Goal: Task Accomplishment & Management: Use online tool/utility

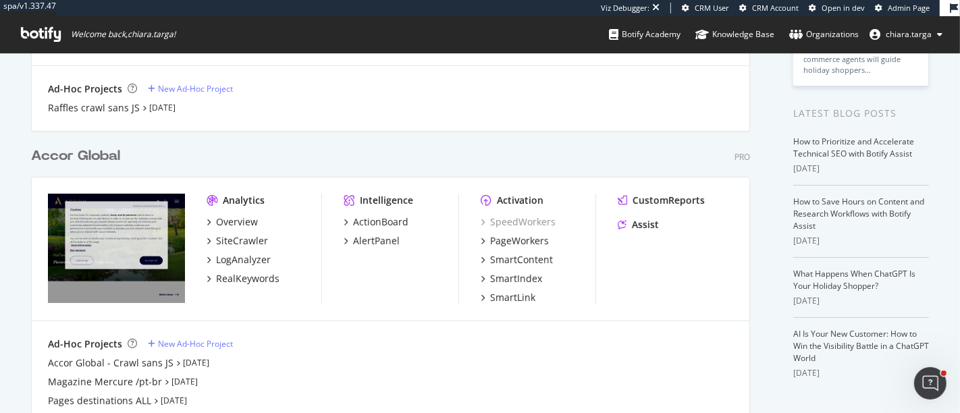
scroll to position [271, 0]
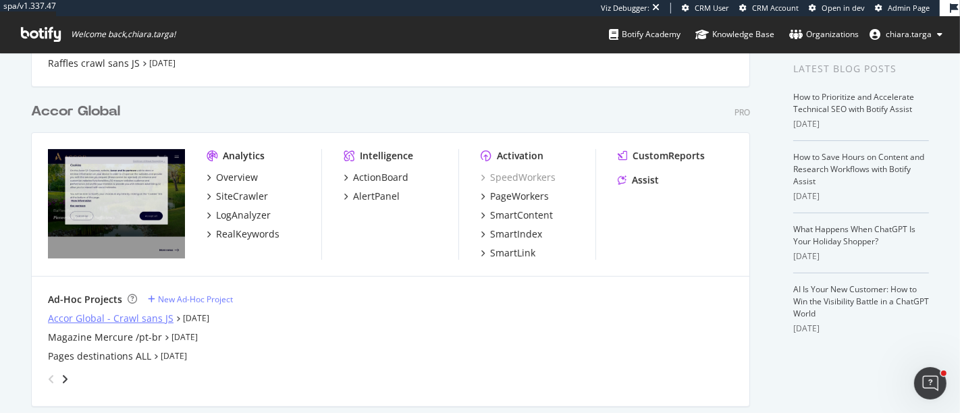
click at [142, 317] on div "Accor Global - Crawl sans JS" at bounding box center [111, 319] width 126 height 14
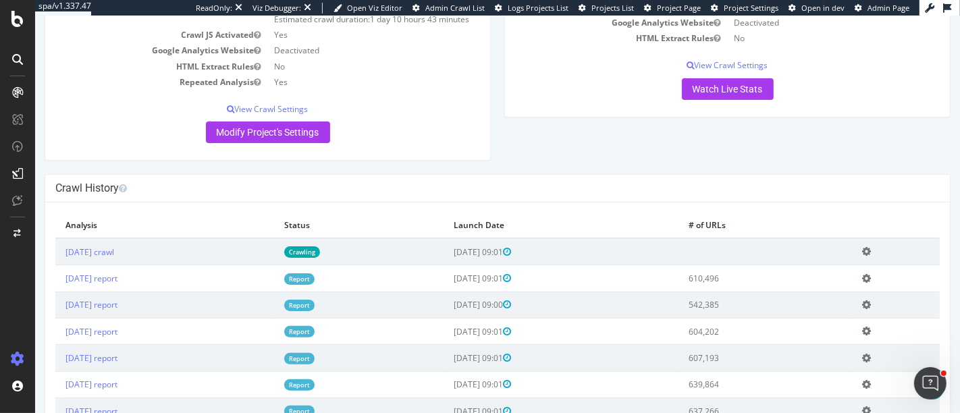
scroll to position [235, 0]
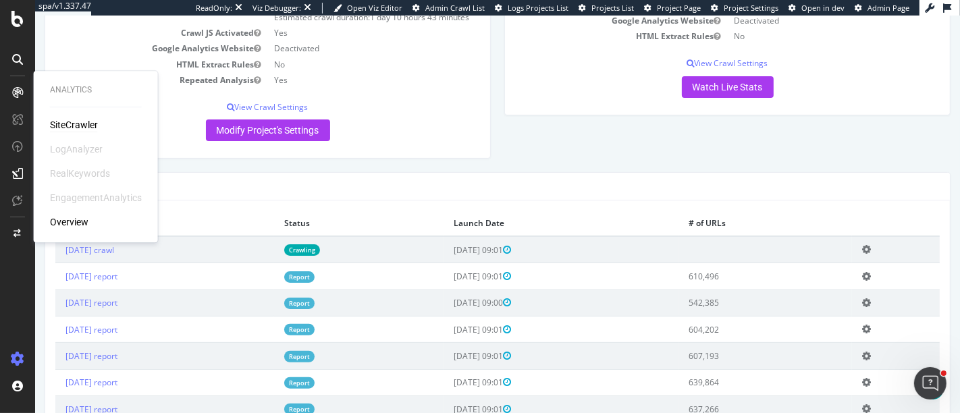
click at [65, 125] on div "SiteCrawler" at bounding box center [74, 125] width 48 height 14
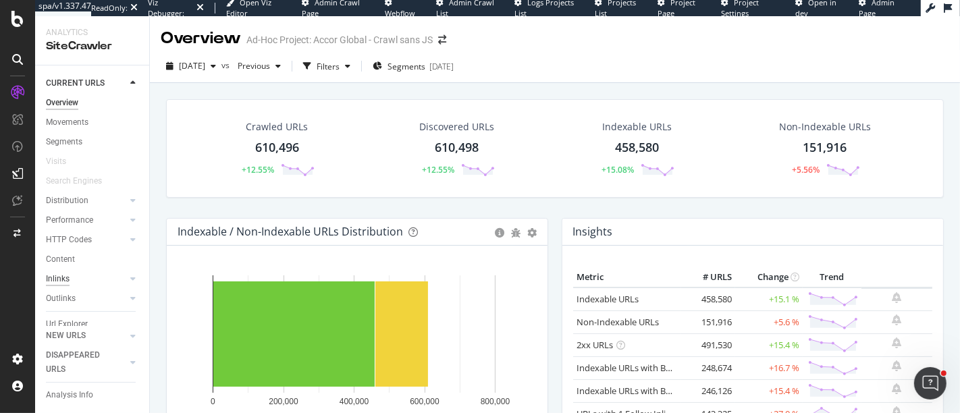
scroll to position [50, 0]
click at [68, 281] on div "Url Explorer" at bounding box center [67, 288] width 42 height 14
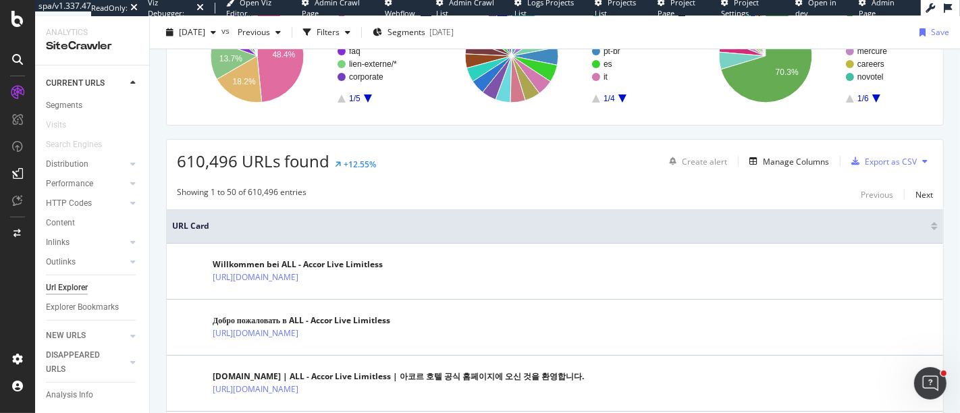
scroll to position [235, 0]
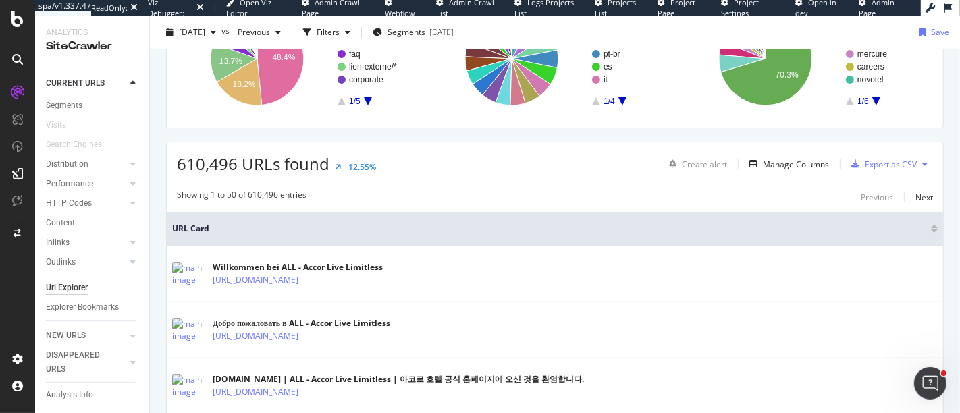
click at [922, 163] on icon at bounding box center [924, 164] width 5 height 8
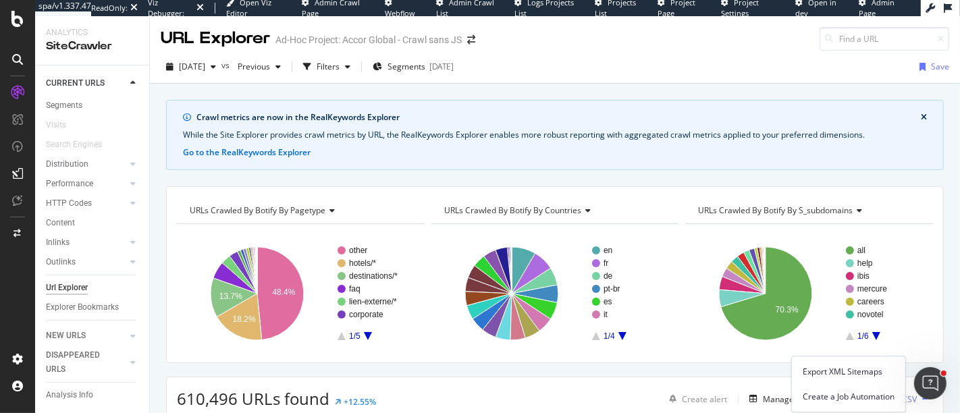
scroll to position [0, 0]
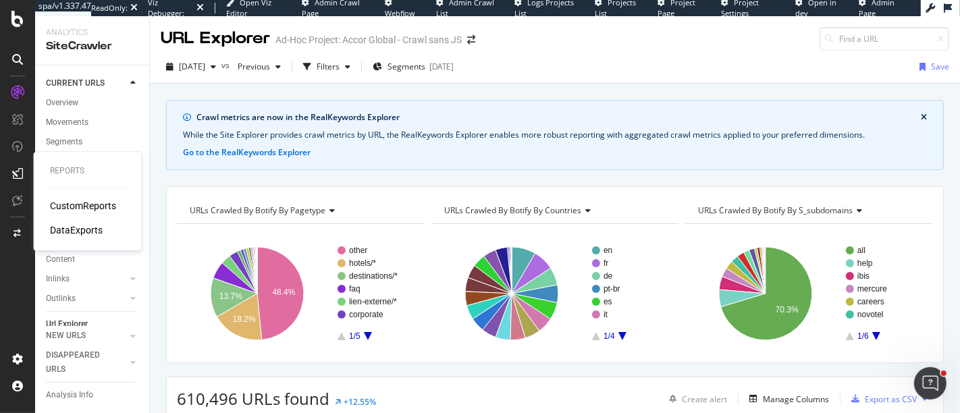
click at [63, 201] on div "CustomReports" at bounding box center [83, 206] width 66 height 14
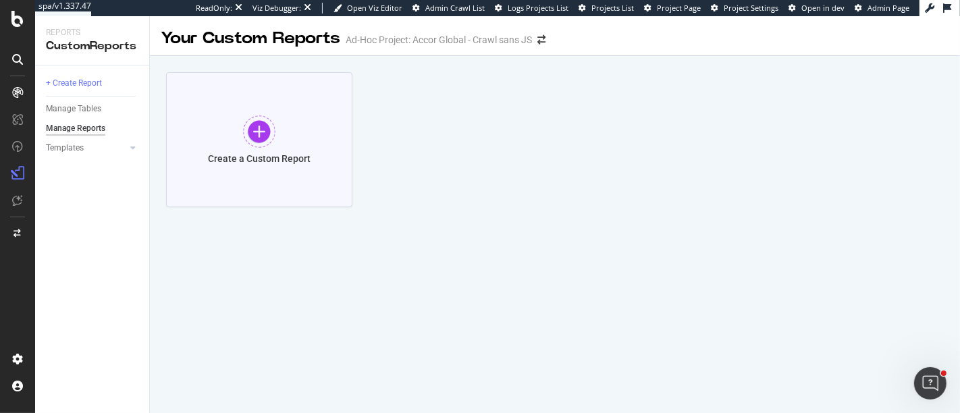
click at [270, 157] on div "Create a Custom Report" at bounding box center [259, 158] width 103 height 11
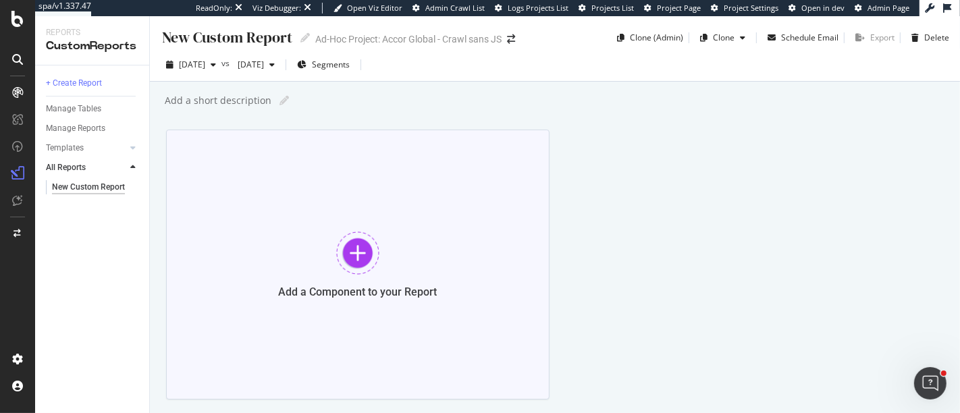
click at [370, 257] on div at bounding box center [357, 253] width 43 height 43
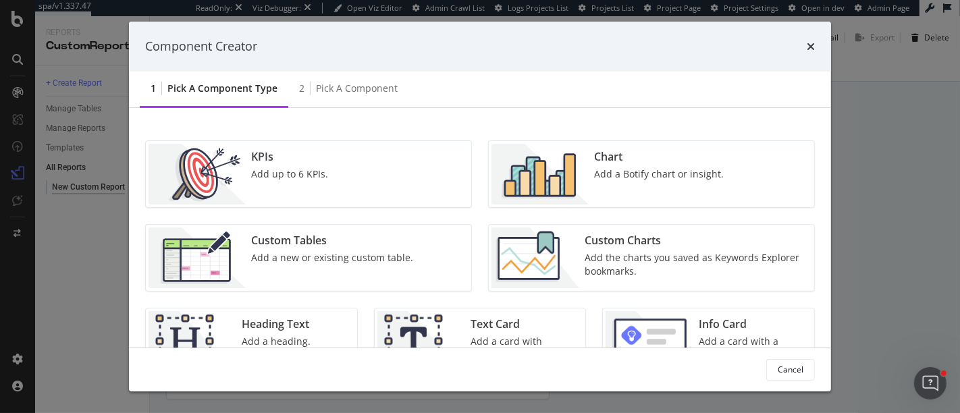
click at [531, 174] on img "modal" at bounding box center [540, 174] width 97 height 61
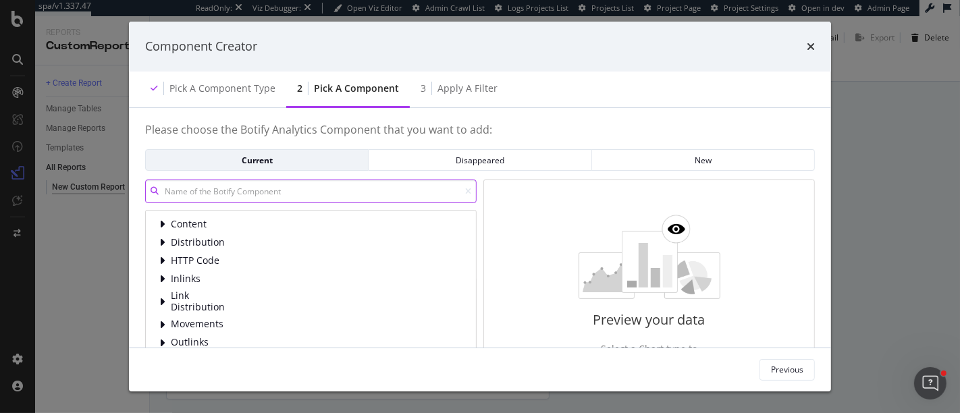
click at [322, 186] on input "modal" at bounding box center [311, 192] width 332 height 24
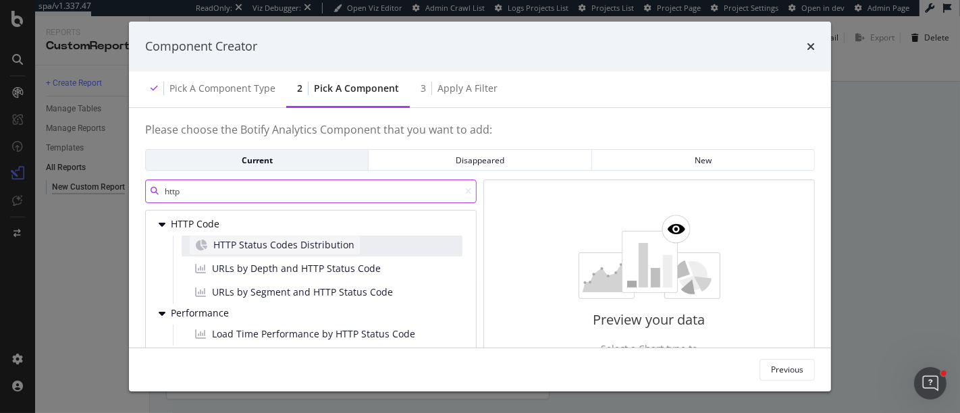
type input "http"
click at [244, 250] on span "HTTP Status Codes Distribution" at bounding box center [283, 245] width 141 height 14
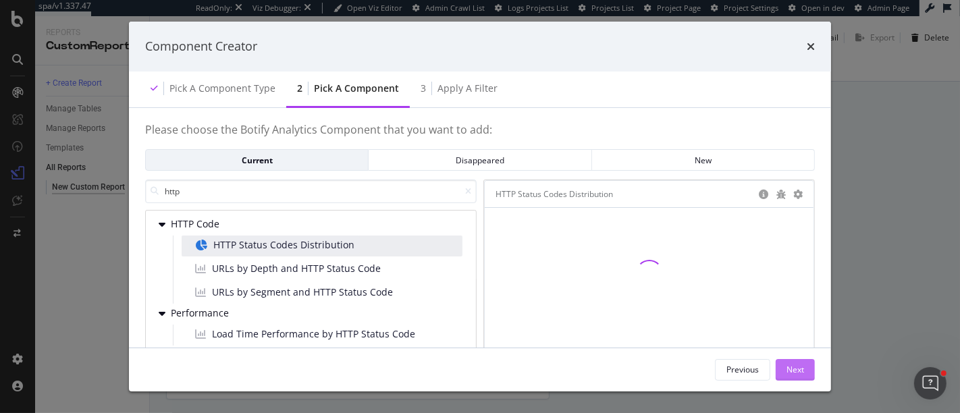
click at [790, 369] on div "Next" at bounding box center [796, 369] width 18 height 11
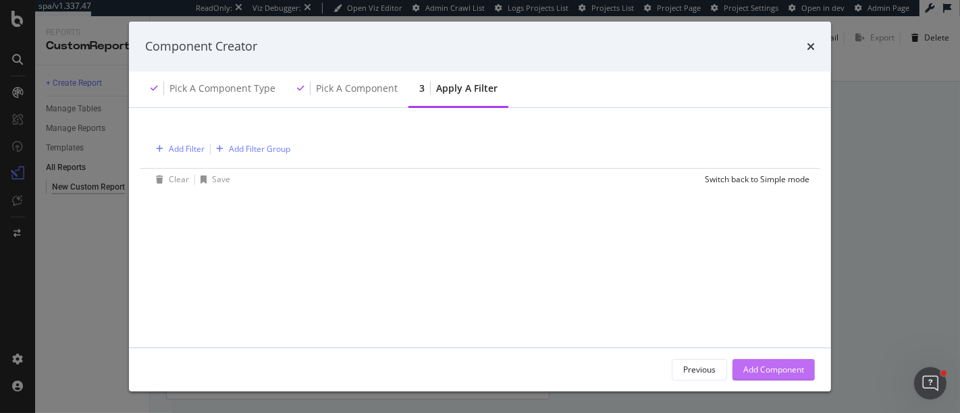
click at [779, 368] on div "Add Component" at bounding box center [773, 369] width 61 height 11
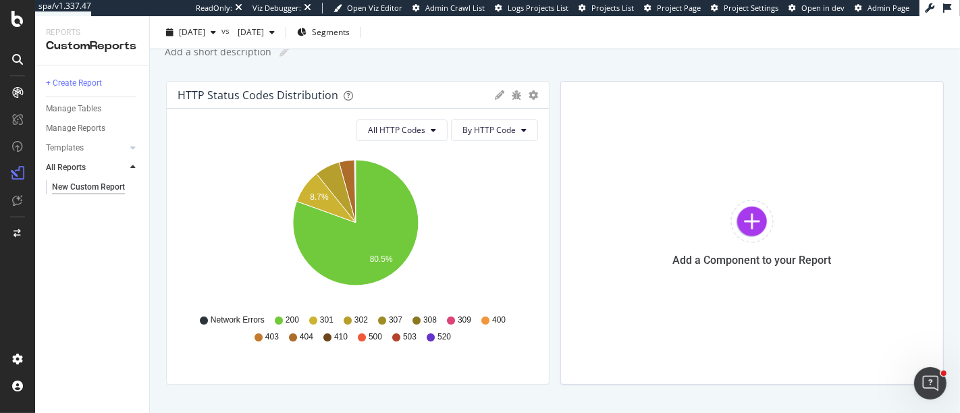
scroll to position [49, 0]
click at [741, 218] on div at bounding box center [752, 220] width 43 height 43
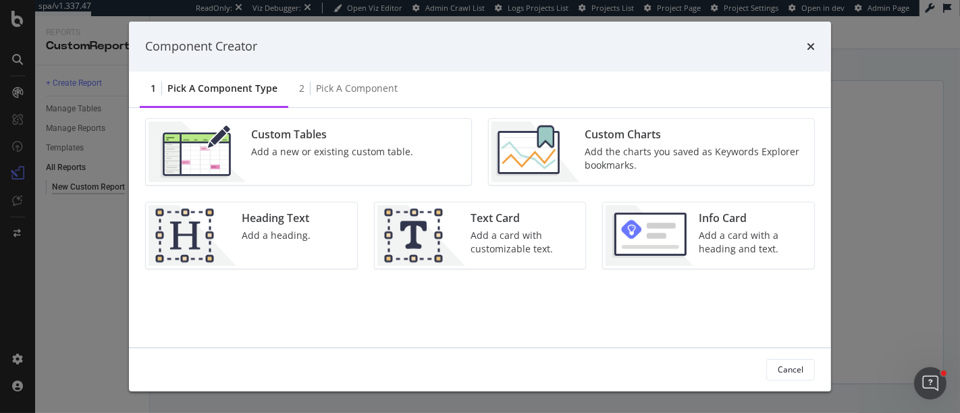
scroll to position [0, 0]
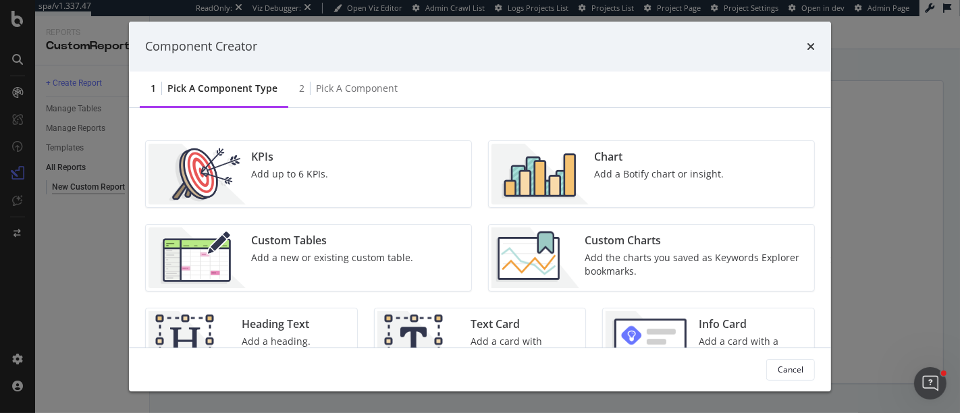
click at [320, 198] on div "KPIs Add up to 6 KPIs." at bounding box center [290, 174] width 88 height 61
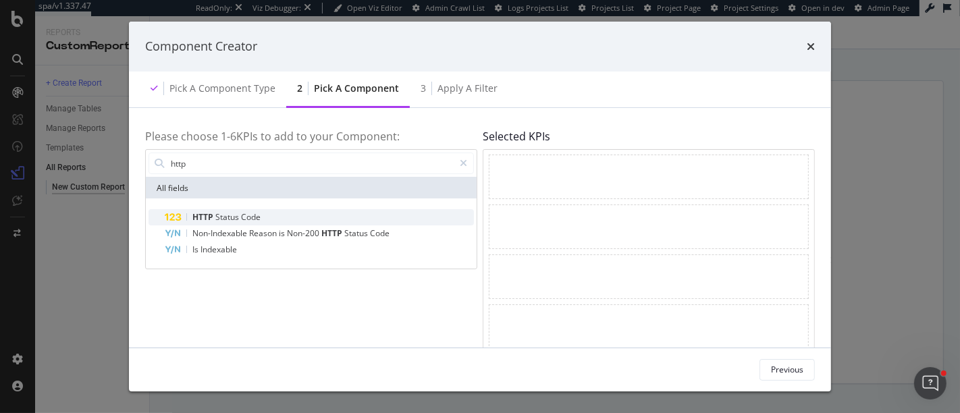
type input "http"
click at [264, 215] on div "HTTP Status Code" at bounding box center [319, 217] width 309 height 16
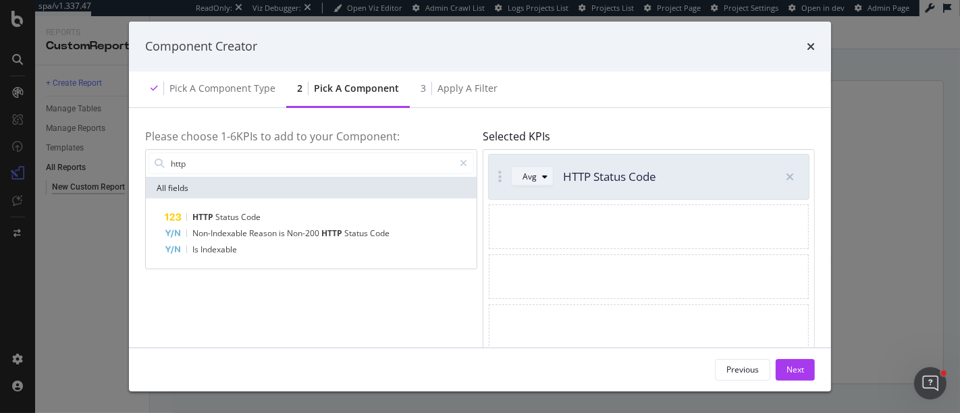
click at [539, 178] on div "modal" at bounding box center [545, 177] width 16 height 8
click at [795, 184] on div "modal" at bounding box center [791, 177] width 24 height 24
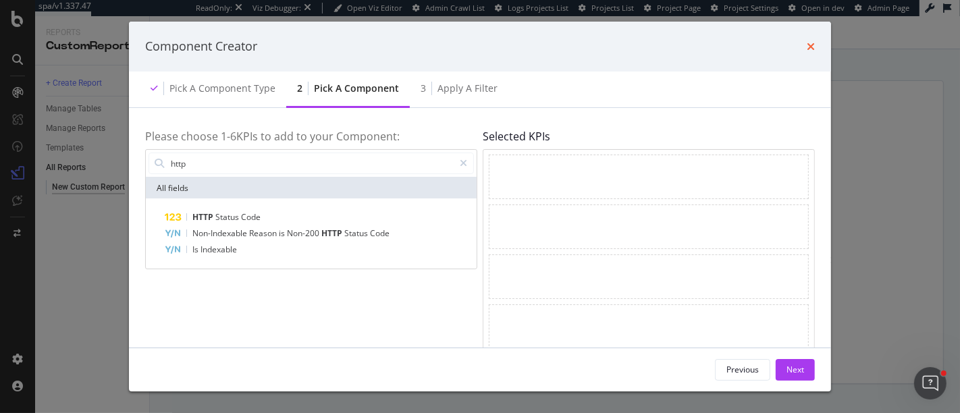
click at [812, 43] on icon "times" at bounding box center [811, 46] width 8 height 11
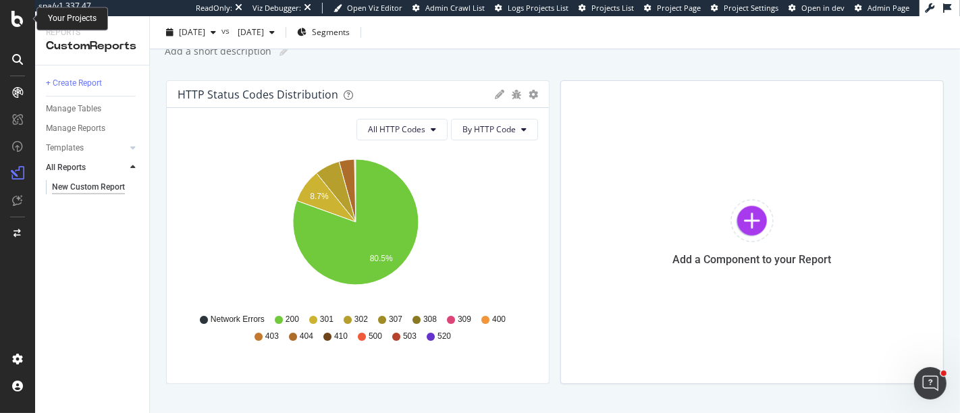
click at [16, 18] on icon at bounding box center [17, 19] width 12 height 16
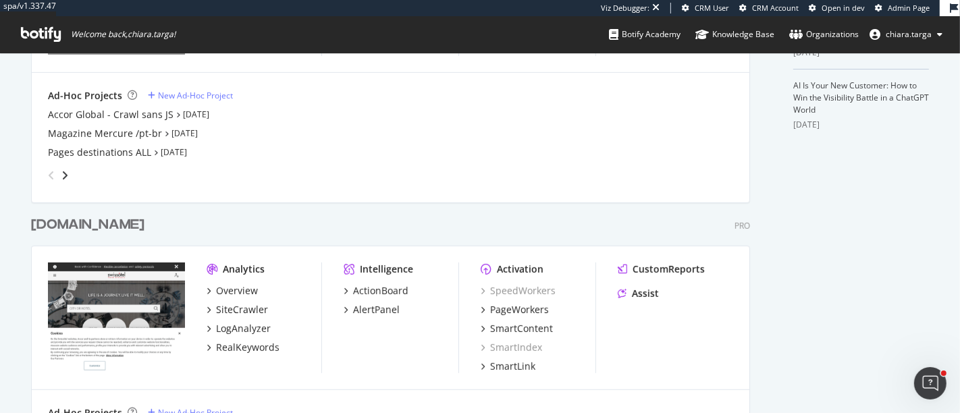
scroll to position [473, 0]
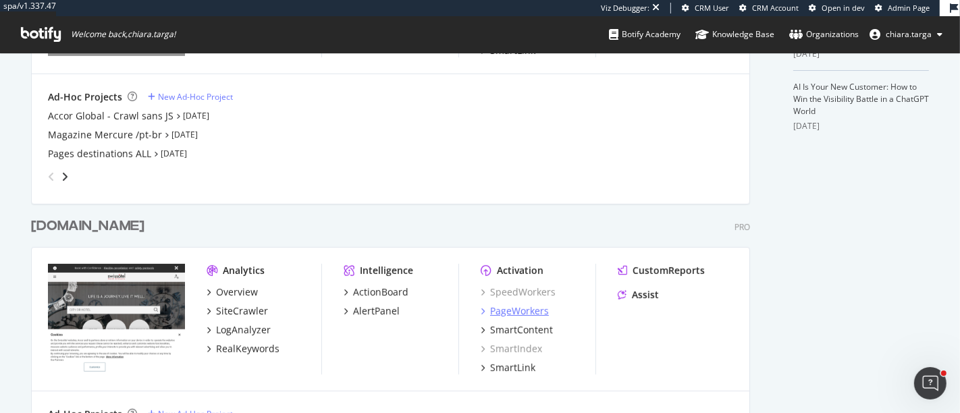
click at [499, 309] on div "PageWorkers" at bounding box center [519, 312] width 59 height 14
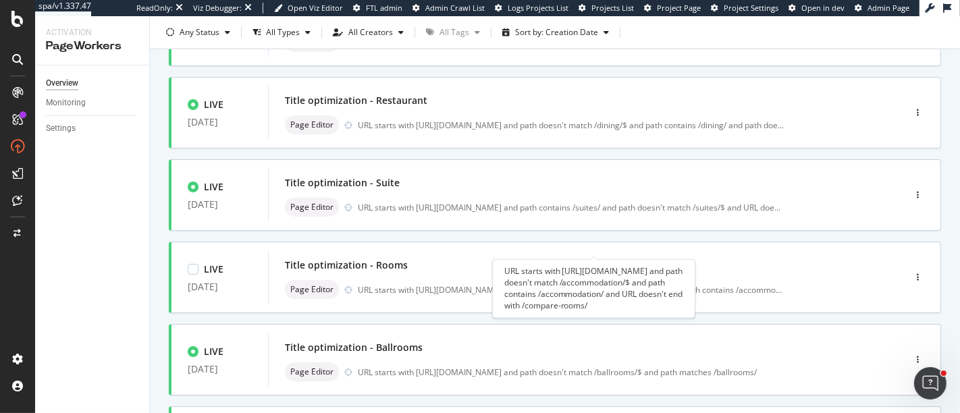
scroll to position [625, 0]
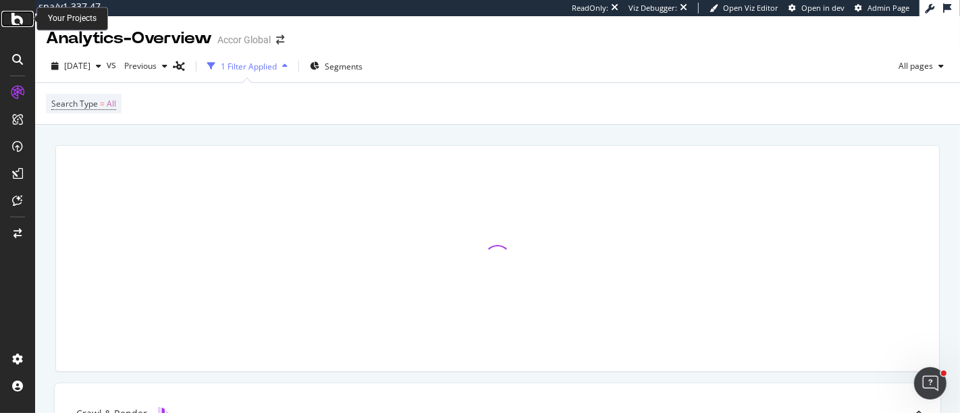
click at [17, 22] on icon at bounding box center [17, 19] width 12 height 16
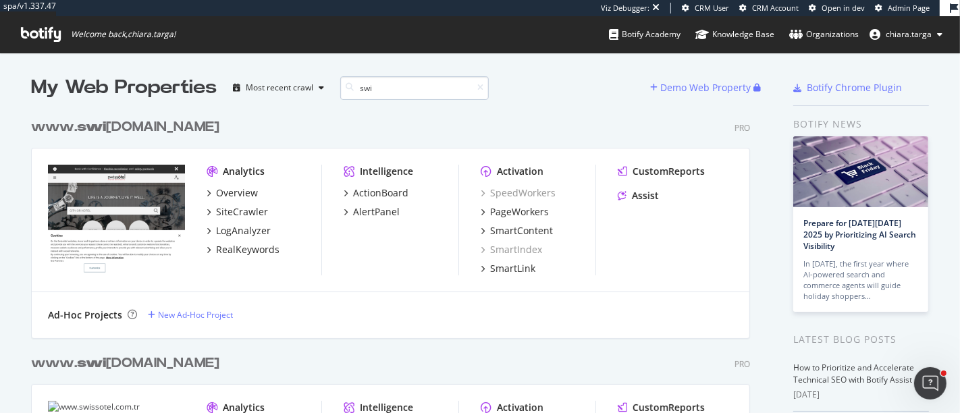
scroll to position [1878, 718]
type input "swi"
click at [510, 213] on div "PageWorkers" at bounding box center [519, 212] width 59 height 14
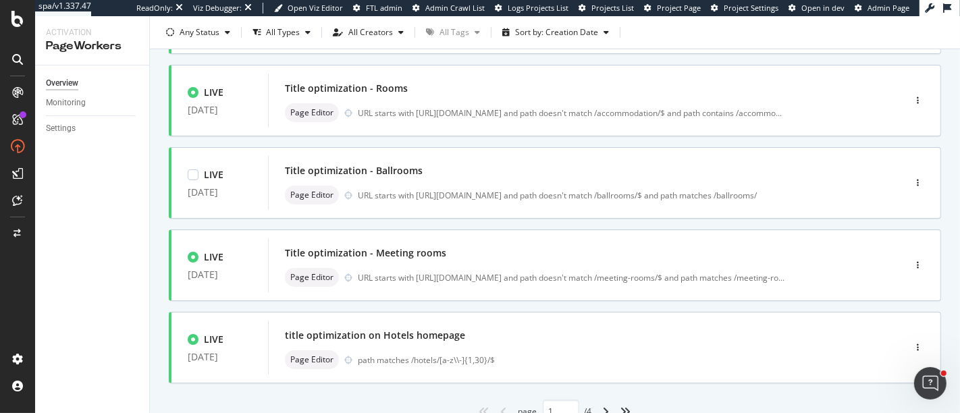
scroll to position [625, 0]
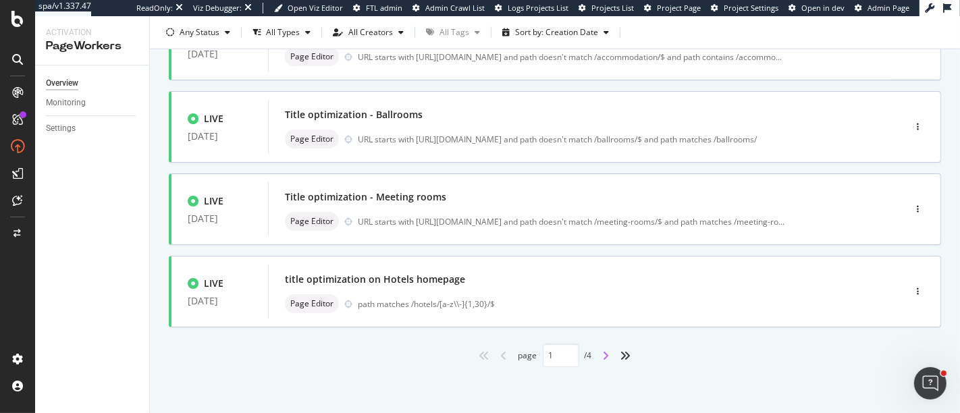
click at [604, 350] on icon "angle-right" at bounding box center [606, 355] width 7 height 11
type input "2"
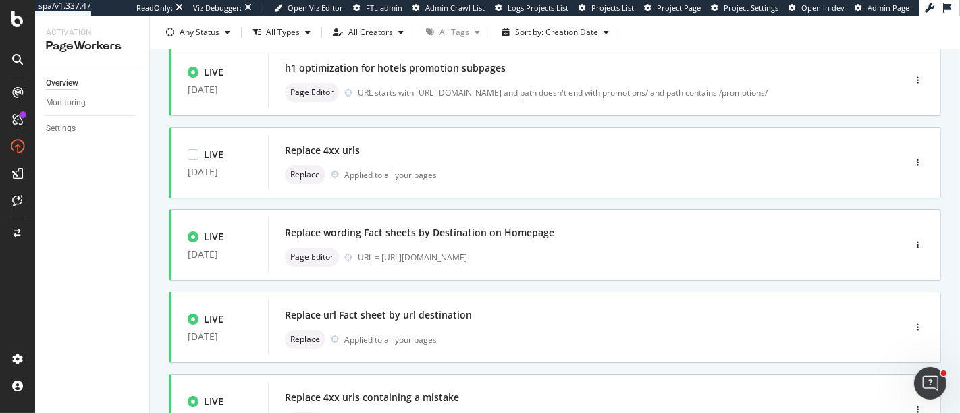
scroll to position [260, 0]
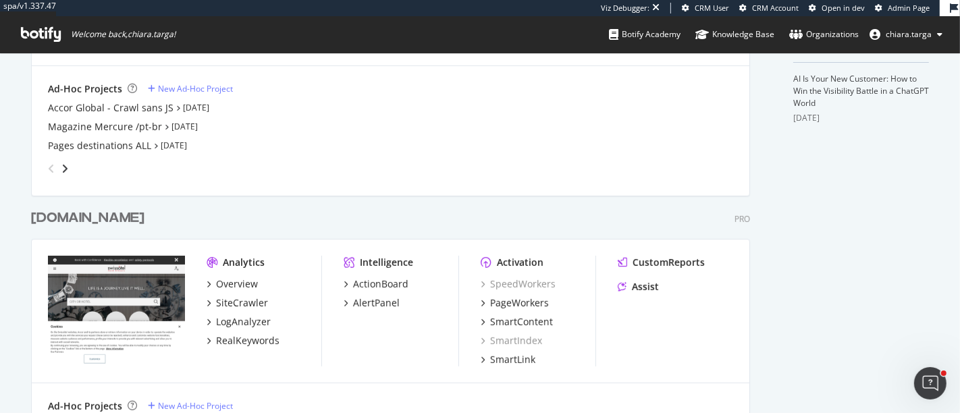
scroll to position [556, 0]
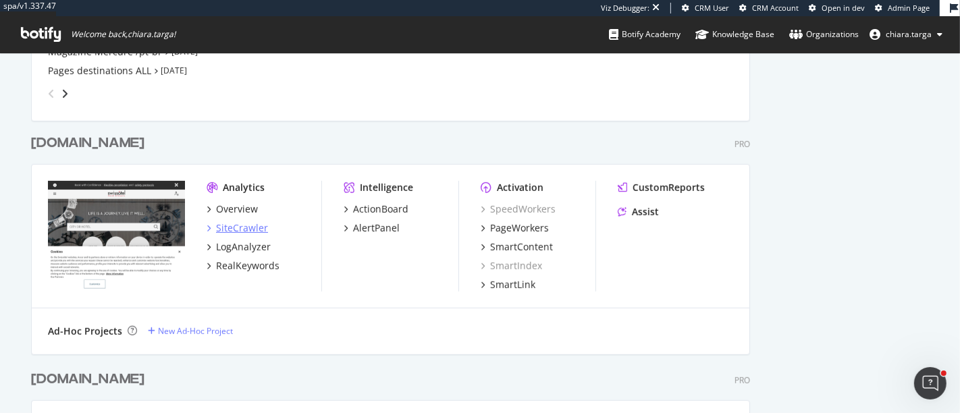
click at [231, 228] on div "SiteCrawler" at bounding box center [242, 228] width 52 height 14
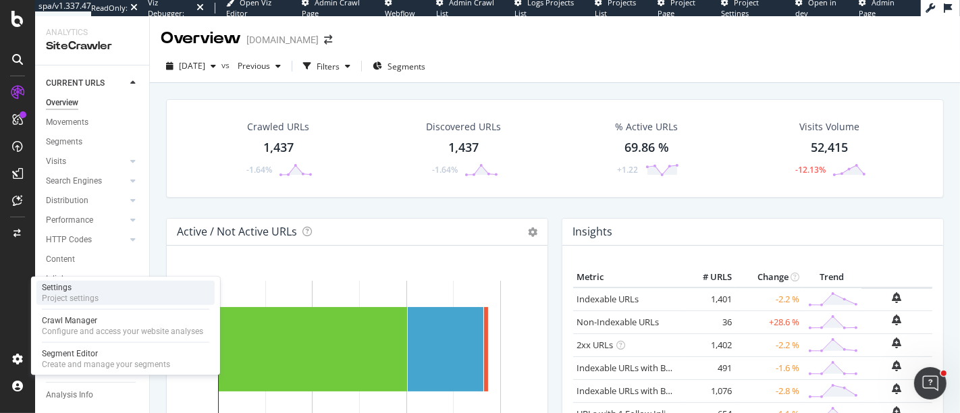
click at [76, 302] on div "Project settings" at bounding box center [70, 298] width 57 height 11
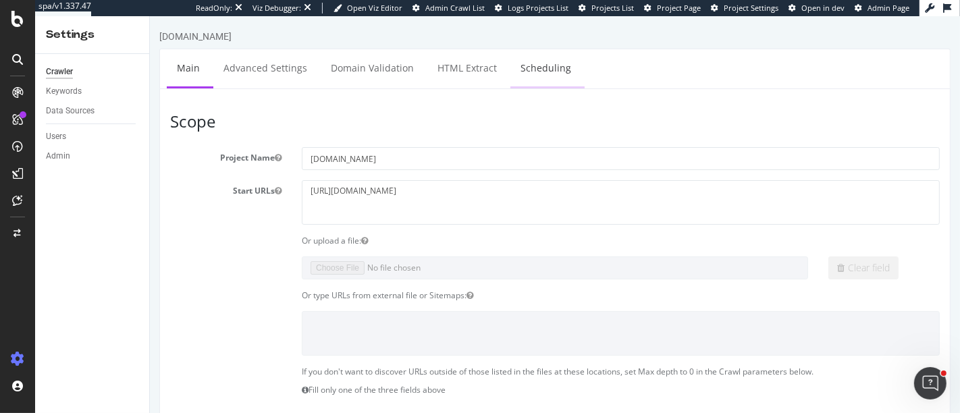
click at [537, 65] on link "Scheduling" at bounding box center [545, 67] width 71 height 37
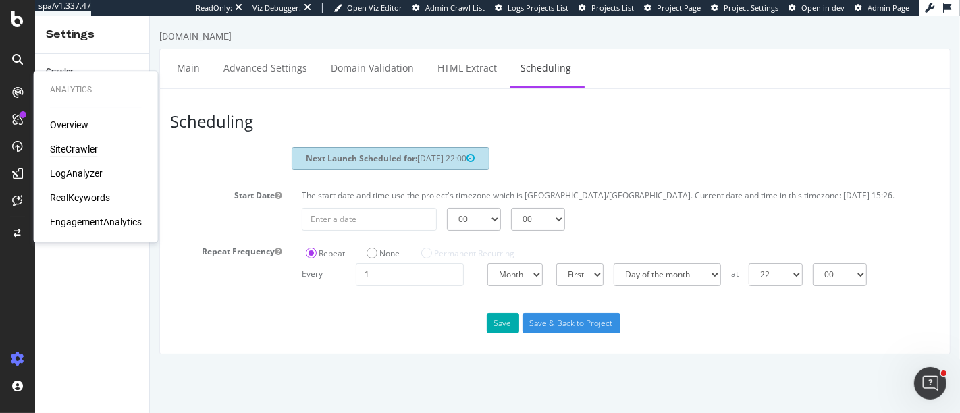
click at [52, 147] on div "SiteCrawler" at bounding box center [74, 149] width 48 height 14
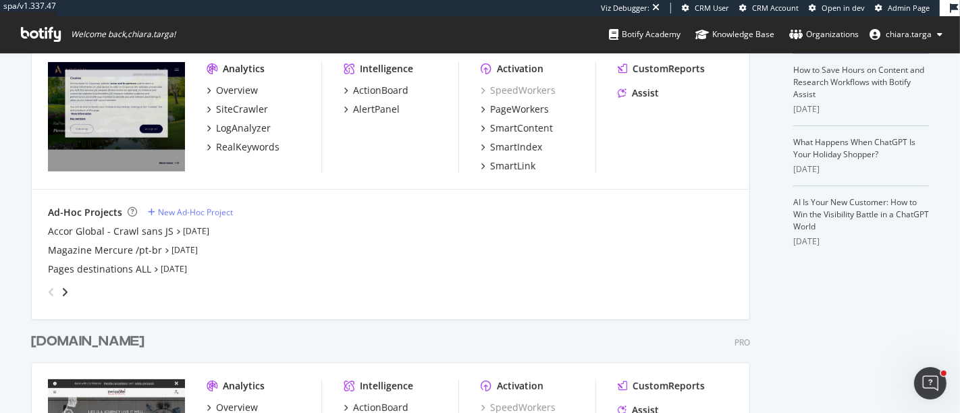
scroll to position [357, 0]
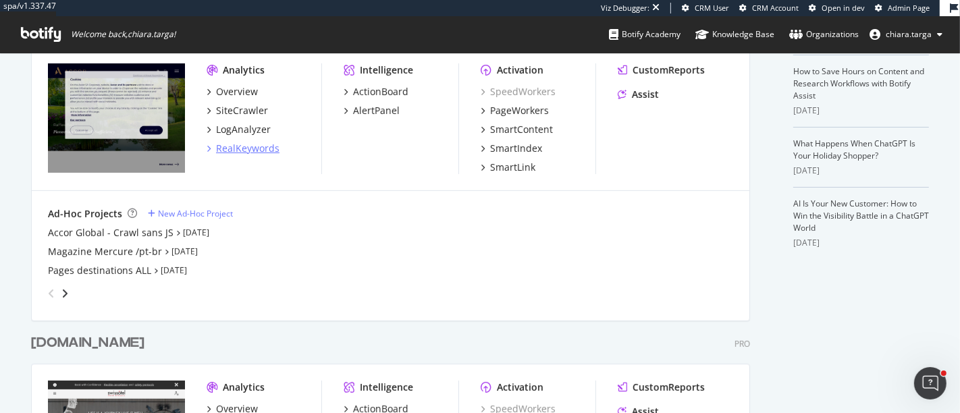
click at [240, 143] on div "RealKeywords" at bounding box center [247, 149] width 63 height 14
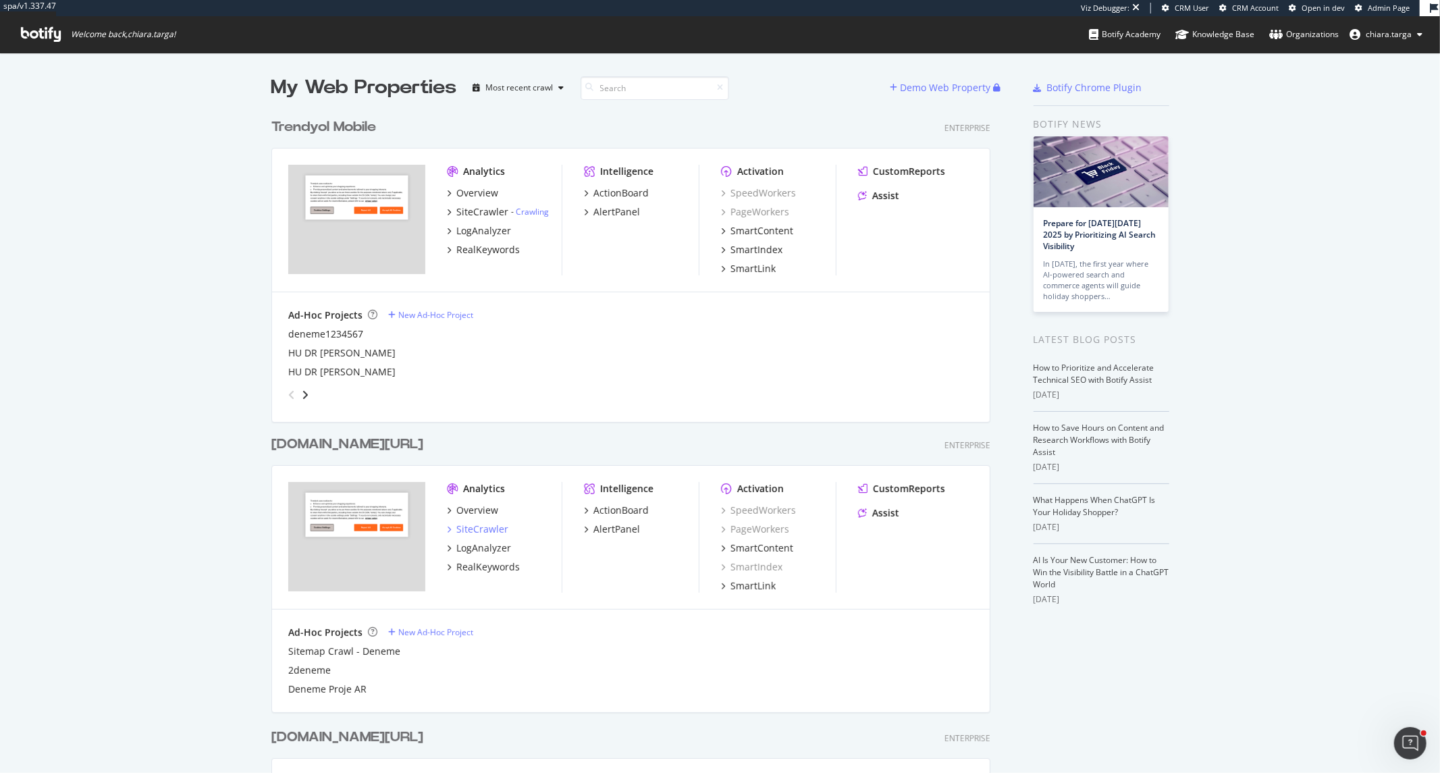
scroll to position [762, 1418]
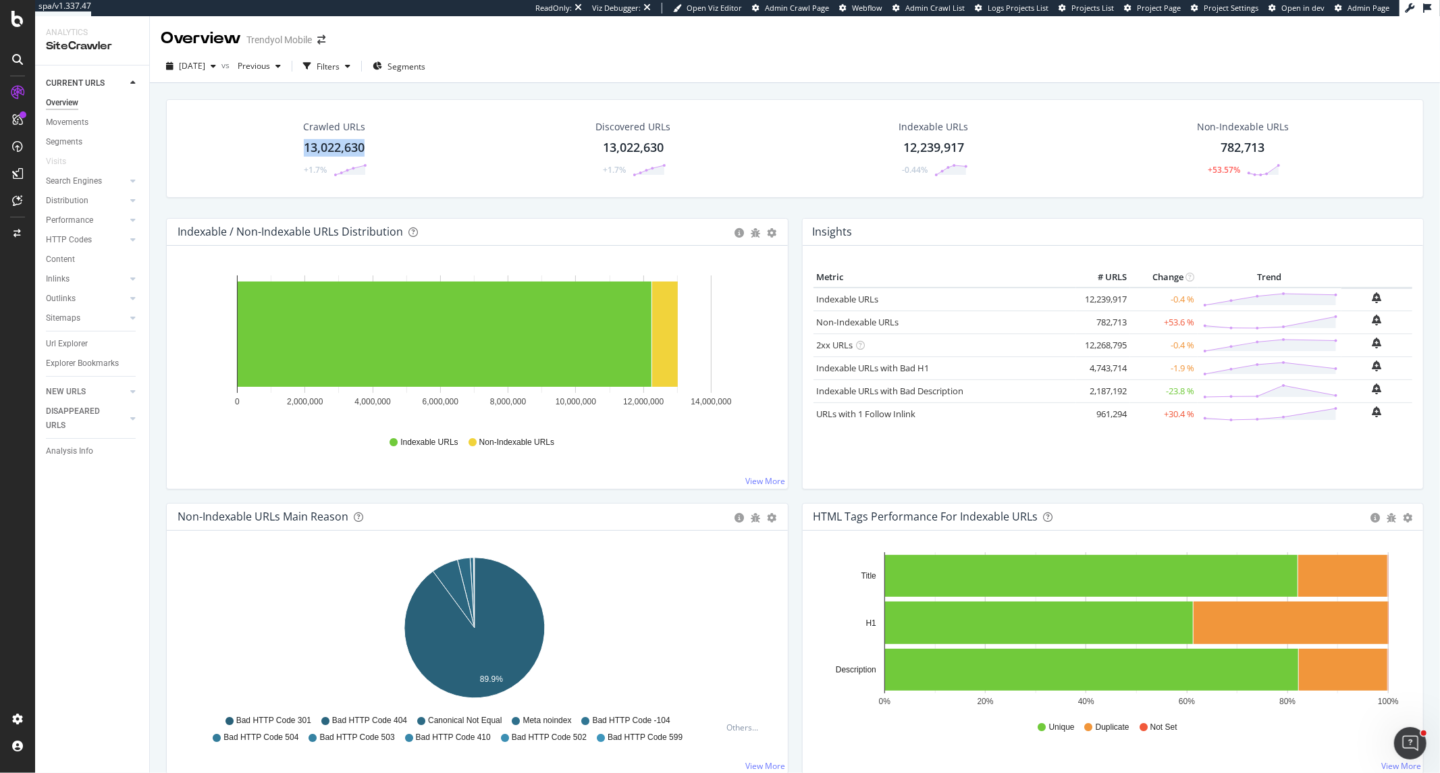
drag, startPoint x: 298, startPoint y: 142, endPoint x: 369, endPoint y: 145, distance: 71.0
click at [369, 145] on div "Crawled URLs 13,022,630 +1.7%" at bounding box center [334, 148] width 93 height 70
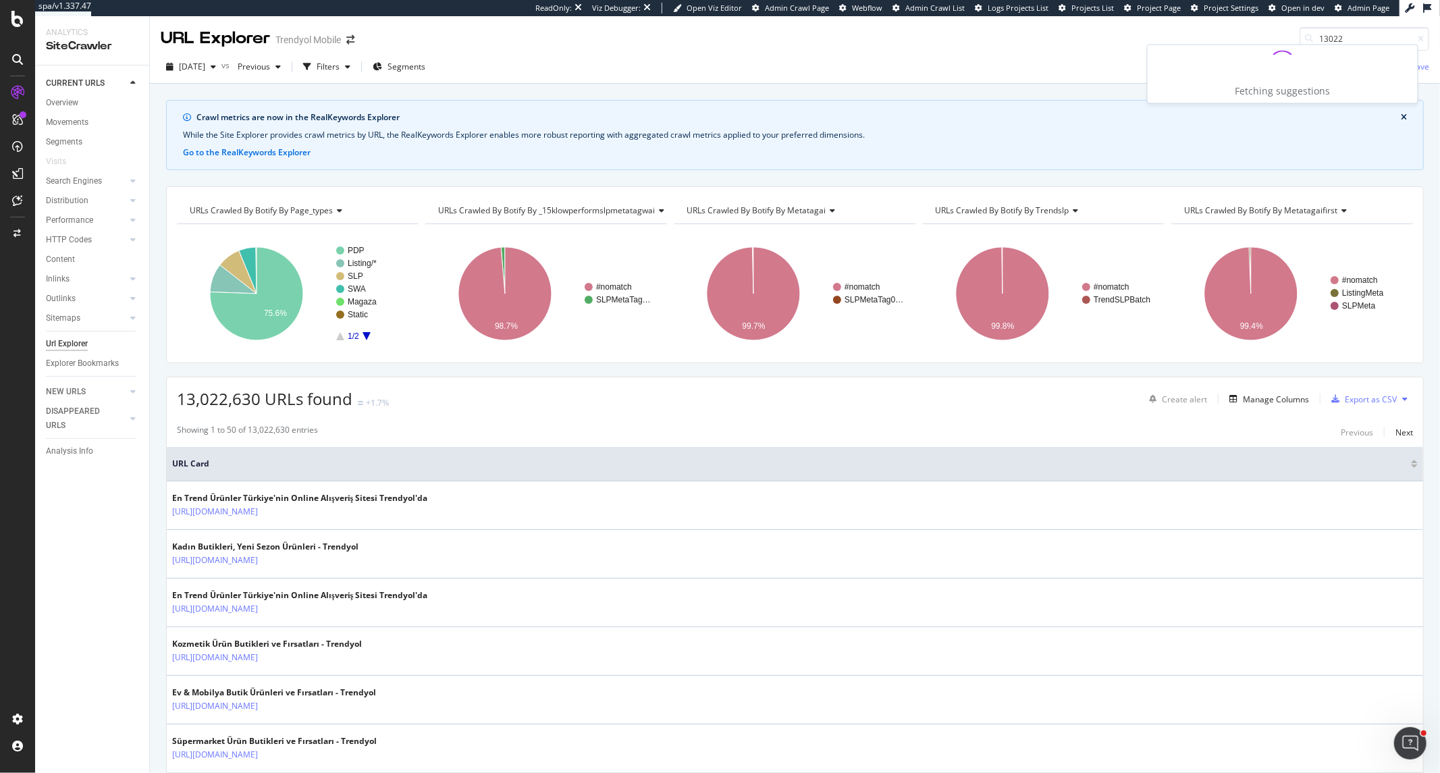
type input "13022"
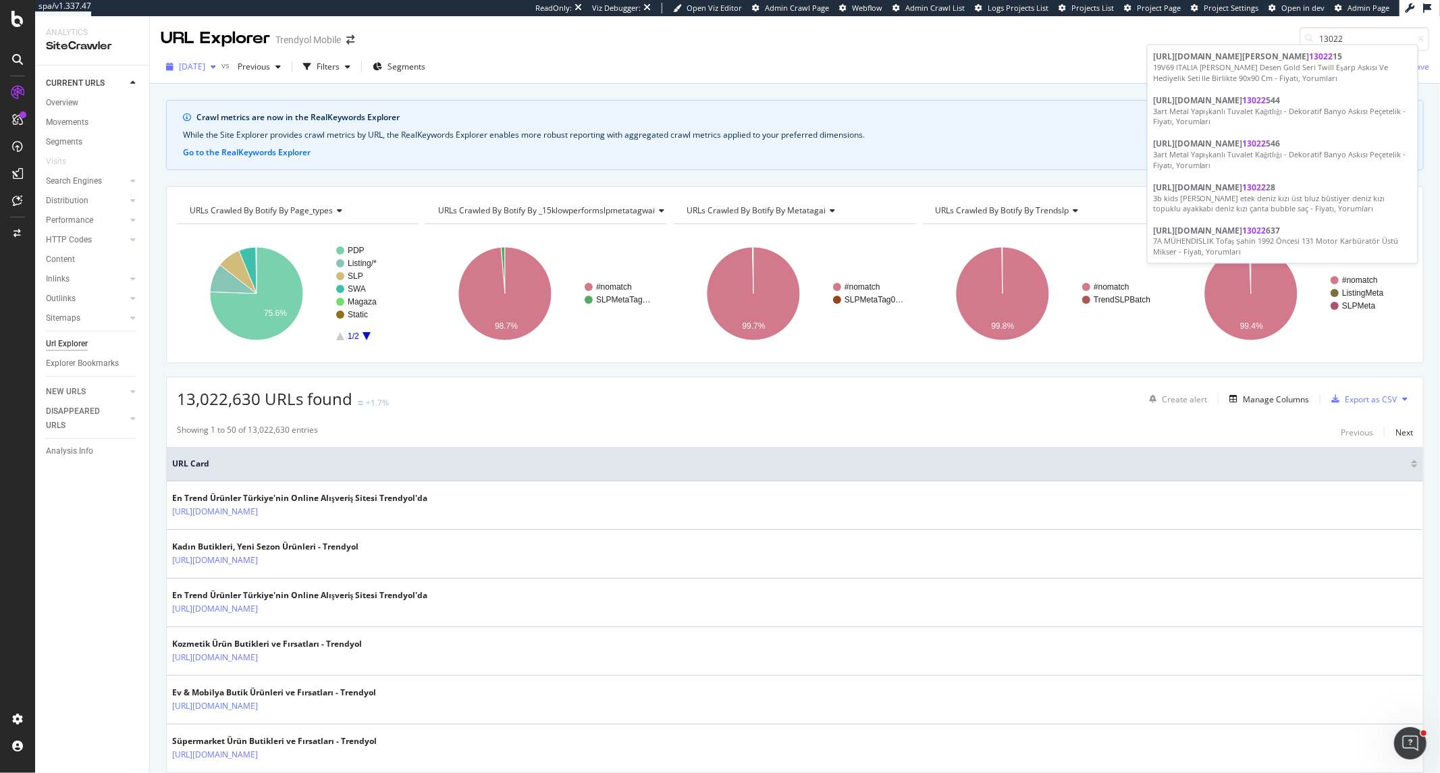
click at [221, 65] on div "button" at bounding box center [213, 67] width 16 height 8
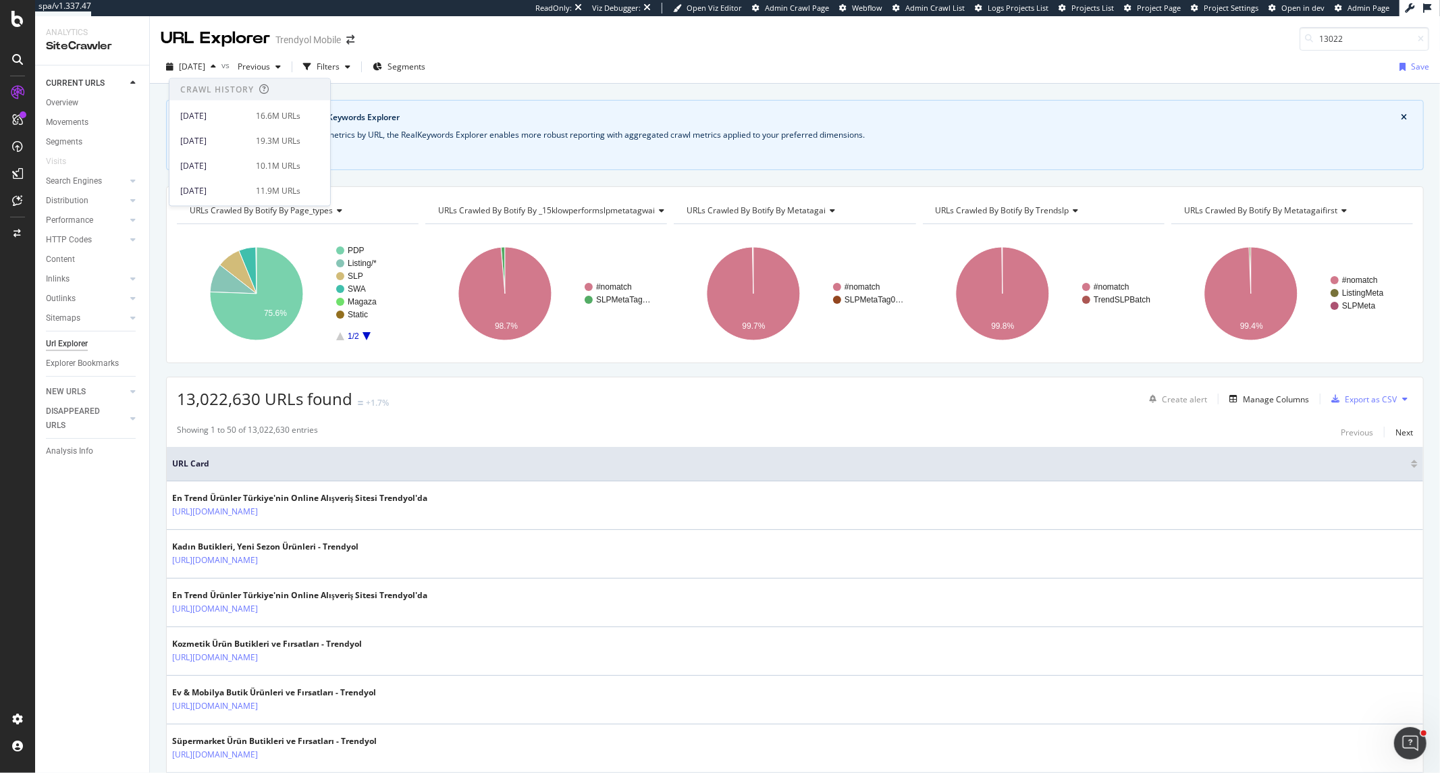
scroll to position [527, 0]
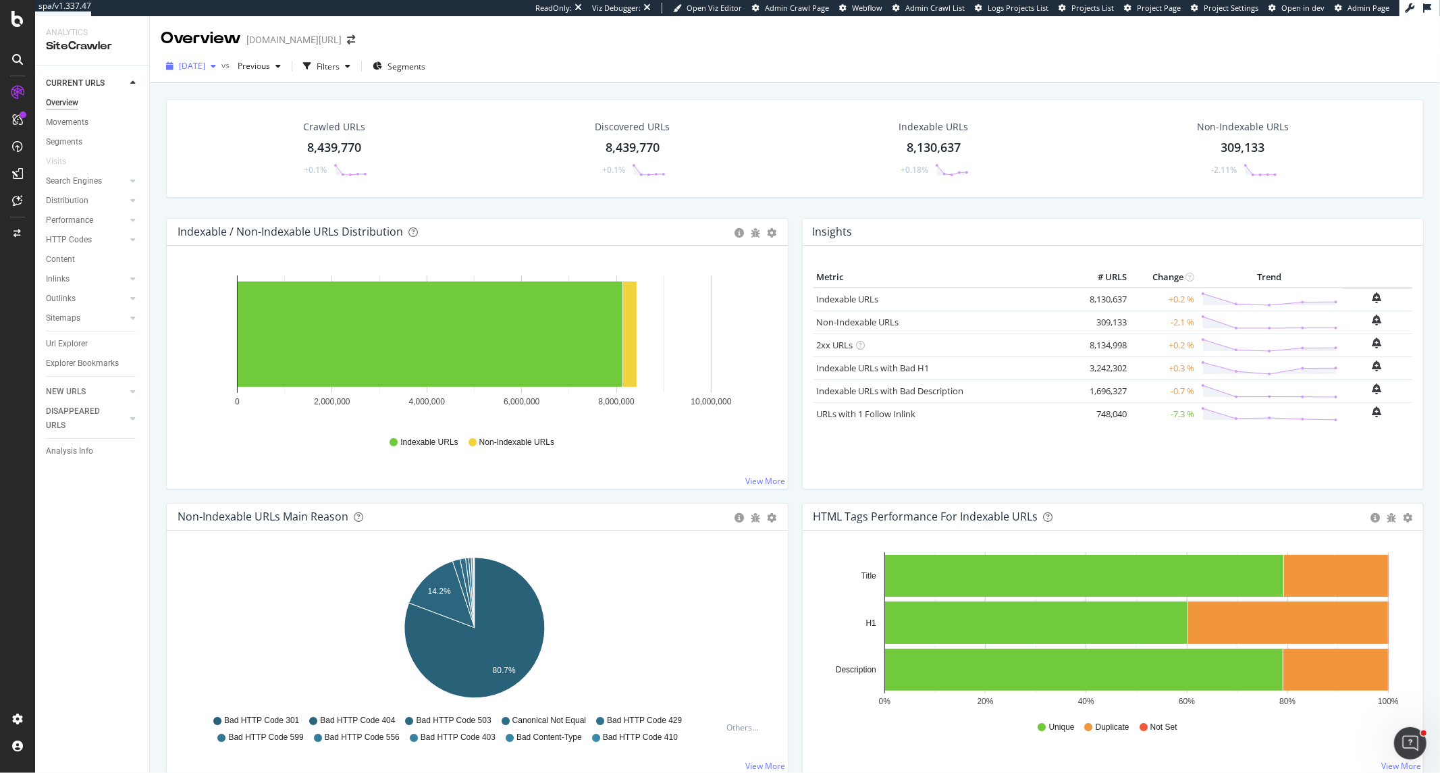
click at [205, 70] on span "2025 Sep. 26th" at bounding box center [192, 65] width 26 height 11
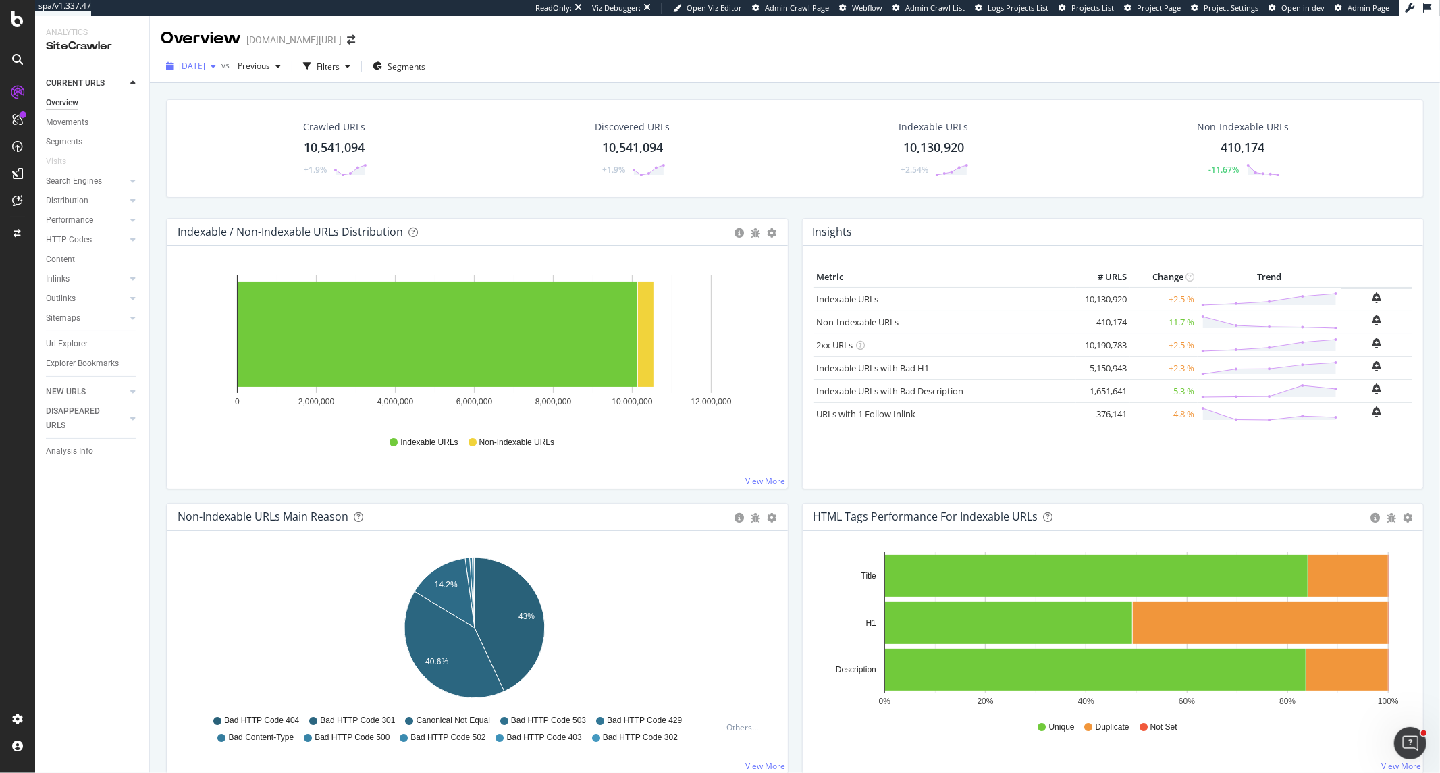
click at [216, 69] on icon "button" at bounding box center [213, 66] width 5 height 8
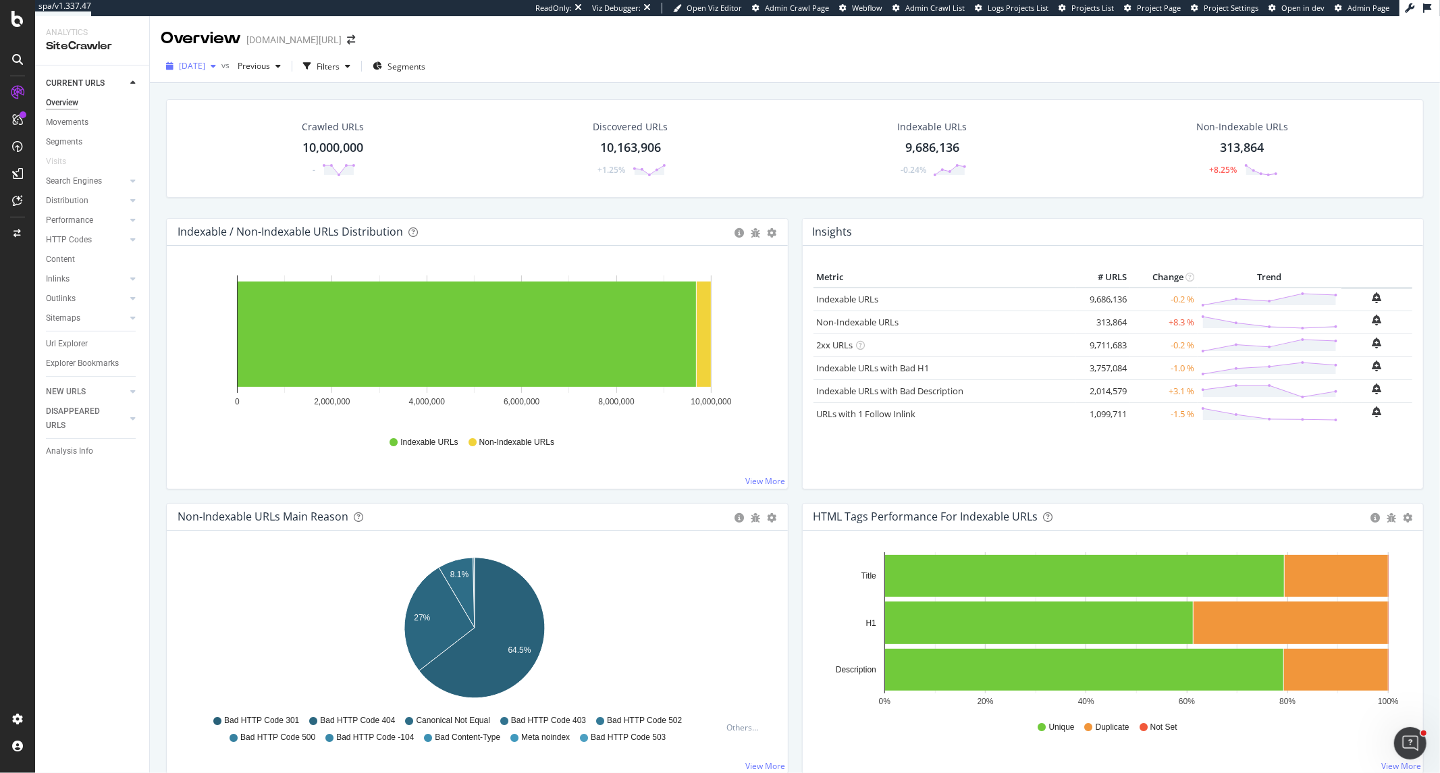
click at [205, 65] on span "[DATE]" at bounding box center [192, 65] width 26 height 11
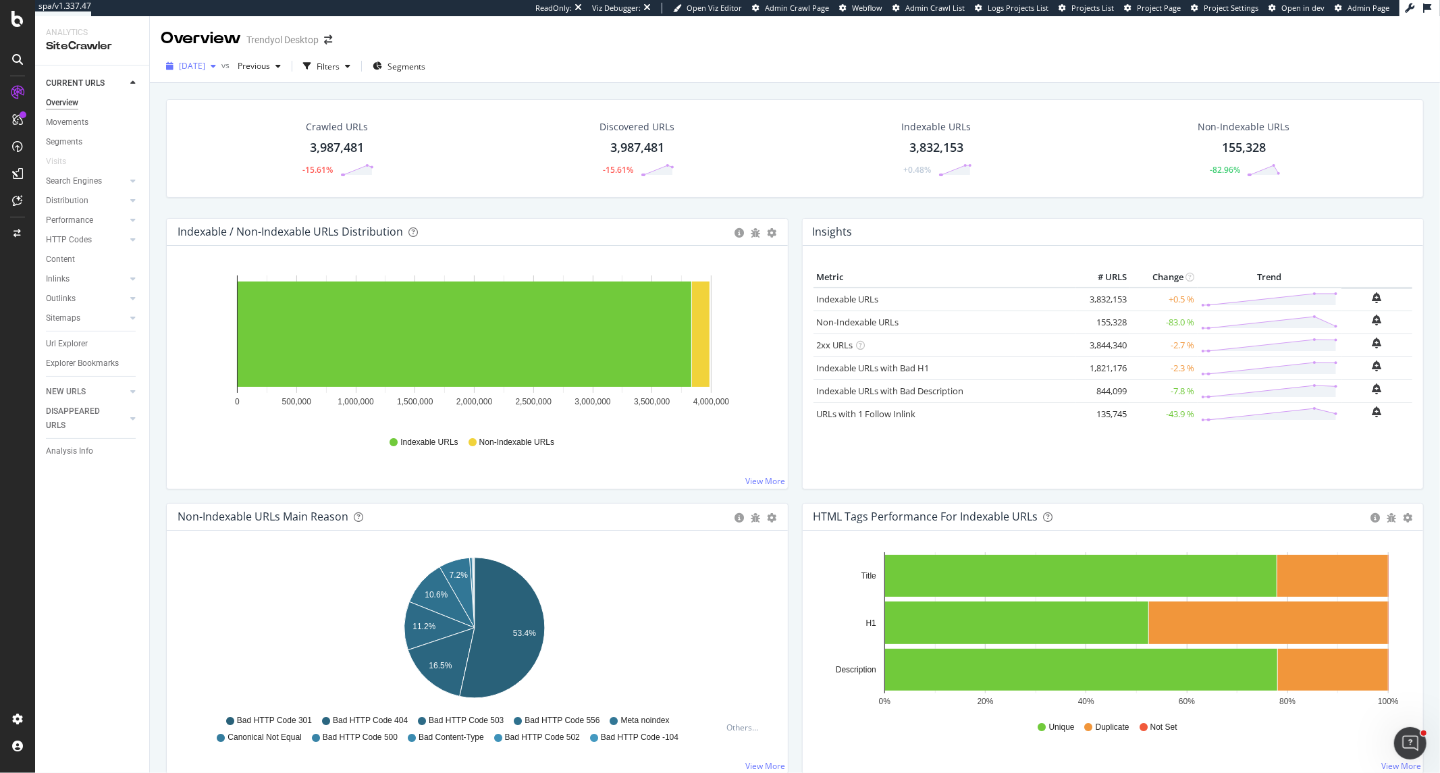
click at [205, 64] on span "2025 Jun. 24th" at bounding box center [192, 65] width 26 height 11
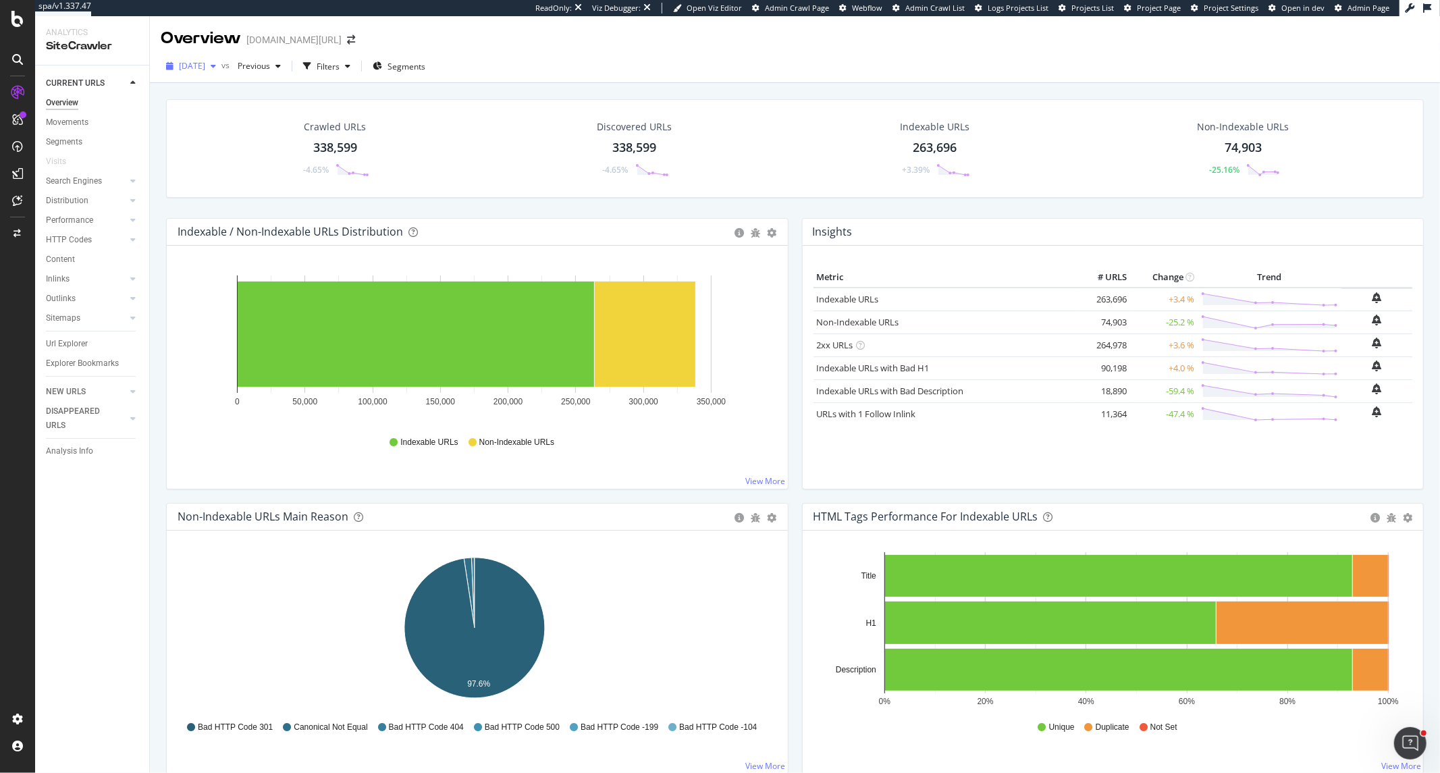
click at [205, 60] on span "[DATE]" at bounding box center [192, 65] width 26 height 11
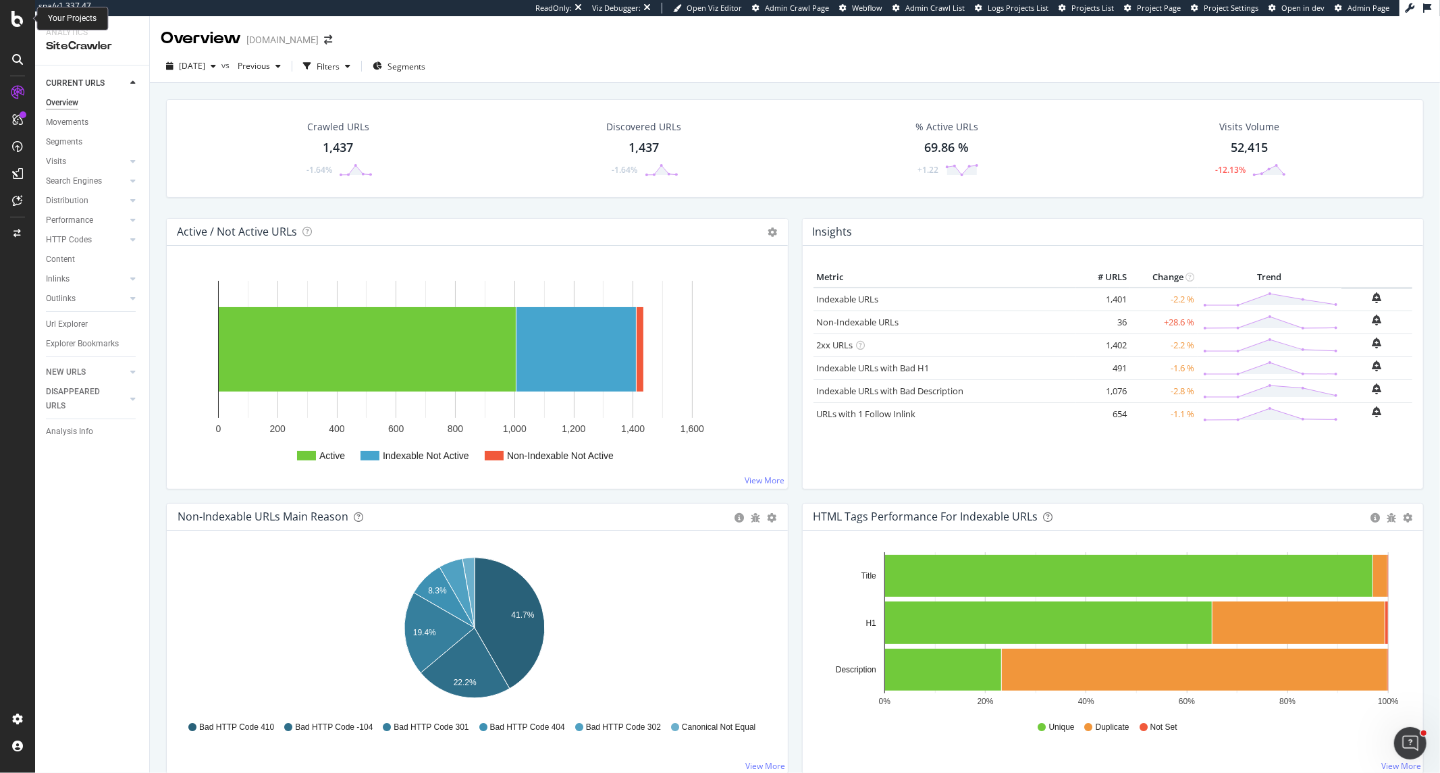
click at [11, 19] on icon at bounding box center [17, 19] width 12 height 16
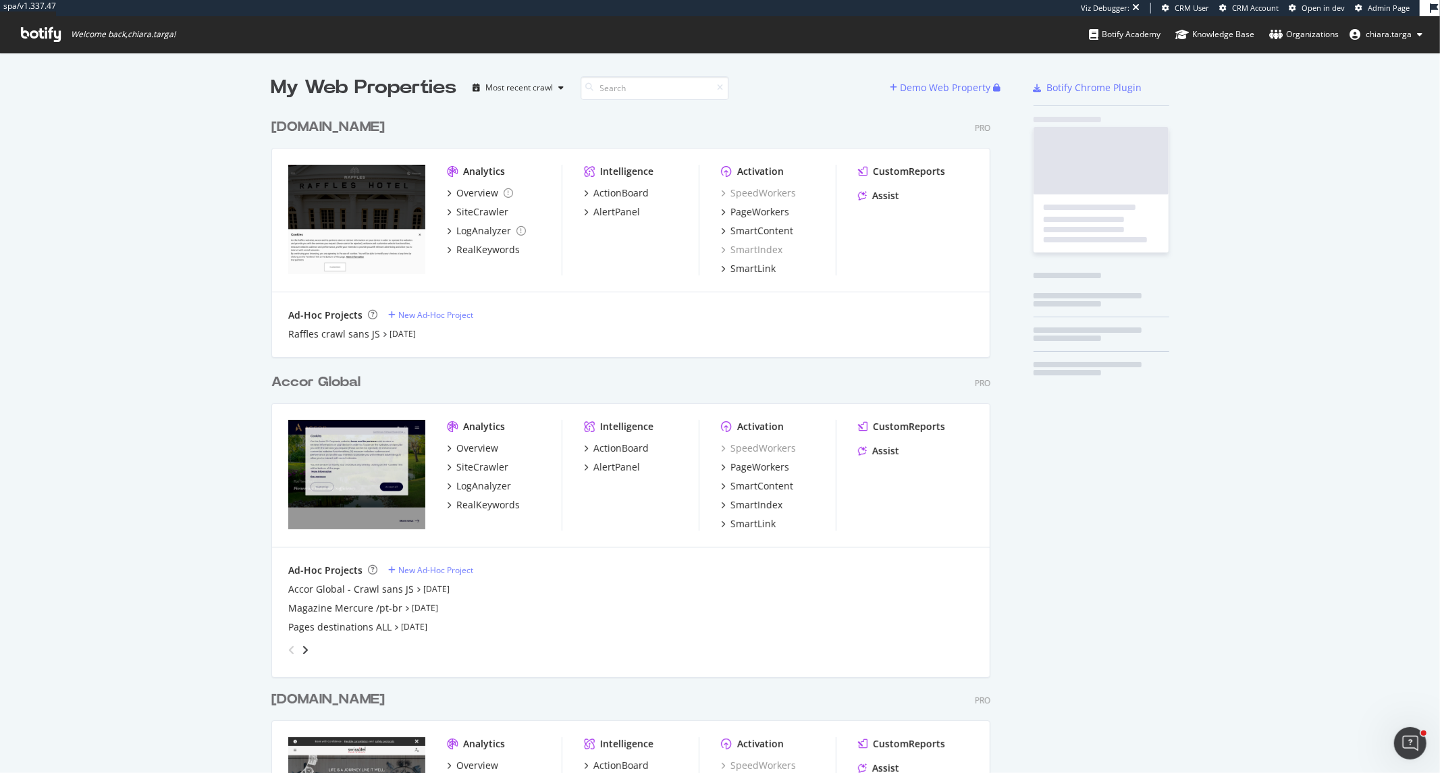
scroll to position [2944, 718]
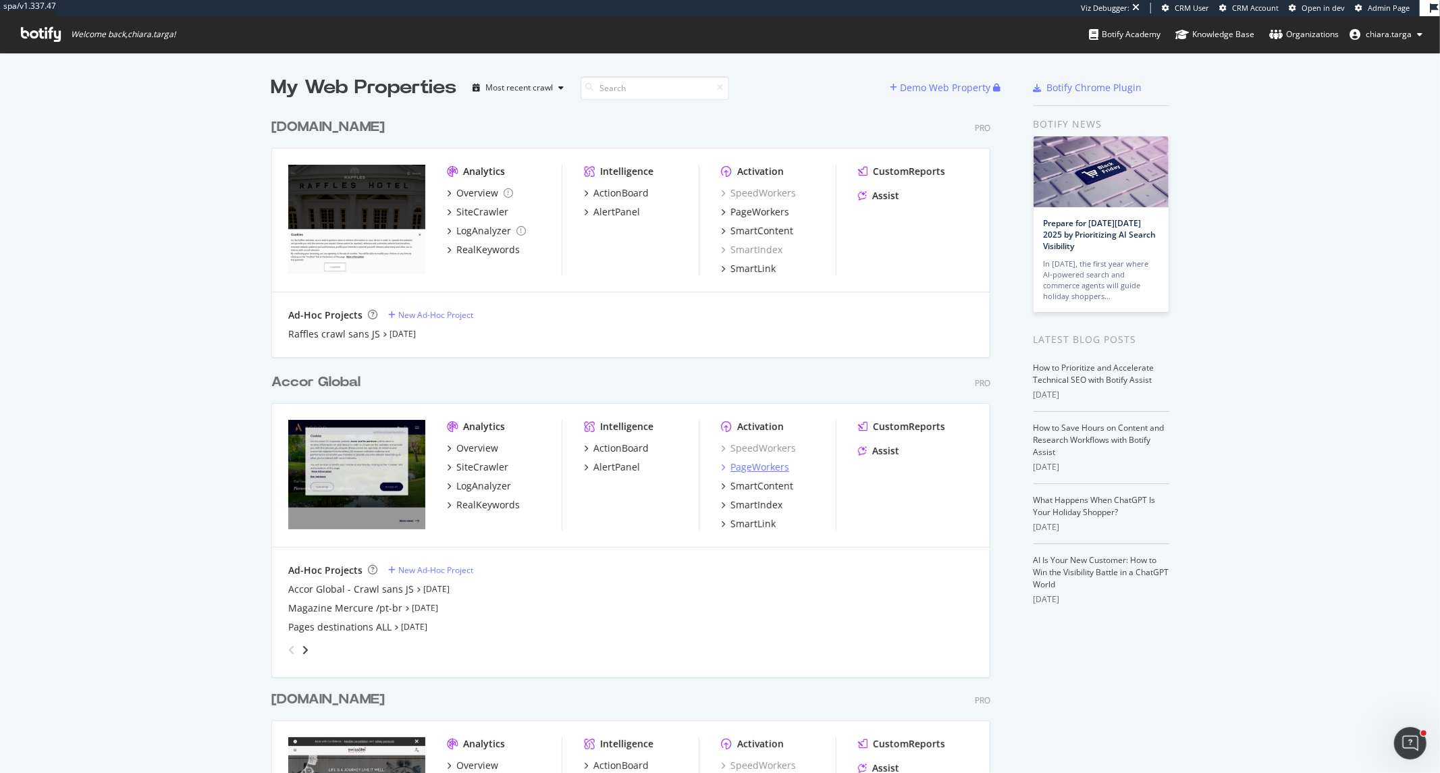
click at [753, 464] on div "PageWorkers" at bounding box center [760, 467] width 59 height 14
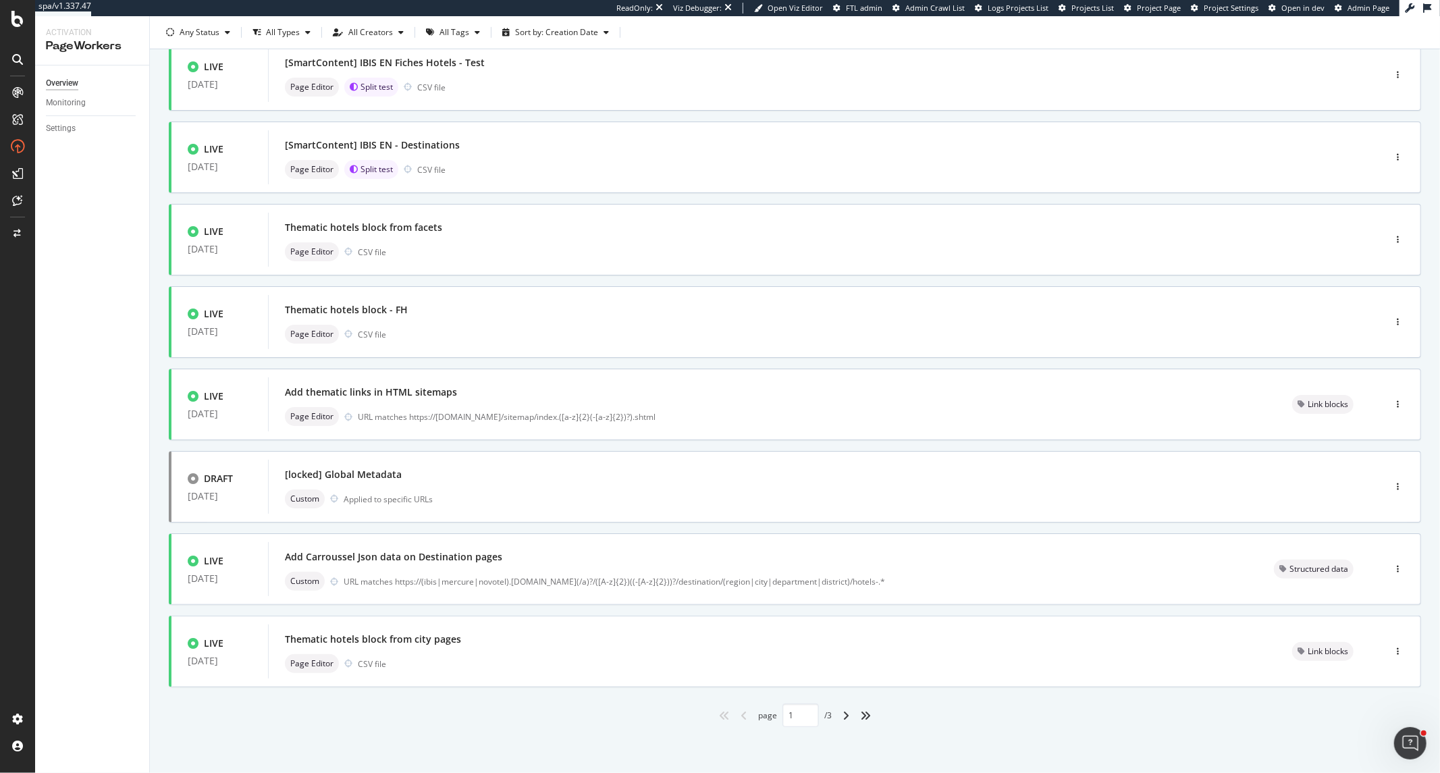
scroll to position [265, 0]
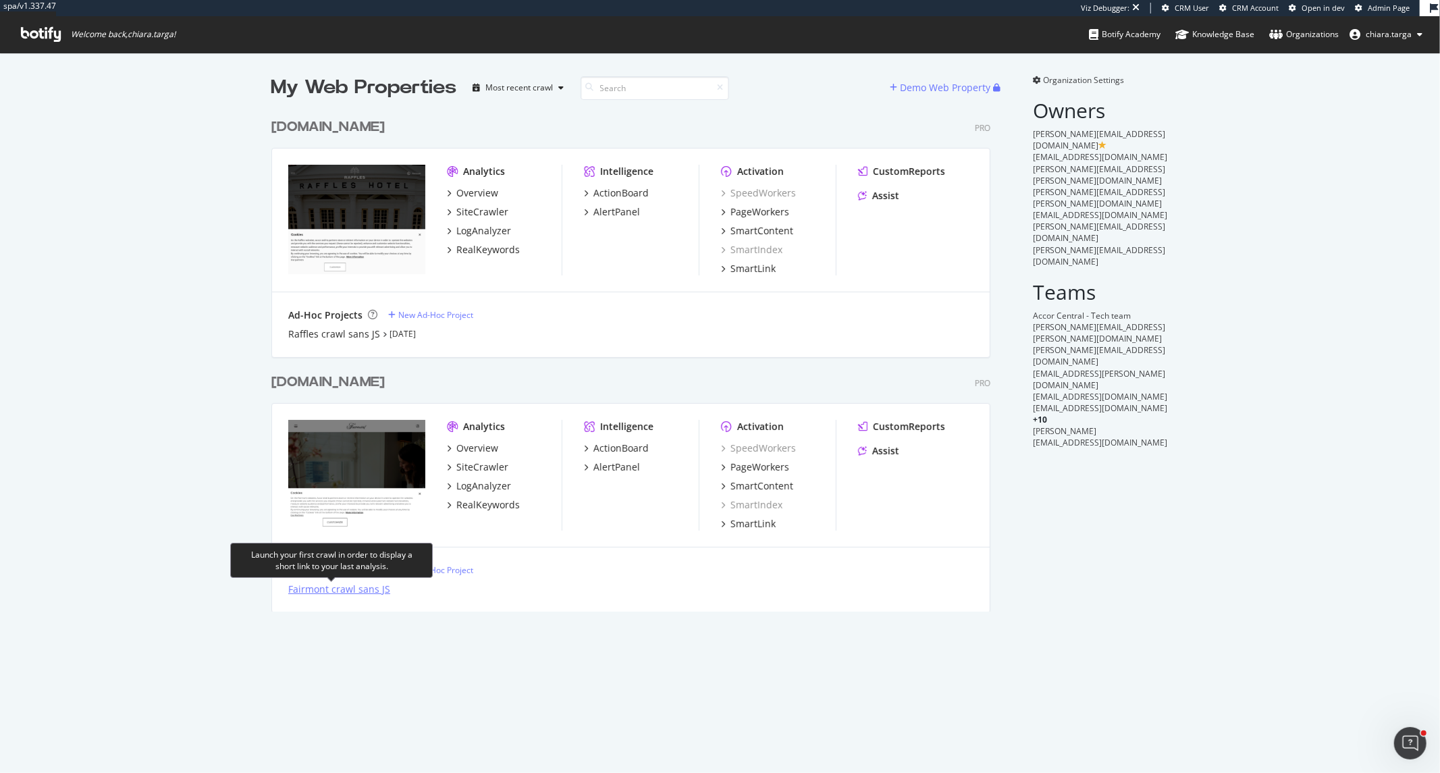
click at [358, 591] on div "Fairmont crawl sans JS" at bounding box center [339, 590] width 102 height 14
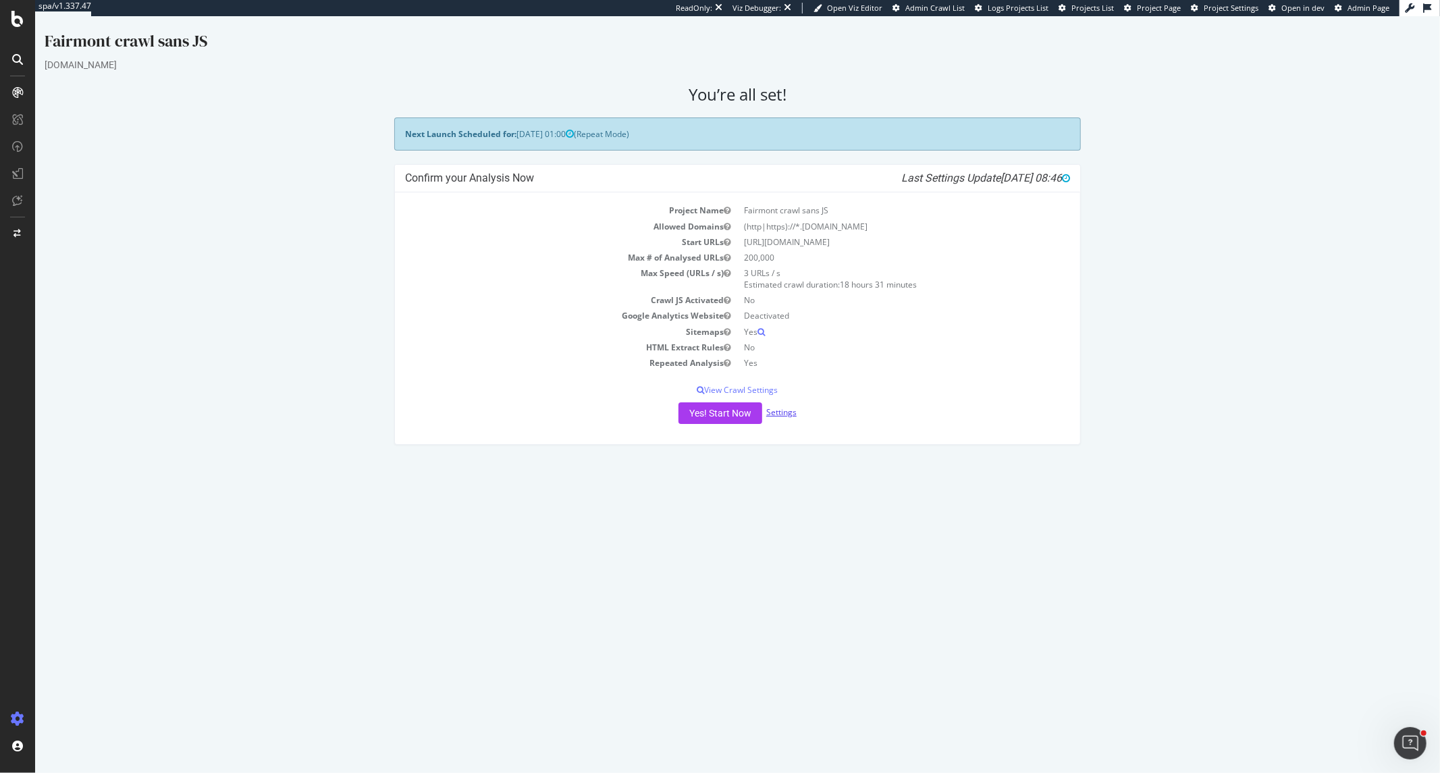
click at [779, 417] on link "Settings" at bounding box center [781, 411] width 30 height 11
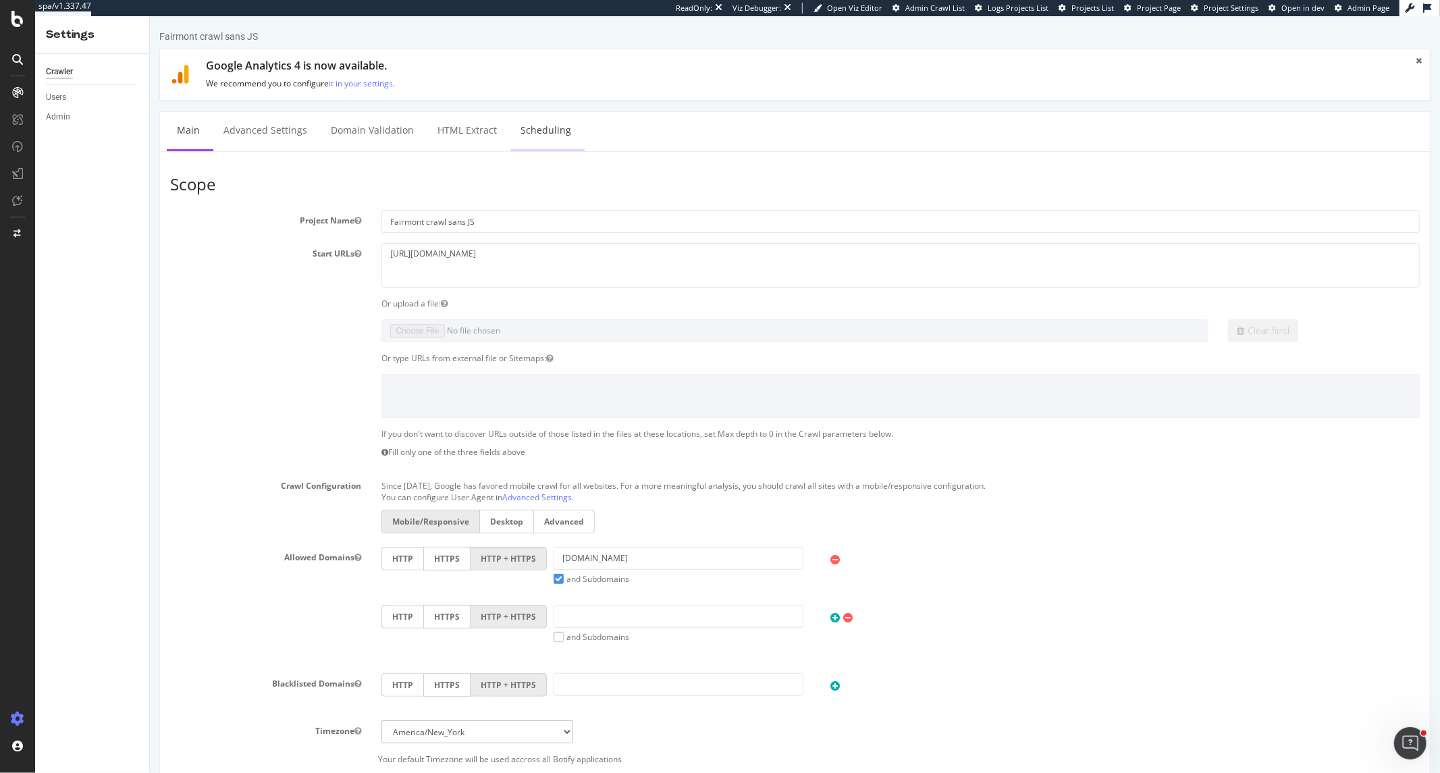
click at [535, 119] on link "Scheduling" at bounding box center [545, 130] width 71 height 37
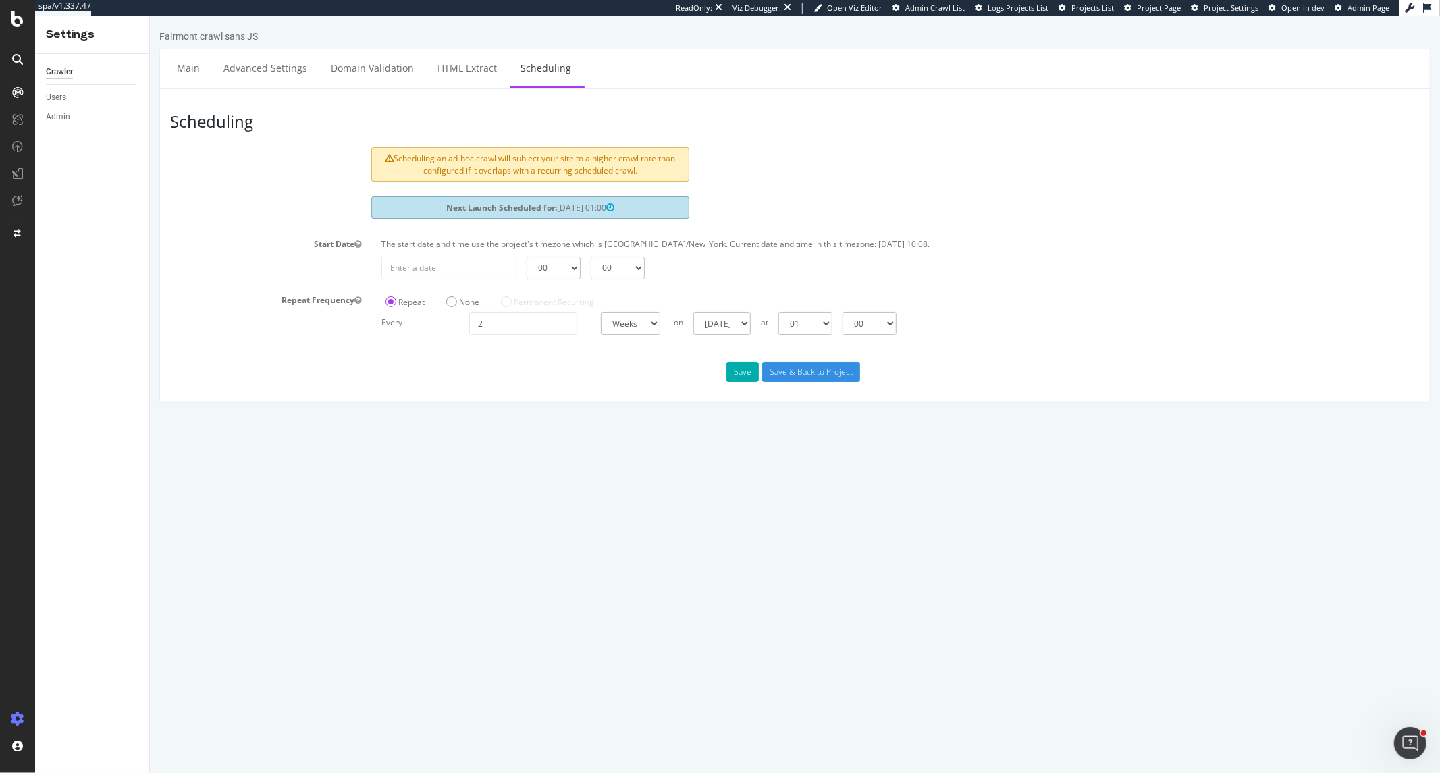
click at [747, 323] on select "[DATE] [DATE] [DATE] [DATE] [DATE] [DATE] [DATE]" at bounding box center [721, 323] width 57 height 23
click at [693, 312] on select "[DATE] [DATE] [DATE] [DATE] [DATE] [DATE] [DATE]" at bounding box center [721, 323] width 57 height 23
click at [839, 334] on div "Scheduling Scheduling an ad-hoc crawl will subject your site to a higher crawl …" at bounding box center [794, 245] width 1271 height 315
click at [832, 325] on select "00 01 02 03 04 05 06 07 08 09 10 11 12 13 14 15 16 17 18 19 20 21 22 23" at bounding box center [805, 323] width 54 height 23
click at [778, 312] on select "00 01 02 03 04 05 06 07 08 09 10 11 12 13 14 15 16 17 18 19 20 21 22 23" at bounding box center [805, 323] width 54 height 23
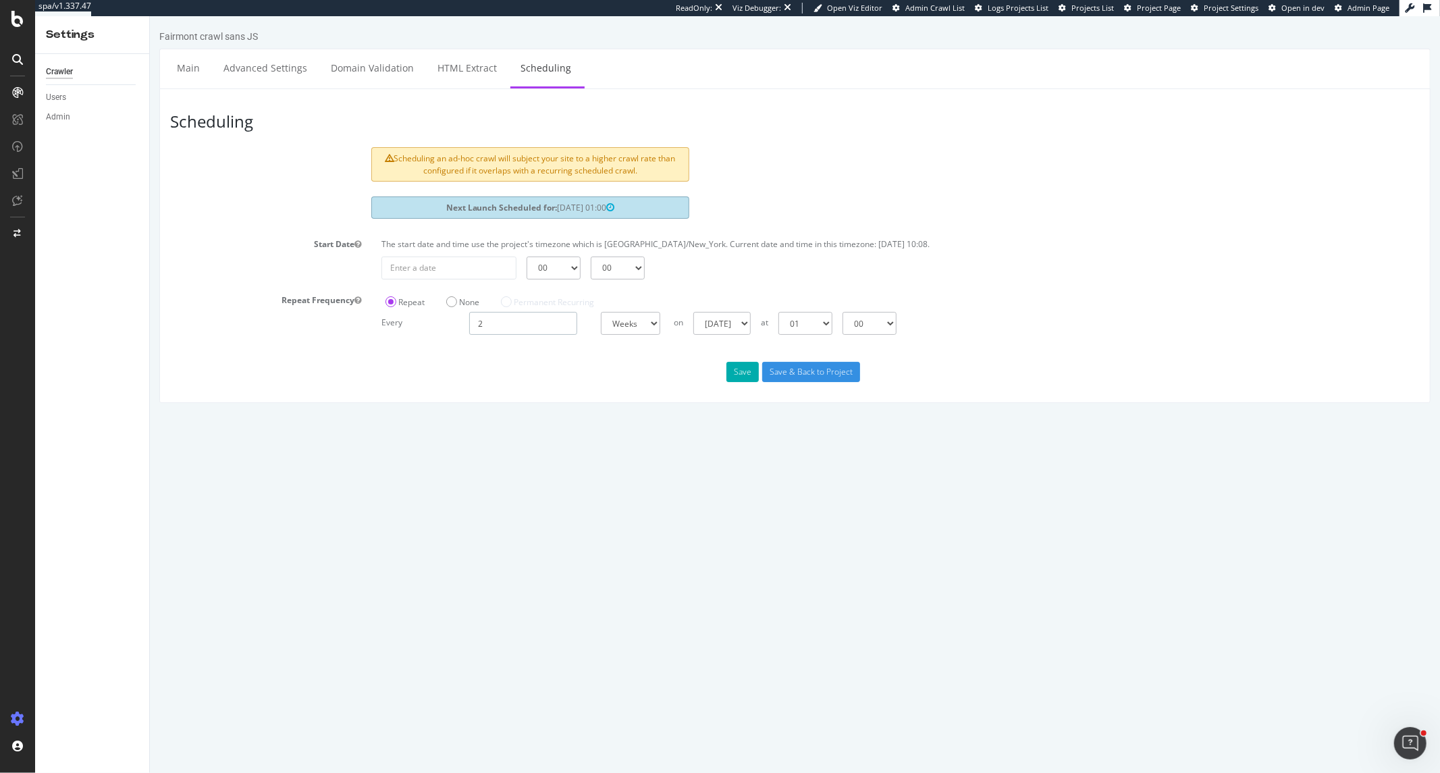
drag, startPoint x: 481, startPoint y: 324, endPoint x: 473, endPoint y: 324, distance: 8.8
click at [473, 324] on input "2" at bounding box center [523, 323] width 108 height 23
type input "1"
click at [691, 367] on div "Save Save & Back to Project" at bounding box center [794, 372] width 1270 height 20
click at [510, 321] on input "1" at bounding box center [523, 323] width 108 height 23
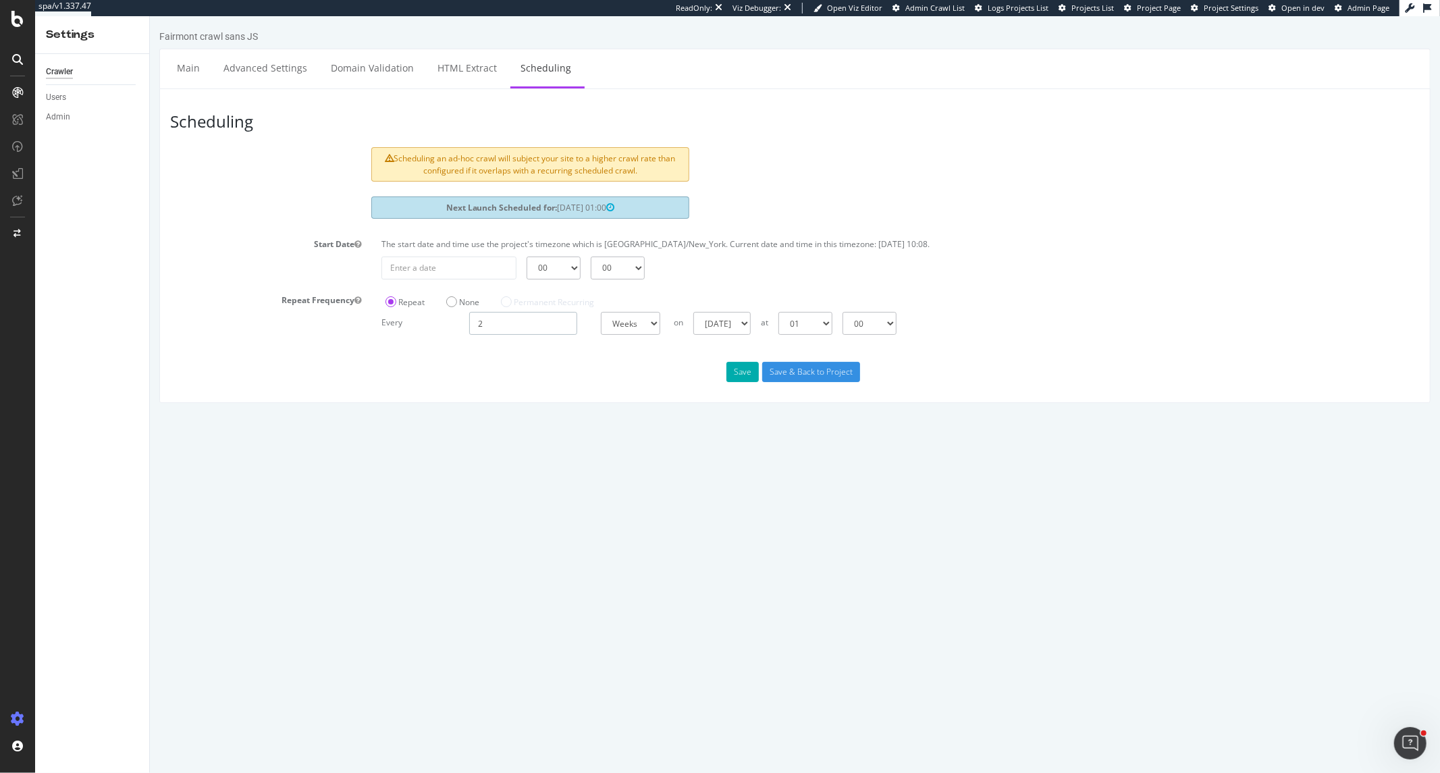
type input "2"
click at [554, 350] on div "Scheduling Scheduling an ad-hoc crawl will subject your site to a higher crawl …" at bounding box center [794, 245] width 1271 height 315
click at [510, 325] on input "2" at bounding box center [523, 323] width 108 height 23
type input "1"
click at [571, 352] on div "Scheduling Scheduling an ad-hoc crawl will subject your site to a higher crawl …" at bounding box center [794, 245] width 1271 height 315
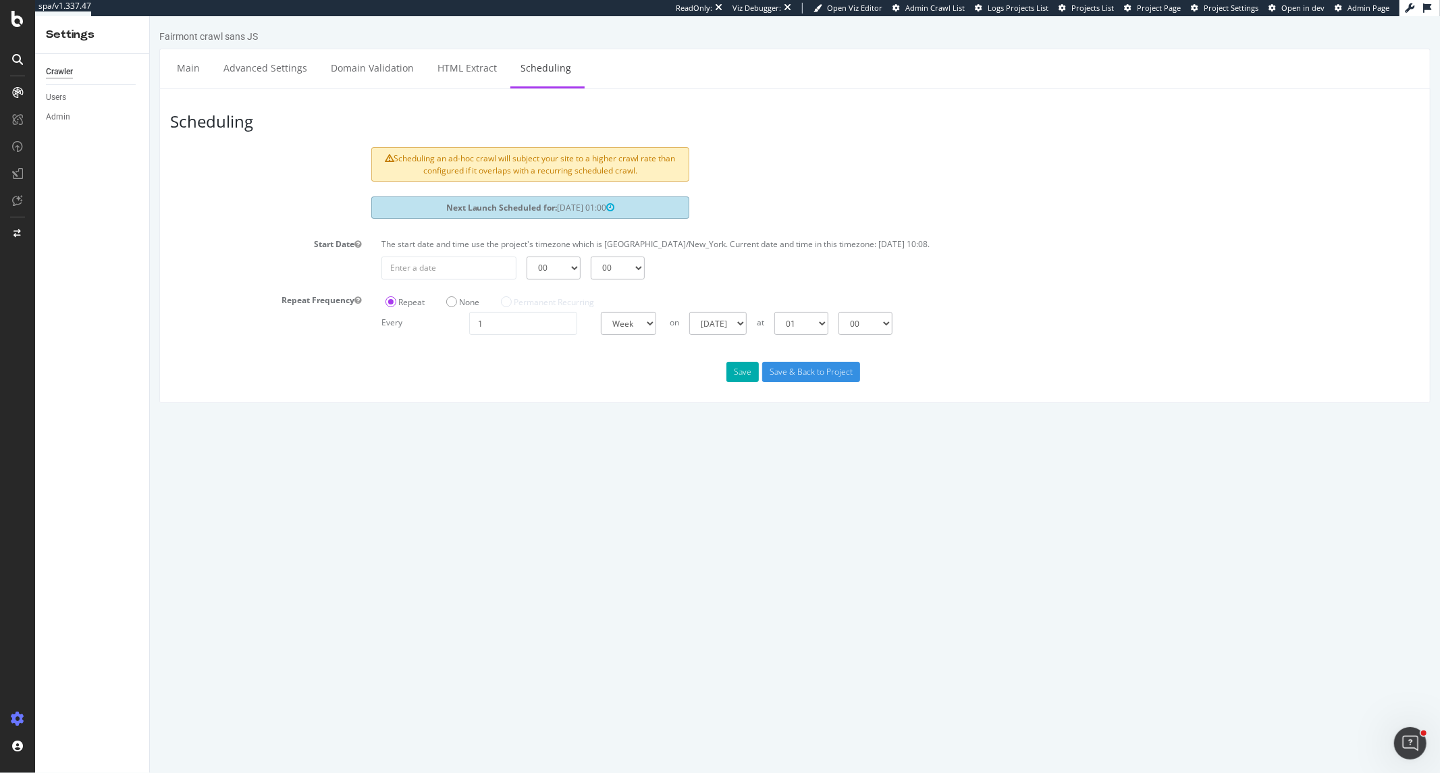
click at [725, 346] on div "Scheduling Scheduling an ad-hoc crawl will subject your site to a higher crawl …" at bounding box center [794, 245] width 1271 height 315
click at [733, 369] on button "Save" at bounding box center [742, 372] width 32 height 20
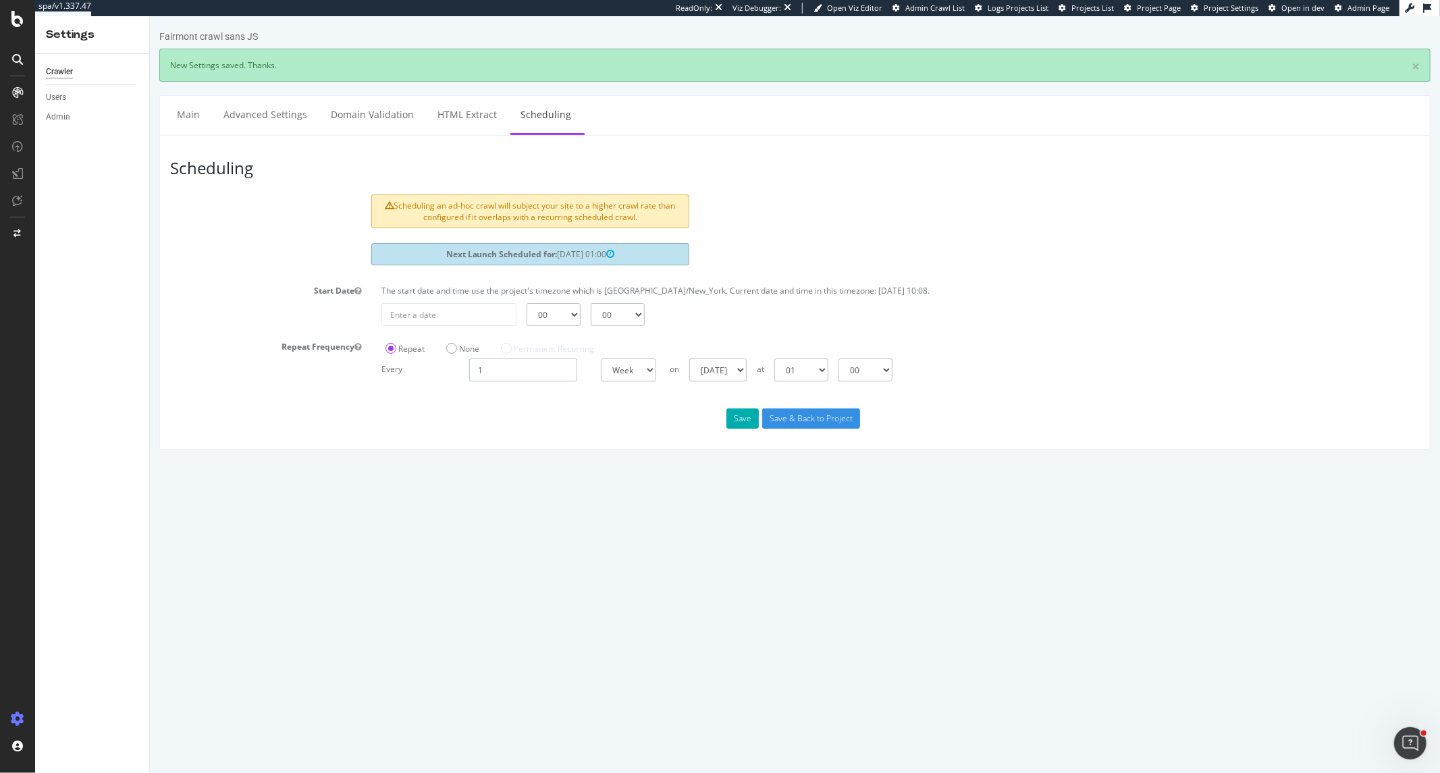
click at [524, 362] on input "1" at bounding box center [523, 370] width 108 height 23
type input "2"
click at [589, 413] on div "Save Save & Back to Project" at bounding box center [794, 418] width 1270 height 20
click at [733, 422] on button "Save" at bounding box center [742, 418] width 32 height 20
click at [745, 419] on button "Save" at bounding box center [742, 418] width 32 height 20
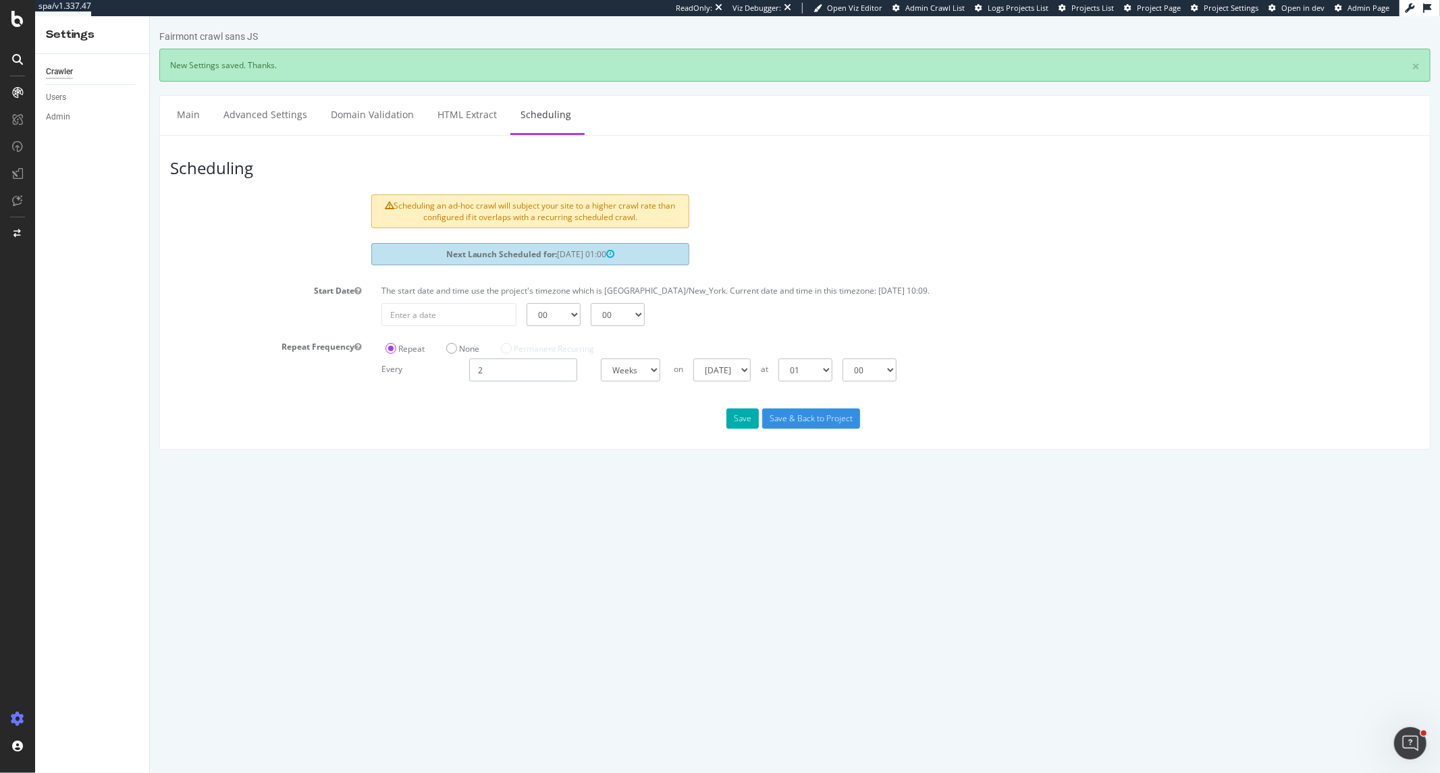
click at [493, 371] on input "2" at bounding box center [523, 370] width 108 height 23
drag, startPoint x: 484, startPoint y: 368, endPoint x: 472, endPoint y: 370, distance: 12.3
click at [472, 370] on input "1" at bounding box center [523, 370] width 108 height 23
click at [469, 421] on div "Save Save & Back to Project" at bounding box center [794, 418] width 1270 height 20
click at [732, 420] on button "Save" at bounding box center [742, 418] width 32 height 20
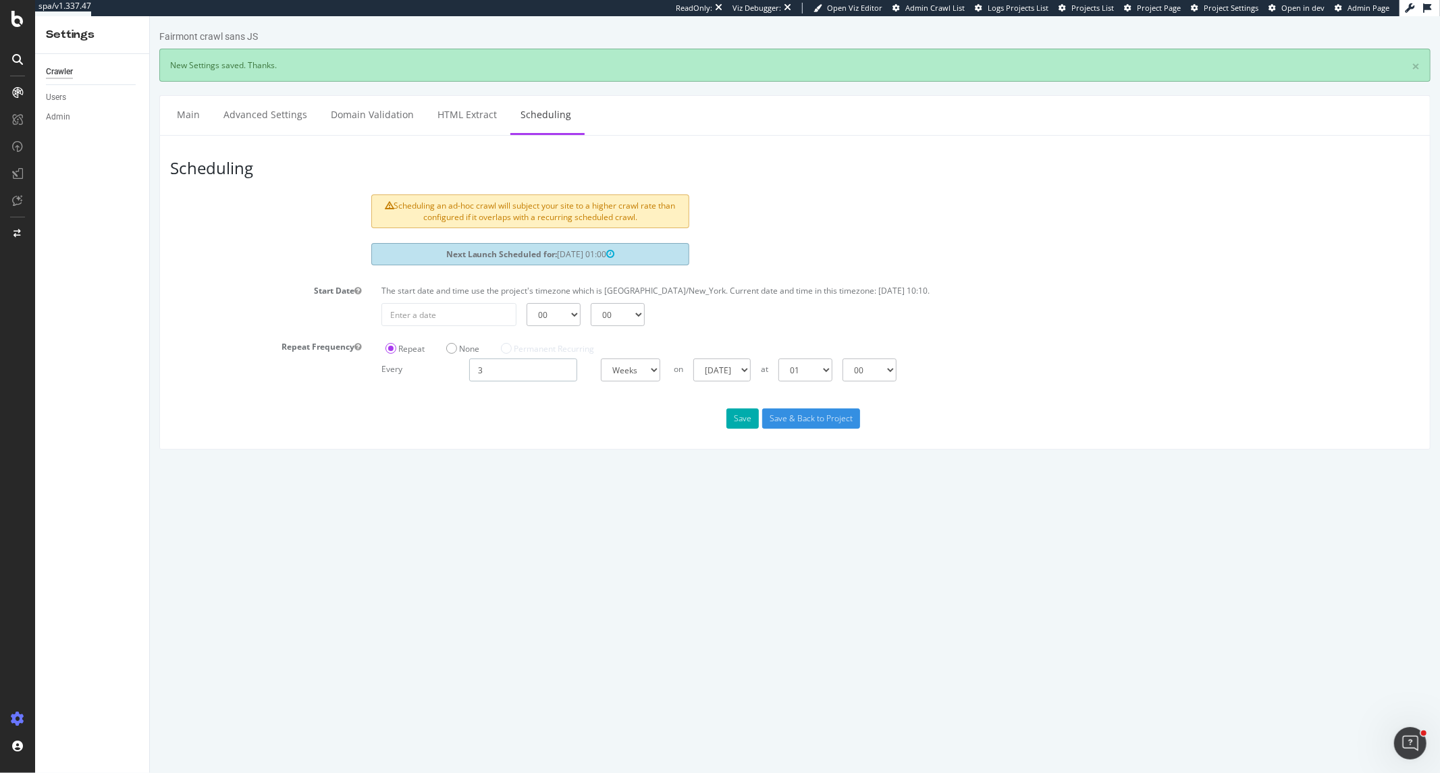
drag, startPoint x: 491, startPoint y: 375, endPoint x: 455, endPoint y: 368, distance: 36.5
click at [455, 368] on div "Every 3 Days Weeks Months at 00 01 02 03 04 05 06 07 08 09 10 11 12 13 14 15 16…" at bounding box center [900, 370] width 1052 height 23
type input "2"
click at [497, 407] on div "Scheduling Scheduling an ad-hoc crawl will subject your site to a higher crawl …" at bounding box center [794, 292] width 1271 height 315
click at [740, 425] on button "Save" at bounding box center [742, 418] width 32 height 20
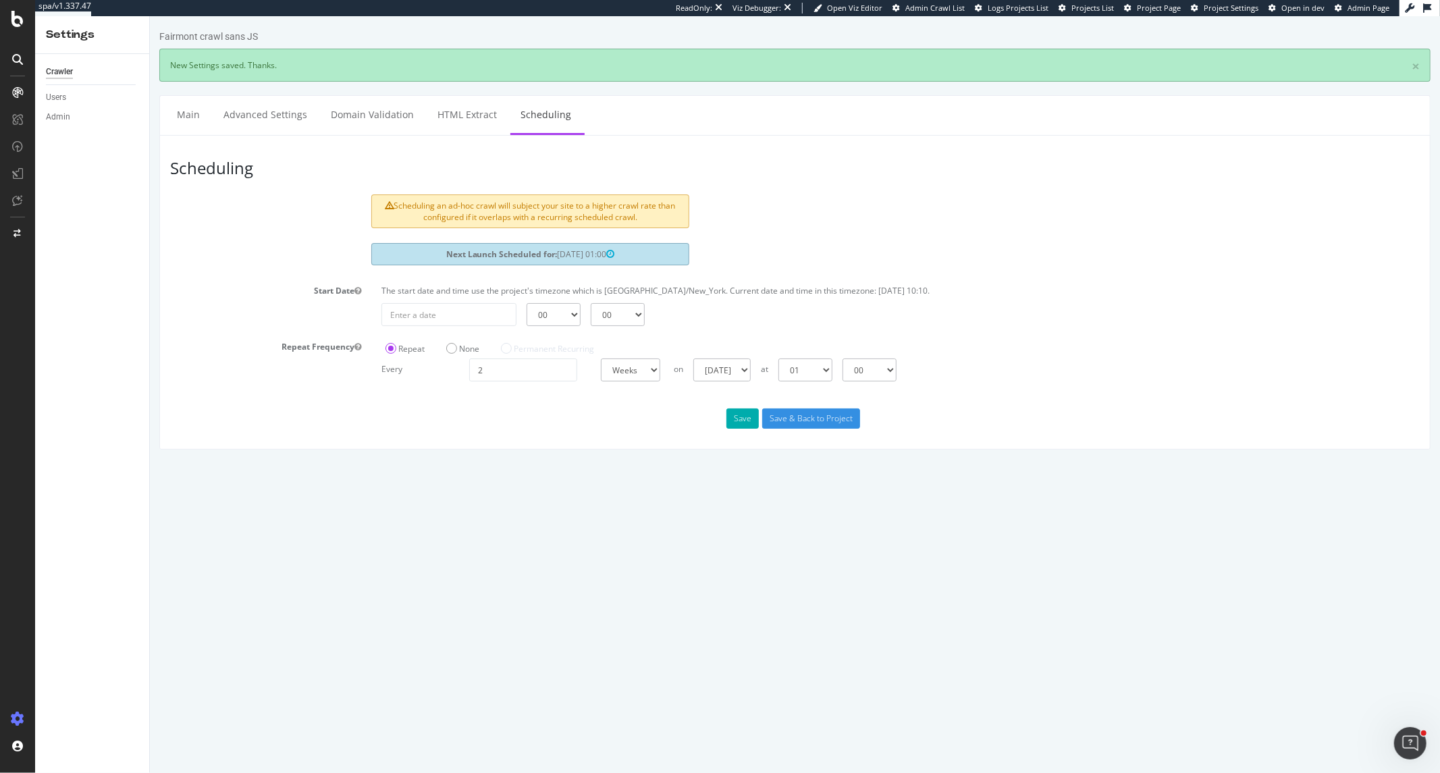
click at [447, 300] on div "The start date and time use the project's timezone which is America/New_York. C…" at bounding box center [900, 294] width 1052 height 18
click at [447, 309] on input "text" at bounding box center [448, 314] width 135 height 23
click at [583, 342] on span at bounding box center [583, 341] width 8 height 8
click at [486, 406] on td "8" at bounding box center [493, 406] width 33 height 20
type input "2025-10-08"
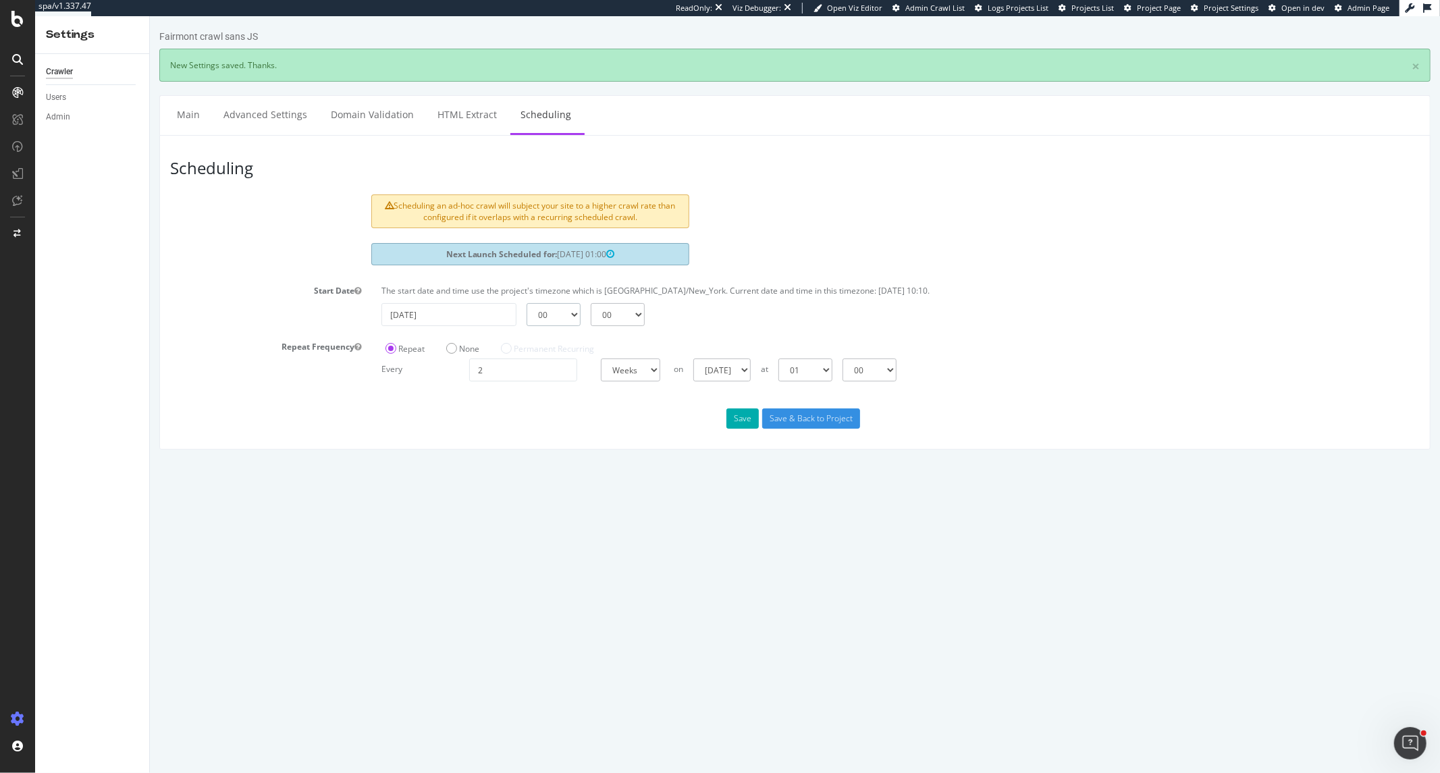
click at [577, 314] on select "00 01 02 03 04 05 06 07 08 09 10 11 12 13 14 15 16 17 18 19 20 21 22 23" at bounding box center [553, 314] width 54 height 23
select select "1"
click at [526, 303] on select "00 01 02 03 04 05 06 07 08 09 10 11 12 13 14 15 16 17 18 19 20 21 22 23" at bounding box center [553, 314] width 54 height 23
click at [543, 371] on input "2" at bounding box center [523, 370] width 108 height 23
click at [457, 352] on label "None" at bounding box center [462, 348] width 33 height 11
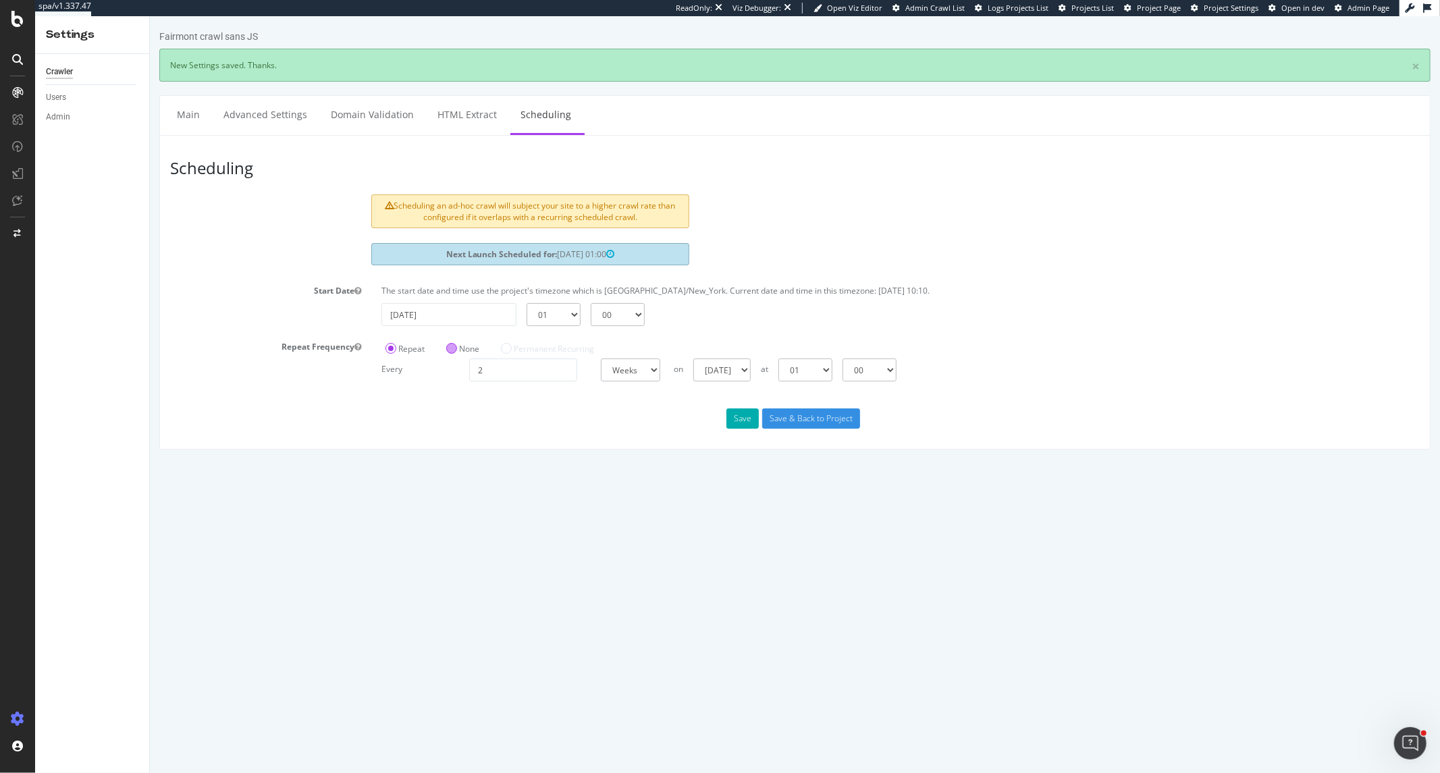
click at [149, 16] on input "None" at bounding box center [149, 16] width 0 height 0
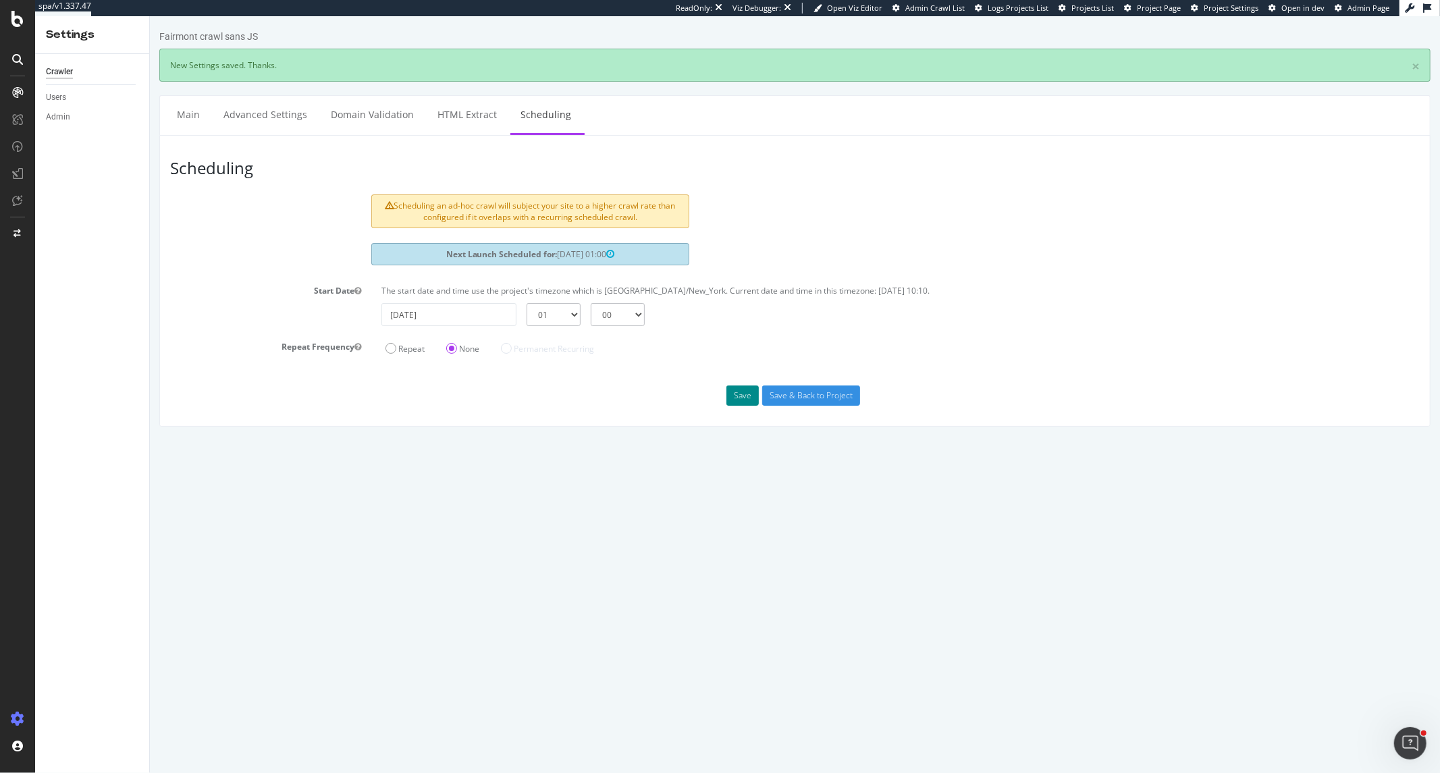
click at [738, 400] on button "Save" at bounding box center [742, 396] width 32 height 20
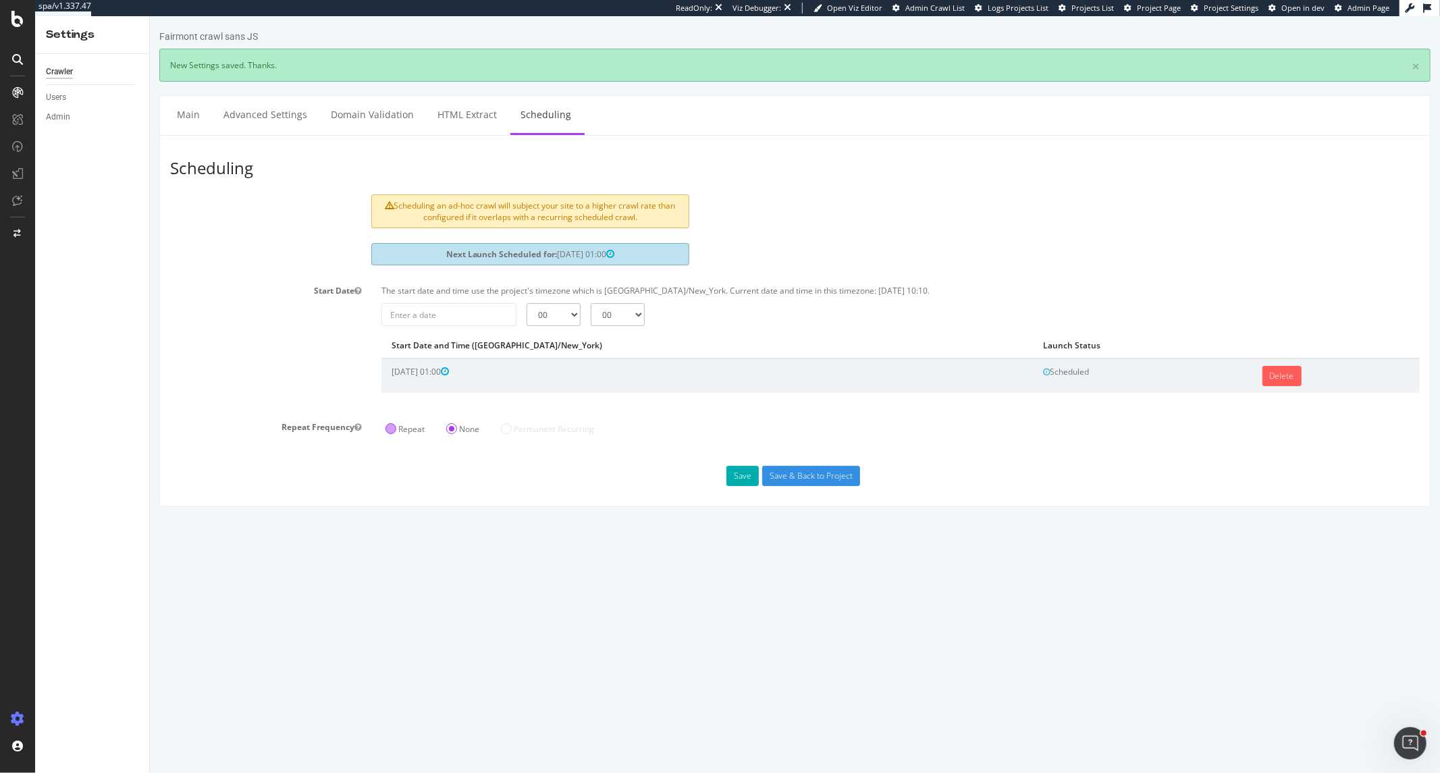
click at [403, 431] on label "Repeat" at bounding box center [404, 428] width 39 height 11
click at [149, 16] on input "Repeat" at bounding box center [149, 16] width 0 height 0
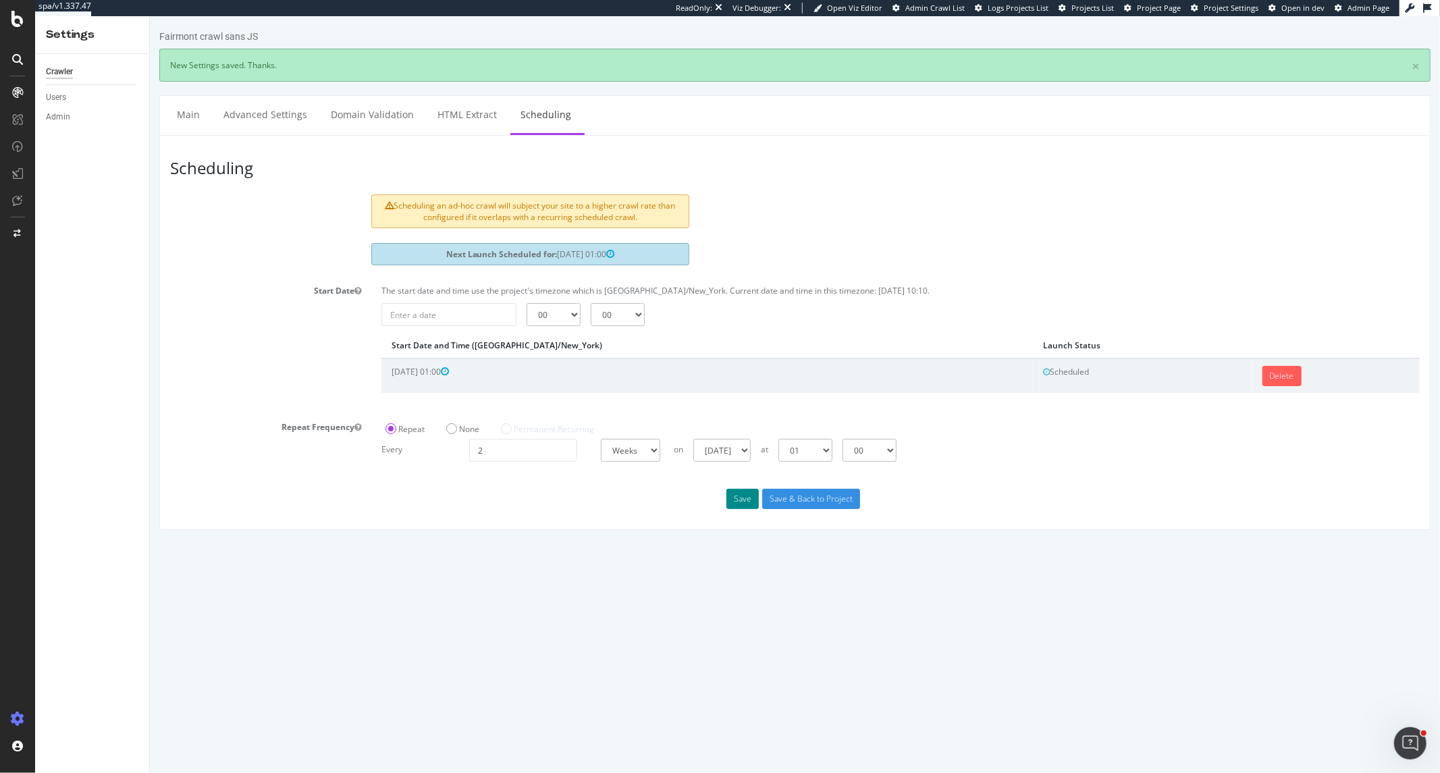
click at [743, 496] on button "Save" at bounding box center [742, 499] width 32 height 20
click at [436, 423] on div "None" at bounding box center [462, 428] width 55 height 22
click at [448, 430] on label "None" at bounding box center [462, 428] width 33 height 11
click at [149, 16] on input "None" at bounding box center [149, 16] width 0 height 0
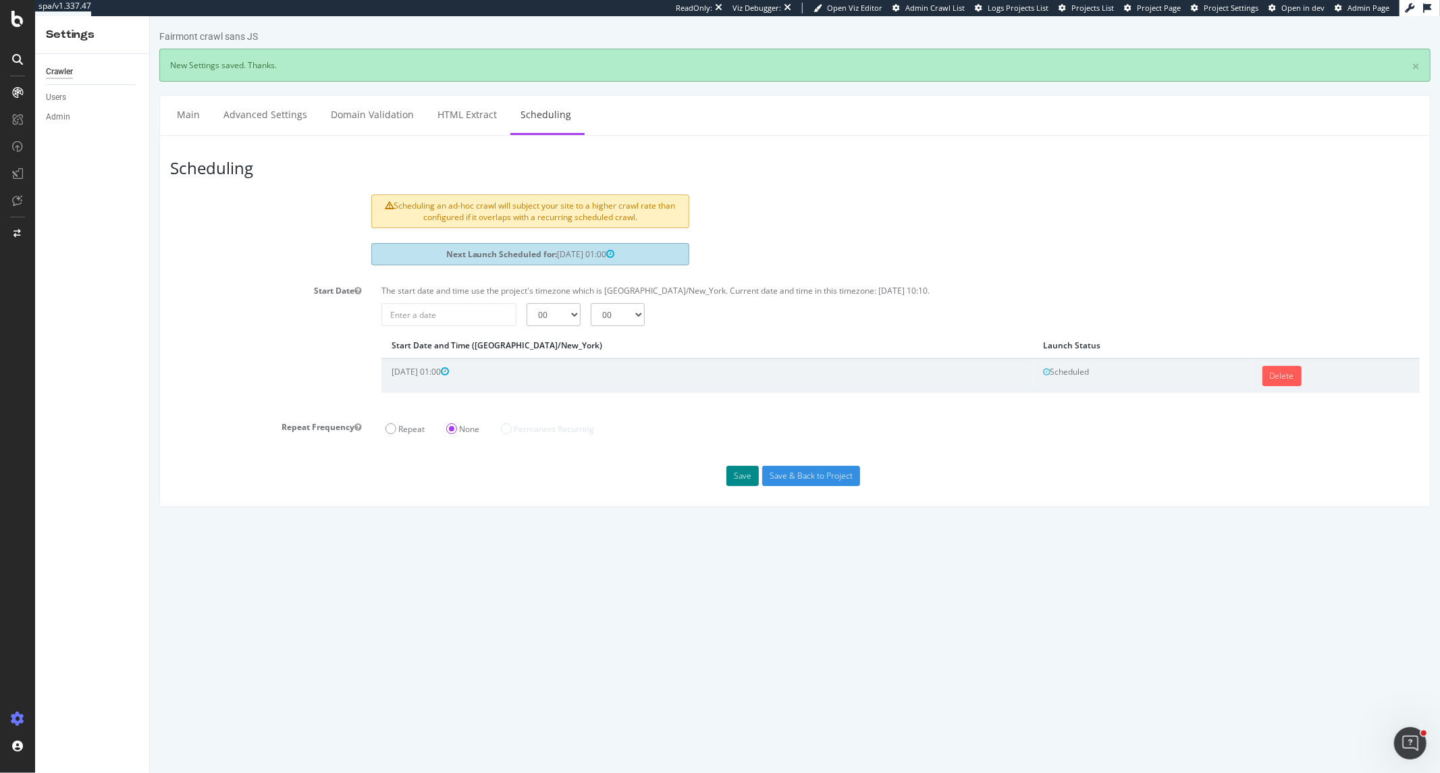
click at [743, 479] on button "Save" at bounding box center [742, 476] width 32 height 20
click at [200, 118] on link "Main" at bounding box center [187, 114] width 43 height 37
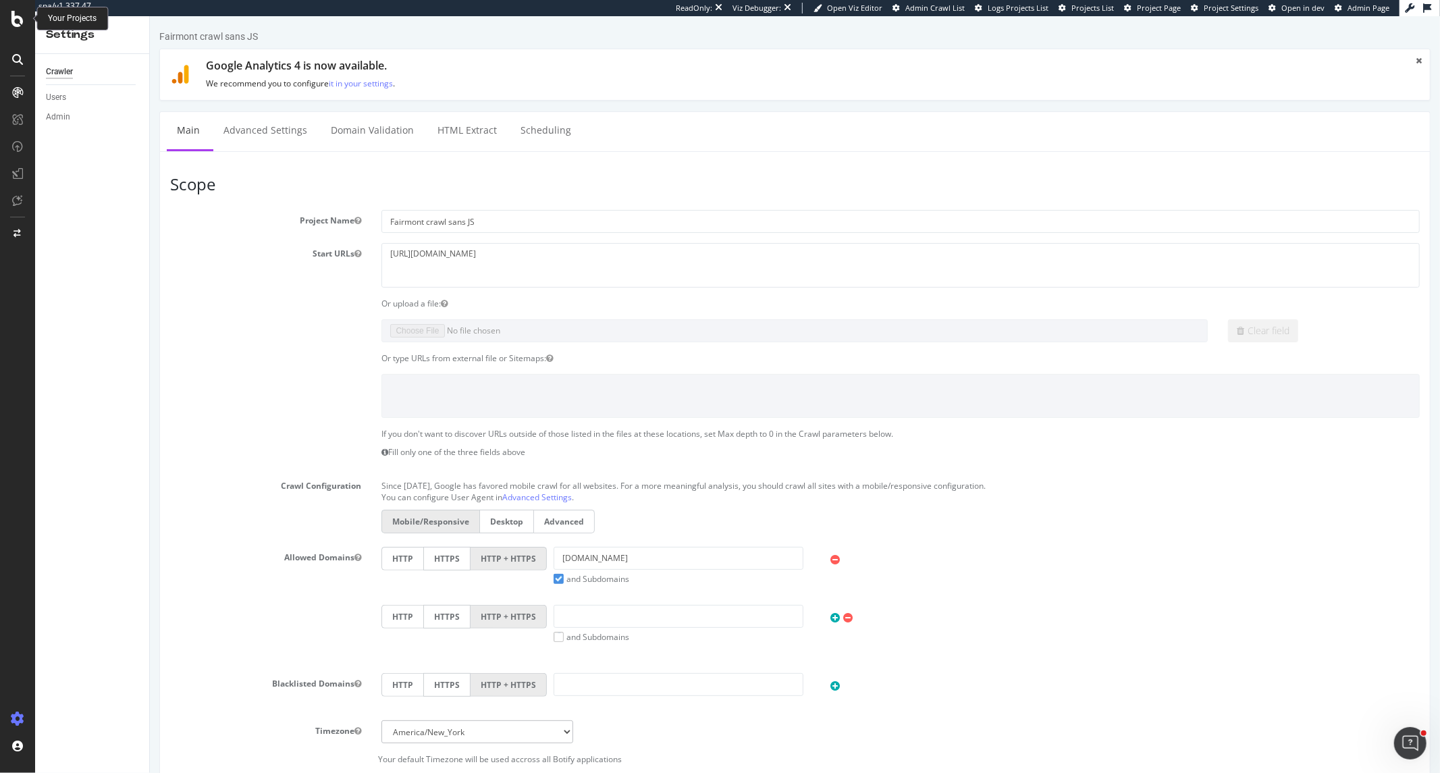
click at [14, 16] on icon at bounding box center [17, 19] width 12 height 16
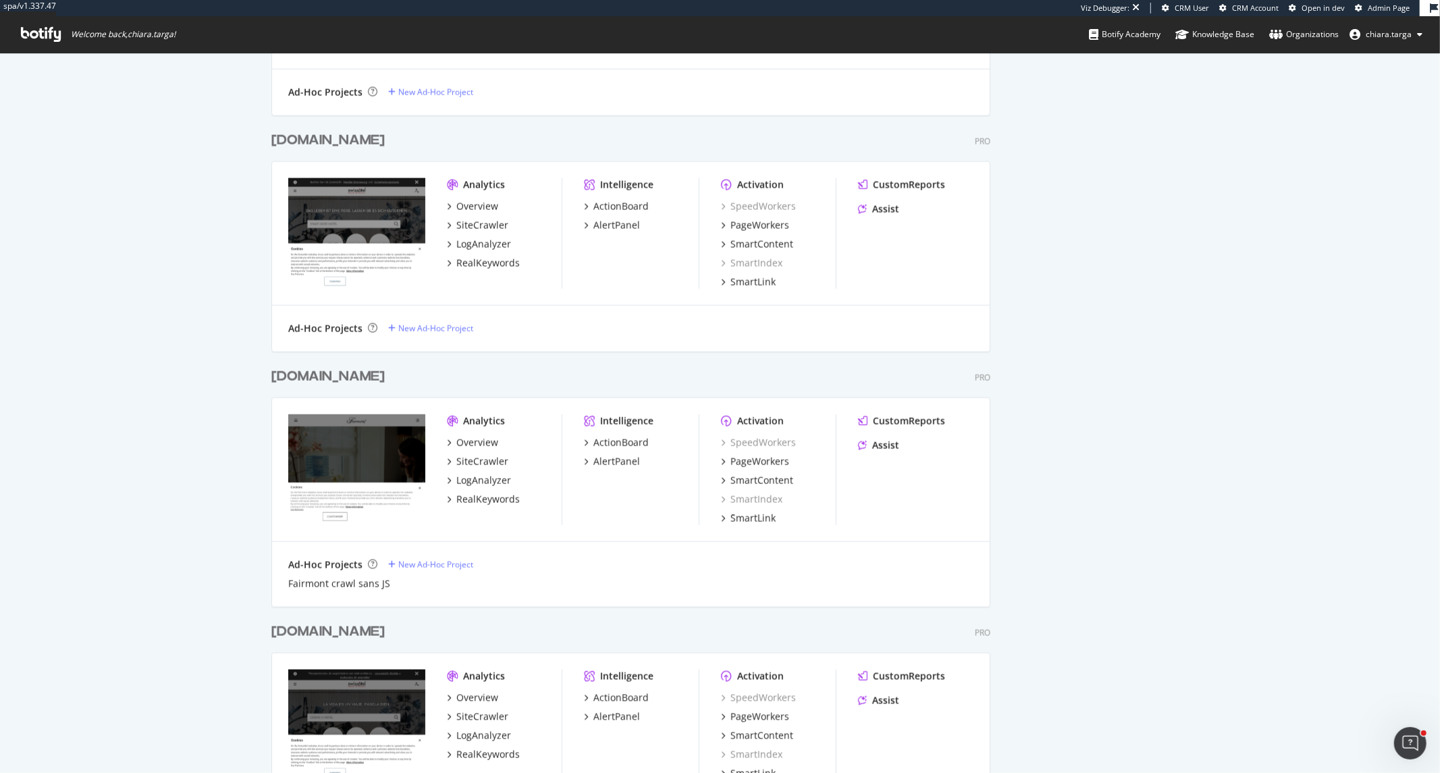
scroll to position [1778, 0]
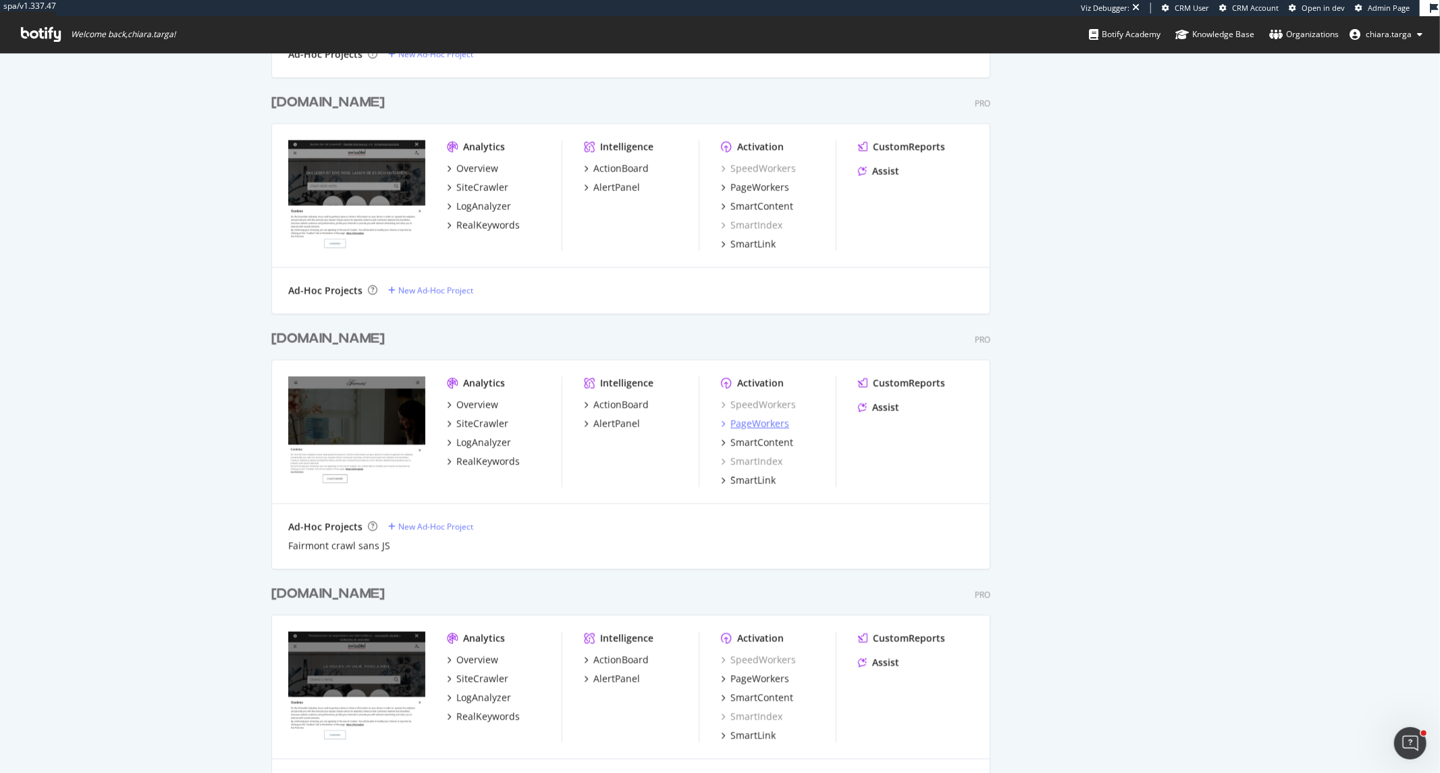
click at [776, 427] on div "PageWorkers" at bounding box center [760, 424] width 59 height 14
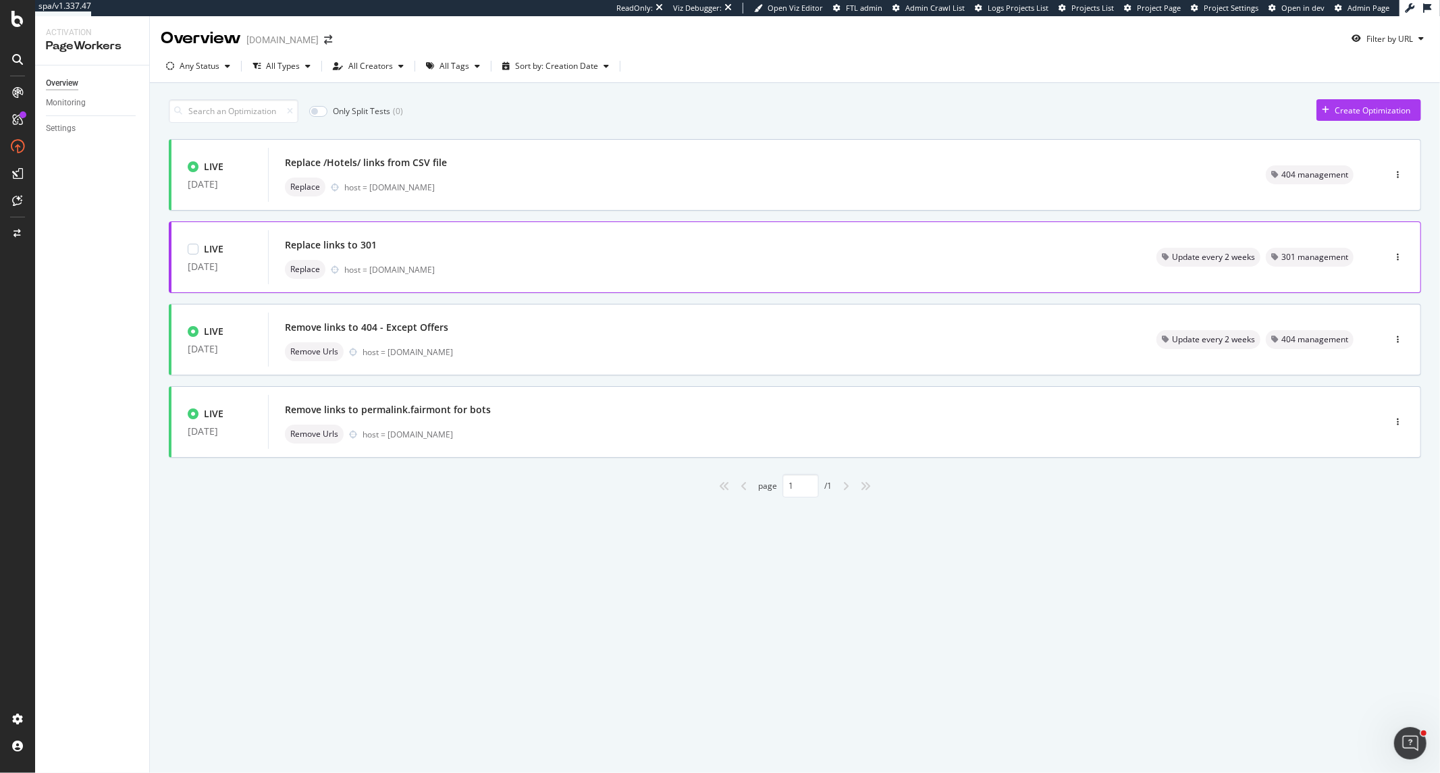
click at [1388, 259] on div at bounding box center [1397, 257] width 45 height 27
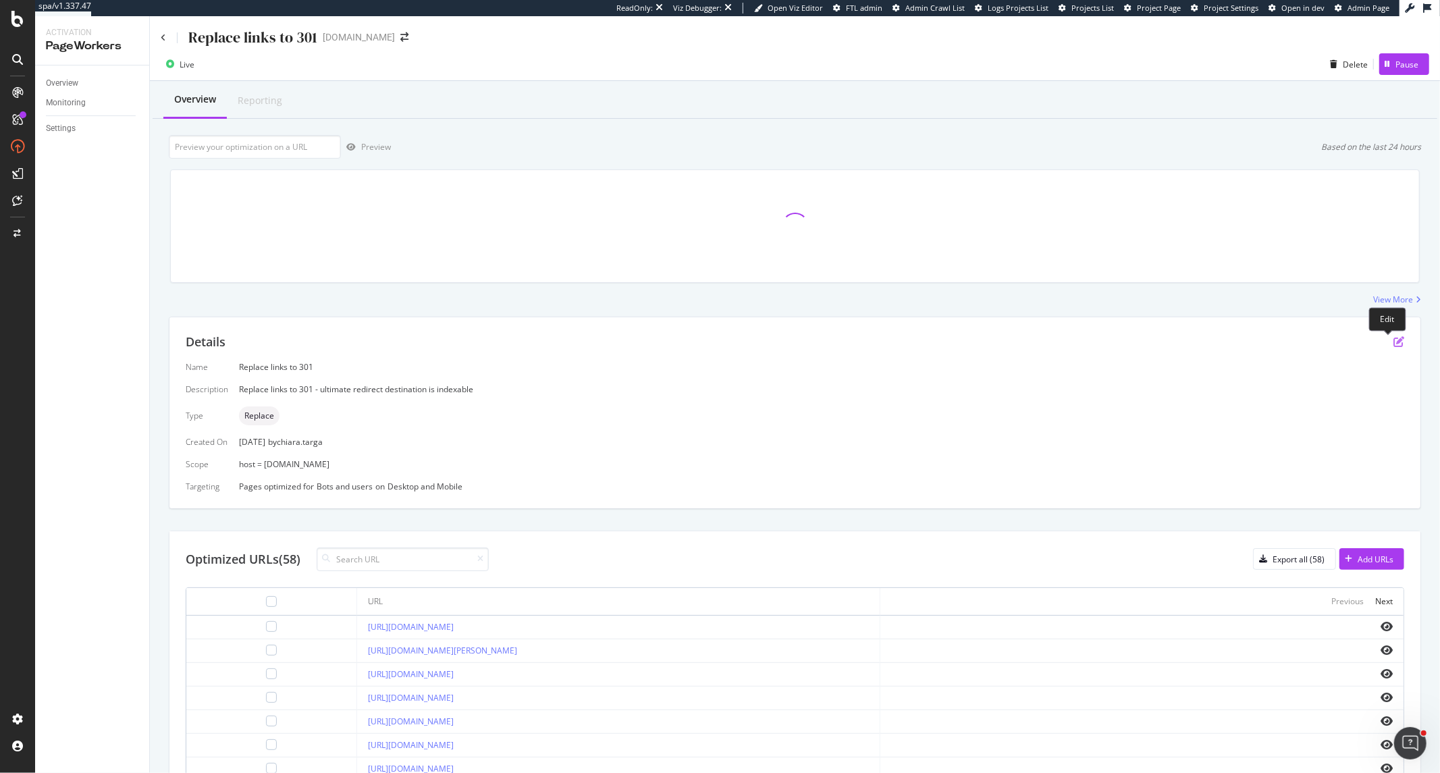
click at [1394, 341] on icon "pen-to-square" at bounding box center [1399, 341] width 11 height 11
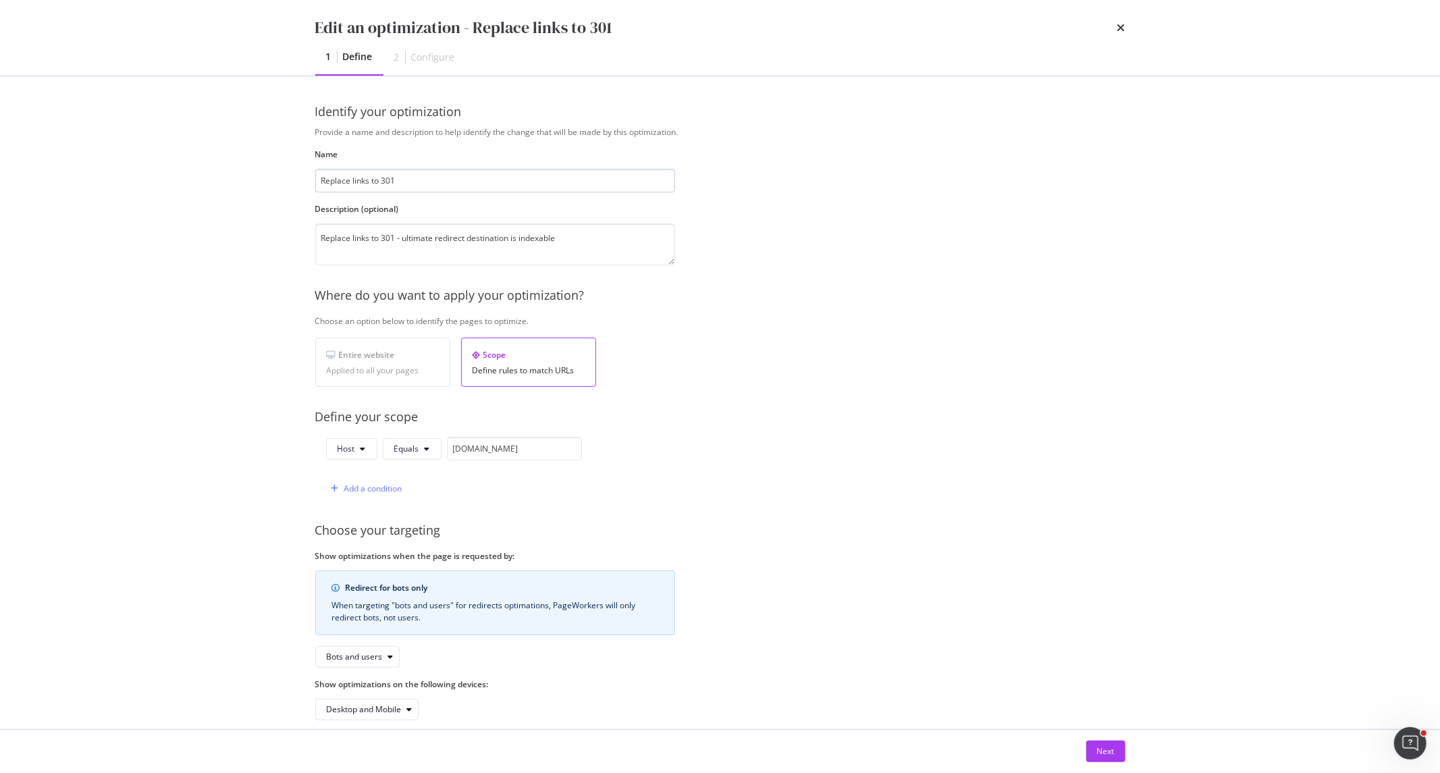
drag, startPoint x: 383, startPoint y: 182, endPoint x: 400, endPoint y: 181, distance: 17.6
click at [400, 181] on input "Replace links to 301" at bounding box center [495, 181] width 360 height 24
type input "Replace links to 3xx from CSV"
drag, startPoint x: 386, startPoint y: 244, endPoint x: 394, endPoint y: 243, distance: 8.1
click at [394, 243] on textarea "Replace links to 301 - ultimate redirect destination is indexable" at bounding box center [495, 244] width 360 height 42
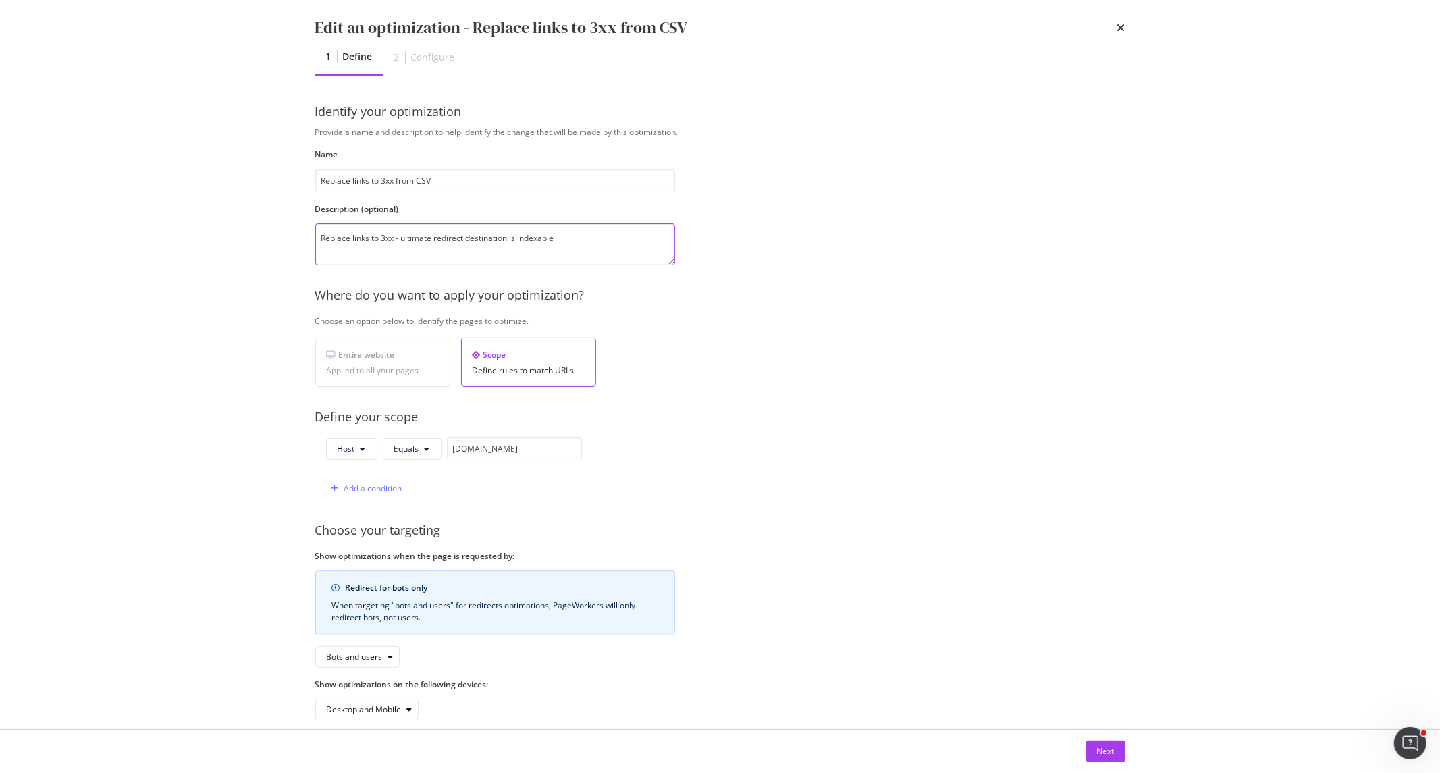
scroll to position [18, 0]
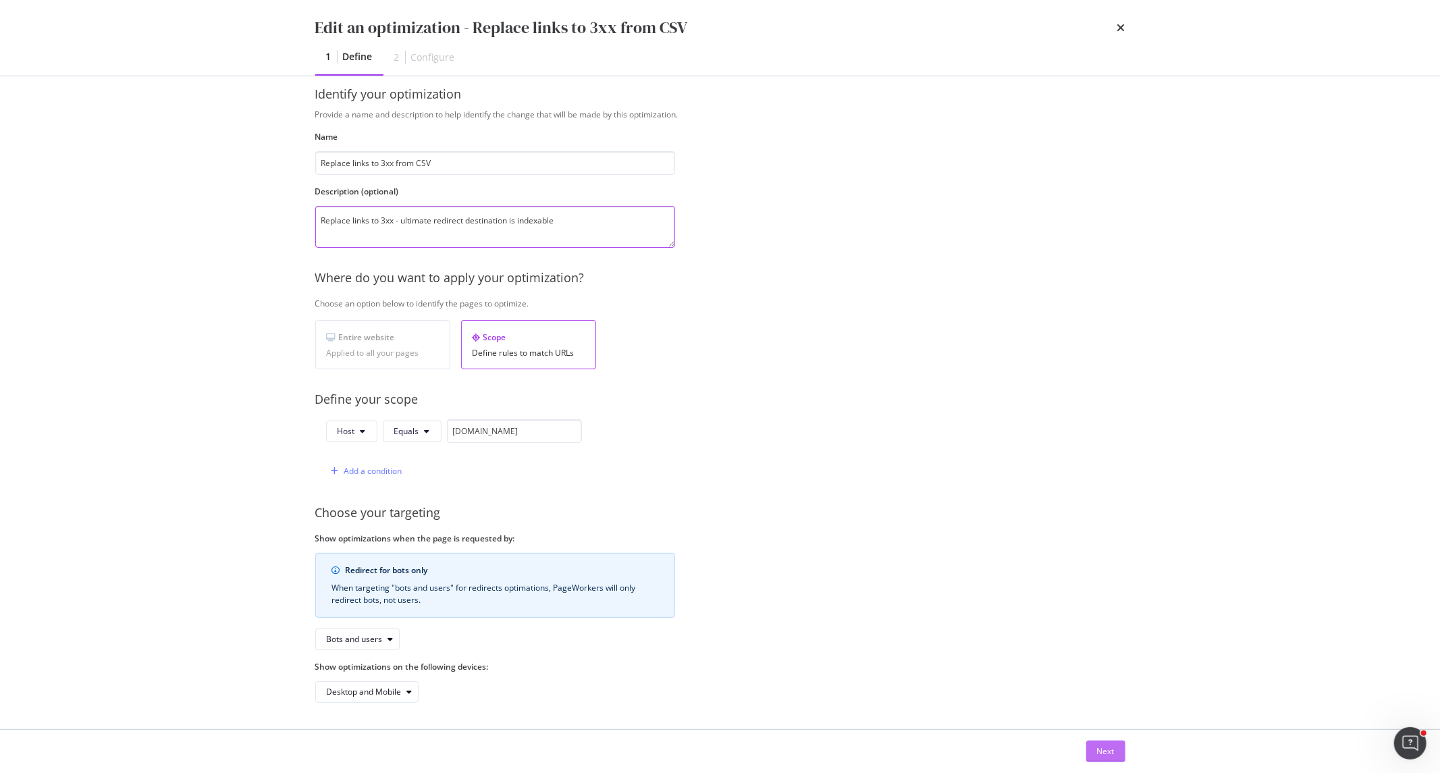
type textarea "Replace links to 3xx - ultimate redirect destination is indexable"
click at [1116, 754] on button "Next" at bounding box center [1105, 752] width 39 height 22
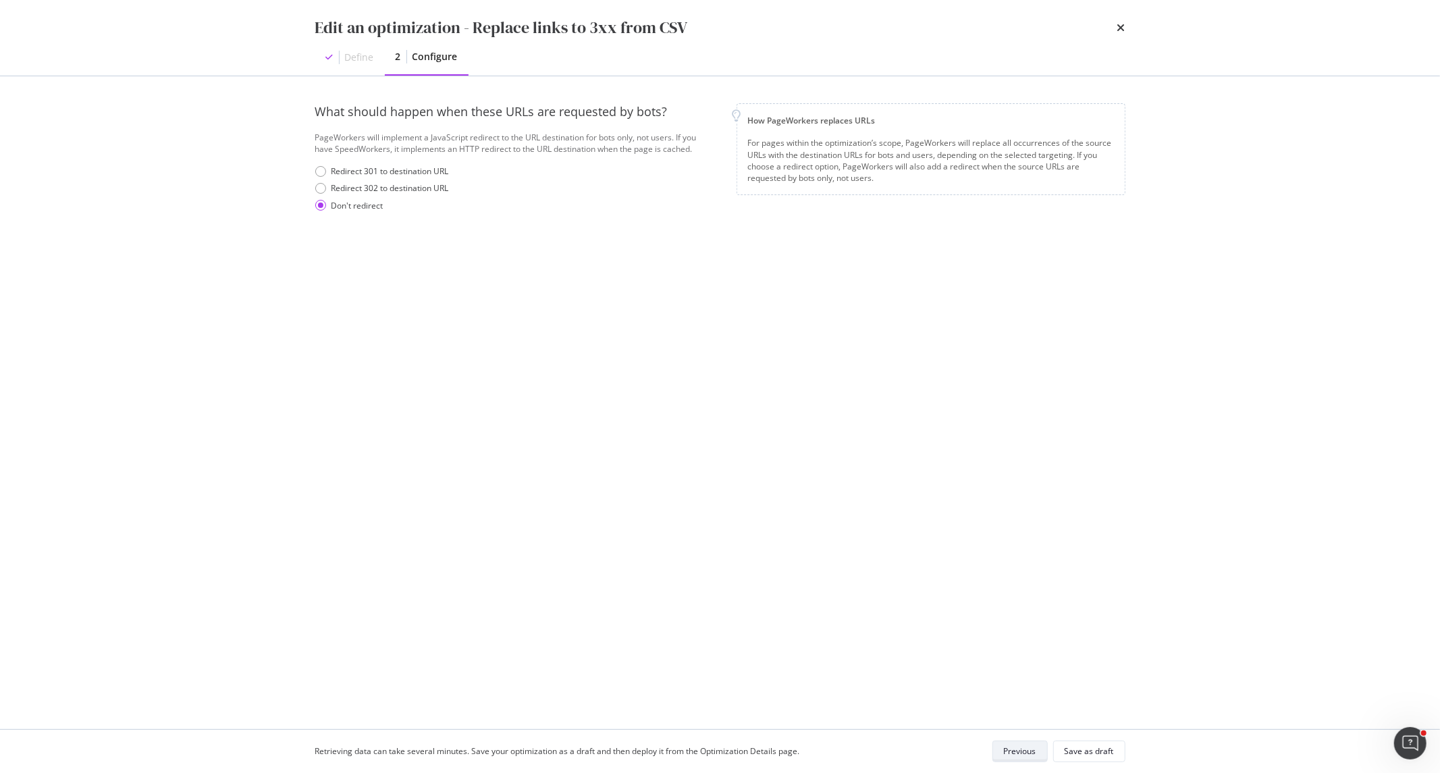
scroll to position [0, 0]
click at [1034, 753] on div "Previous" at bounding box center [1020, 750] width 32 height 11
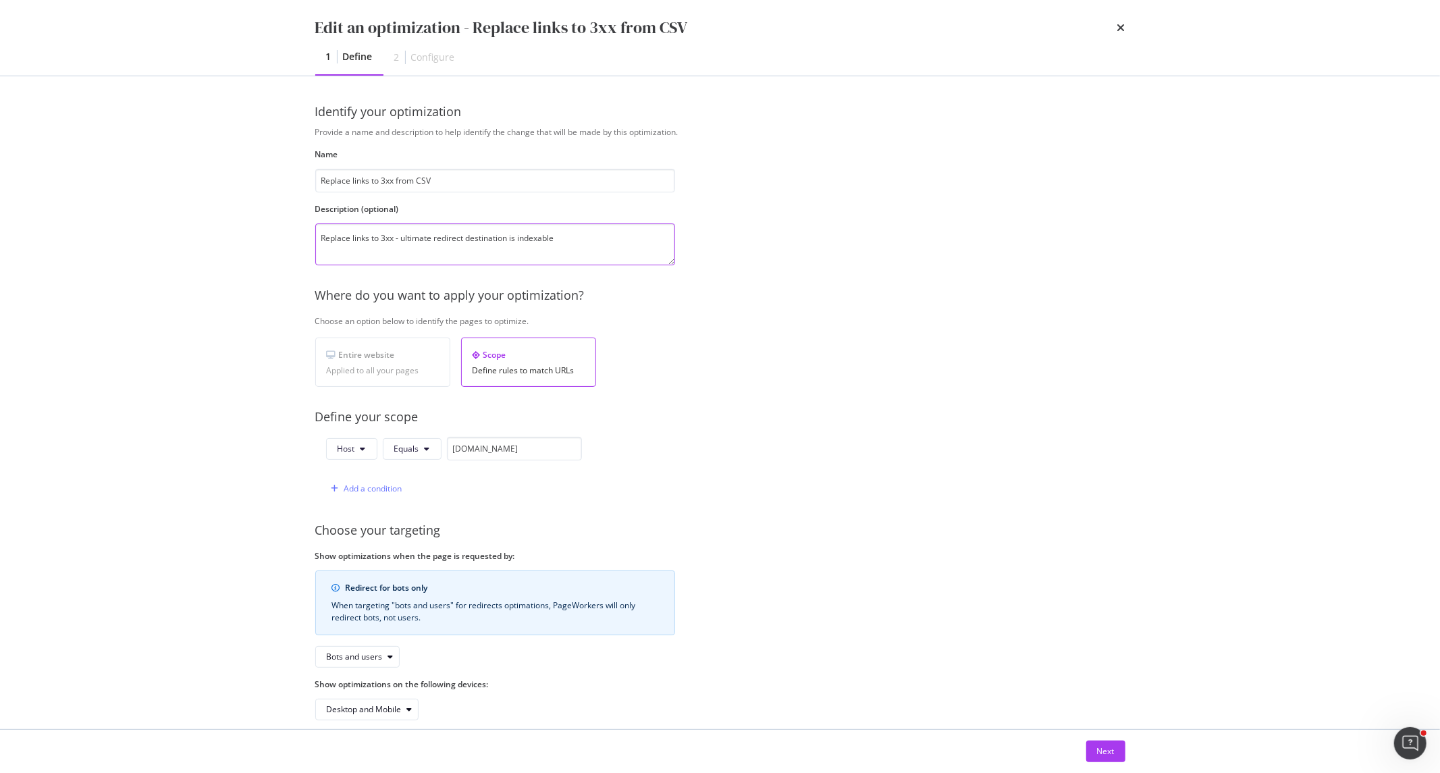
drag, startPoint x: 574, startPoint y: 244, endPoint x: 398, endPoint y: 244, distance: 175.6
click at [398, 244] on textarea "Replace links to 3xx - ultimate redirect destination is indexable" at bounding box center [495, 244] width 360 height 42
click at [371, 254] on textarea "Replace links to 3xx (from CSV file) To update evry 2 weeks" at bounding box center [495, 244] width 360 height 42
drag, startPoint x: 432, startPoint y: 253, endPoint x: 397, endPoint y: 238, distance: 38.1
click at [397, 238] on textarea "Replace links to 3xx (from CSV file) To update every 2 weeks" at bounding box center [495, 244] width 360 height 42
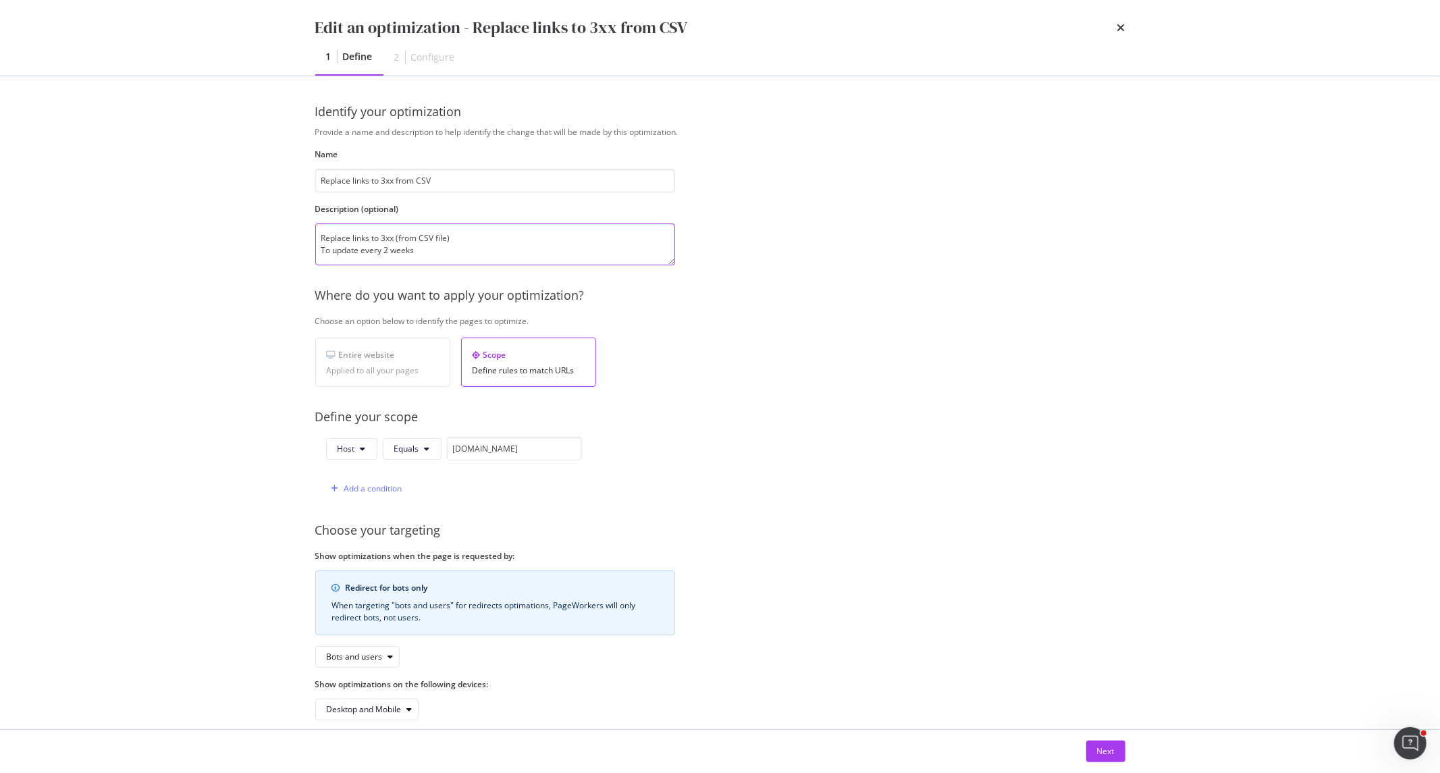
click at [393, 238] on textarea "Replace links to 3xx (from CSV file) To update every 2 weeks" at bounding box center [495, 244] width 360 height 42
type textarea "Replace links to 301 and 302 (from CSV file) To update every 2 weeks"
click at [1109, 739] on div "Next" at bounding box center [720, 751] width 864 height 43
click at [1113, 745] on div "Next" at bounding box center [1106, 750] width 18 height 11
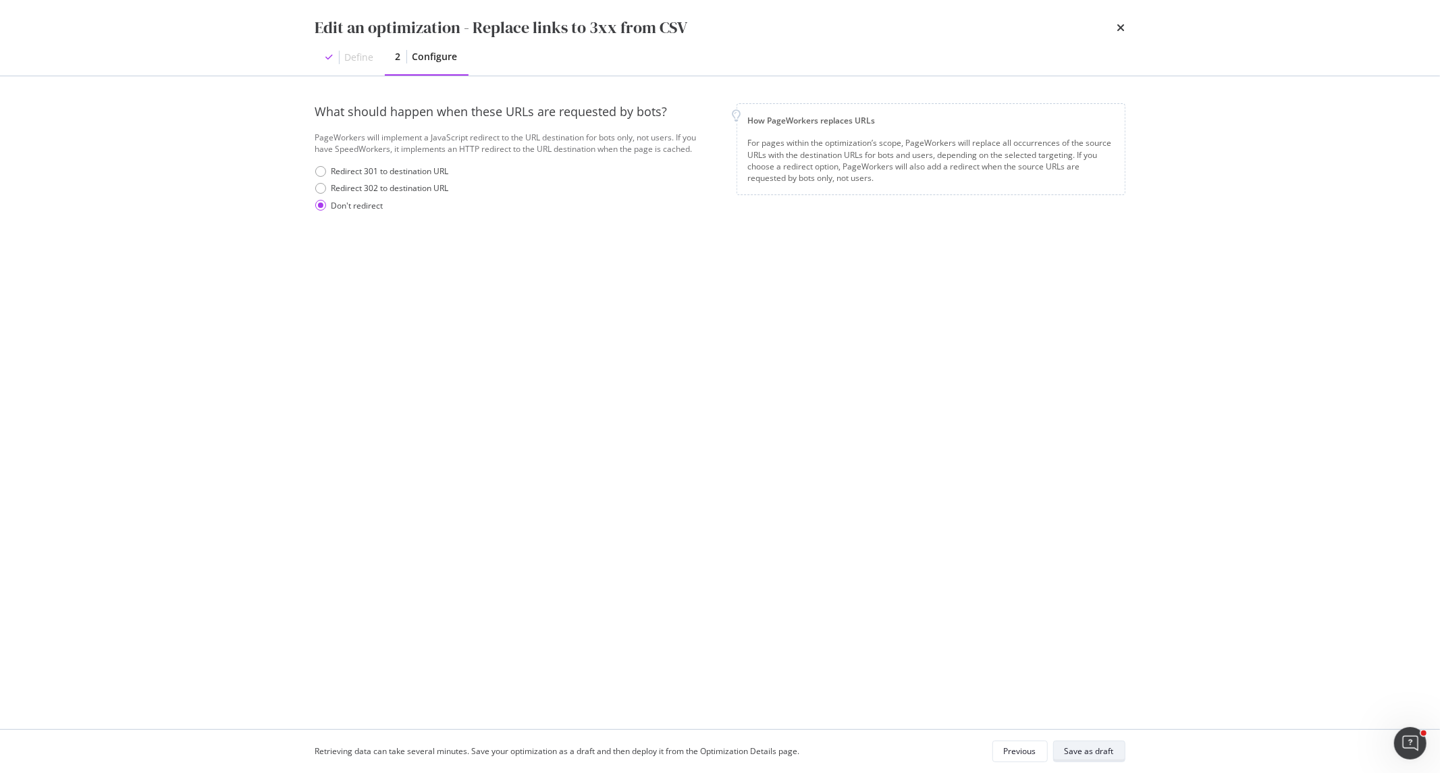
click at [1103, 754] on div "Save as draft" at bounding box center [1089, 750] width 49 height 11
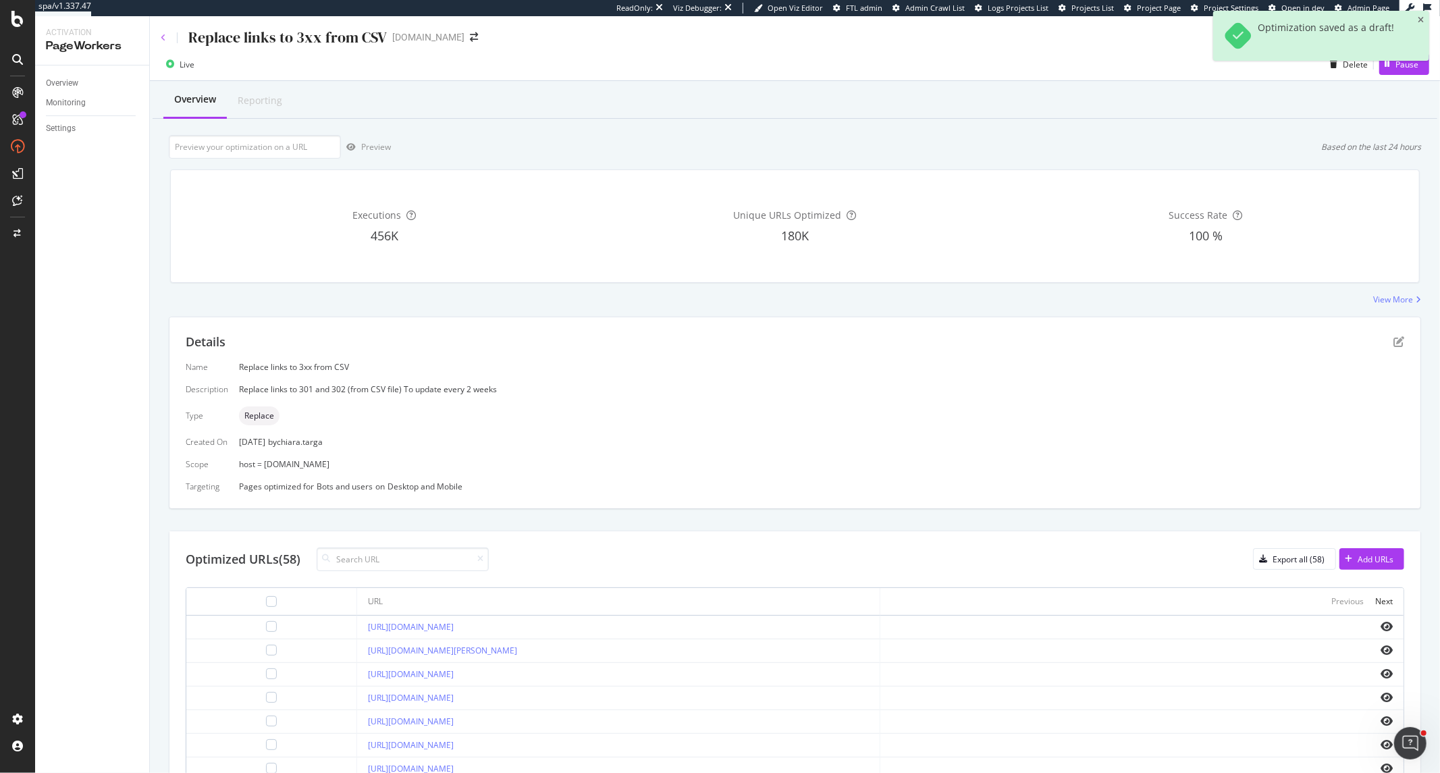
click at [161, 36] on icon at bounding box center [163, 38] width 5 height 8
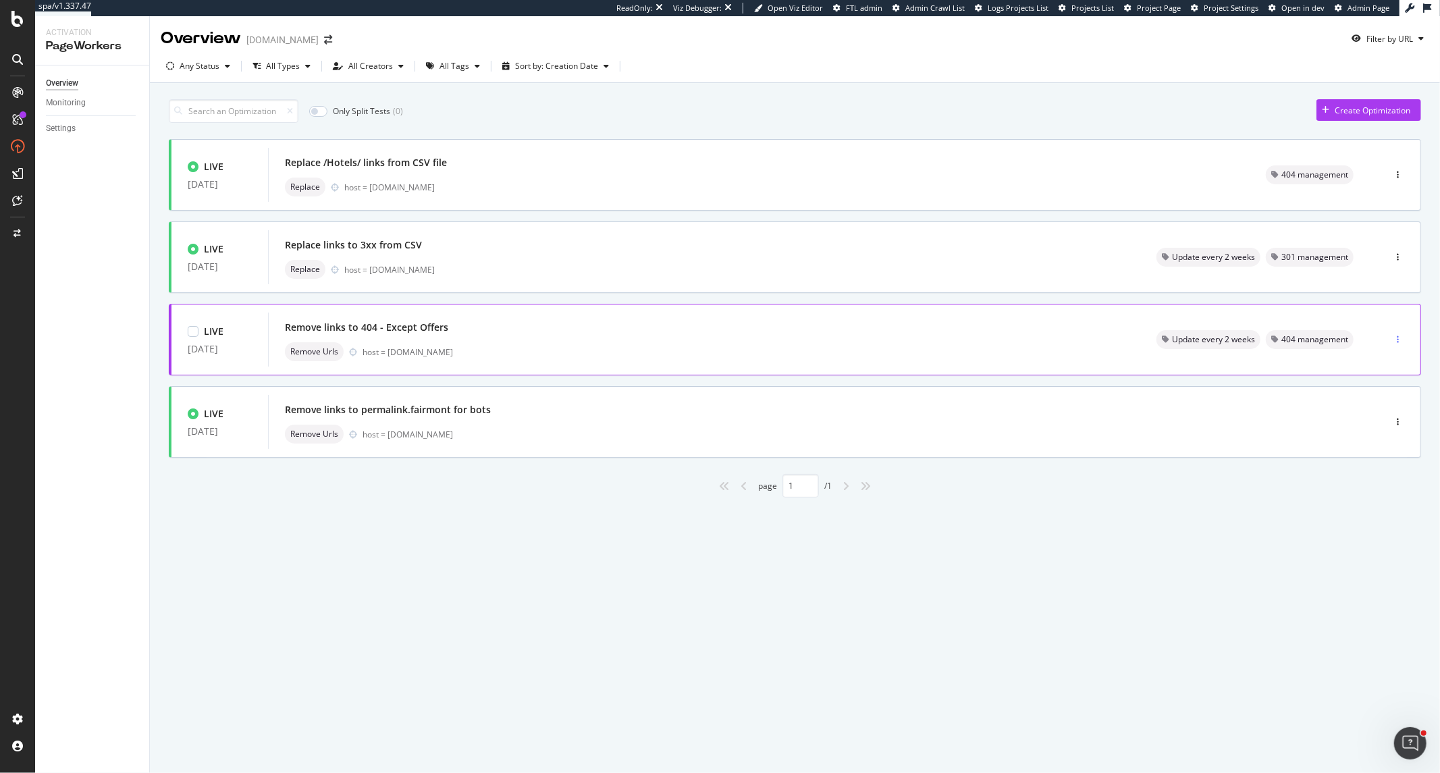
click at [1403, 342] on div "button" at bounding box center [1398, 340] width 13 height 8
click at [1399, 371] on div "Edit" at bounding box center [1375, 365] width 63 height 17
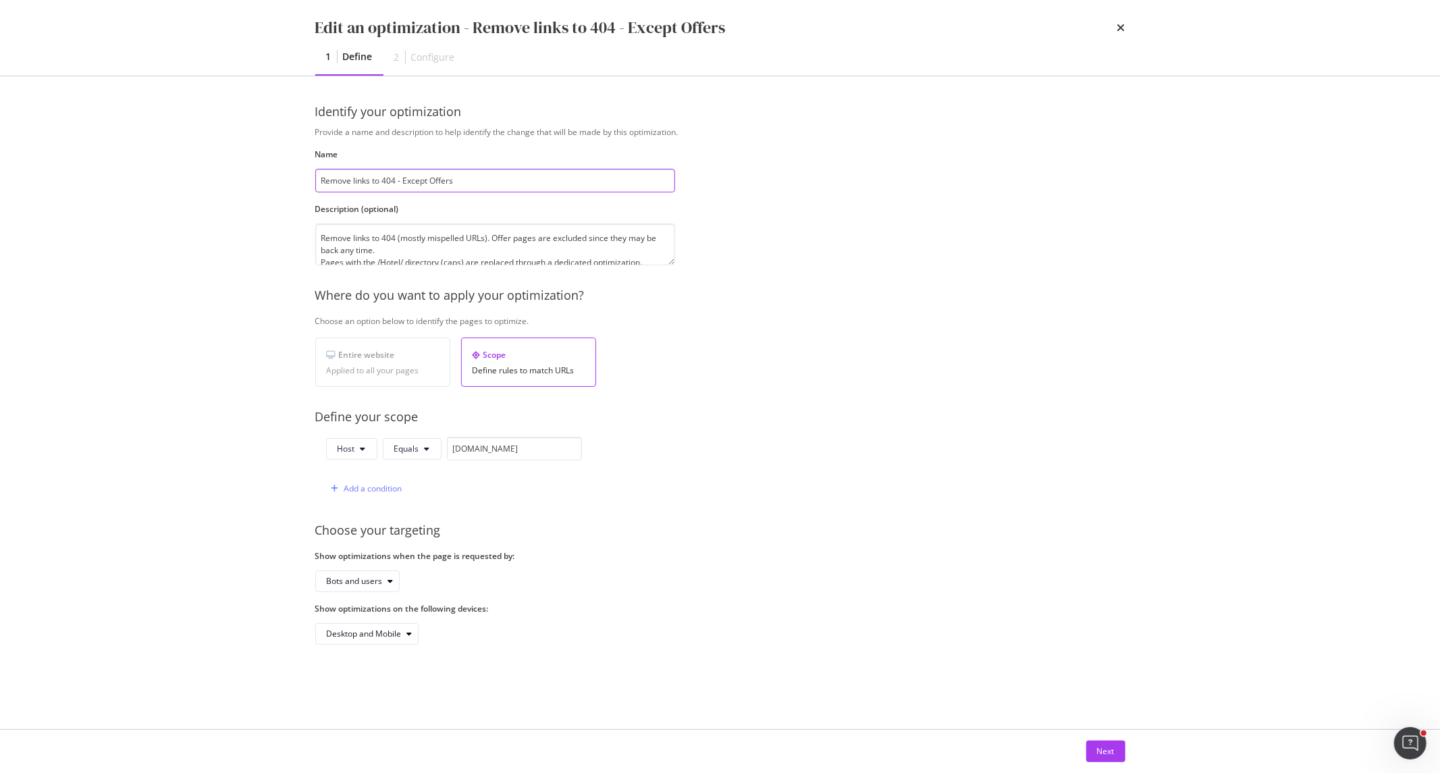
drag, startPoint x: 383, startPoint y: 176, endPoint x: 390, endPoint y: 176, distance: 7.4
click at [390, 176] on input "Remove links to 404 - Except Offers" at bounding box center [495, 181] width 360 height 24
click at [390, 182] on input "Remove links to 404 - Except Offers" at bounding box center [495, 181] width 360 height 24
click at [388, 181] on input "Remove links to 404 - Except Offers" at bounding box center [495, 181] width 360 height 24
type input "Remove links to 4xx - Except Offers"
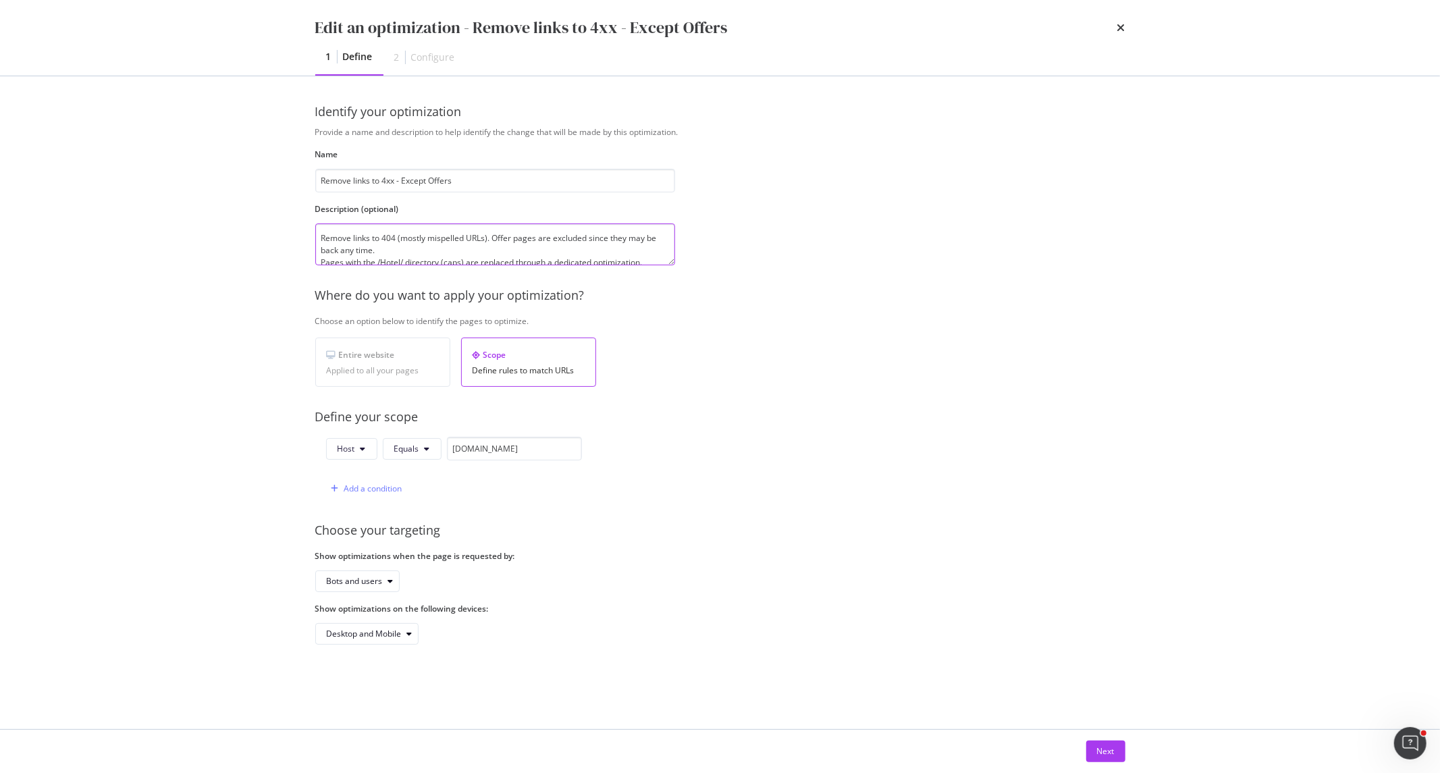
click at [398, 239] on textarea "Remove links to 404 (mostly mispelled URLs). Offer pages are excluded since the…" at bounding box center [495, 244] width 360 height 42
drag, startPoint x: 432, startPoint y: 239, endPoint x: 522, endPoint y: 239, distance: 89.8
click at [522, 239] on textarea "Remove links to 404 and 410 (mostly mispelled URLs). Offer pages are excluded s…" at bounding box center [495, 244] width 360 height 42
paste textarea "from CSV file) To update every 2 weeks"
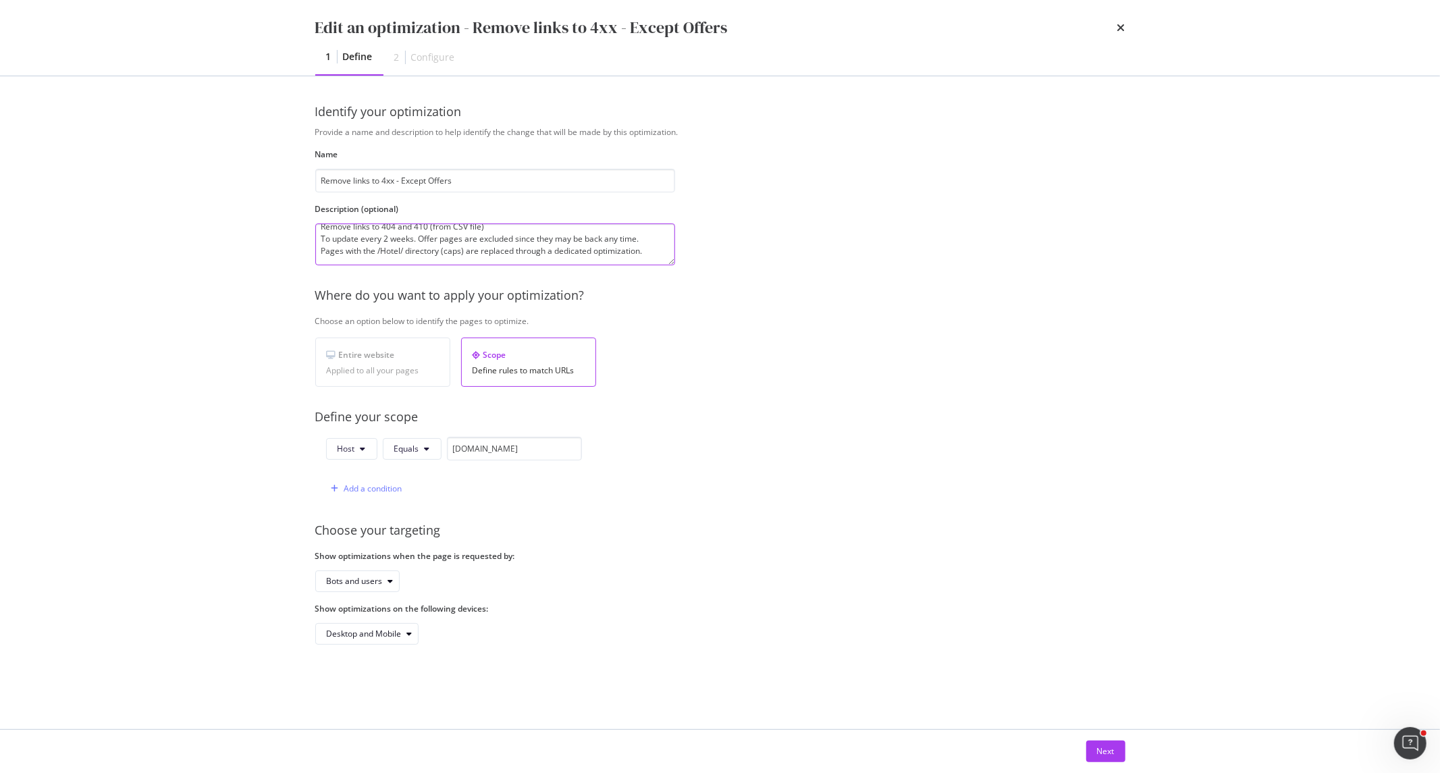
drag, startPoint x: 417, startPoint y: 253, endPoint x: 662, endPoint y: 272, distance: 245.2
click at [662, 272] on div "Provide a name and description to help identify the change that will be made by…" at bounding box center [720, 385] width 810 height 519
click at [496, 236] on textarea "Remove links to 404 and 410 (from CSV file) To update every 2 weeks." at bounding box center [495, 244] width 360 height 42
paste textarea "Offer pages are excluded since they may be back any time. Pages with the /Hotel…"
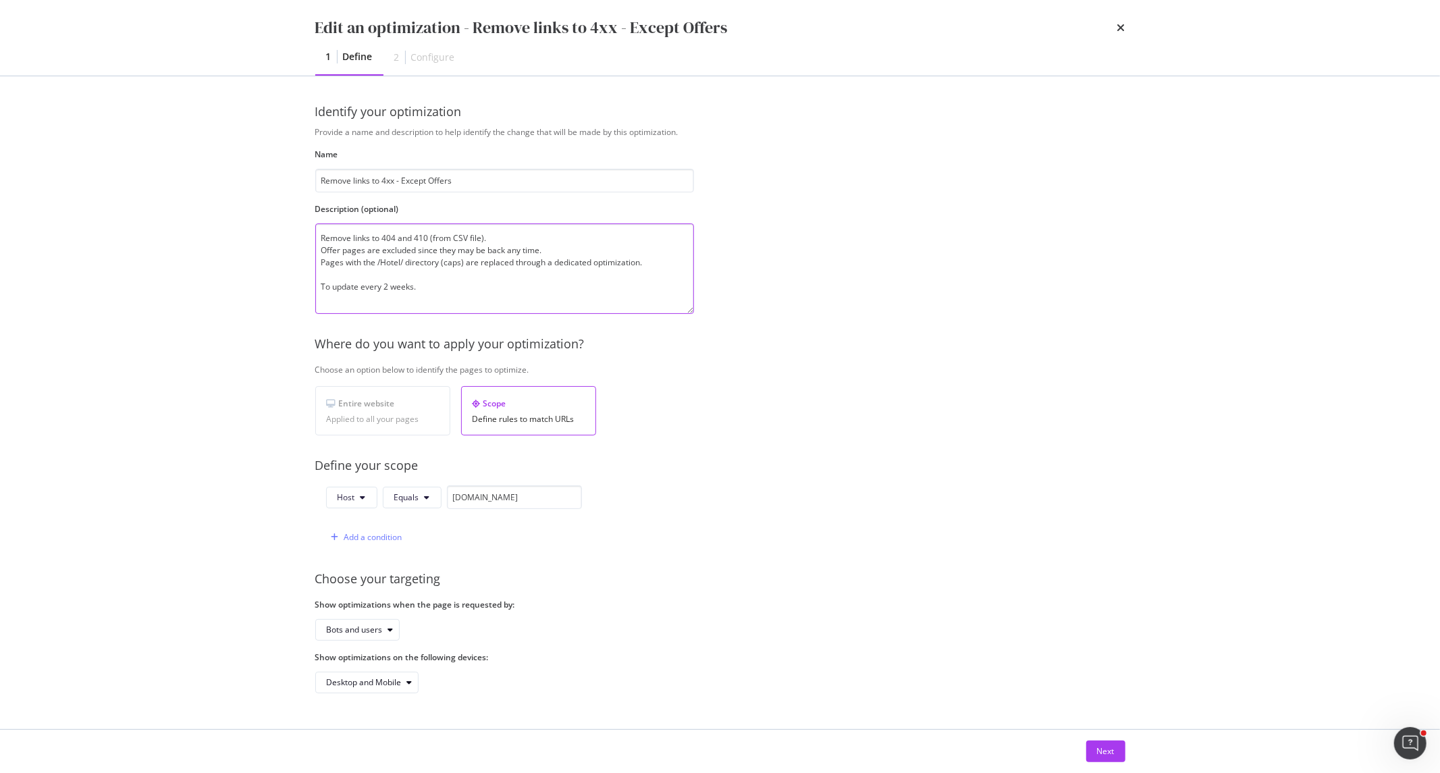
drag, startPoint x: 670, startPoint y: 261, endPoint x: 690, endPoint y: 314, distance: 57.1
click at [690, 313] on textarea "Remove links to 404 and 410 (from CSV file). Offer pages are excluded since the…" at bounding box center [504, 268] width 379 height 90
click at [386, 305] on textarea "Remove links to 404 and 410 (from CSV file). Offer pages are excluded since the…" at bounding box center [505, 270] width 380 height 95
click at [456, 288] on textarea "Remove links to 404 and 410 (from CSV file). Offer pages are excluded since the…" at bounding box center [505, 270] width 380 height 95
type textarea "Remove links to 404 and 410 (from CSV file). Offer pages are excluded since the…"
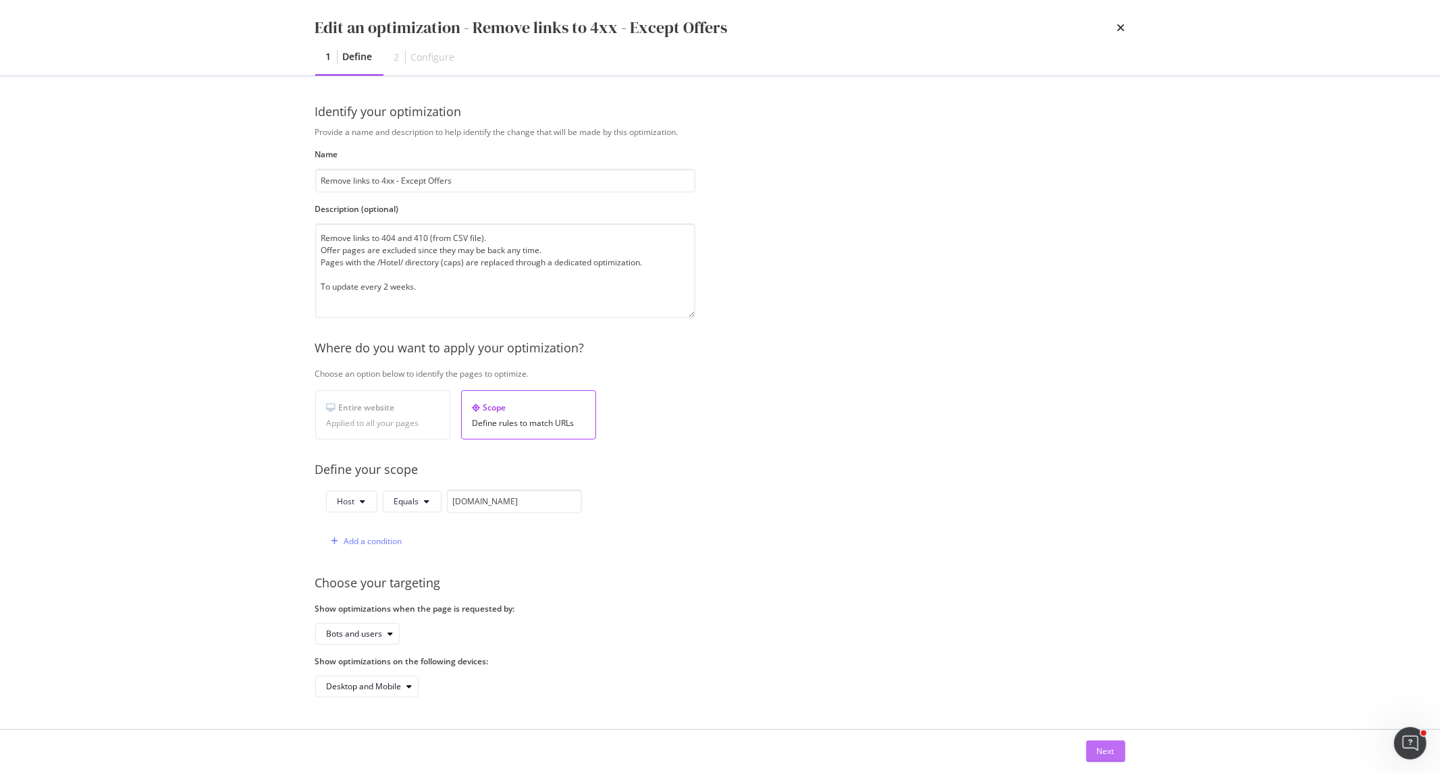
click at [1099, 749] on div "Next" at bounding box center [1106, 750] width 18 height 11
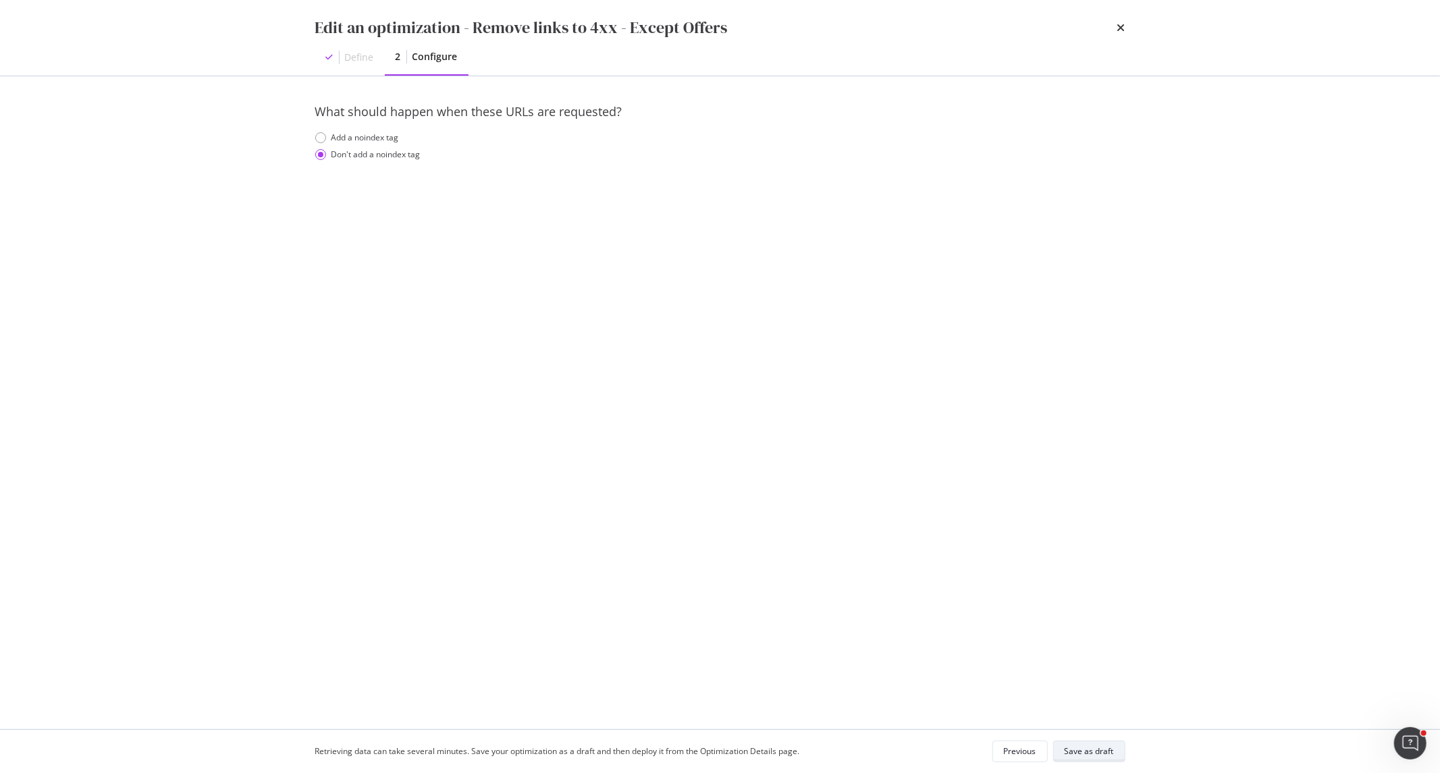
click at [1095, 746] on div "Save as draft" at bounding box center [1089, 750] width 49 height 11
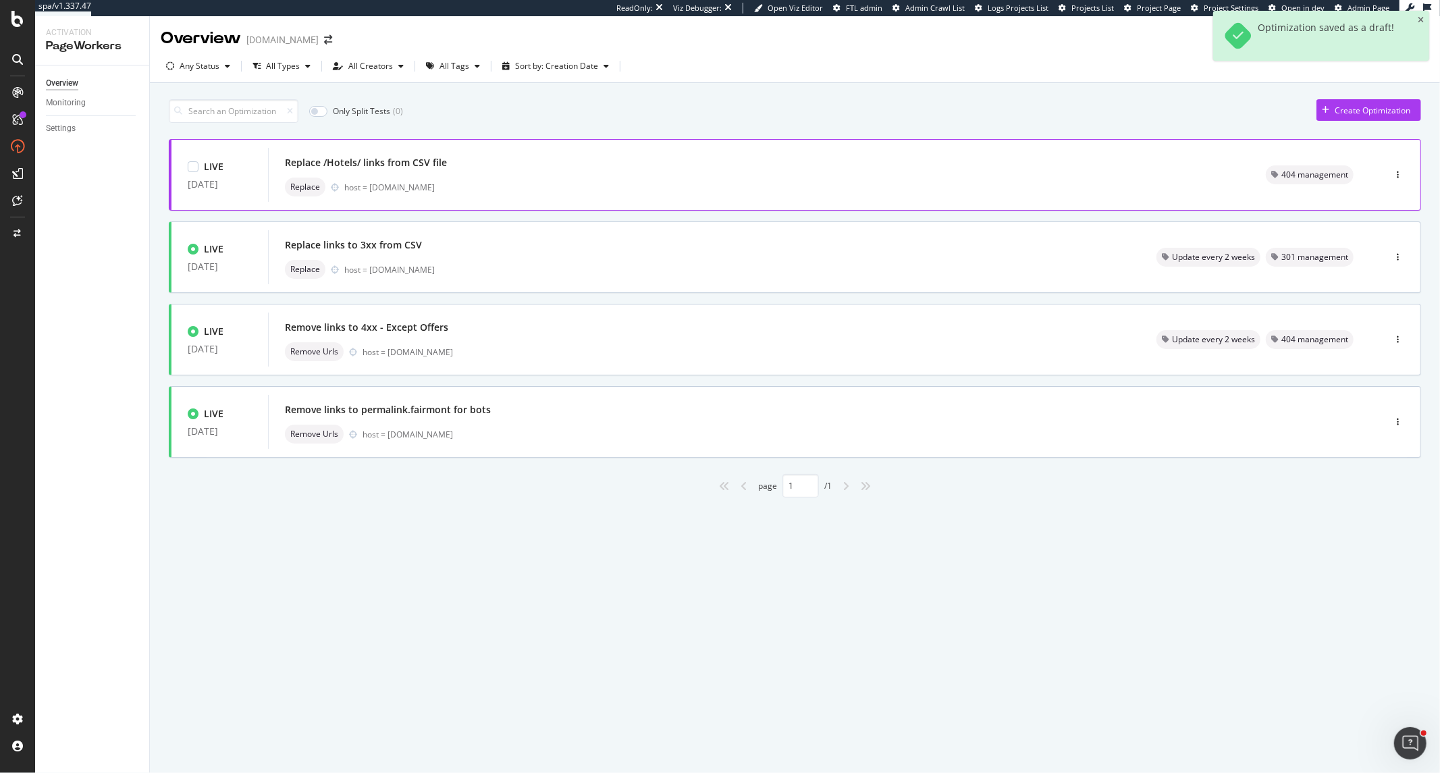
click at [475, 192] on div "host = www.fairmont.com" at bounding box center [788, 187] width 889 height 11
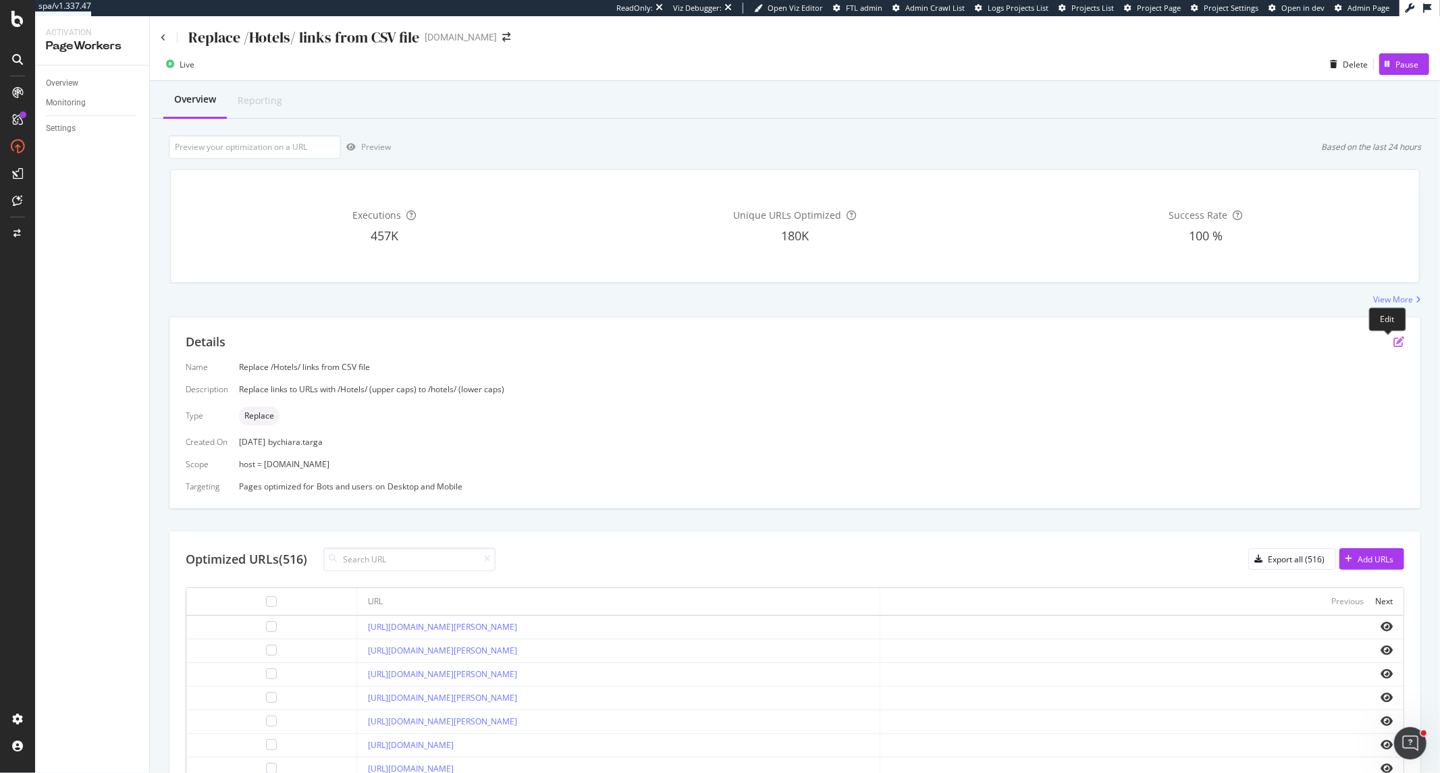
click at [1394, 343] on icon "pen-to-square" at bounding box center [1399, 341] width 11 height 11
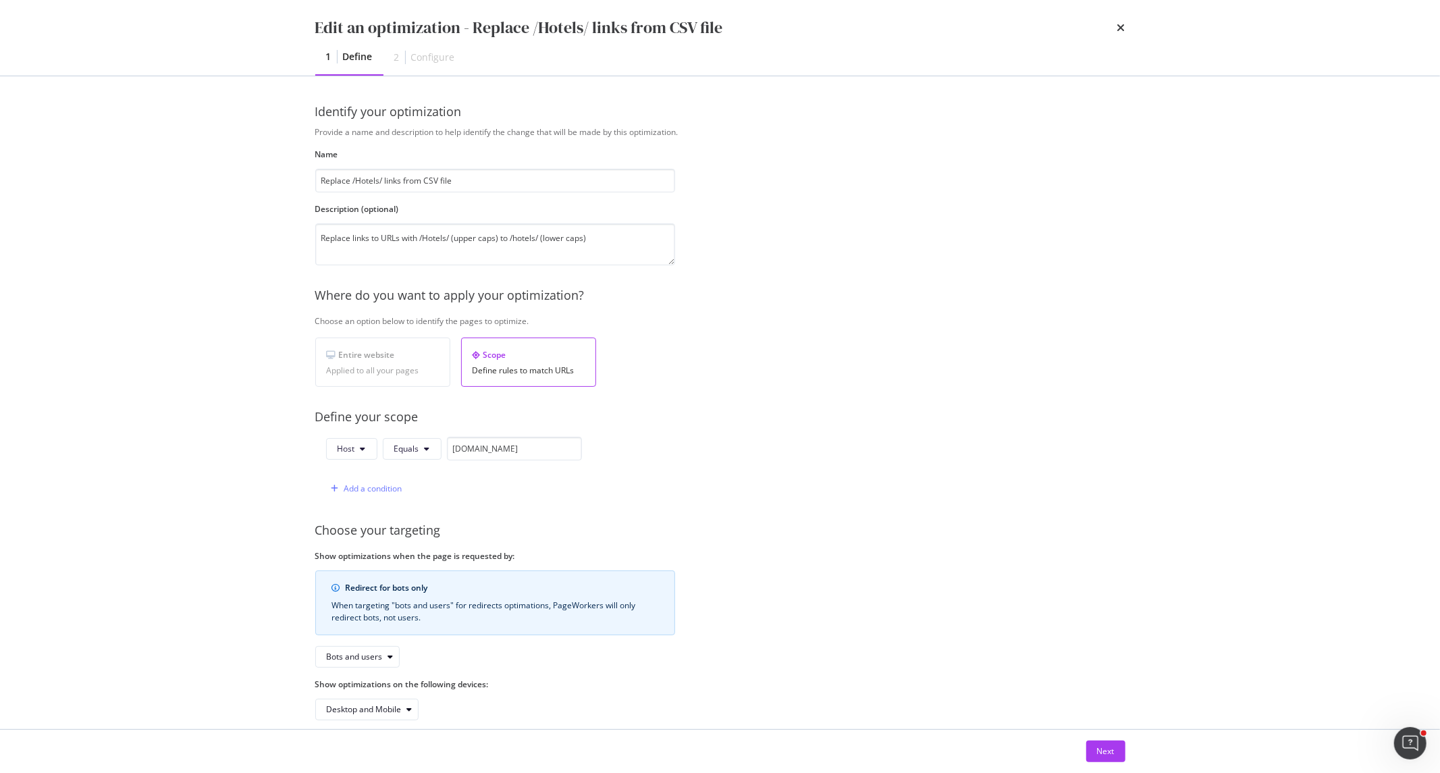
click at [626, 219] on div "Description (optional) Replace links to URLs with /Hotels/ (upper caps) to /hot…" at bounding box center [495, 234] width 360 height 62
click at [625, 236] on textarea "Replace links to URLs with /Hotels/ (upper caps) to /hotels/ (lower caps)" at bounding box center [495, 244] width 360 height 42
type textarea "Replace links to URLs with /Hotels/ (upper caps) to /hotels/ (lower caps) No ne…"
click at [1124, 750] on button "Next" at bounding box center [1105, 752] width 39 height 22
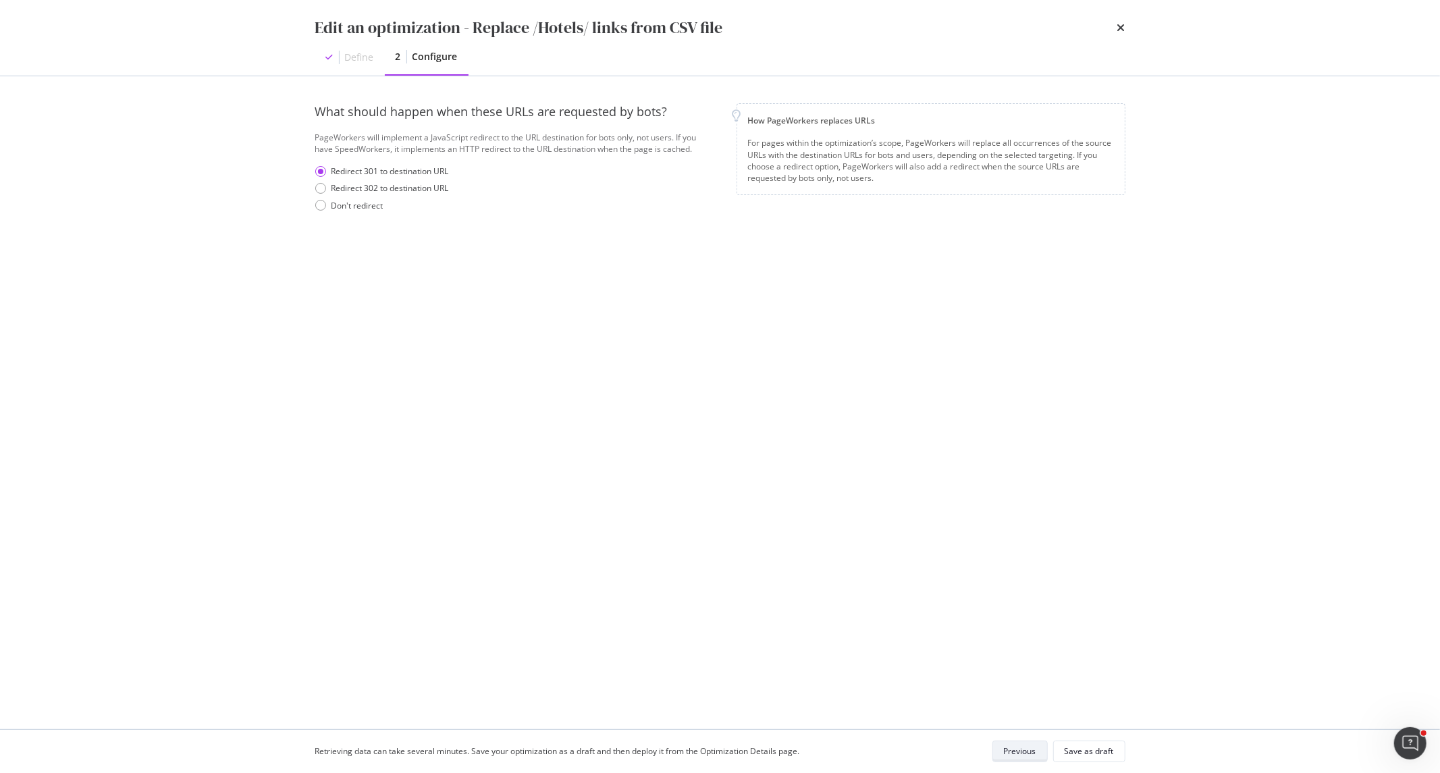
click at [1124, 750] on button "Save as draft" at bounding box center [1089, 752] width 72 height 22
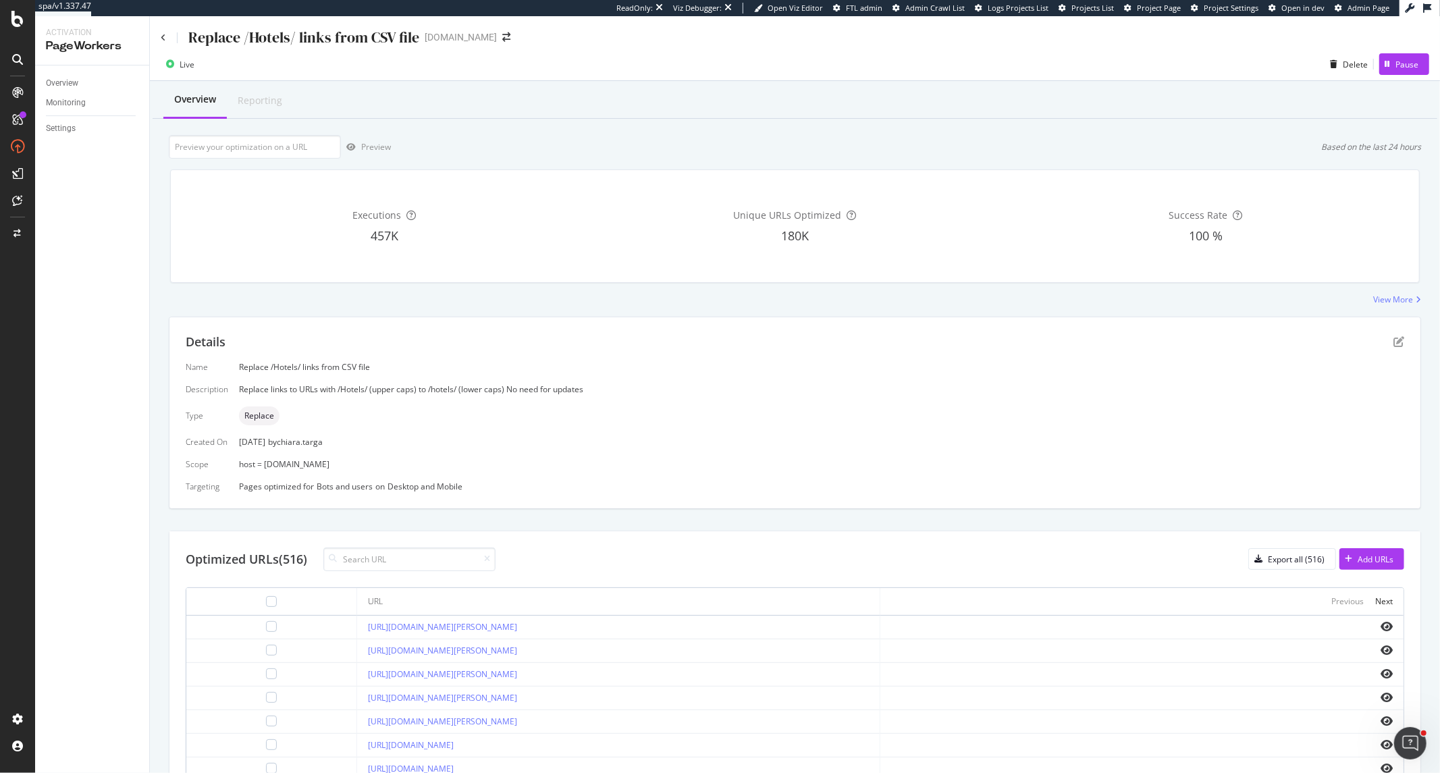
click at [167, 36] on div "Replace /Hotels/ links from CSV file" at bounding box center [290, 37] width 259 height 21
click at [161, 36] on icon at bounding box center [163, 38] width 5 height 8
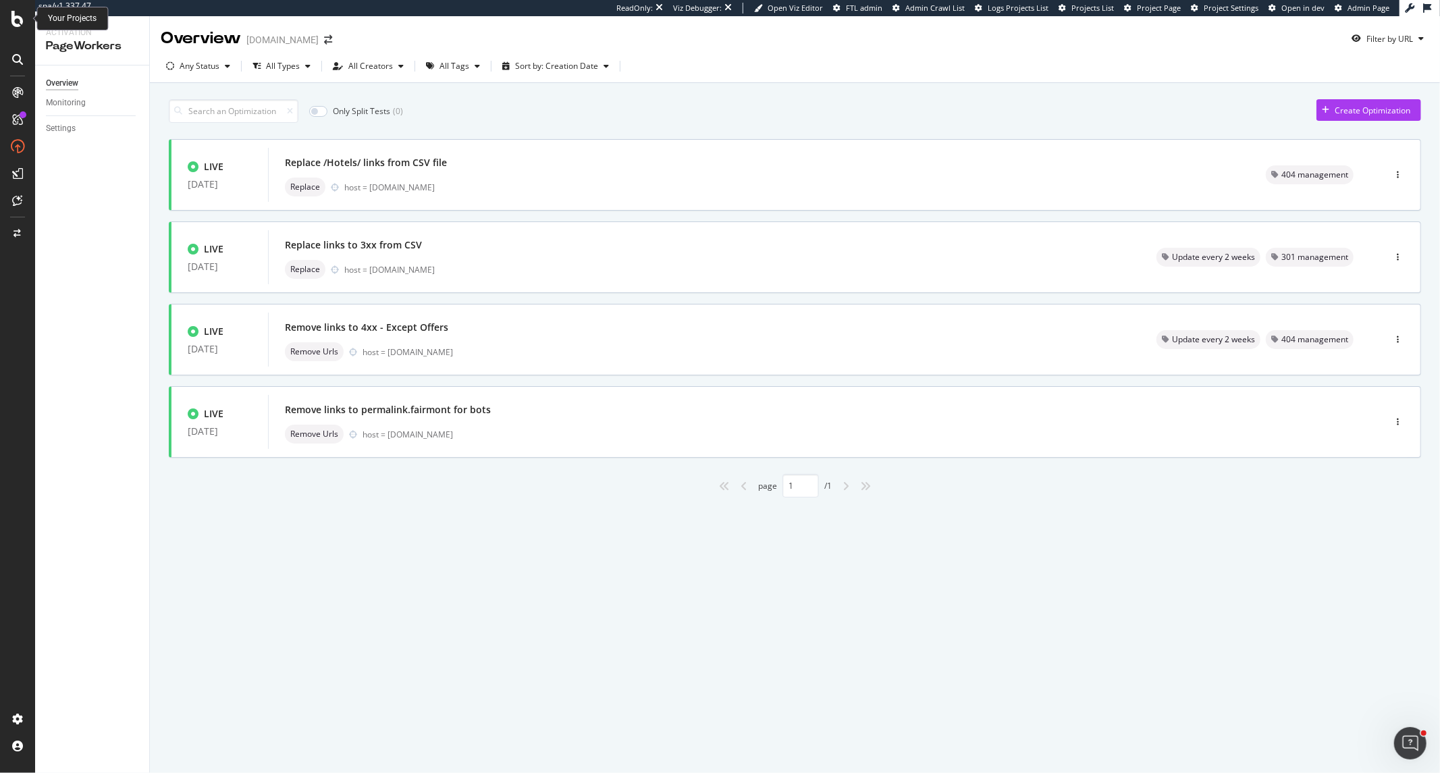
click at [28, 18] on div at bounding box center [17, 19] width 32 height 16
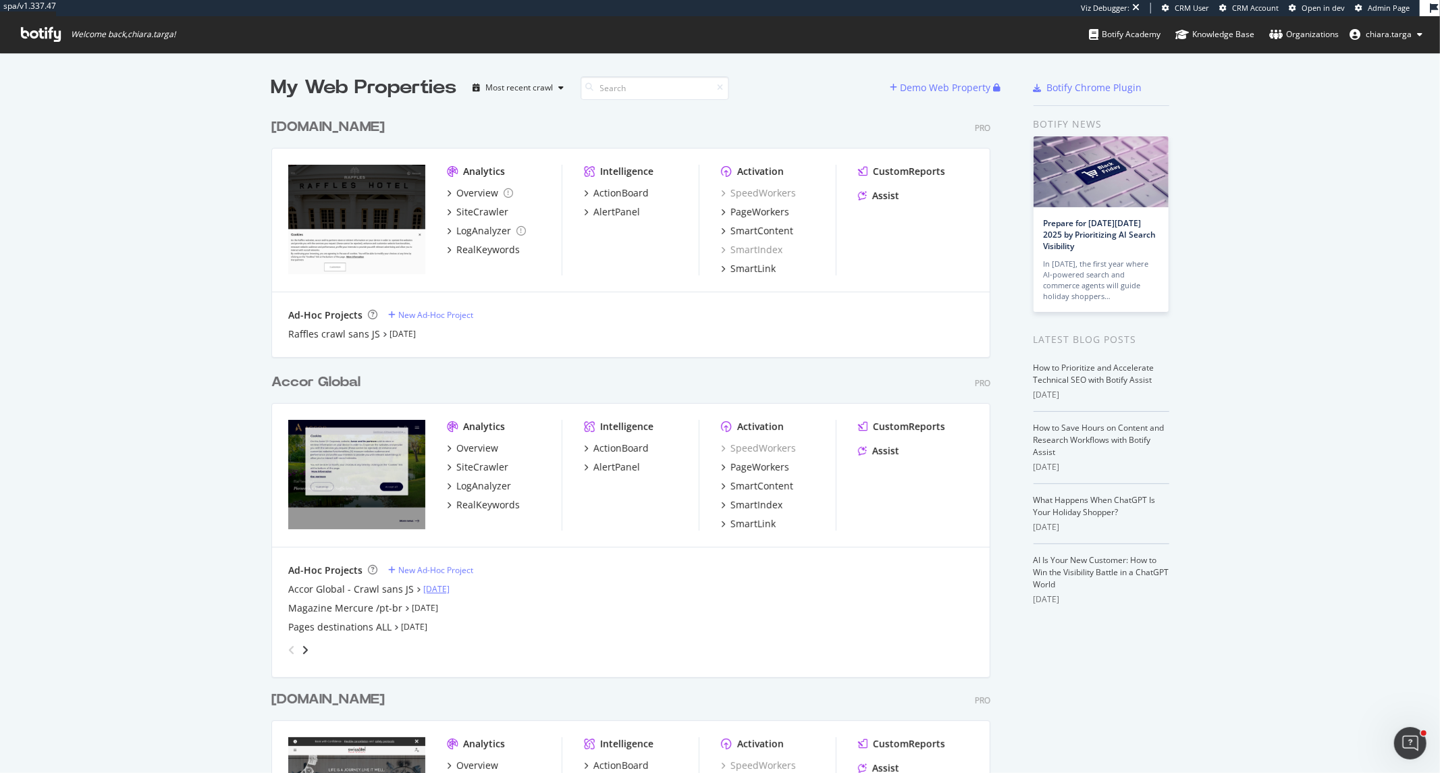
click at [423, 583] on link "Sep 15th 25" at bounding box center [436, 588] width 26 height 11
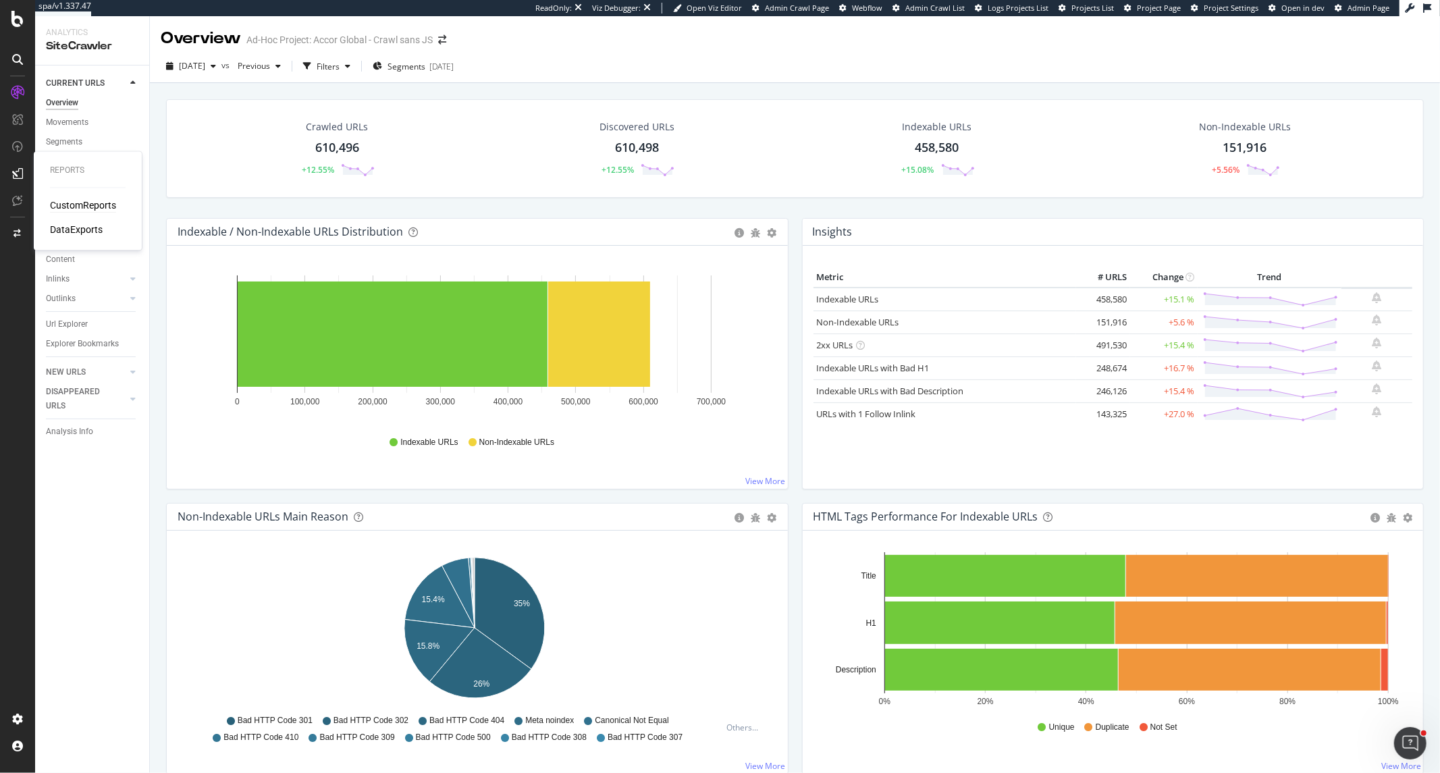
click at [70, 205] on div "CustomReports" at bounding box center [83, 206] width 66 height 14
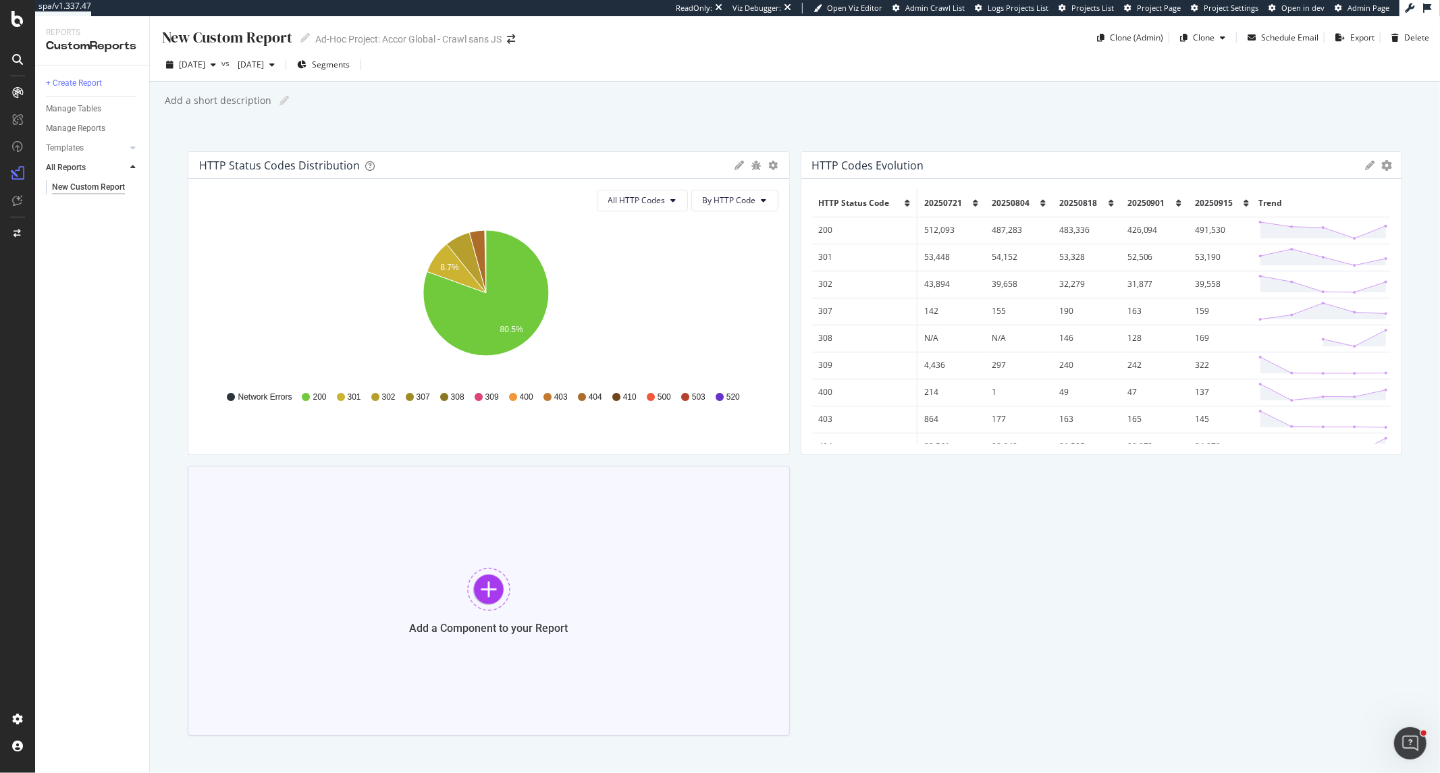
click at [501, 599] on div at bounding box center [488, 589] width 43 height 43
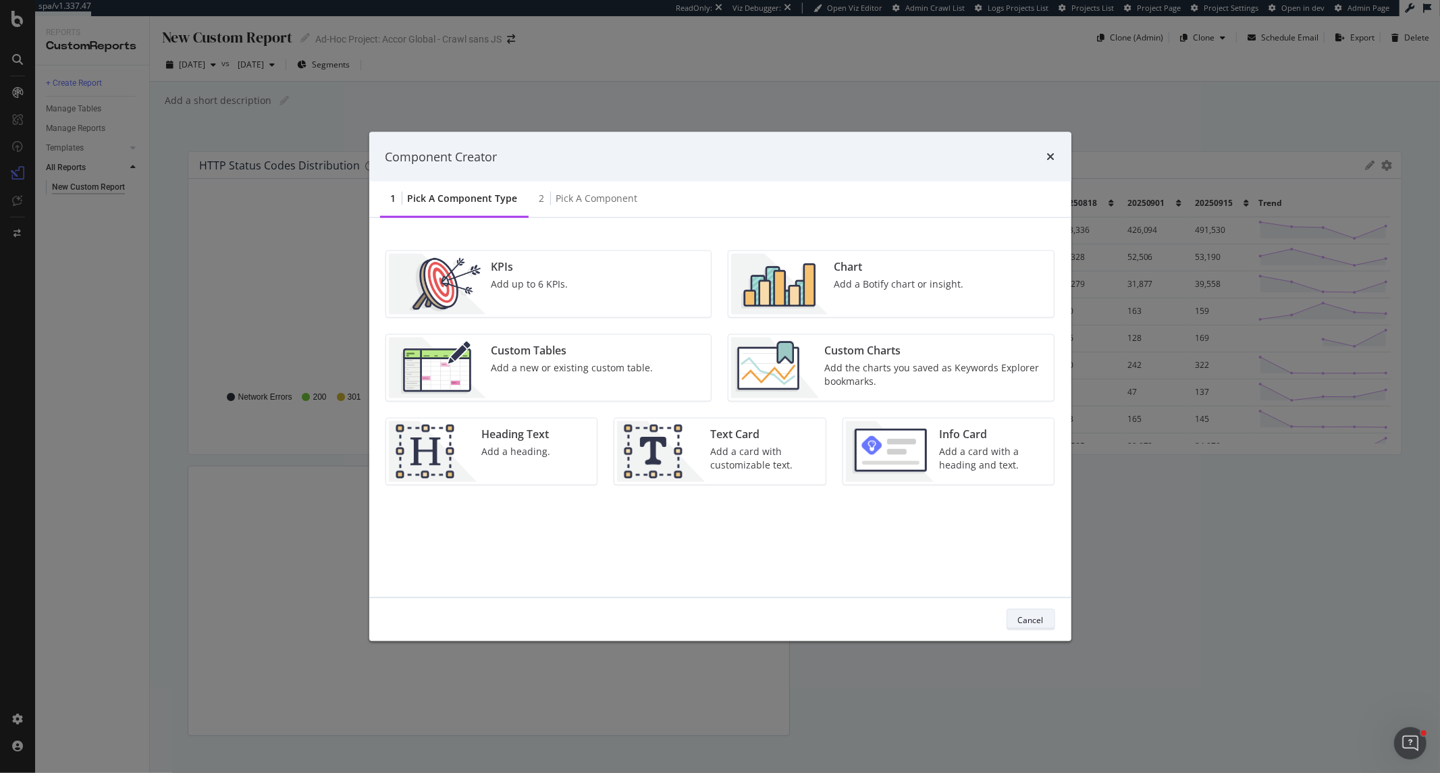
click at [1020, 614] on div "Cancel" at bounding box center [1031, 619] width 26 height 11
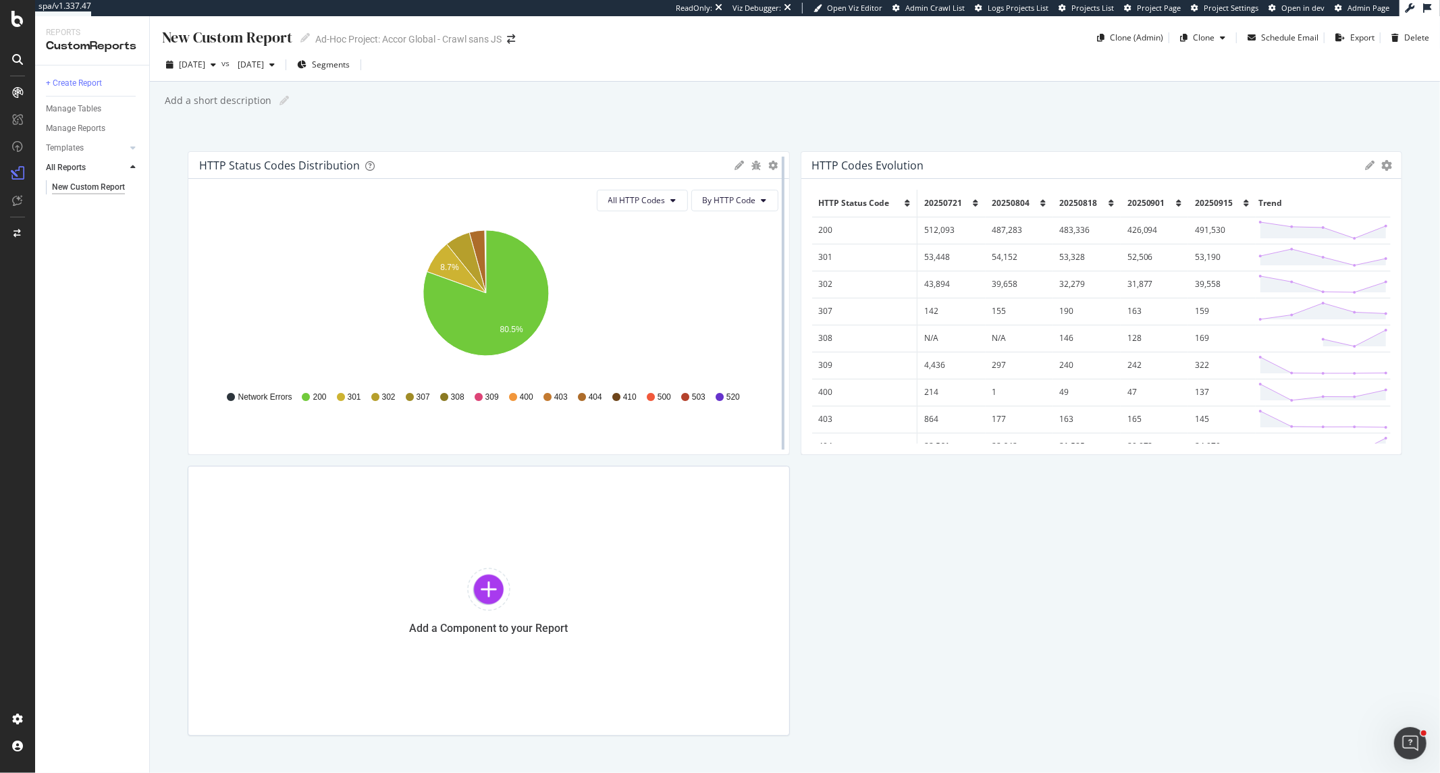
click at [776, 164] on div at bounding box center [783, 303] width 14 height 304
click at [770, 164] on icon "gear" at bounding box center [773, 165] width 9 height 9
click at [741, 213] on span "Table" at bounding box center [720, 216] width 138 height 18
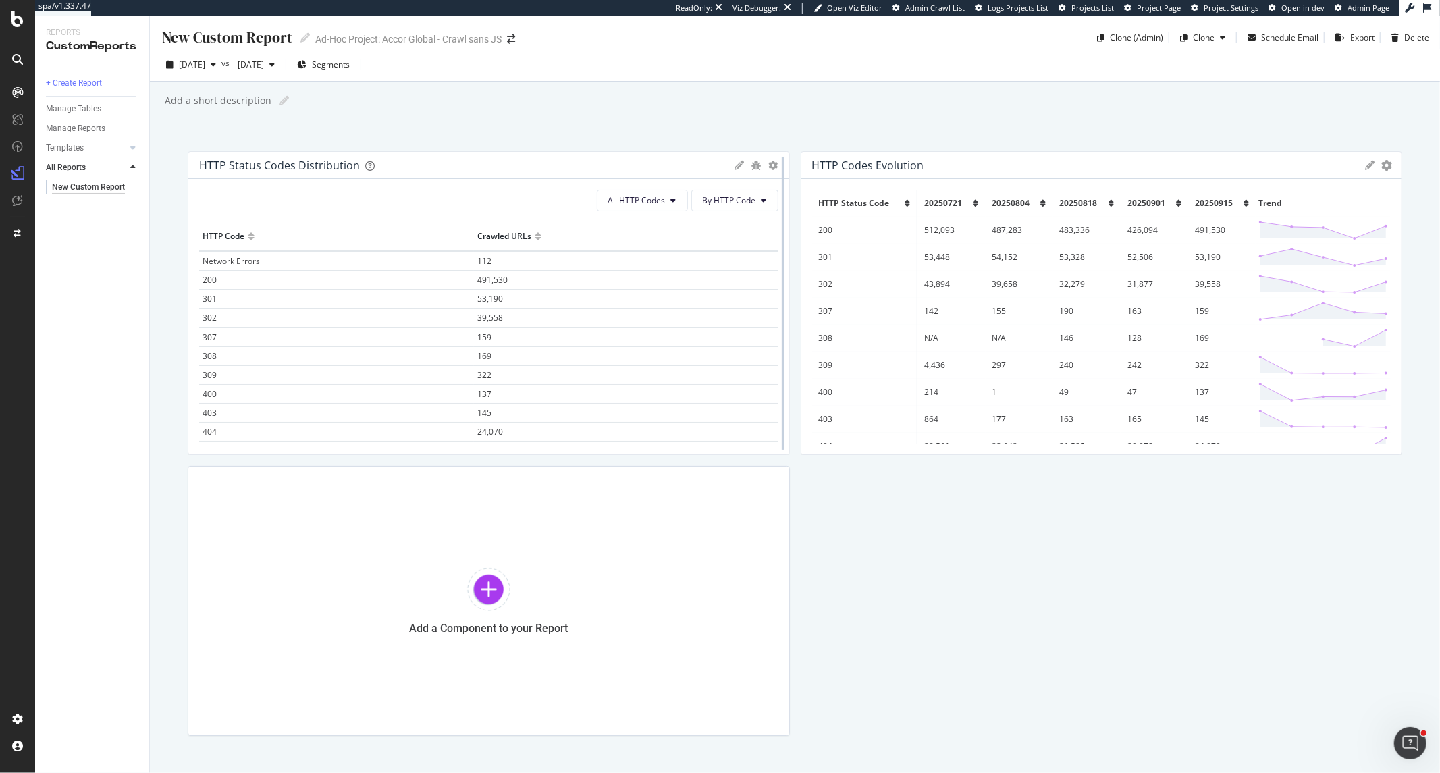
click at [776, 160] on div at bounding box center [783, 303] width 14 height 304
click at [776, 164] on div at bounding box center [783, 303] width 14 height 304
click at [770, 167] on icon "gear" at bounding box center [773, 165] width 9 height 9
click at [710, 188] on span "Pie" at bounding box center [720, 191] width 138 height 18
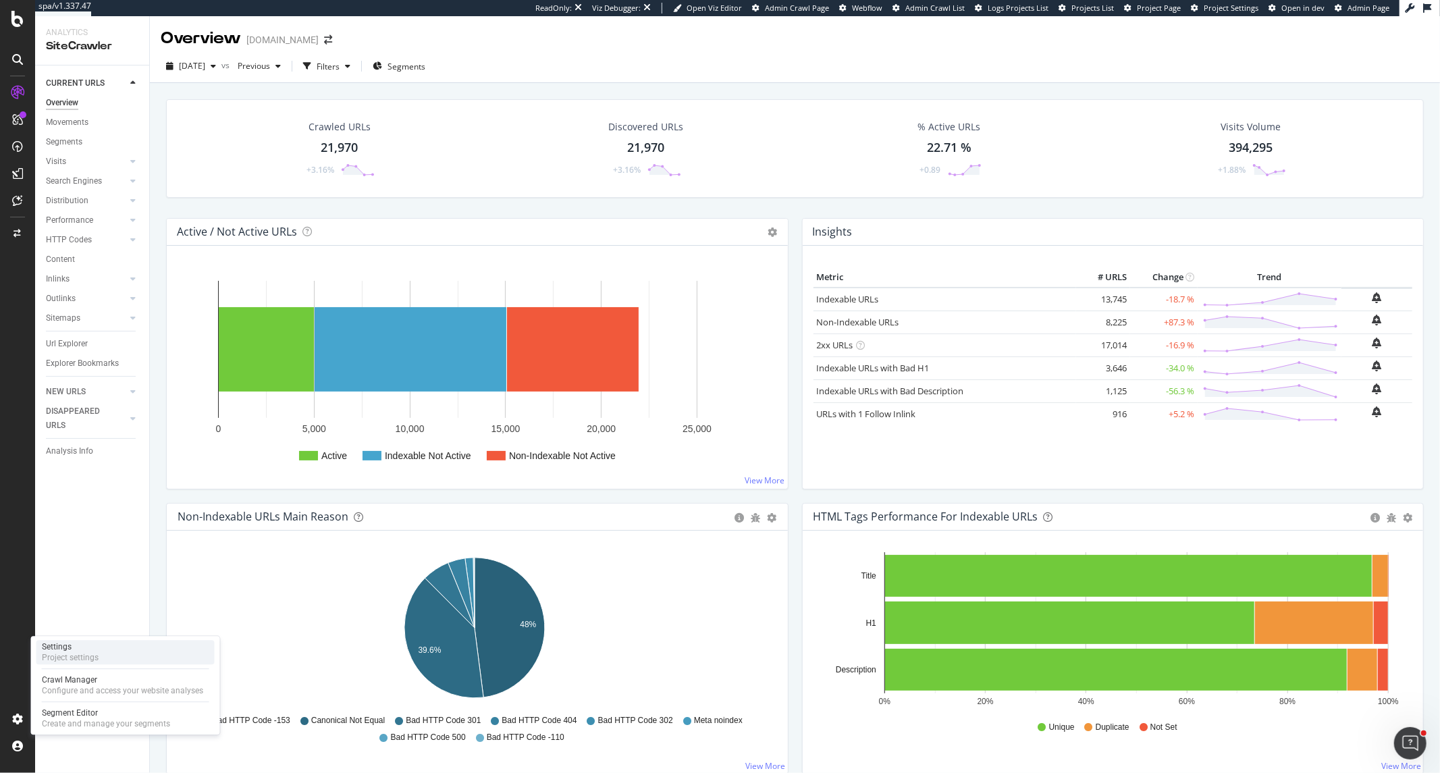
click at [100, 658] on div "Settings Project settings" at bounding box center [125, 652] width 178 height 24
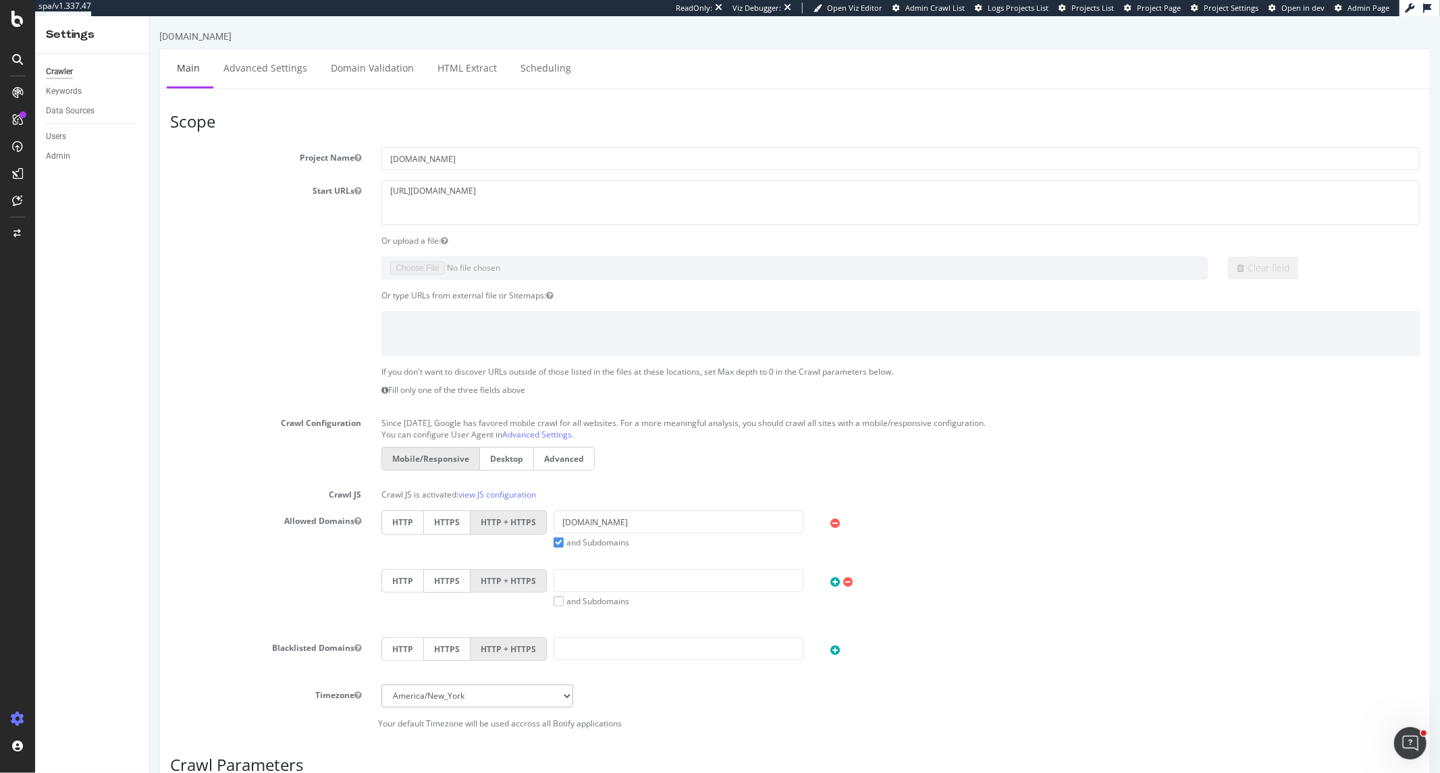
click at [538, 86] on ul "Main Advanced Settings Domain Validation HTML Extract Scheduling" at bounding box center [794, 69] width 1271 height 40
click at [540, 75] on link "Scheduling" at bounding box center [545, 67] width 71 height 37
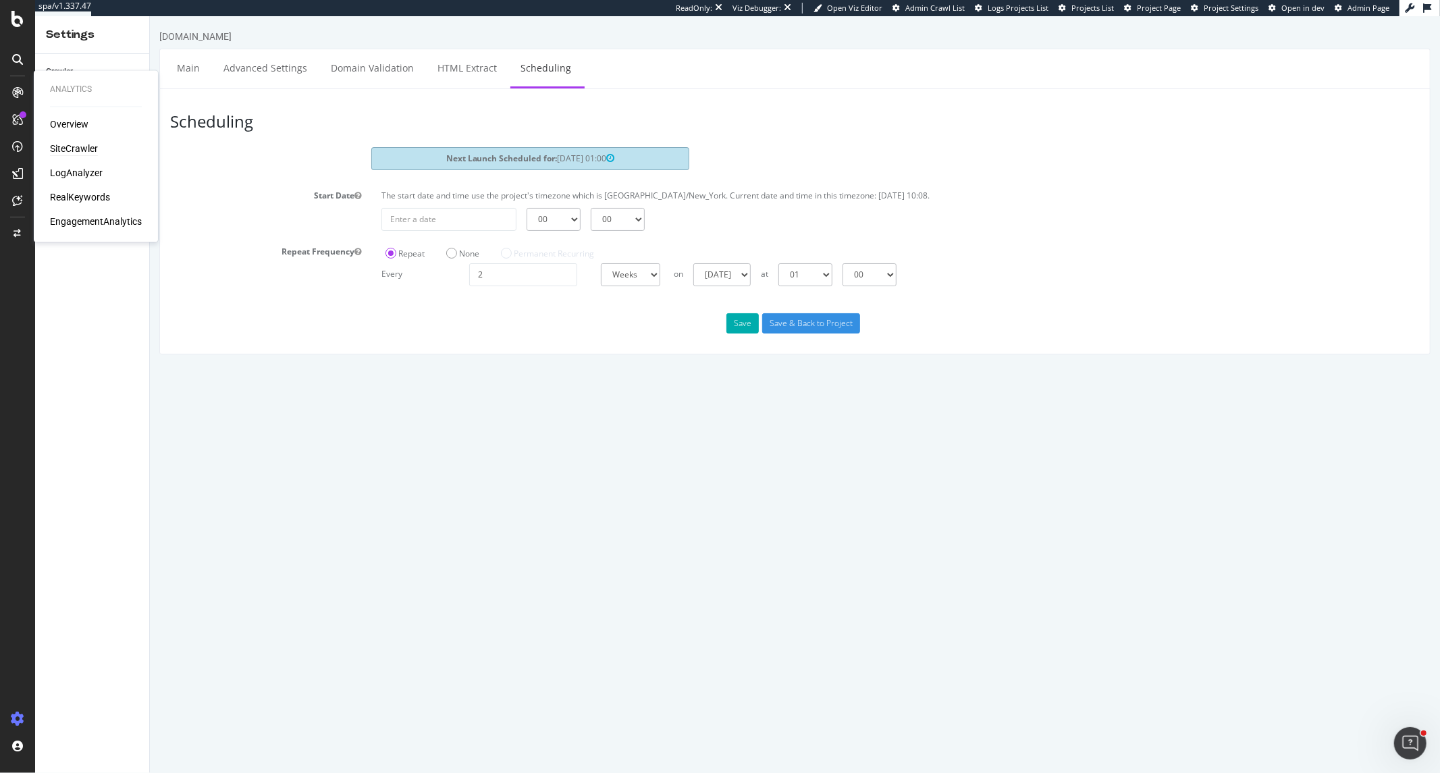
click at [65, 142] on div "SiteCrawler" at bounding box center [74, 149] width 48 height 14
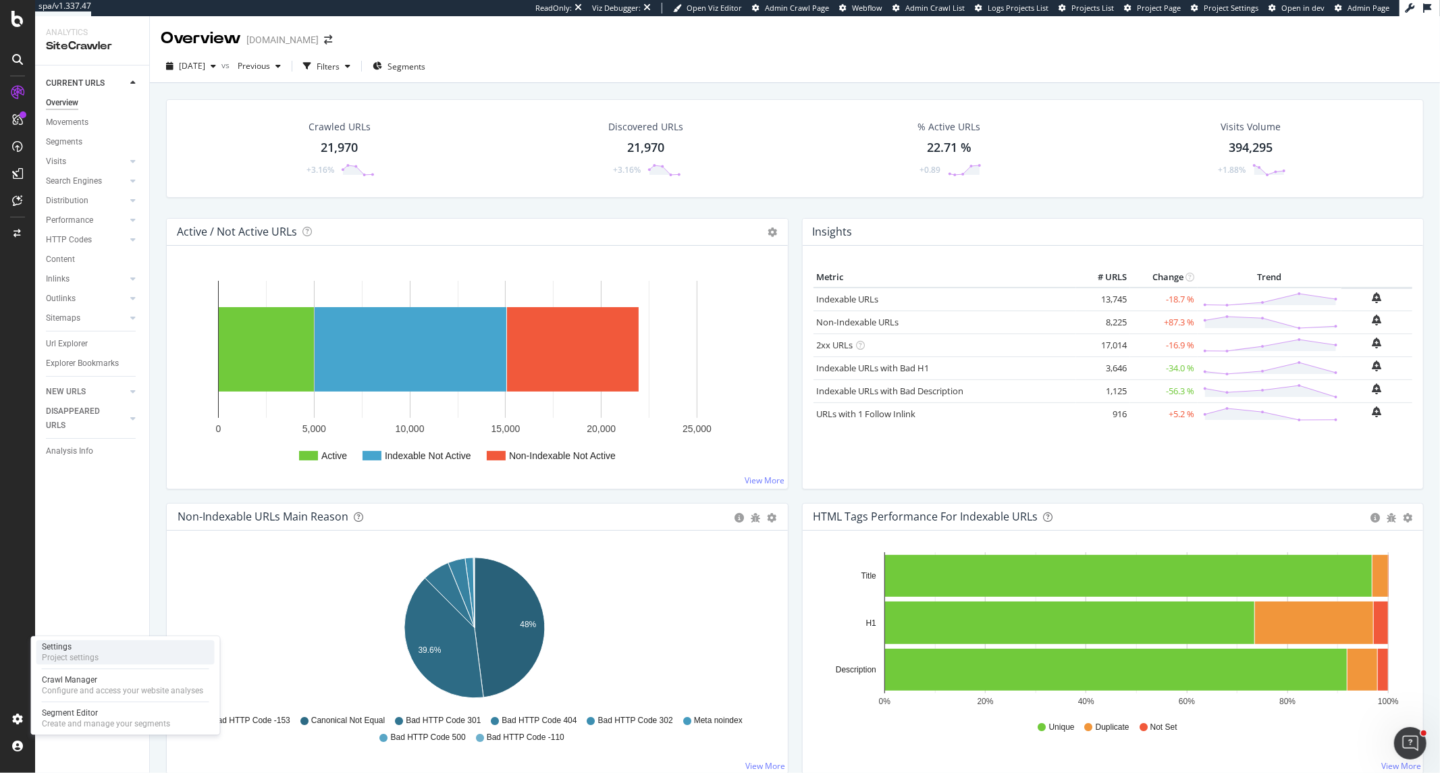
click at [72, 645] on div "Settings" at bounding box center [70, 646] width 57 height 11
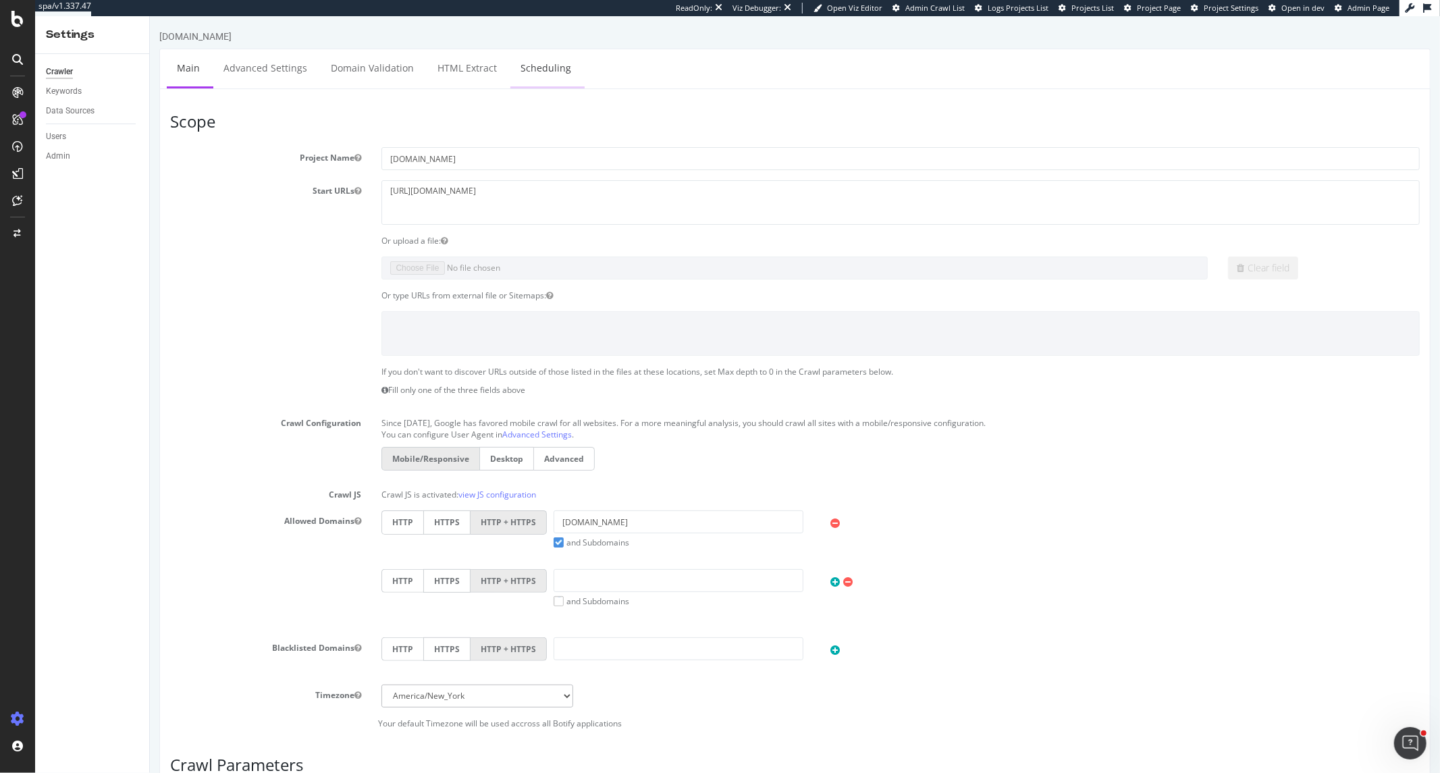
click at [570, 73] on link "Scheduling" at bounding box center [545, 67] width 71 height 37
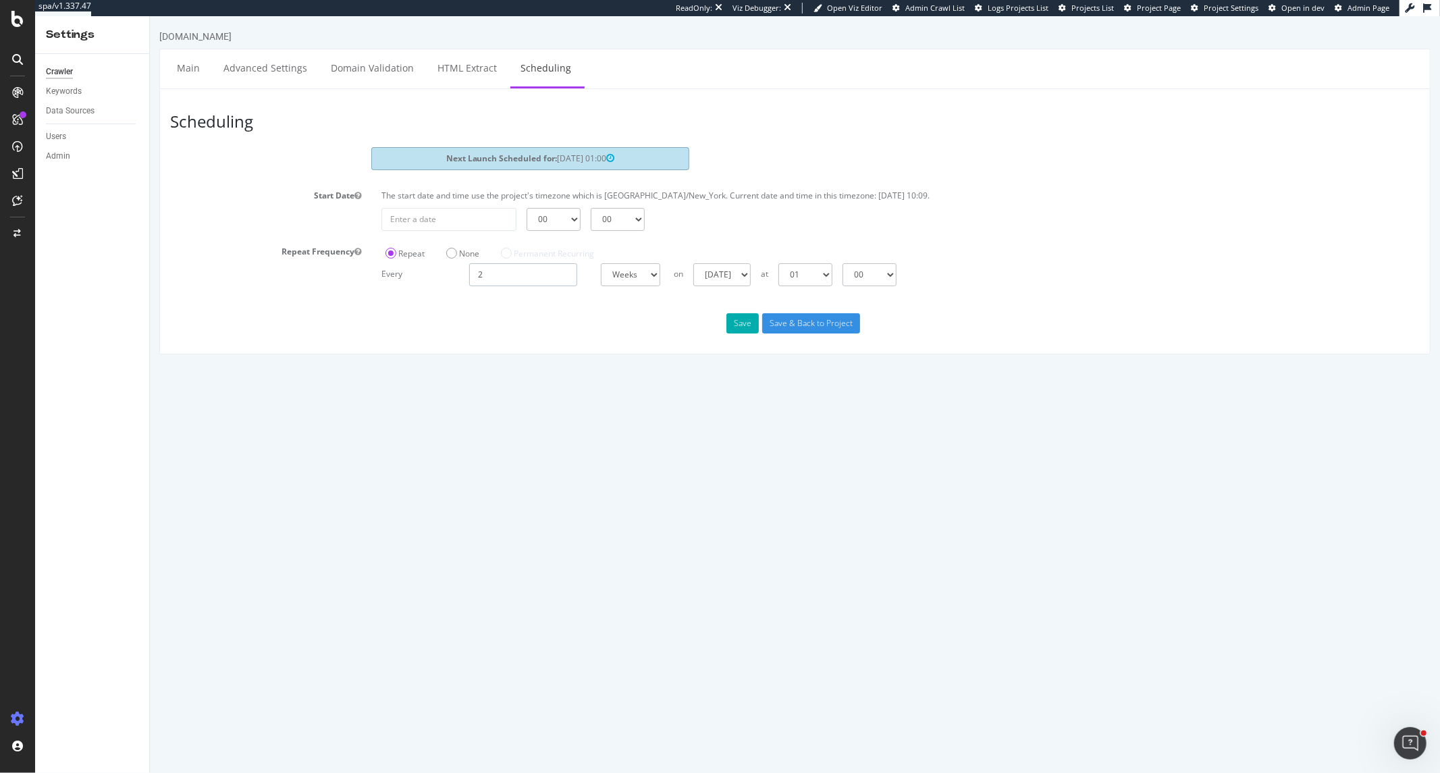
click at [515, 282] on input "2" at bounding box center [523, 274] width 108 height 23
drag, startPoint x: 490, startPoint y: 280, endPoint x: 472, endPoint y: 275, distance: 18.2
click at [472, 275] on input "2" at bounding box center [523, 274] width 108 height 23
click at [521, 311] on div "Scheduling Next Launch Scheduled for: 2025-10-08 01:00 Start Date The start dat…" at bounding box center [794, 221] width 1271 height 266
click at [519, 348] on div "Scheduling Next Launch Scheduled for: 2025-10-08 01:00 Start Date The start dat…" at bounding box center [794, 221] width 1271 height 266
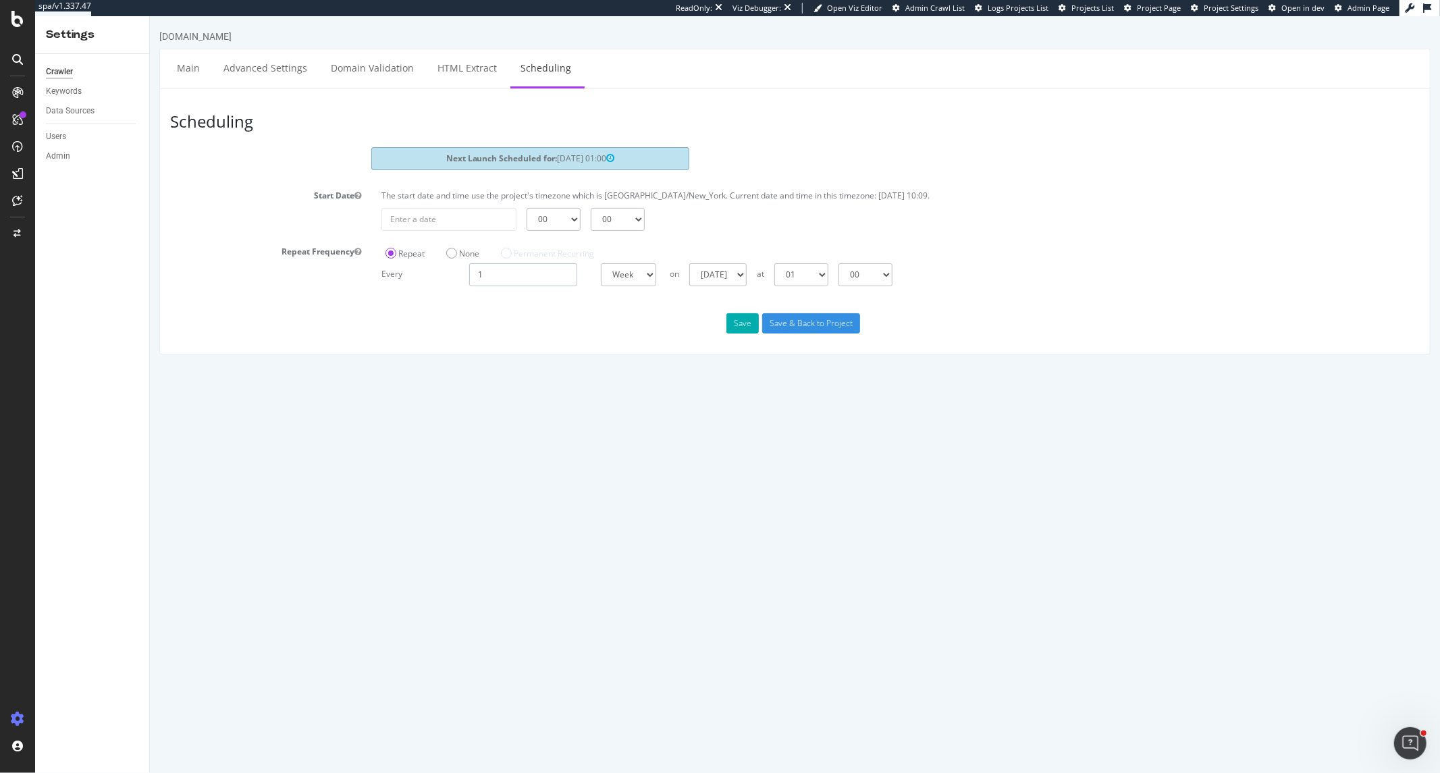
click at [494, 278] on input "1" at bounding box center [523, 274] width 108 height 23
drag, startPoint x: 494, startPoint y: 278, endPoint x: 467, endPoint y: 275, distance: 26.5
click at [467, 275] on div "1" at bounding box center [523, 274] width 122 height 23
click at [542, 319] on div "Save Save & Back to Project" at bounding box center [794, 323] width 1270 height 20
click at [484, 261] on div "None" at bounding box center [462, 252] width 55 height 22
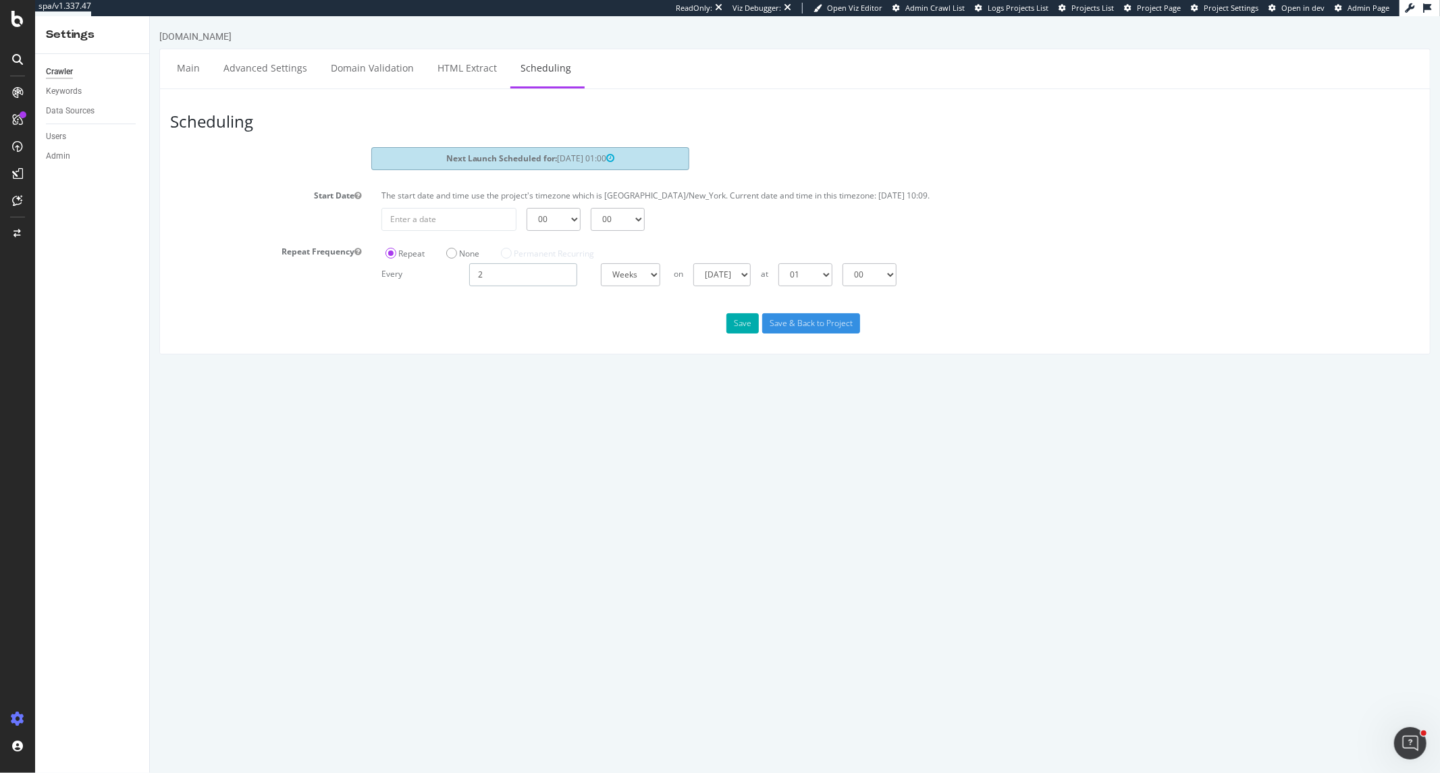
drag, startPoint x: 481, startPoint y: 271, endPoint x: 469, endPoint y: 273, distance: 12.2
click at [469, 273] on input "2" at bounding box center [523, 274] width 108 height 23
type input "1"
click at [567, 307] on div "Scheduling Next Launch Scheduled for: 2025-10-08 01:00 Start Date The start dat…" at bounding box center [794, 221] width 1271 height 266
click at [729, 220] on div "00 01 02 03 04 05 06 07 08 09 10 11 12 13 14 15 16 17 18 19 20 21 22 23 00 15 3…" at bounding box center [900, 219] width 1052 height 23
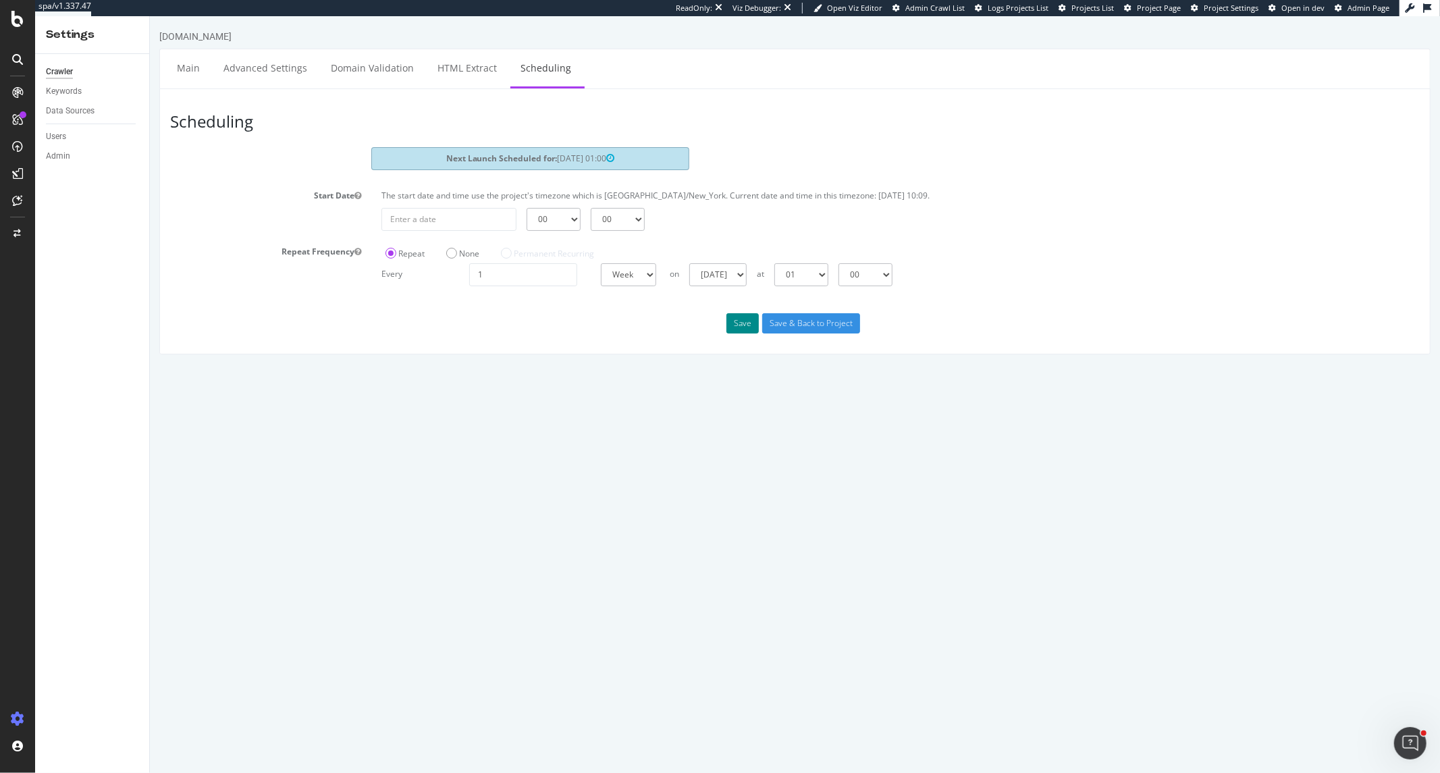
click at [745, 317] on button "Save" at bounding box center [742, 323] width 32 height 20
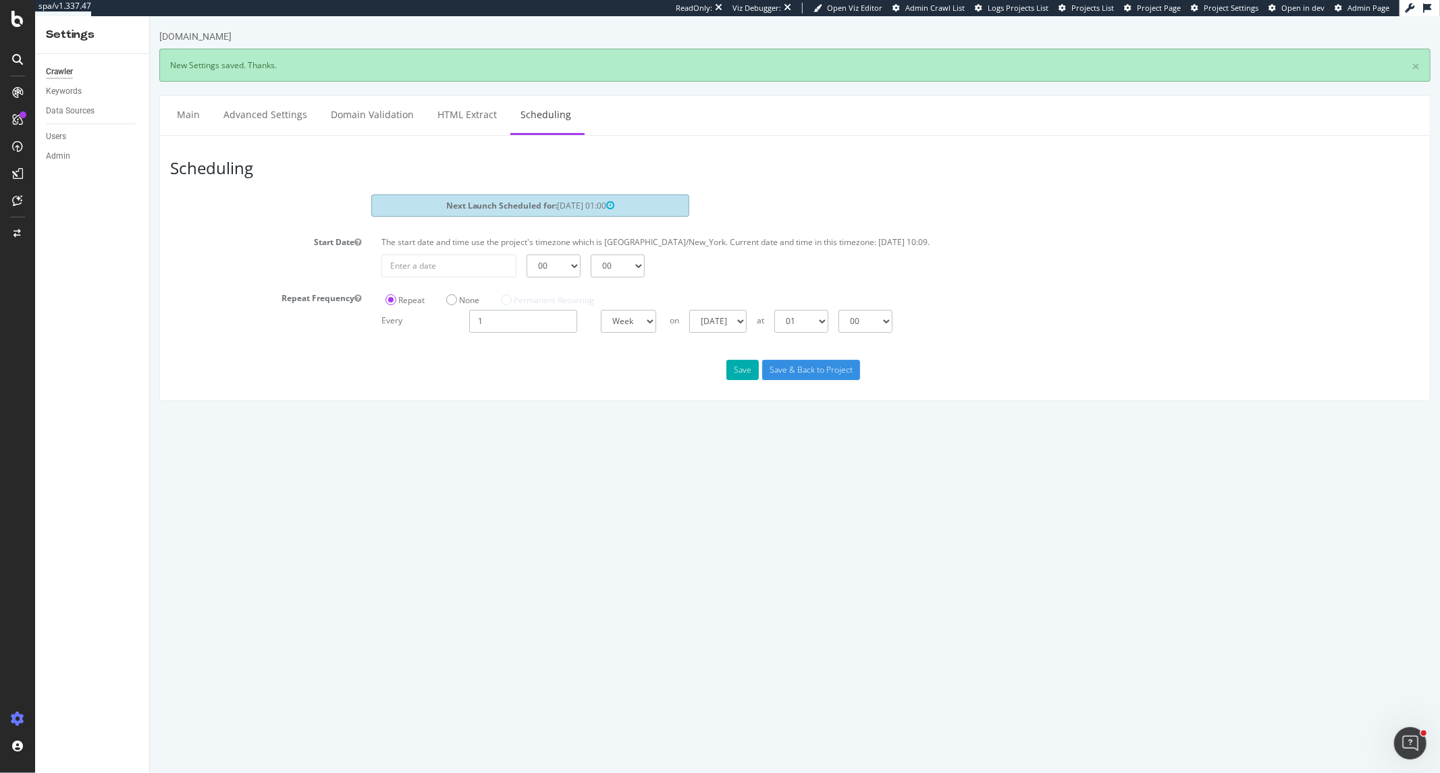
click at [519, 322] on input "1" at bounding box center [523, 321] width 108 height 23
drag, startPoint x: 491, startPoint y: 322, endPoint x: 460, endPoint y: 322, distance: 30.4
click at [460, 322] on div "Every 1 Day Week Month at 00 01 02 03 04 05 06 07 08 09 10 11 12 13 14 15 16 17…" at bounding box center [900, 321] width 1052 height 23
type input "2"
click at [628, 371] on div "Save Save & Back to Project" at bounding box center [794, 370] width 1270 height 20
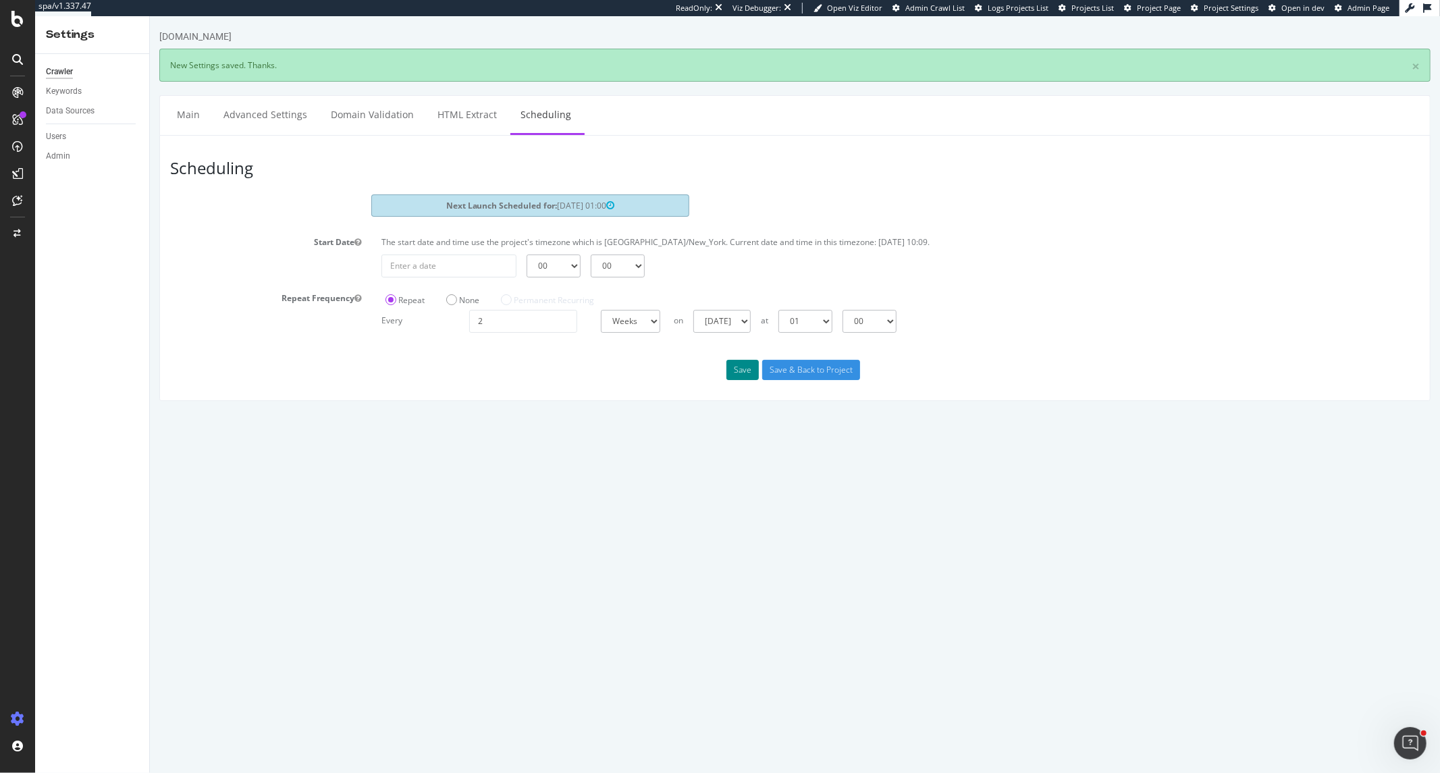
click at [737, 369] on button "Save" at bounding box center [742, 370] width 32 height 20
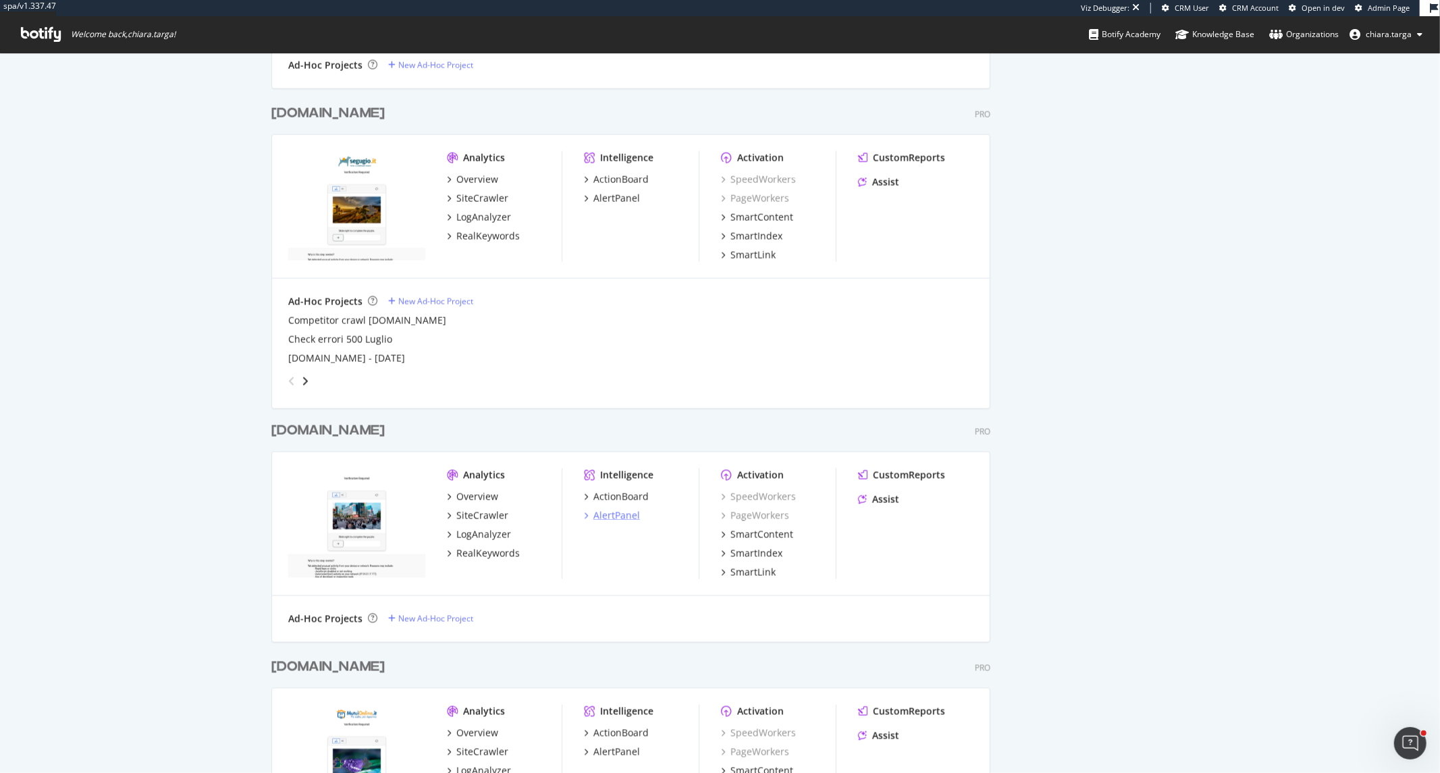
scroll to position [1857, 0]
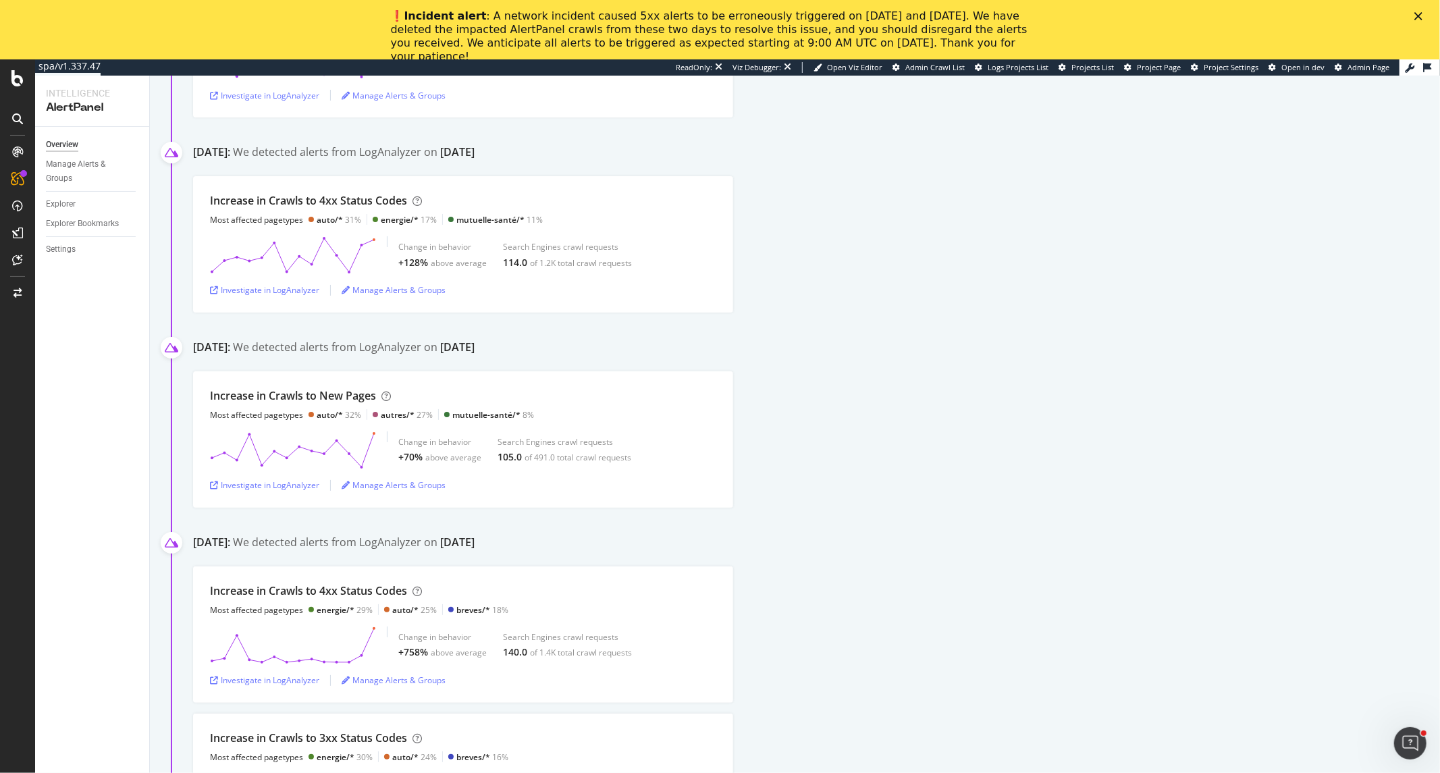
scroll to position [450, 0]
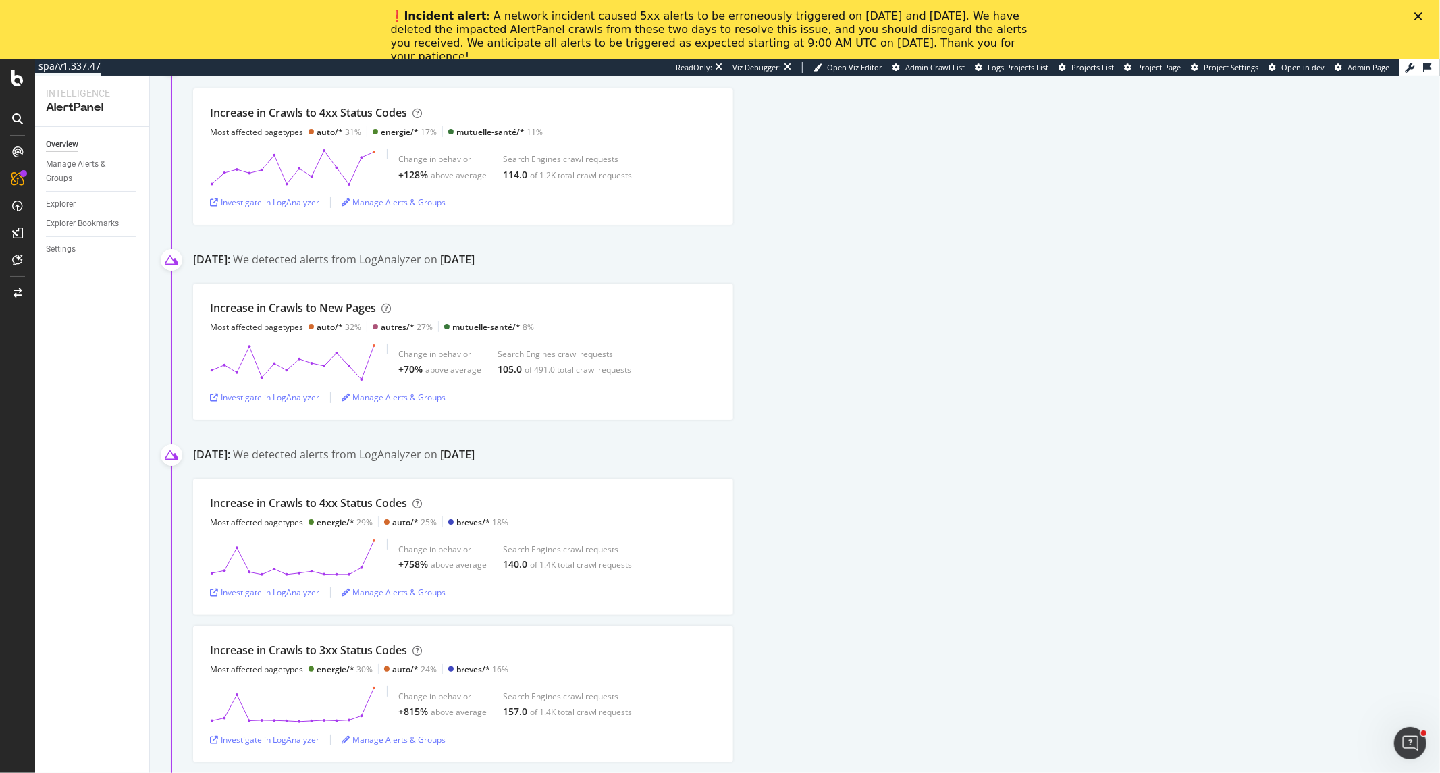
click at [41, 244] on div "Overview Manage Alerts & Groups Explorer Explorer Bookmarks Settings" at bounding box center [92, 480] width 114 height 706
click at [49, 251] on div "Settings" at bounding box center [61, 249] width 30 height 14
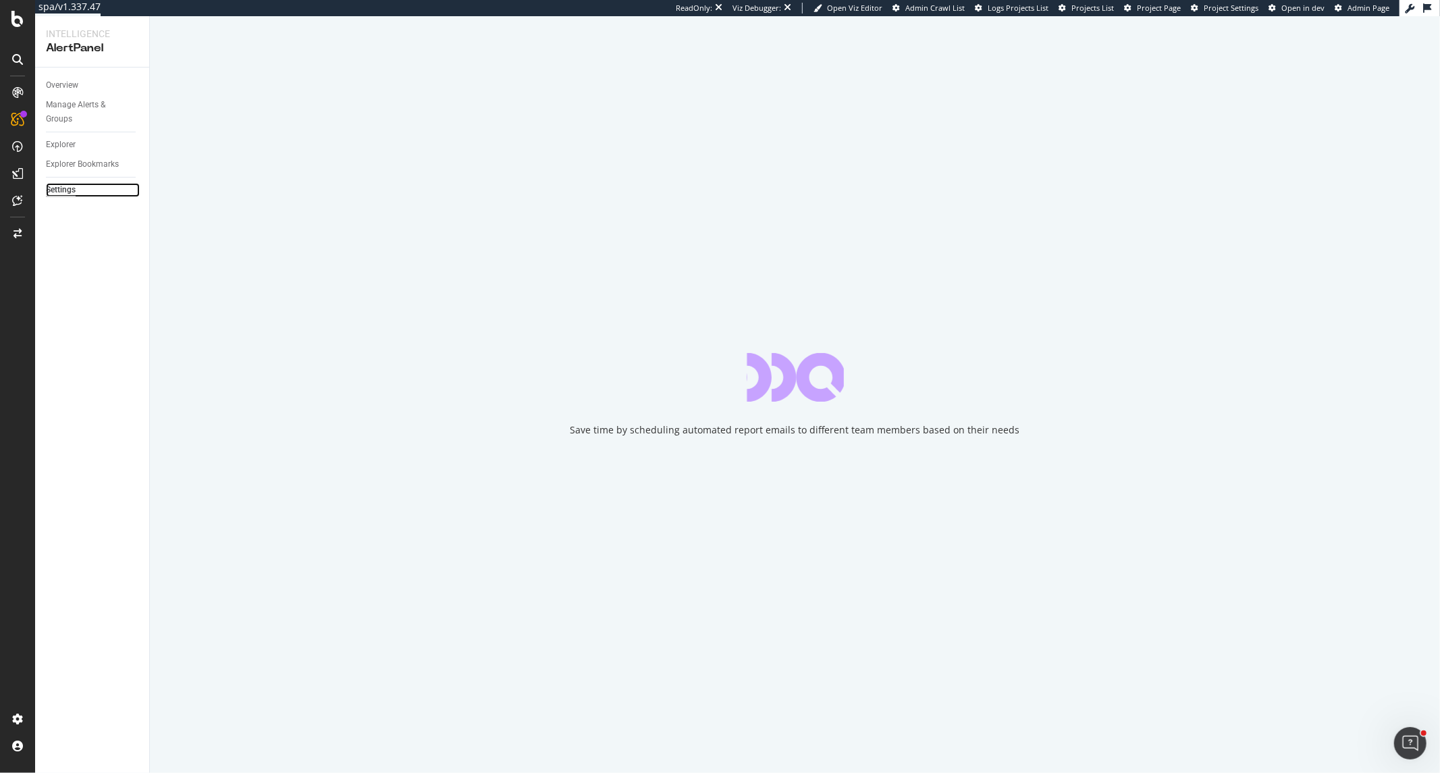
select select "01"
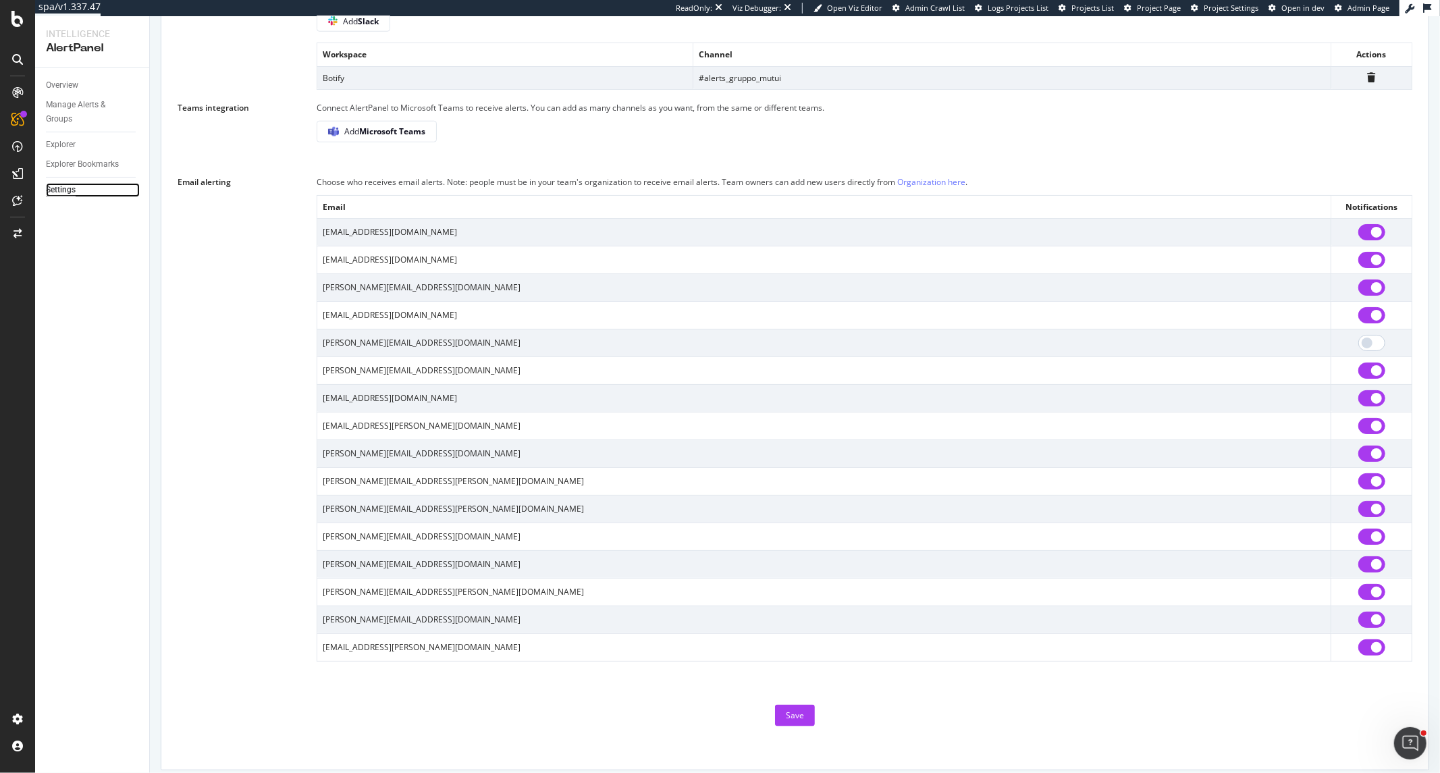
scroll to position [1043, 0]
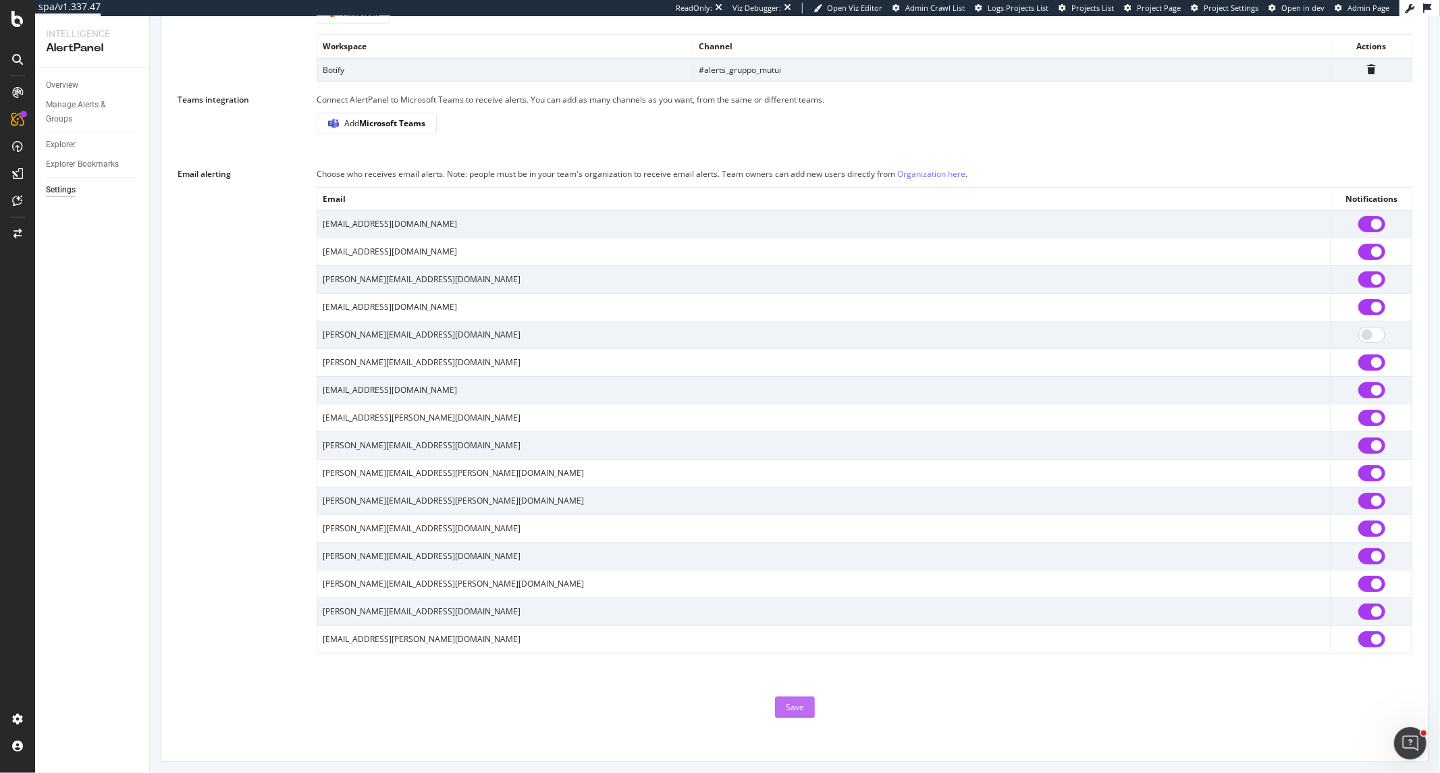
click at [798, 695] on div "Save" at bounding box center [795, 707] width 18 height 11
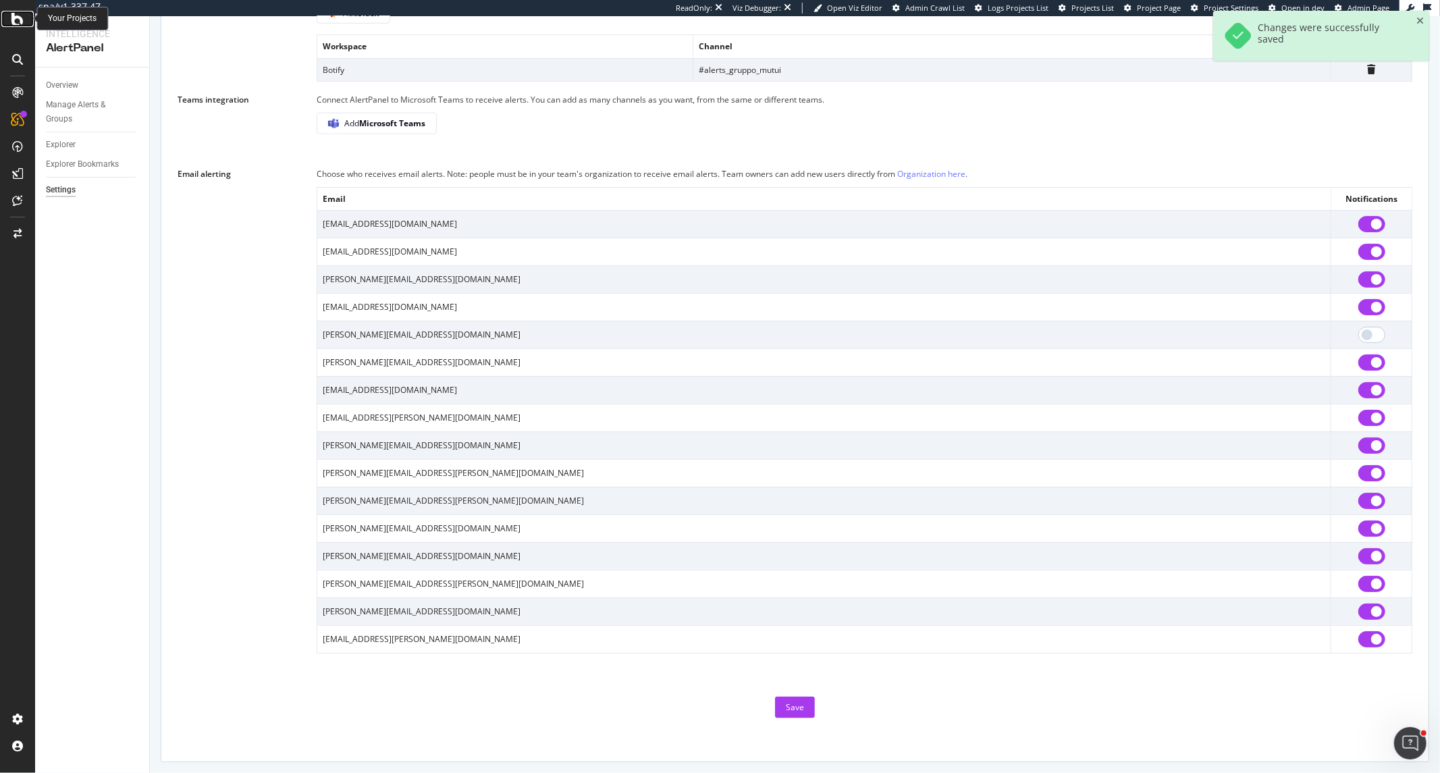
click at [18, 14] on icon at bounding box center [17, 19] width 12 height 16
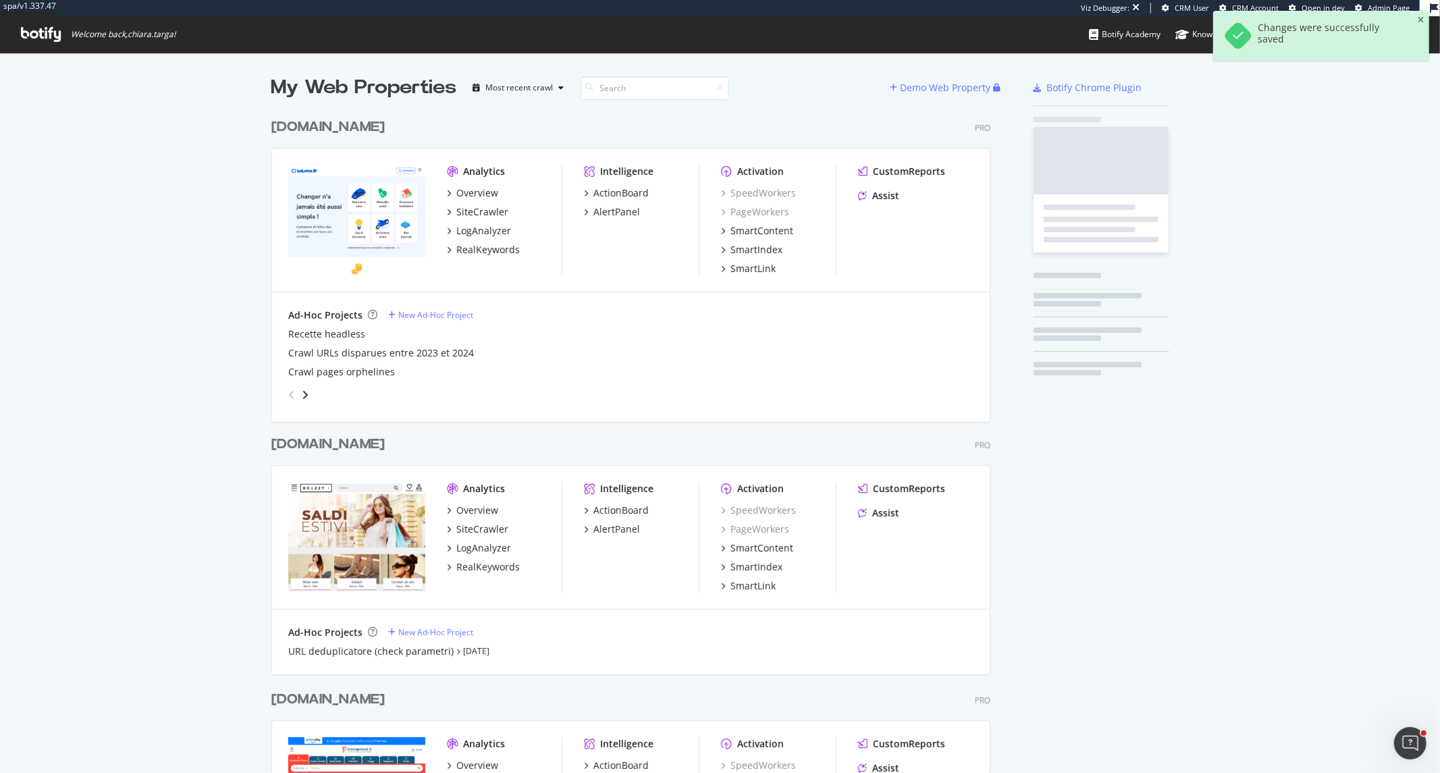
scroll to position [2496, 718]
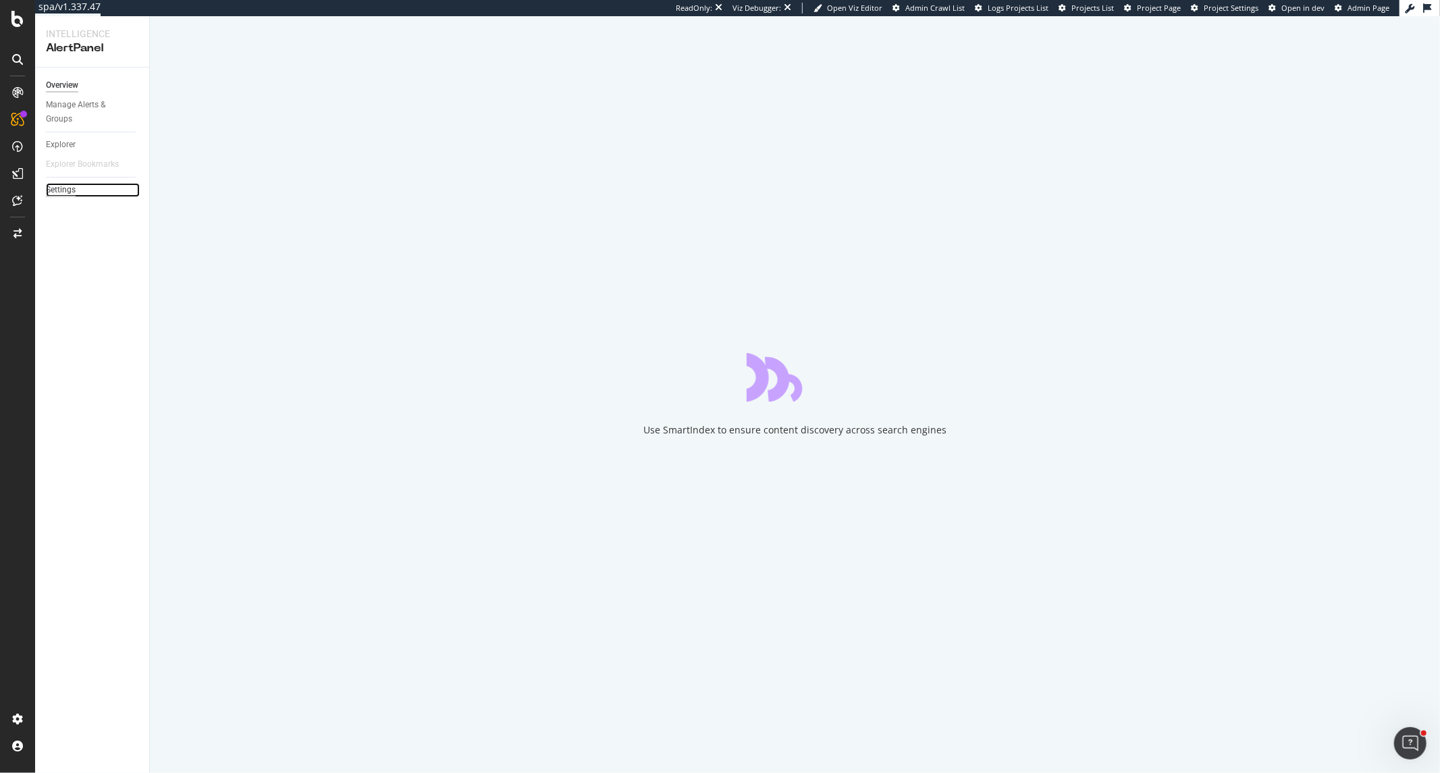
click at [63, 191] on div "Settings" at bounding box center [61, 190] width 30 height 14
select select "02"
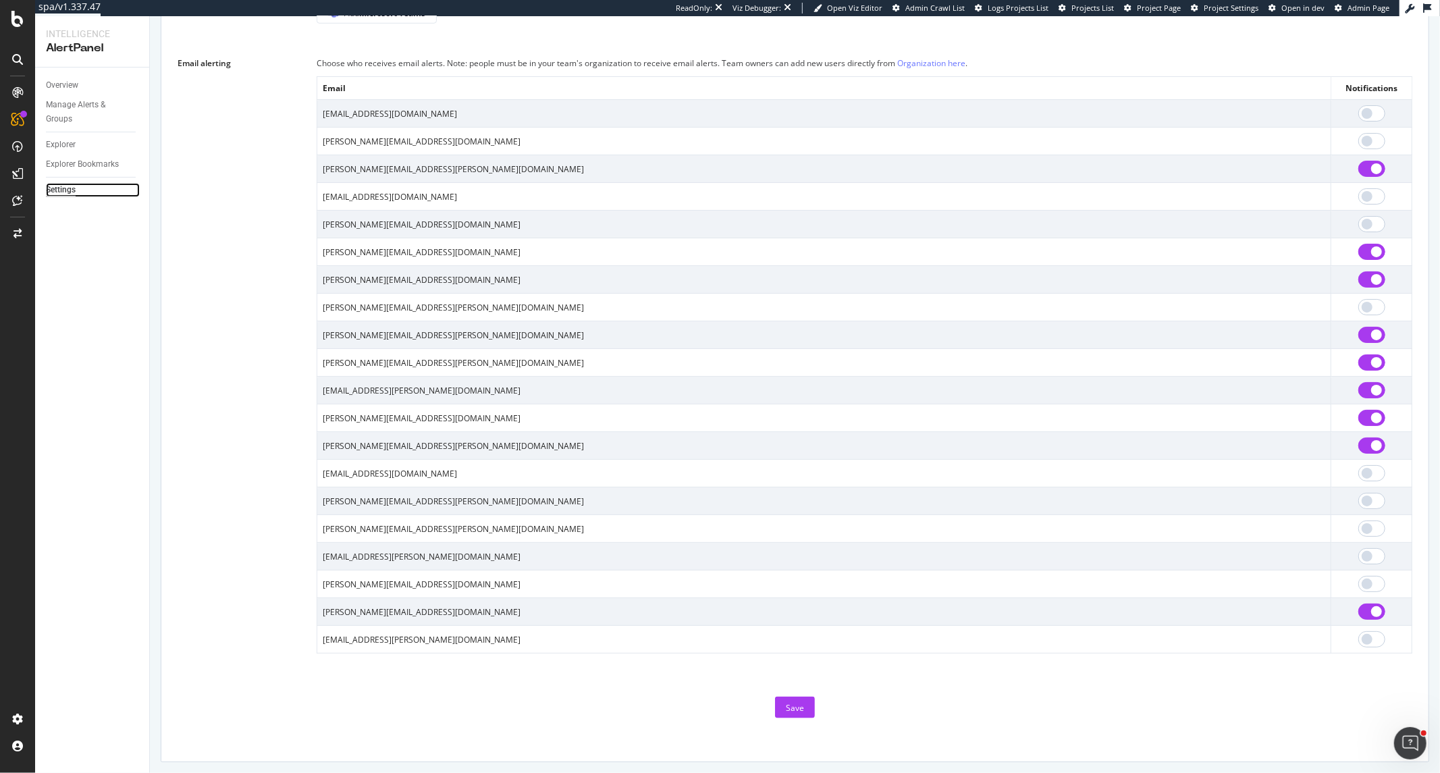
scroll to position [1009, 0]
click at [787, 695] on div "Save" at bounding box center [795, 707] width 18 height 11
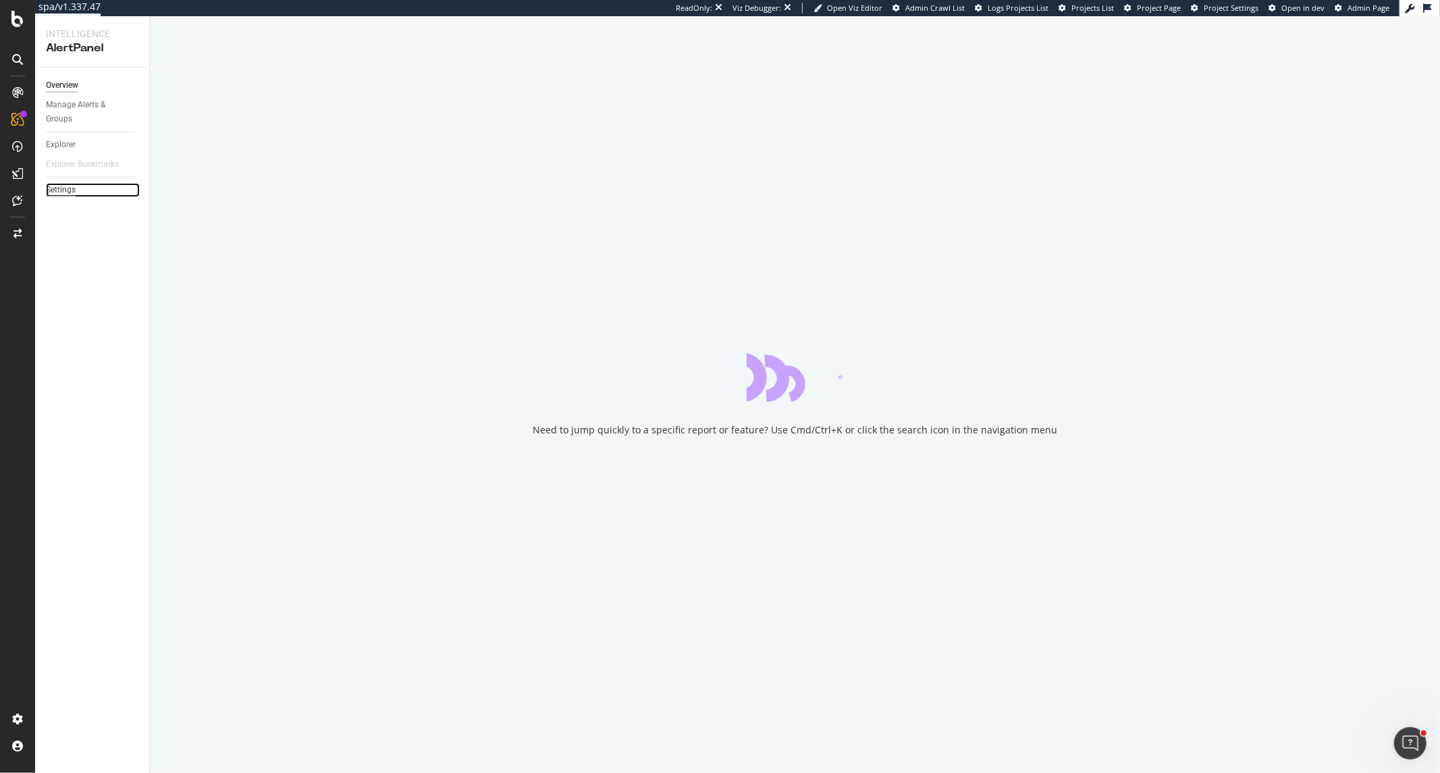
click at [61, 191] on div "Settings" at bounding box center [61, 190] width 30 height 14
select select "01"
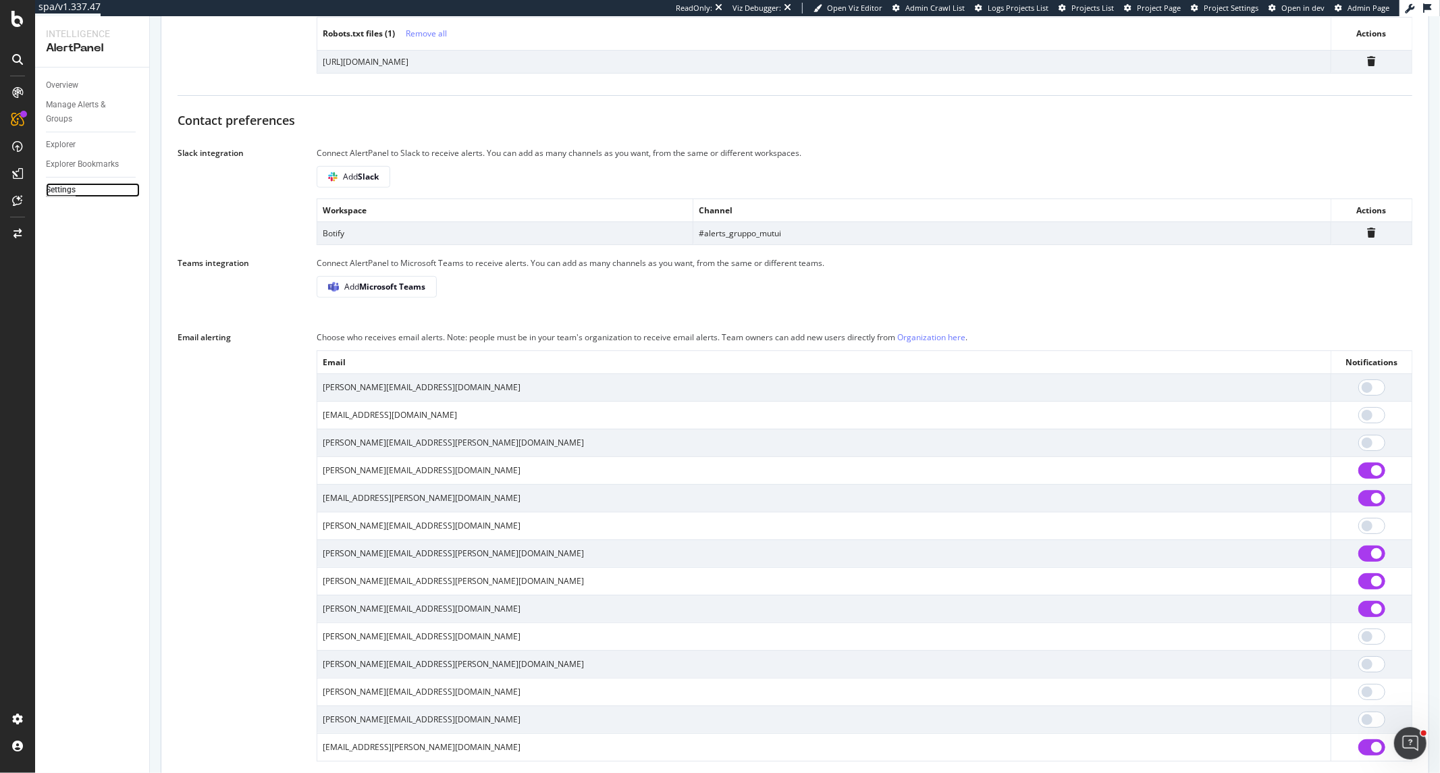
scroll to position [797, 0]
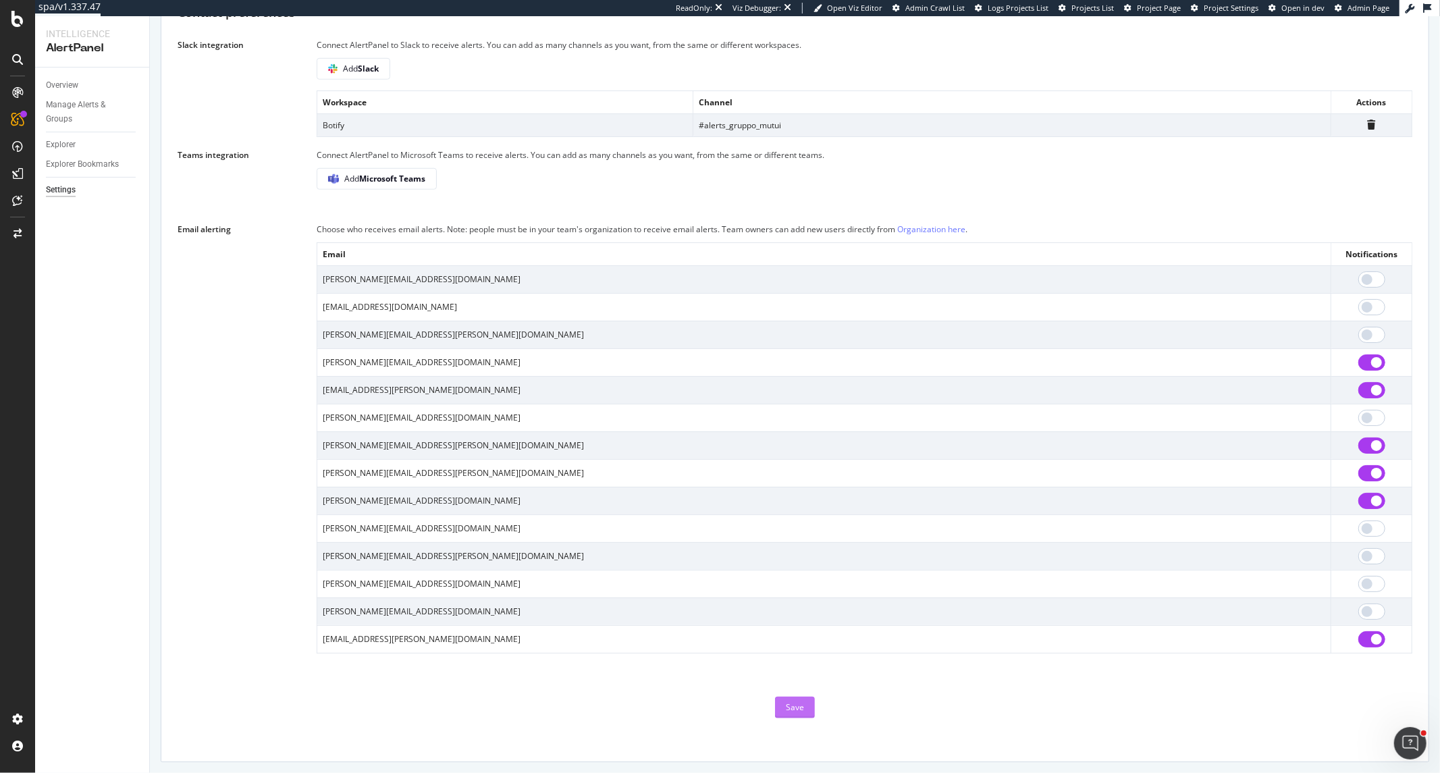
click at [795, 695] on div "Save" at bounding box center [795, 707] width 18 height 11
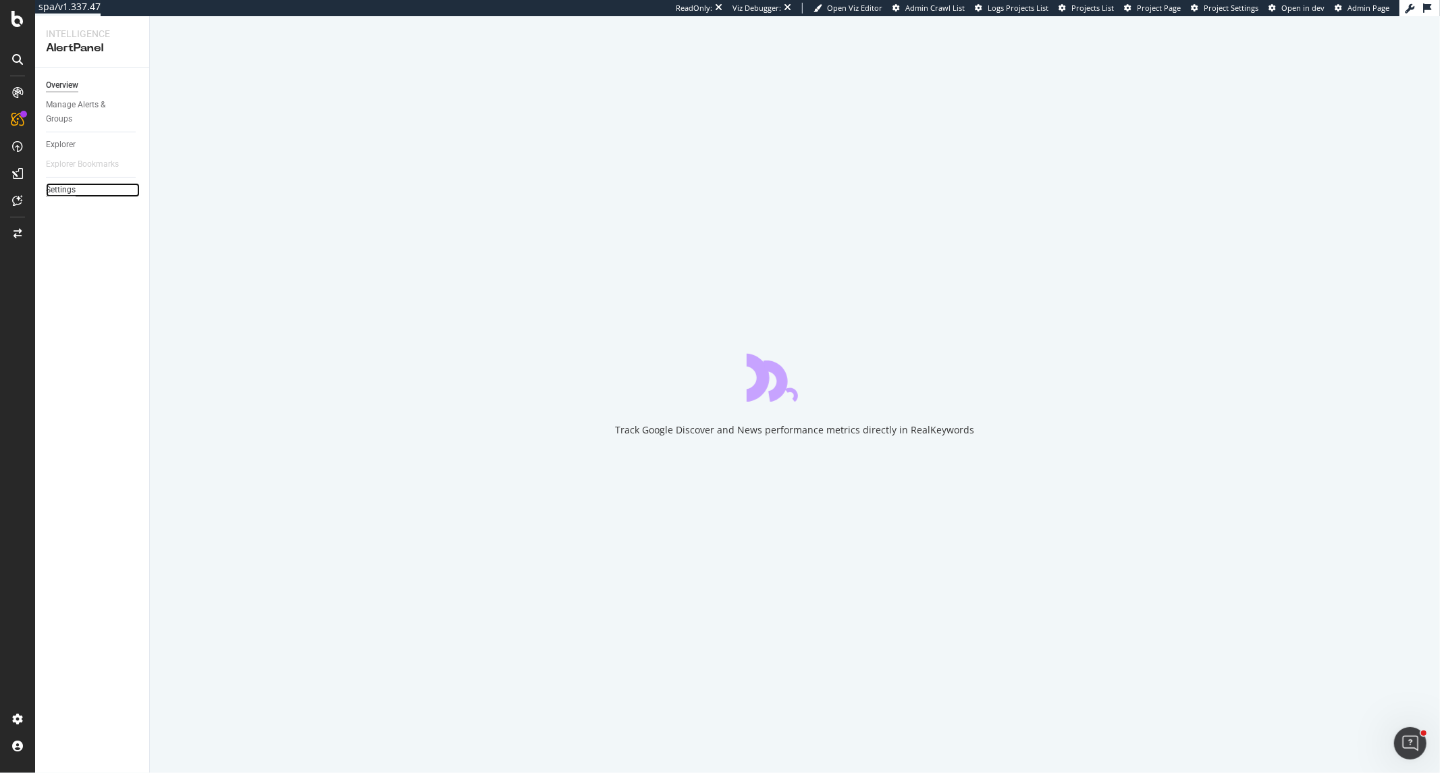
click at [70, 188] on div "Settings" at bounding box center [61, 190] width 30 height 14
select select "01"
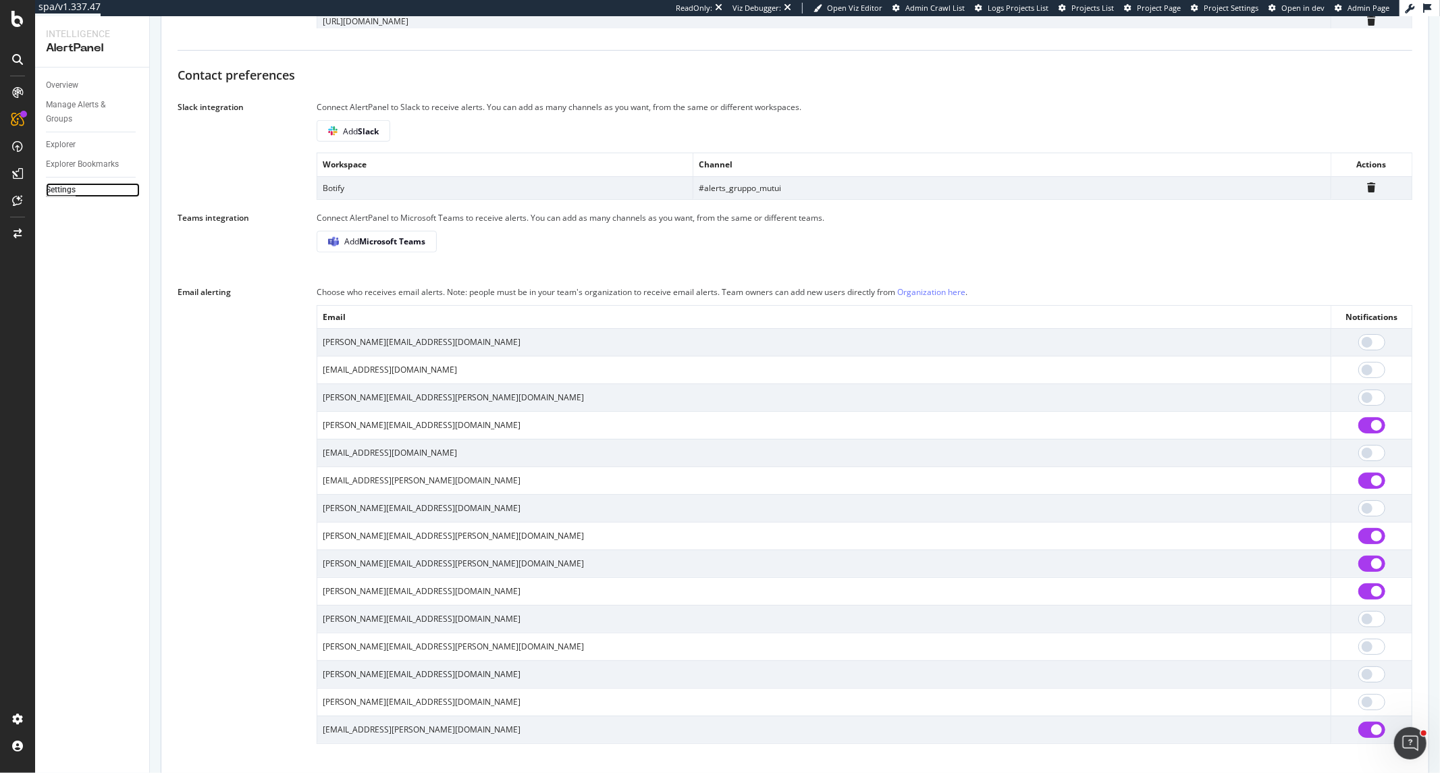
scroll to position [1003, 0]
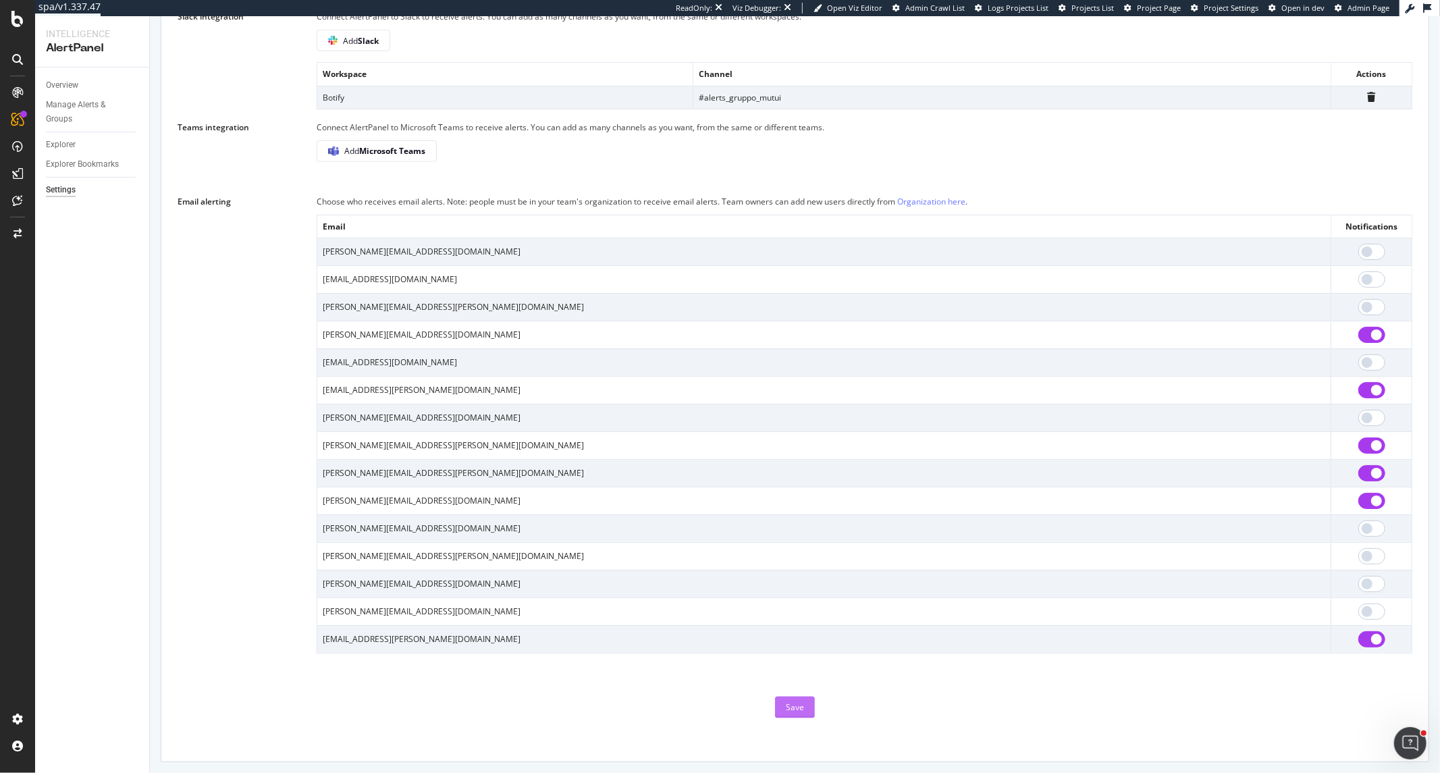
click at [798, 695] on div "Save" at bounding box center [795, 707] width 18 height 11
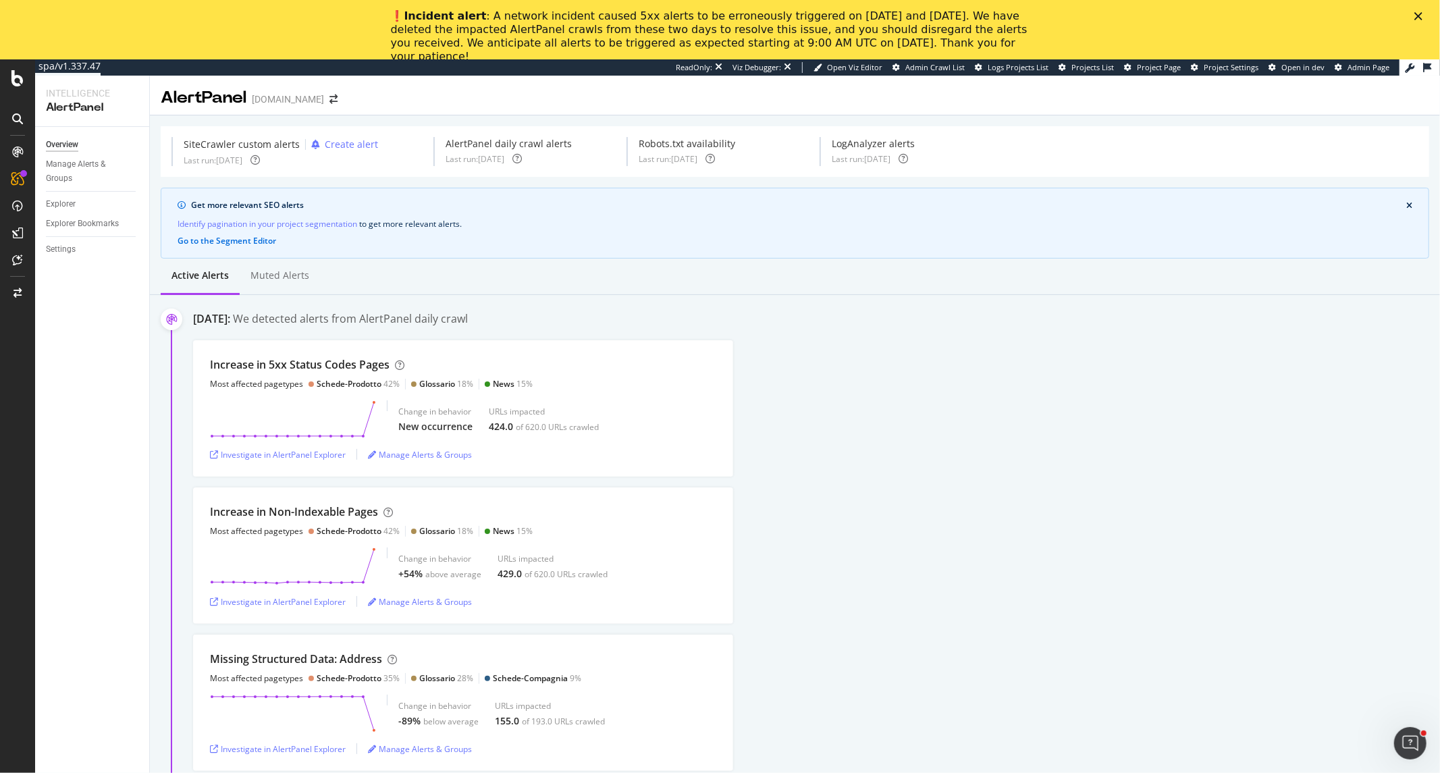
click at [43, 244] on div "Overview Manage Alerts & Groups Explorer Explorer Bookmarks Settings" at bounding box center [92, 480] width 114 height 706
click at [61, 250] on div "Settings" at bounding box center [61, 249] width 30 height 14
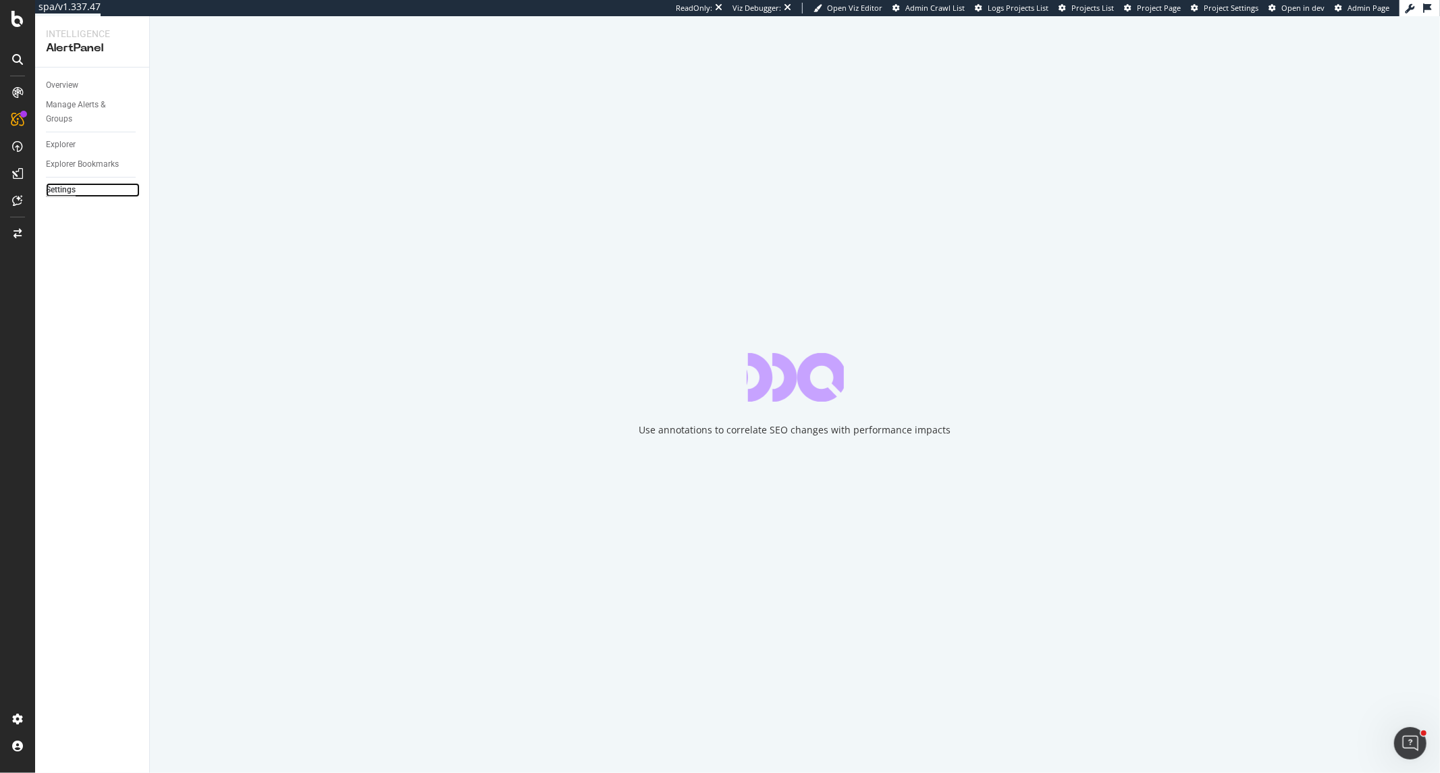
select select "04"
select select "45"
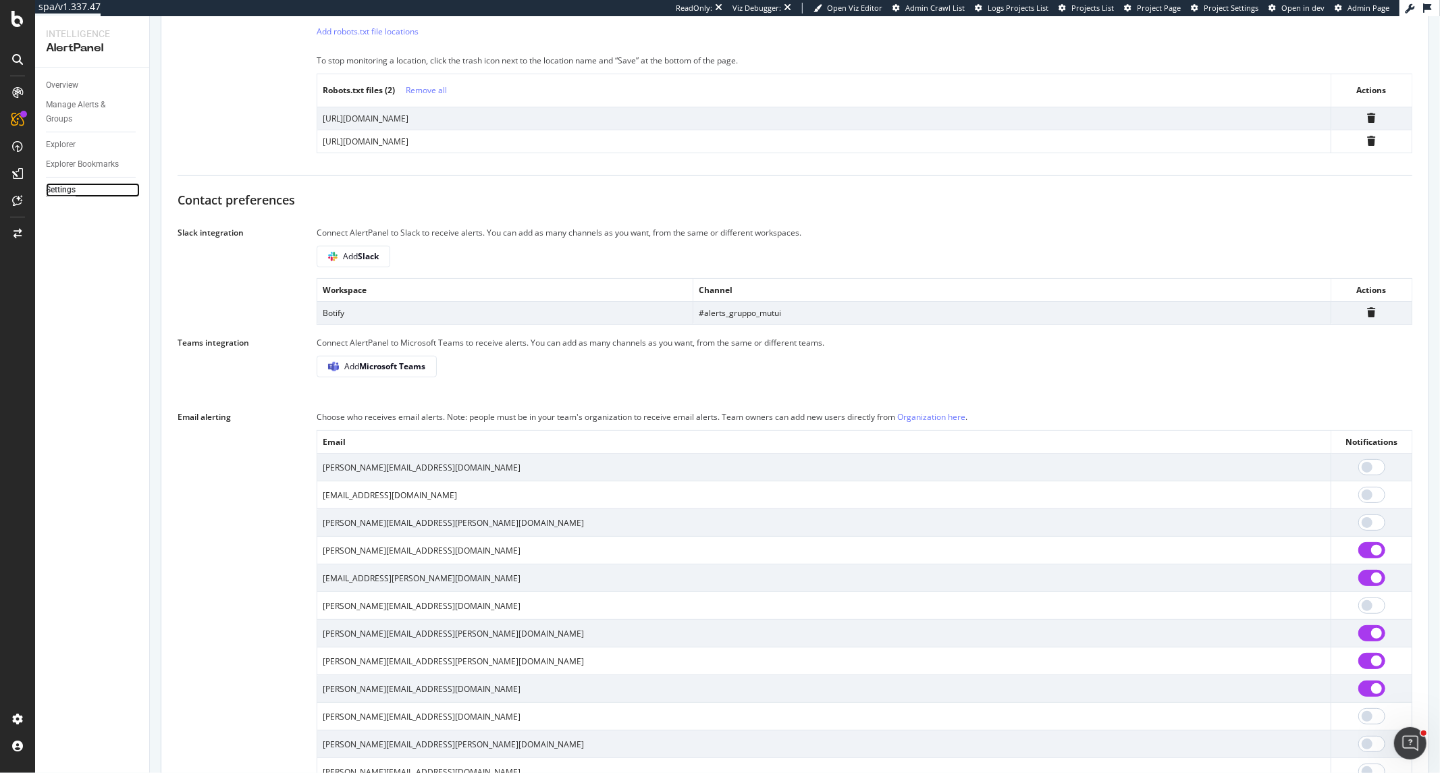
scroll to position [819, 0]
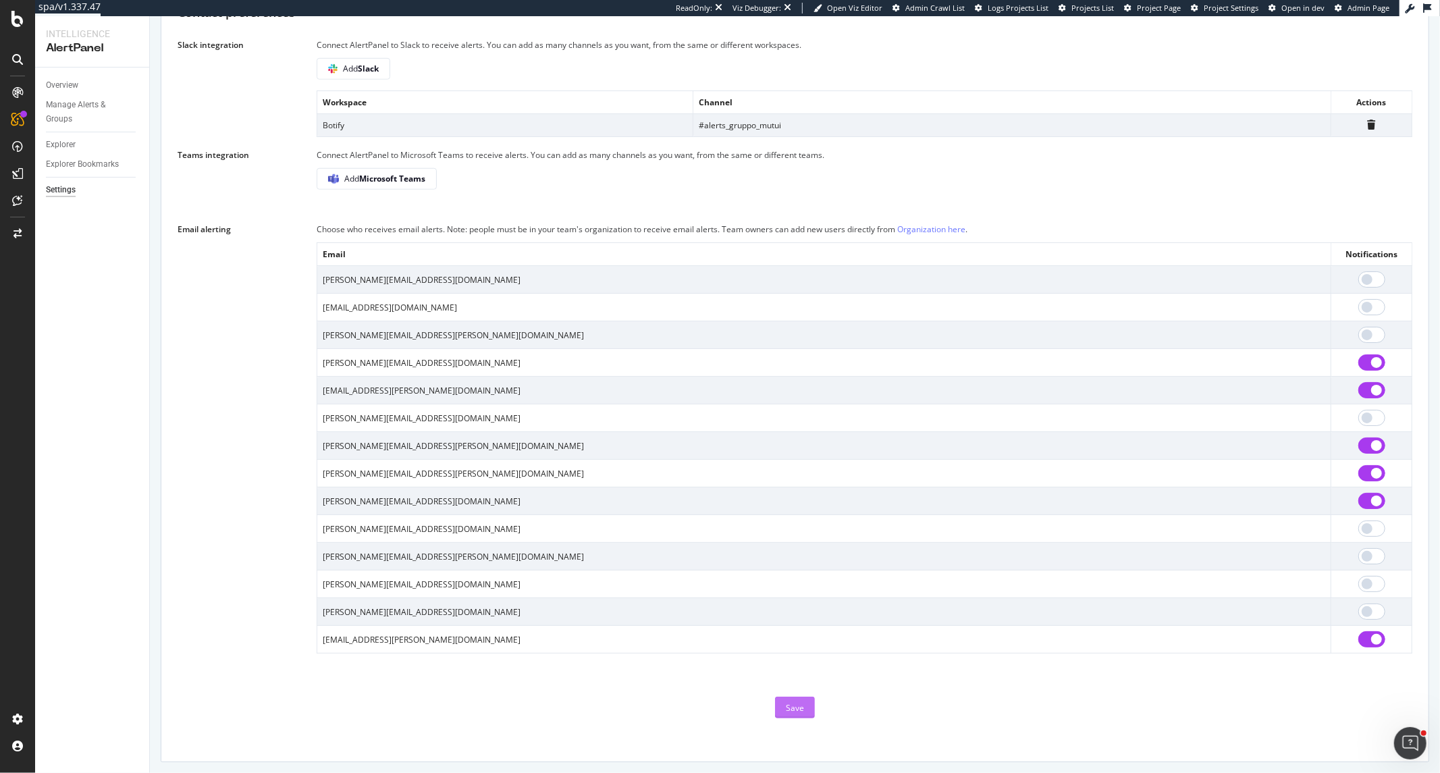
click at [786, 695] on div "Save" at bounding box center [795, 707] width 18 height 11
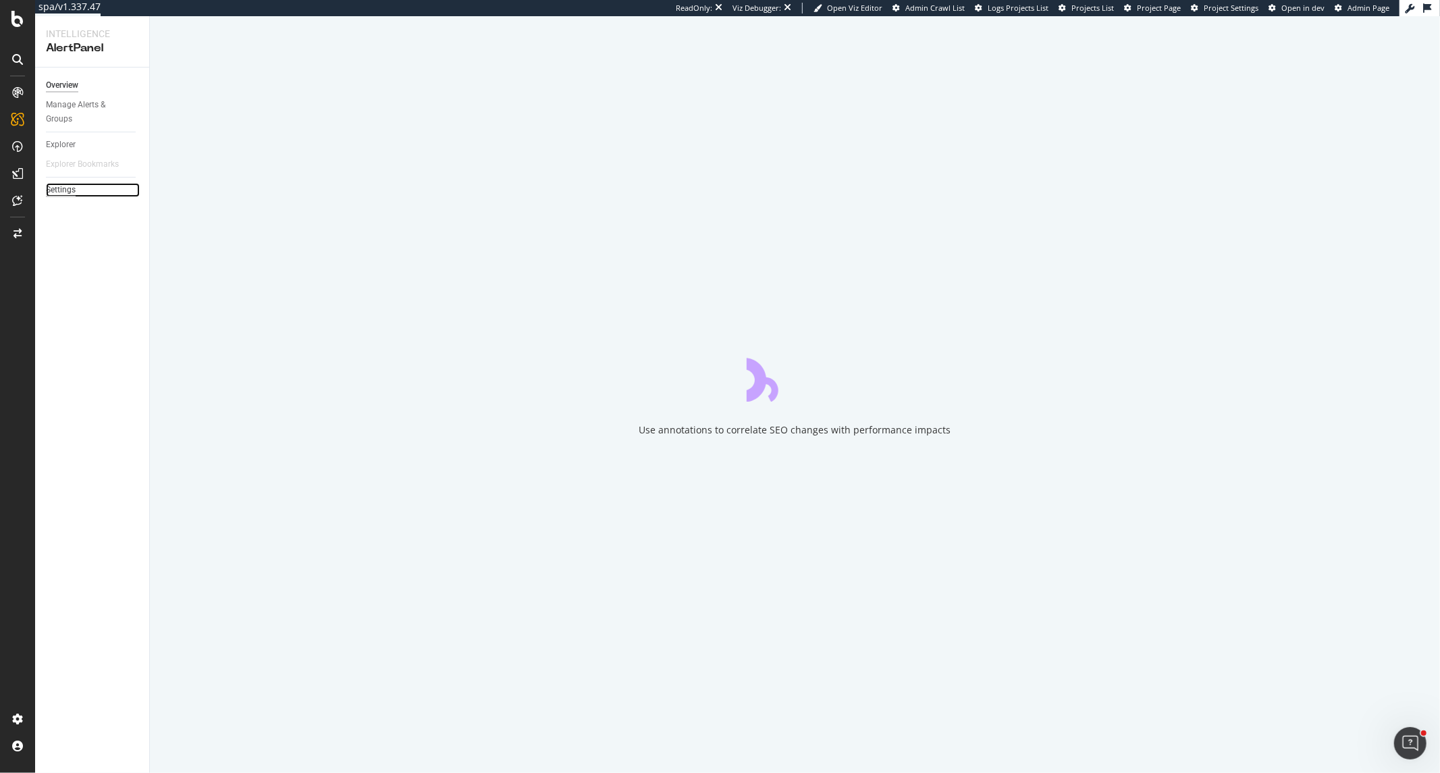
click at [61, 188] on div "Settings" at bounding box center [61, 190] width 30 height 14
select select "01"
select select "30"
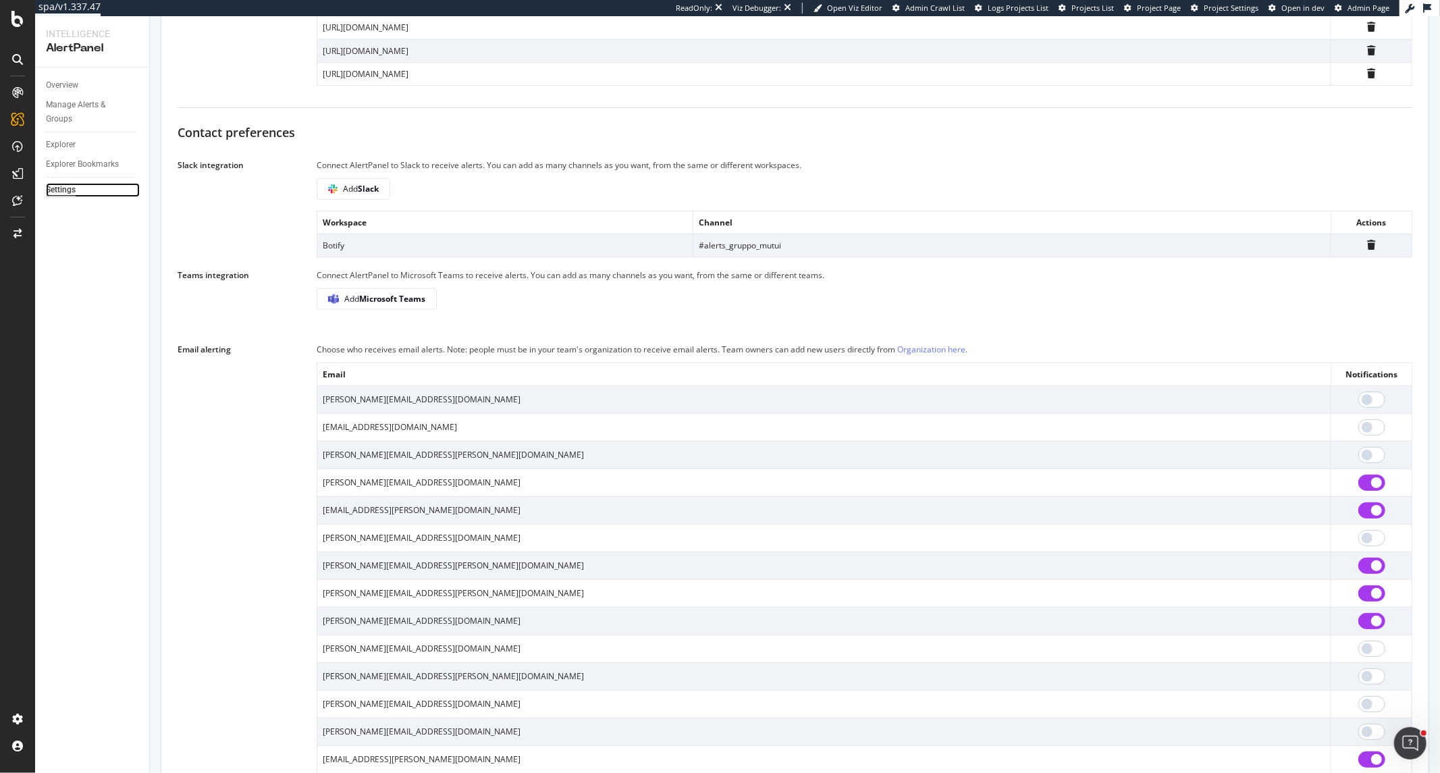
scroll to position [900, 0]
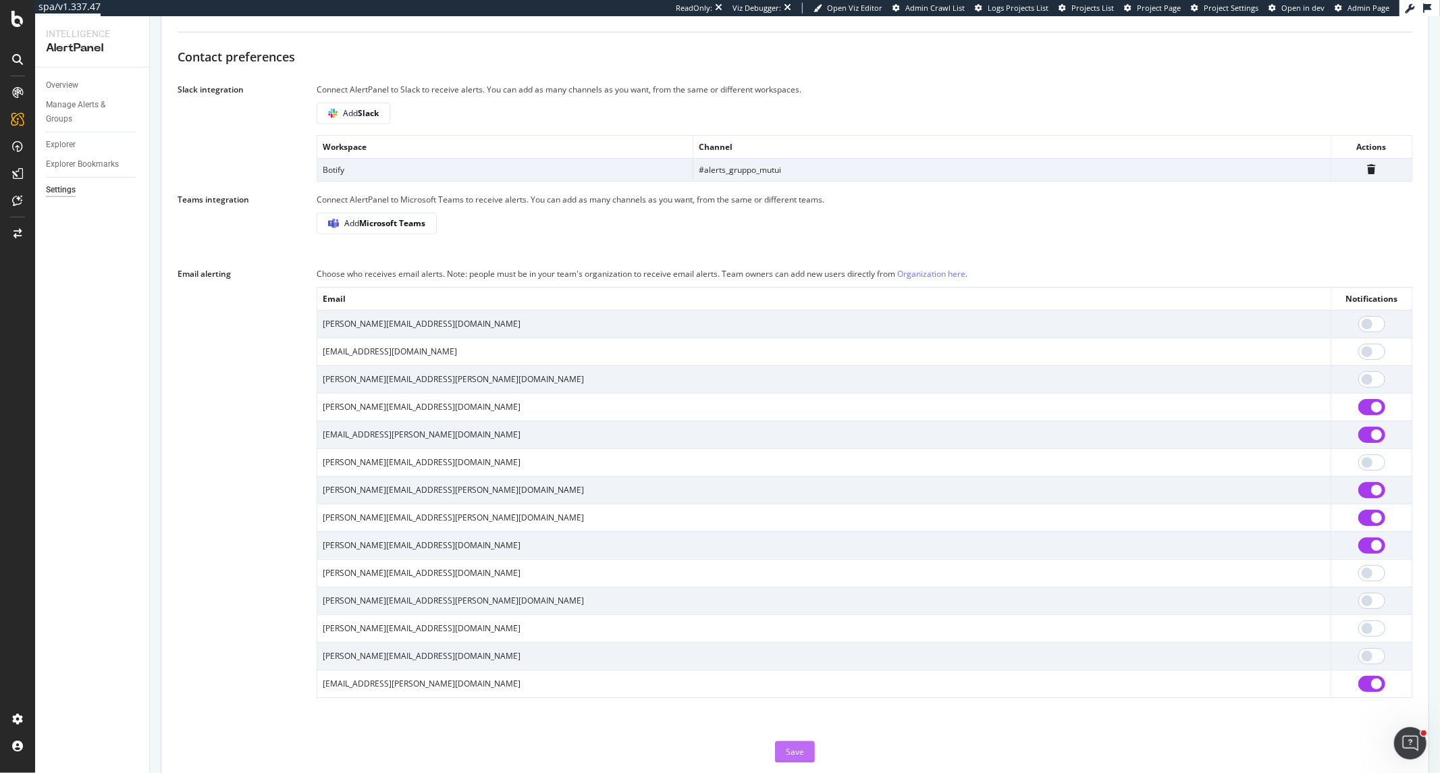
click at [797, 695] on div "Save" at bounding box center [795, 751] width 18 height 11
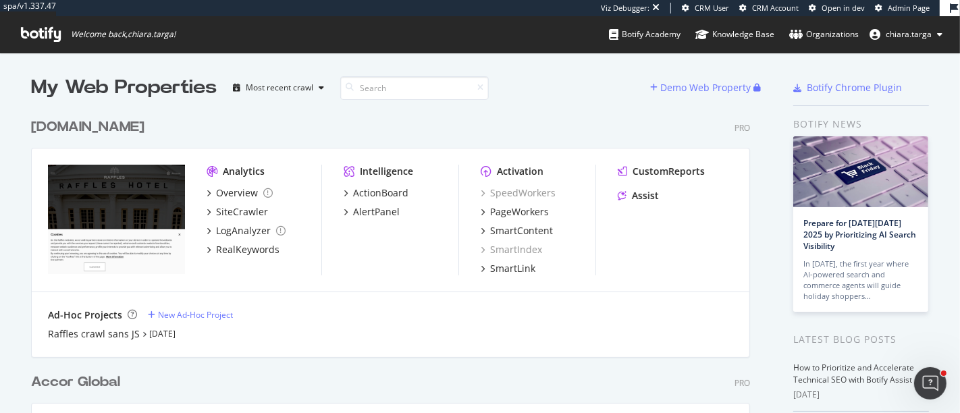
scroll to position [402, 937]
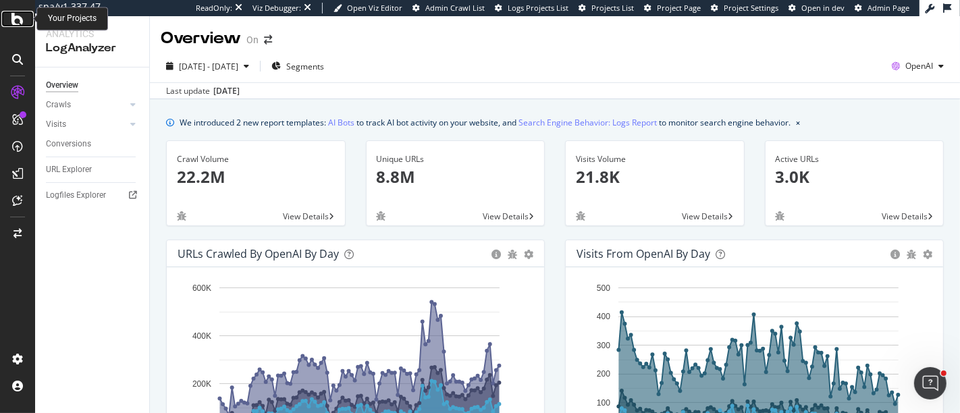
click at [18, 21] on icon at bounding box center [17, 19] width 12 height 16
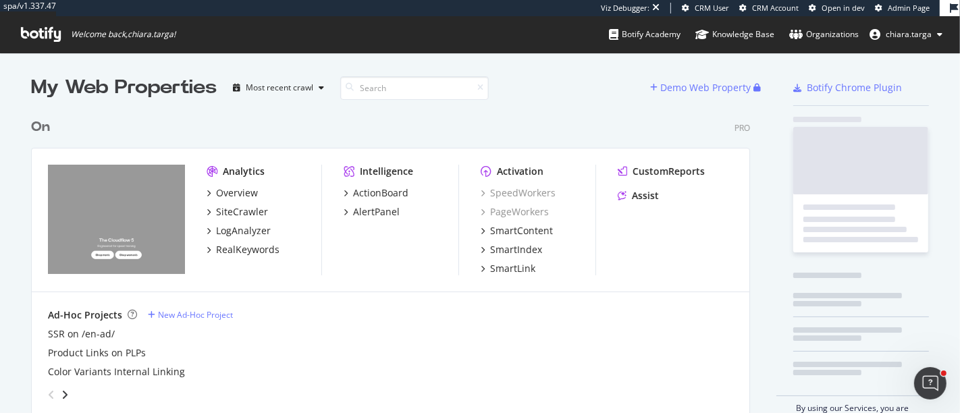
scroll to position [306, 718]
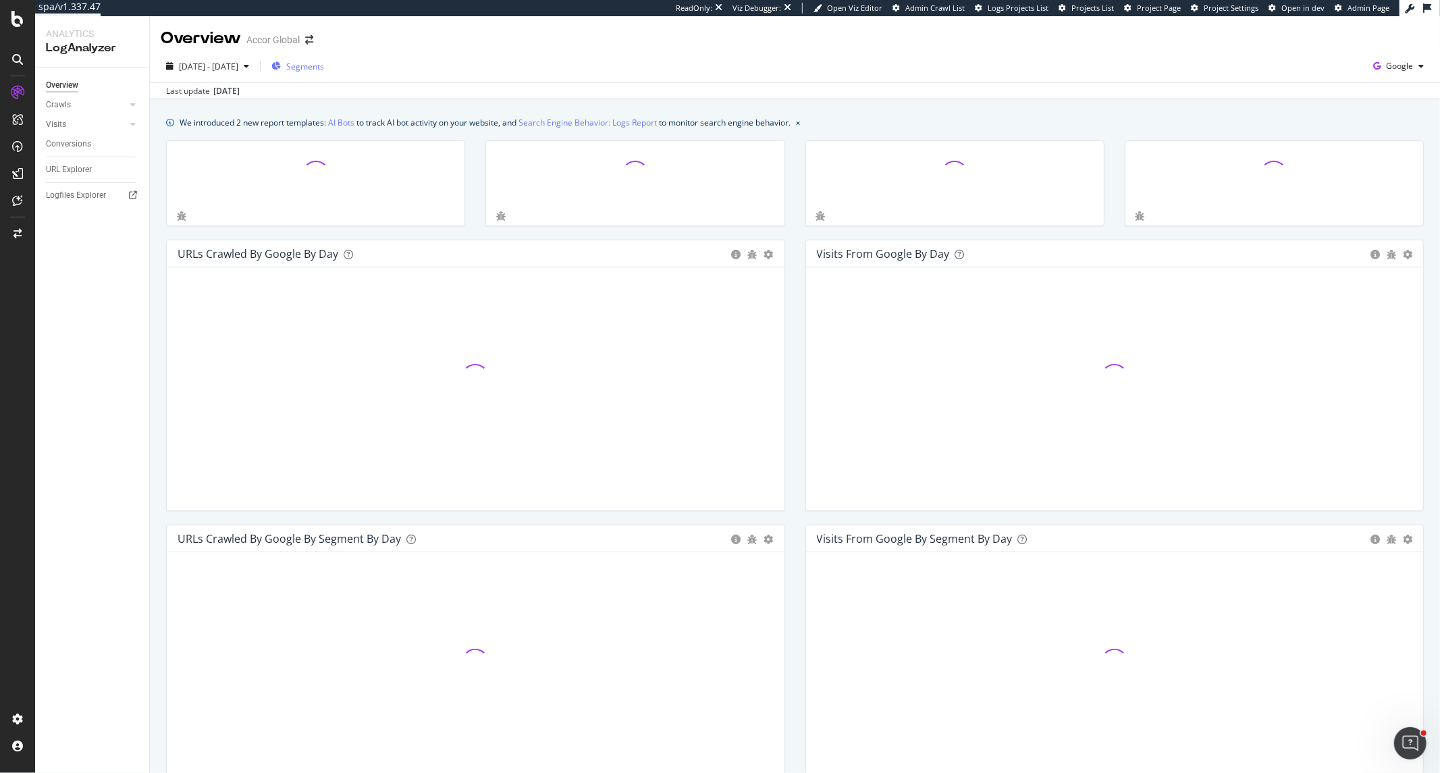
click at [323, 58] on div "Segments" at bounding box center [297, 66] width 53 height 20
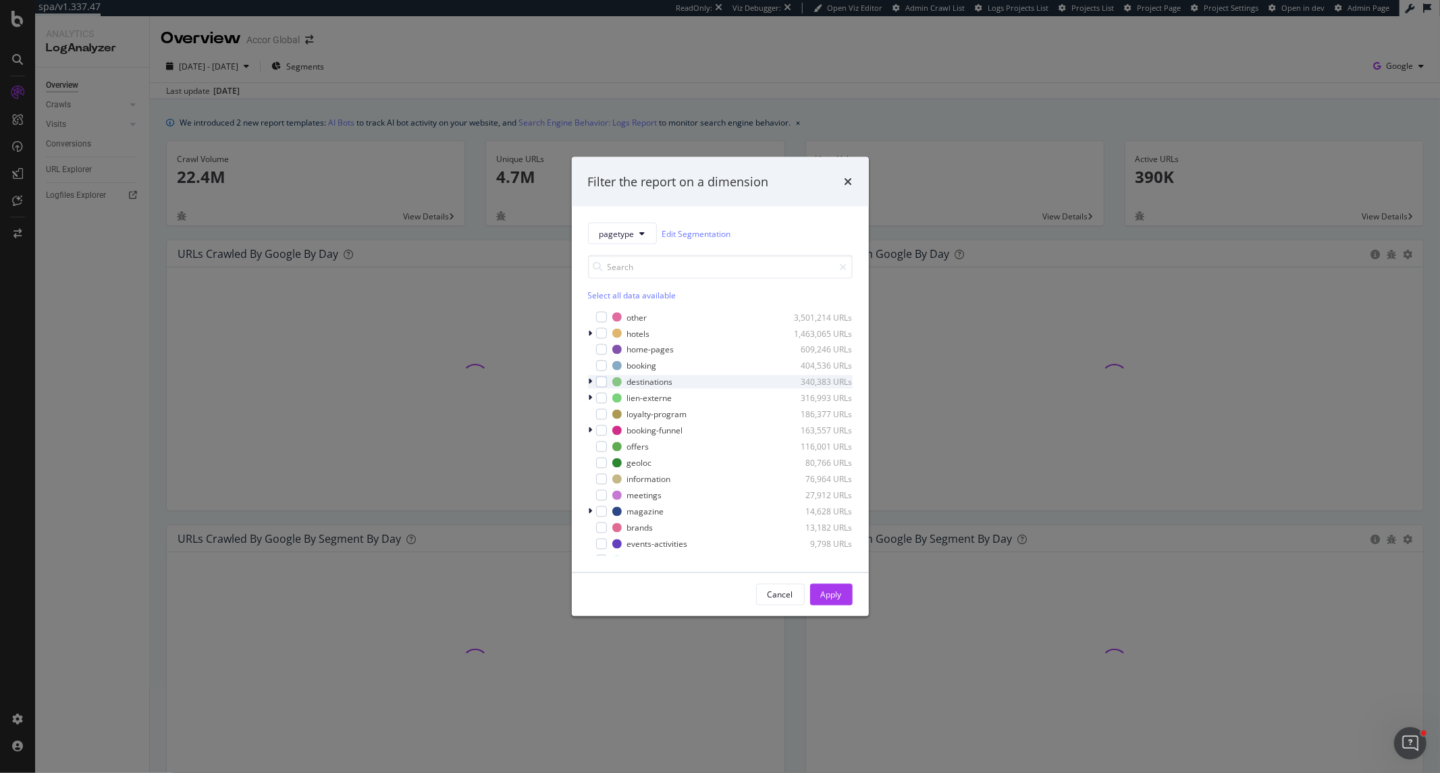
click at [590, 381] on icon "modal" at bounding box center [591, 382] width 4 height 8
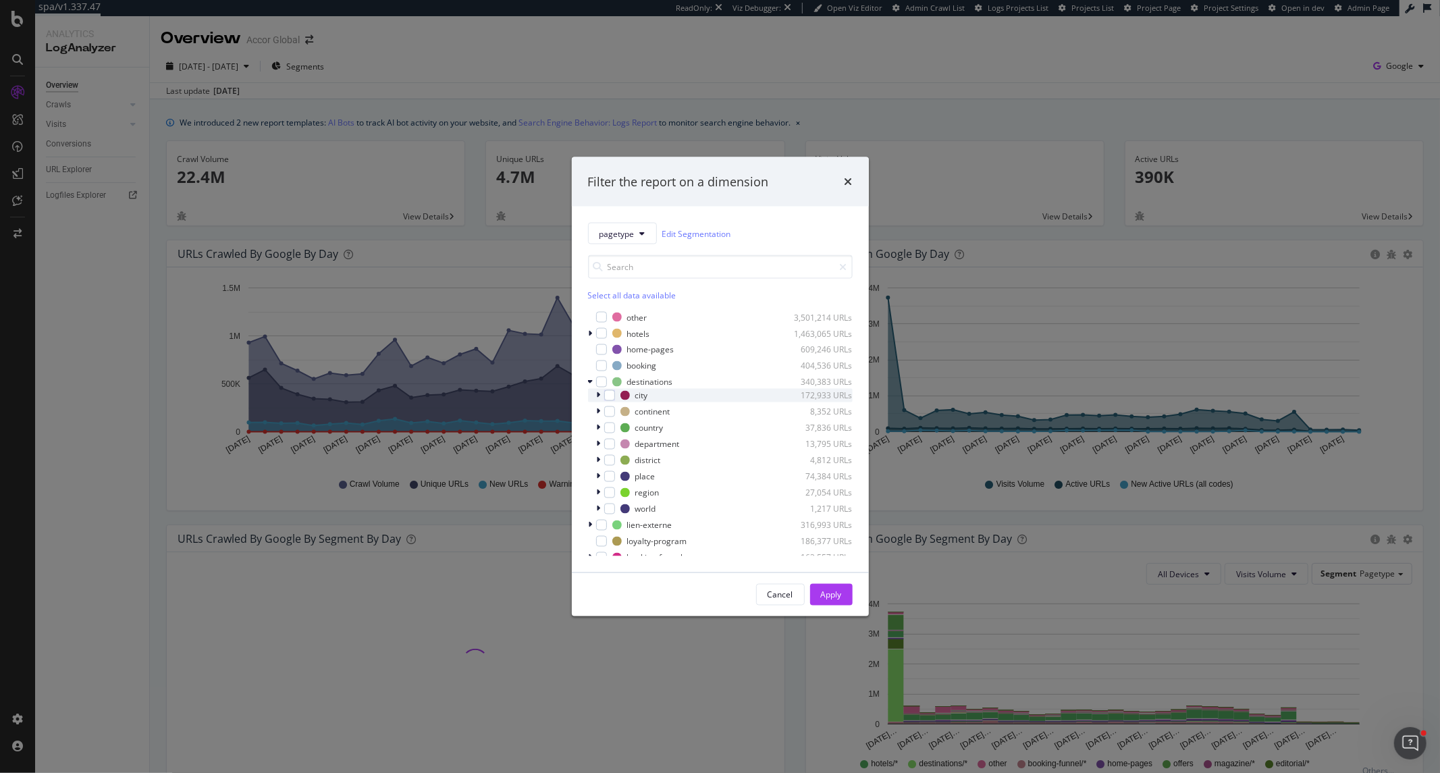
click at [596, 401] on div "modal" at bounding box center [600, 396] width 8 height 14
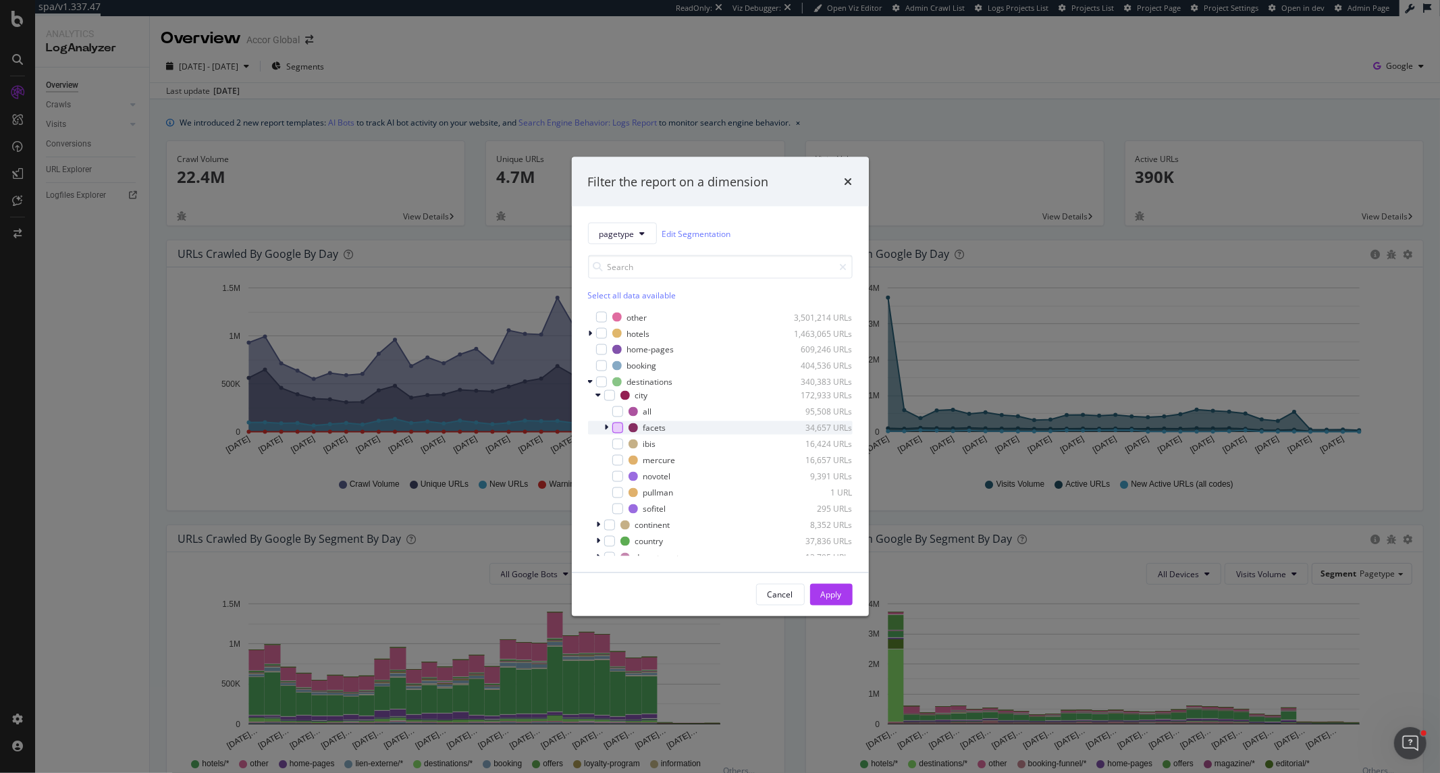
click at [622, 429] on div "modal" at bounding box center [617, 428] width 11 height 11
click at [822, 591] on div "Apply" at bounding box center [831, 594] width 21 height 11
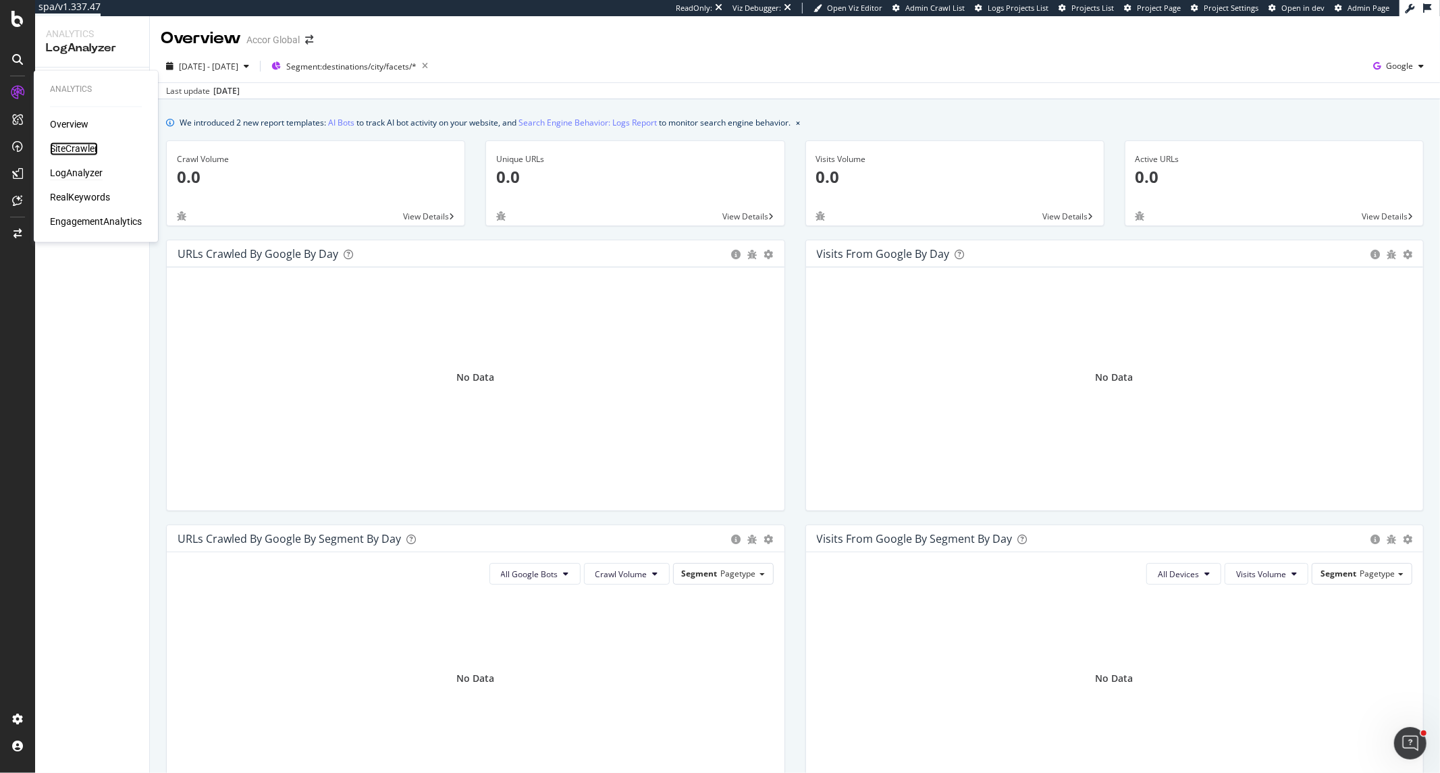
click at [68, 150] on div "SiteCrawler" at bounding box center [74, 149] width 48 height 14
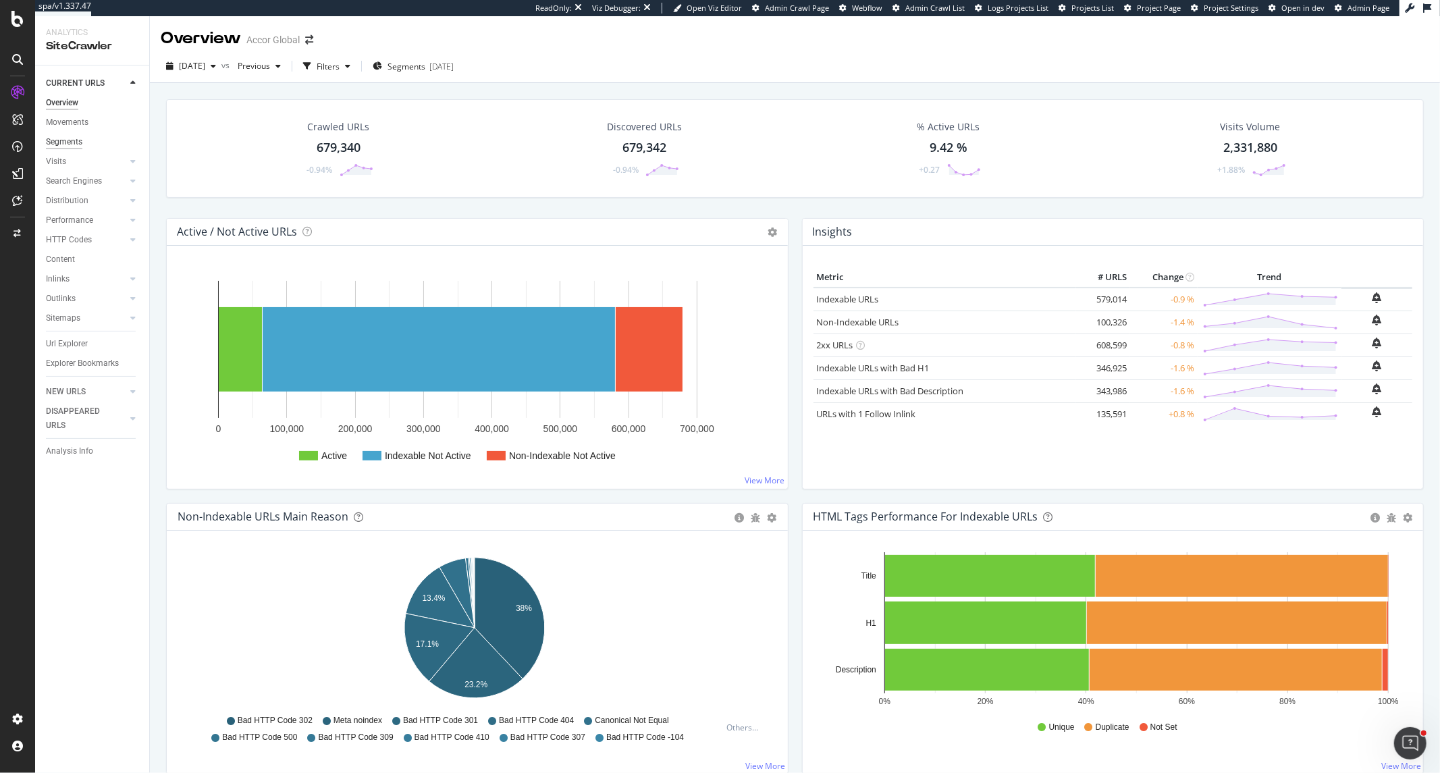
click at [68, 144] on div "Segments" at bounding box center [64, 142] width 36 height 14
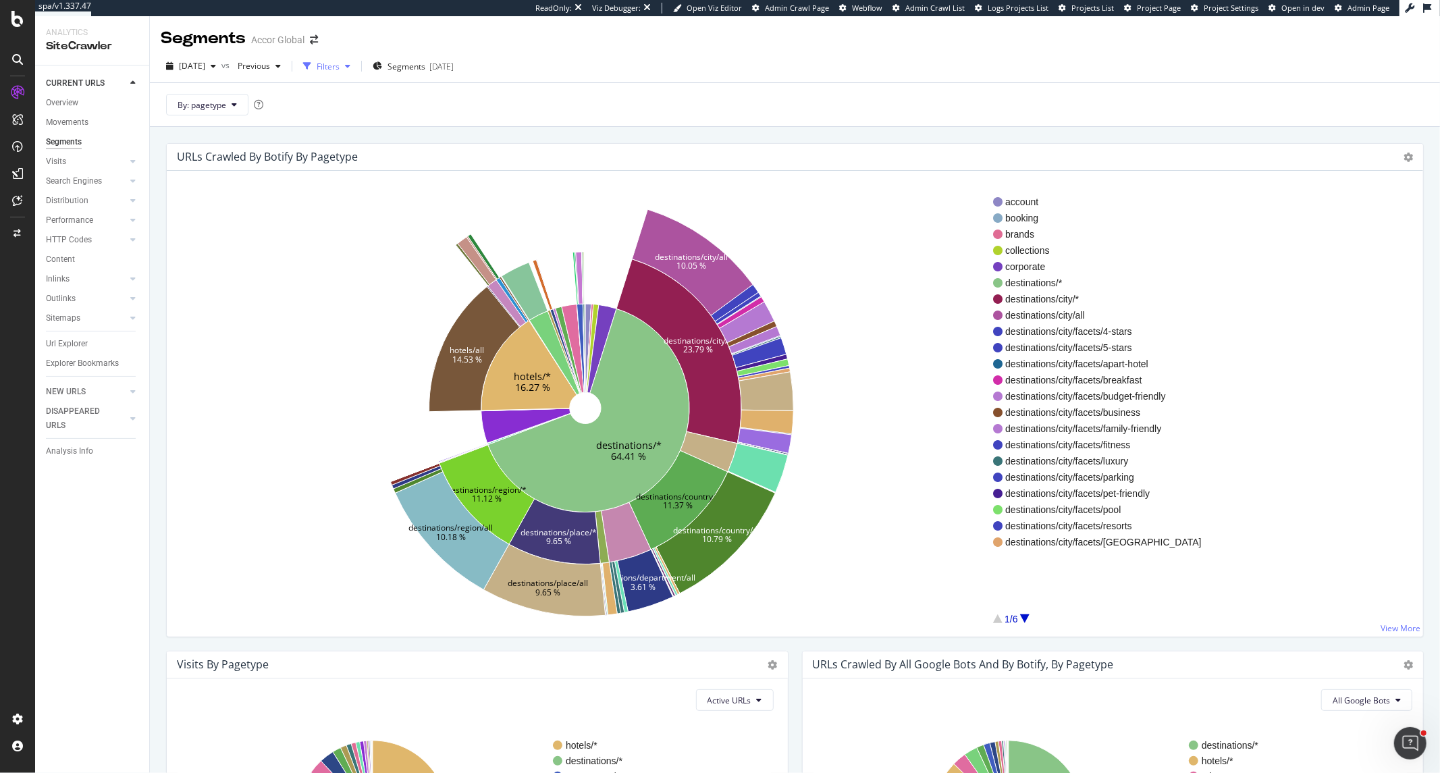
click at [340, 68] on div "Filters" at bounding box center [328, 66] width 23 height 11
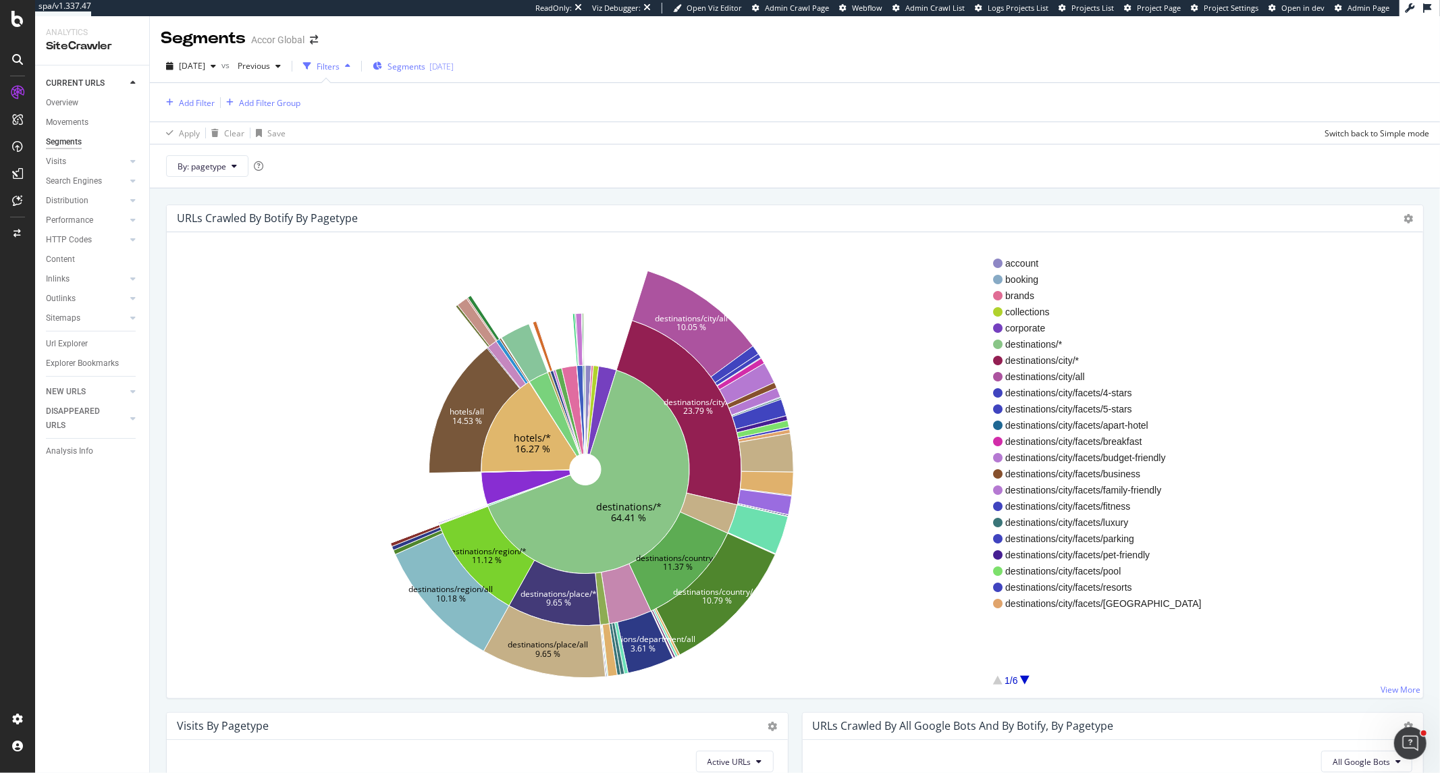
click at [454, 69] on div "Segments 2025-09-01" at bounding box center [413, 66] width 81 height 11
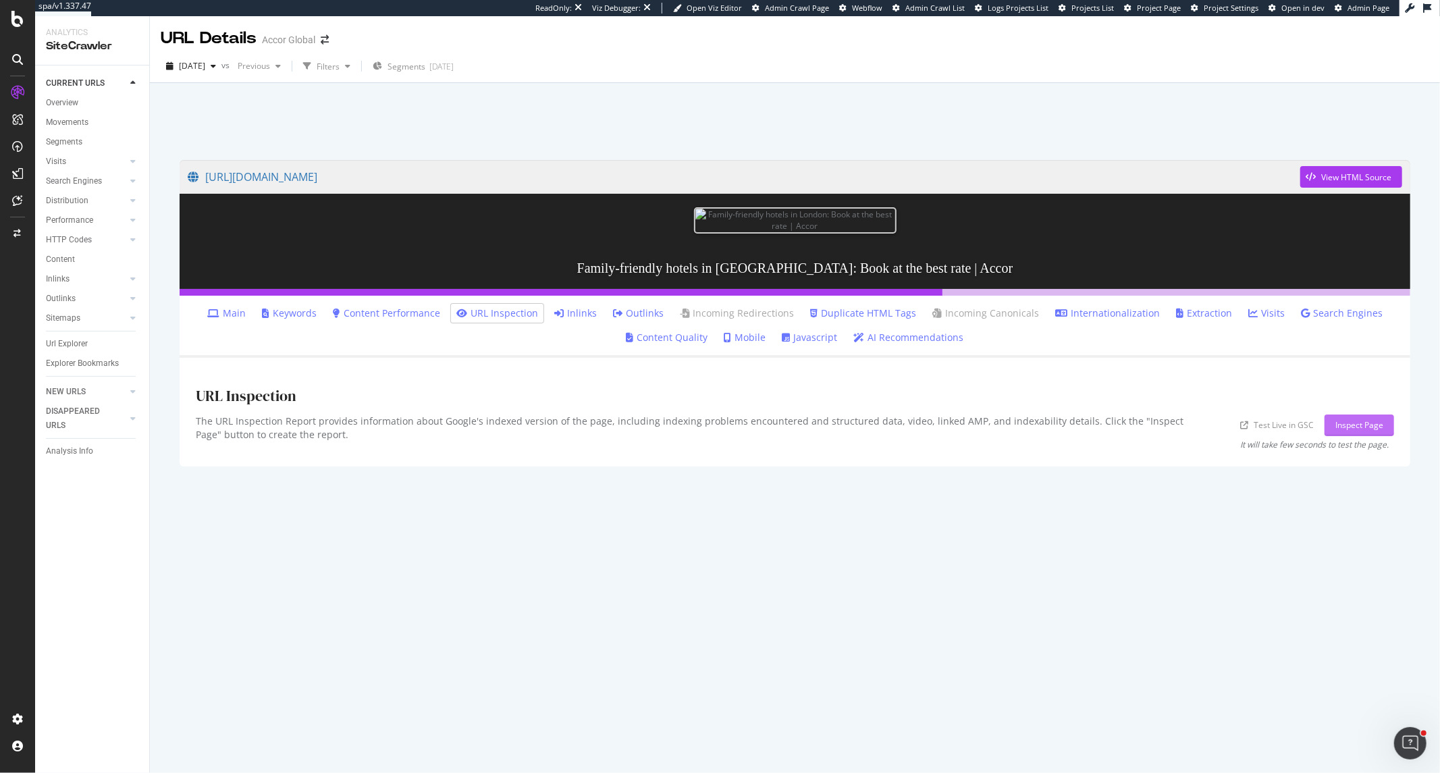
click at [1334, 423] on button "Inspect Page" at bounding box center [1360, 426] width 70 height 22
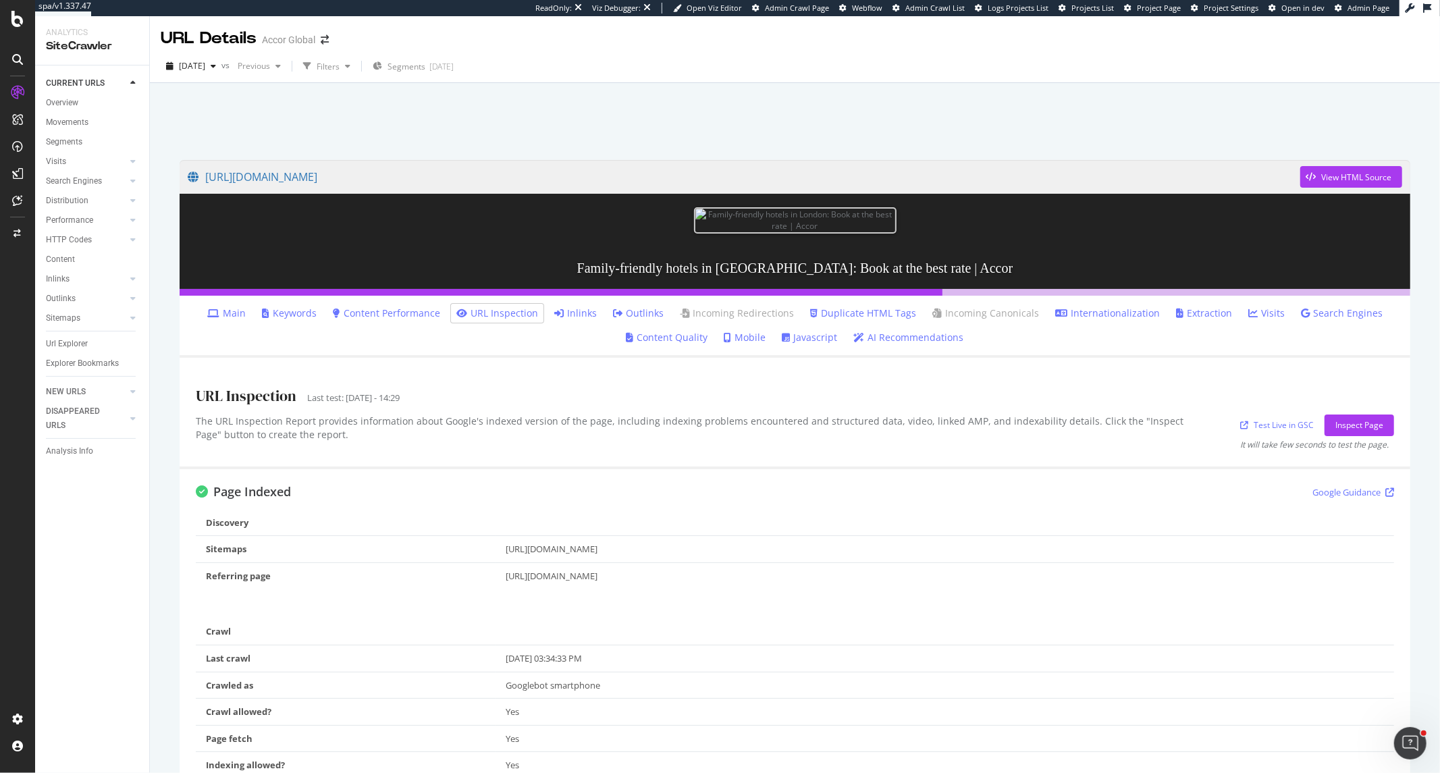
drag, startPoint x: 852, startPoint y: 572, endPoint x: 504, endPoint y: 568, distance: 348.4
click at [506, 570] on div "[URL][DOMAIN_NAME]" at bounding box center [945, 576] width 878 height 13
click at [1363, 490] on link "Google Guidance" at bounding box center [1354, 492] width 82 height 13
click at [1280, 429] on link "Test Live in GSC" at bounding box center [1277, 425] width 74 height 14
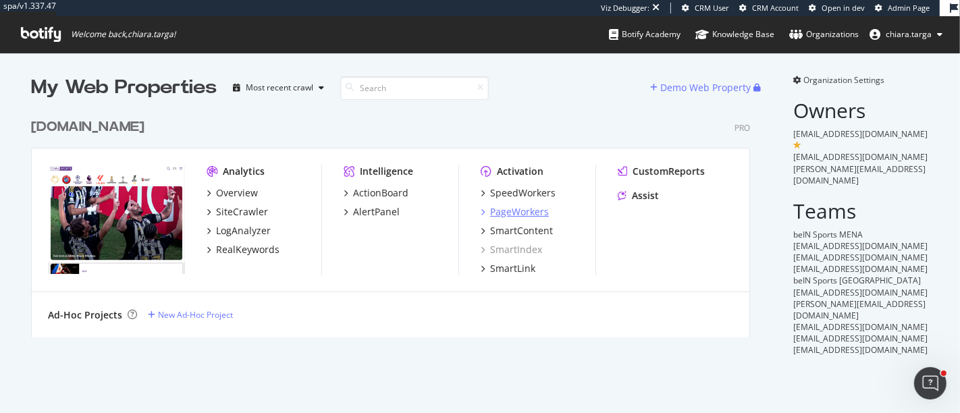
click at [527, 214] on div "PageWorkers" at bounding box center [519, 212] width 59 height 14
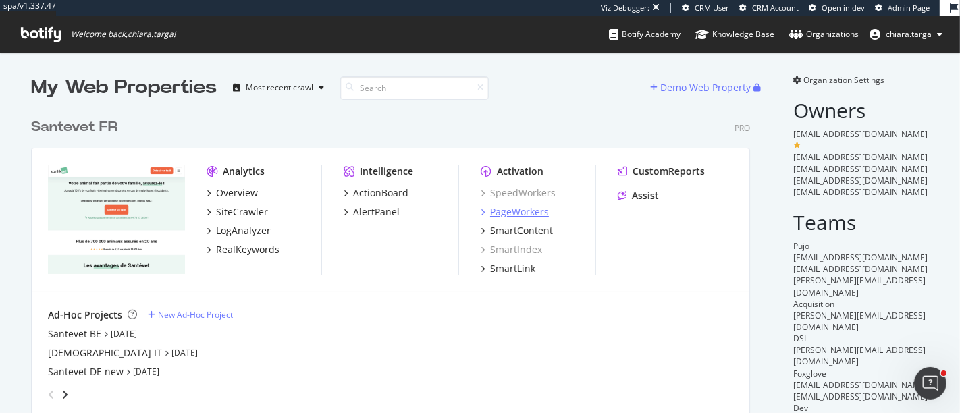
click at [518, 213] on div "PageWorkers" at bounding box center [519, 212] width 59 height 14
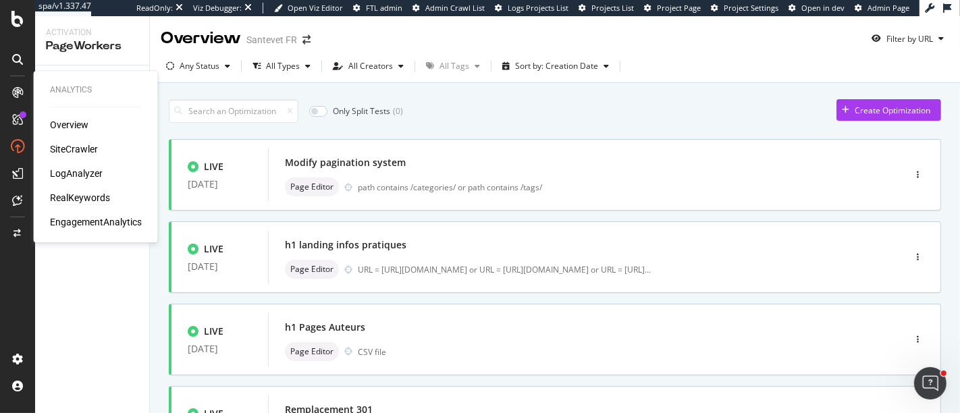
click at [68, 196] on div "RealKeywords" at bounding box center [80, 198] width 60 height 14
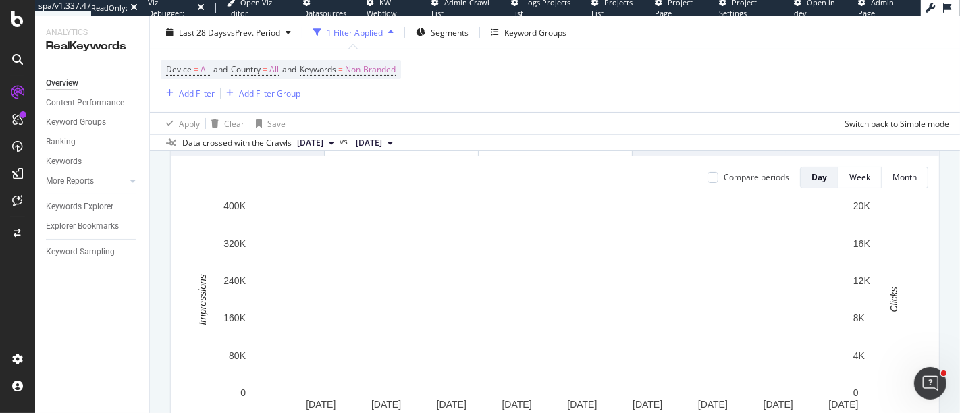
scroll to position [148, 0]
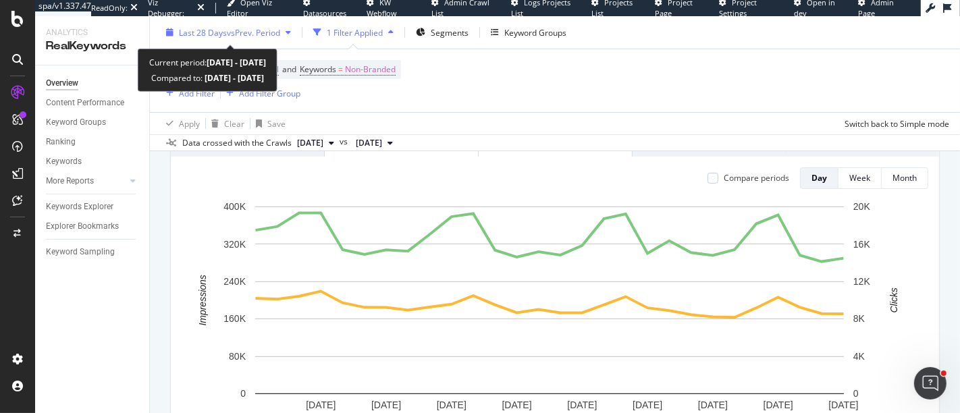
click at [243, 32] on span "vs Prev. Period" at bounding box center [253, 31] width 53 height 11
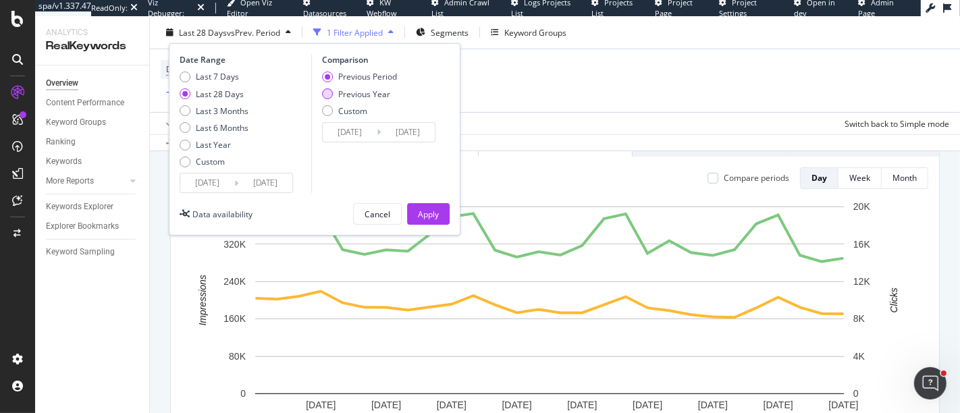
click at [325, 93] on div "Previous Year" at bounding box center [327, 93] width 11 height 11
type input "2024/08/29"
type input "2024/09/25"
click at [434, 209] on div "Apply" at bounding box center [428, 213] width 21 height 11
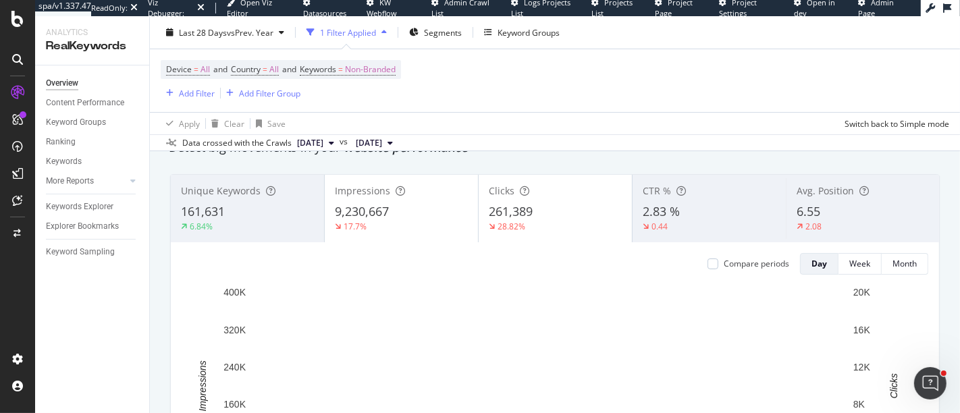
scroll to position [63, 0]
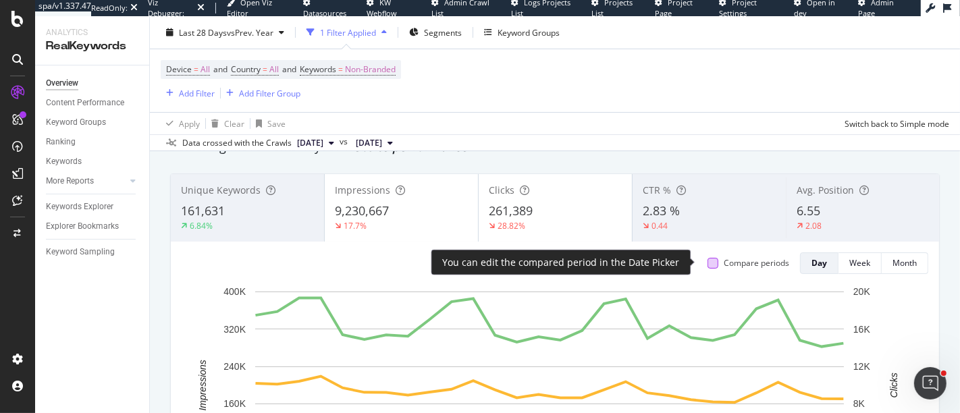
click at [708, 264] on div at bounding box center [713, 263] width 11 height 11
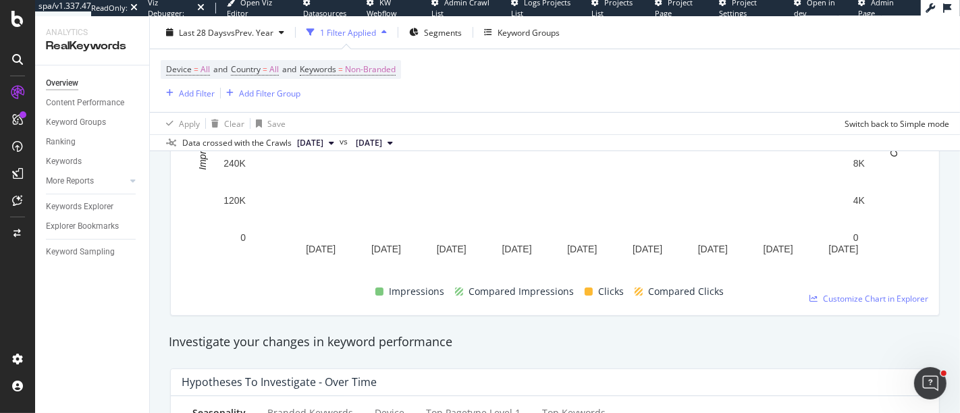
scroll to position [309, 0]
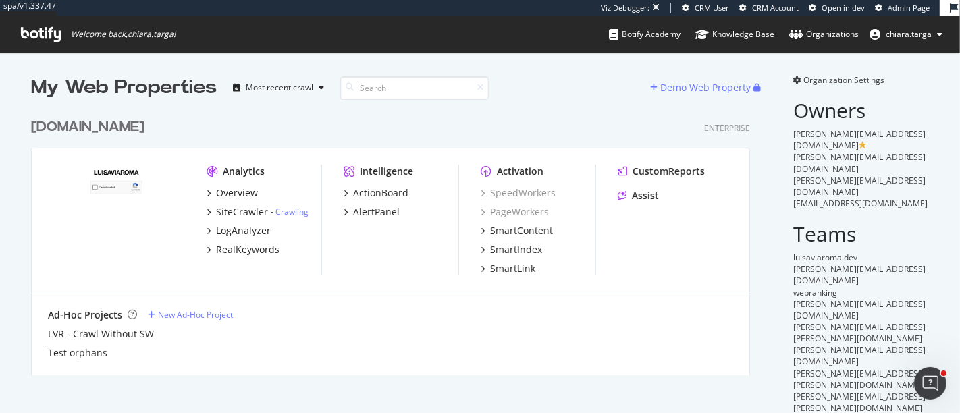
scroll to position [262, 718]
drag, startPoint x: 213, startPoint y: 3, endPoint x: 775, endPoint y: 278, distance: 626.3
click at [777, 278] on div "Organization Settings Owners [PERSON_NAME][EMAIL_ADDRESS][DOMAIN_NAME] [DOMAIN_…" at bounding box center [853, 244] width 152 height 340
click at [237, 209] on div "SiteCrawler" at bounding box center [242, 212] width 52 height 14
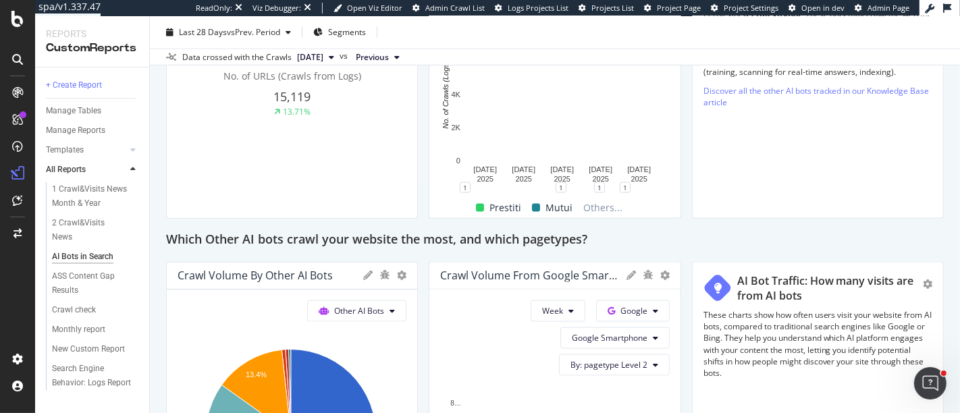
scroll to position [1650, 0]
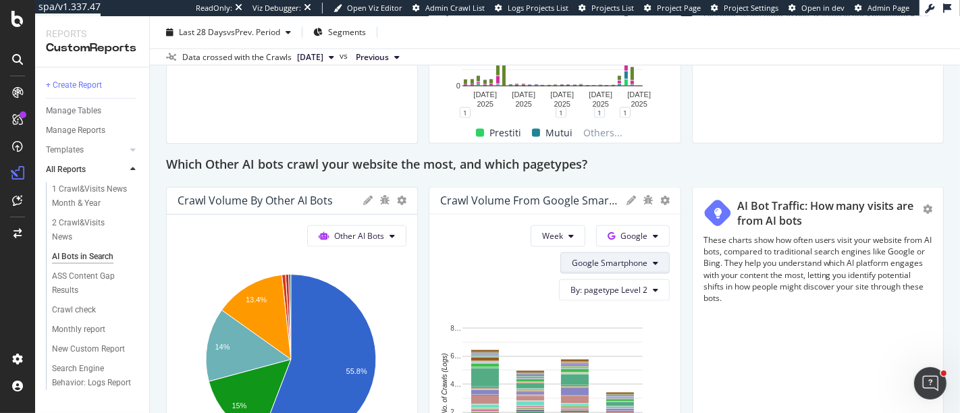
click at [635, 269] on span "Google Smartphone" at bounding box center [610, 262] width 76 height 11
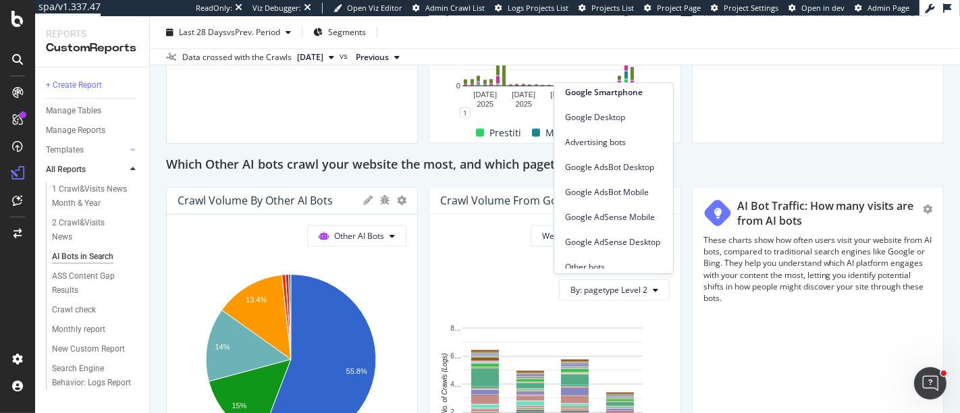
scroll to position [0, 0]
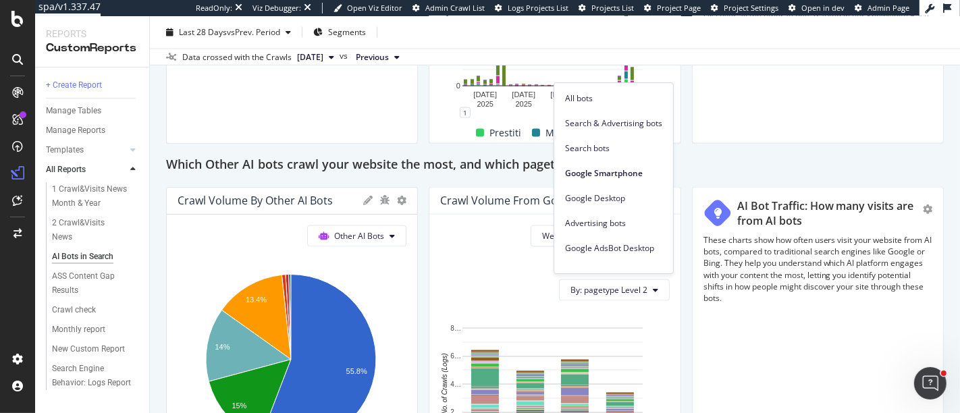
click at [710, 176] on div "Which Other AI bots crawl your website the most, and which pagetypes?" at bounding box center [555, 166] width 778 height 22
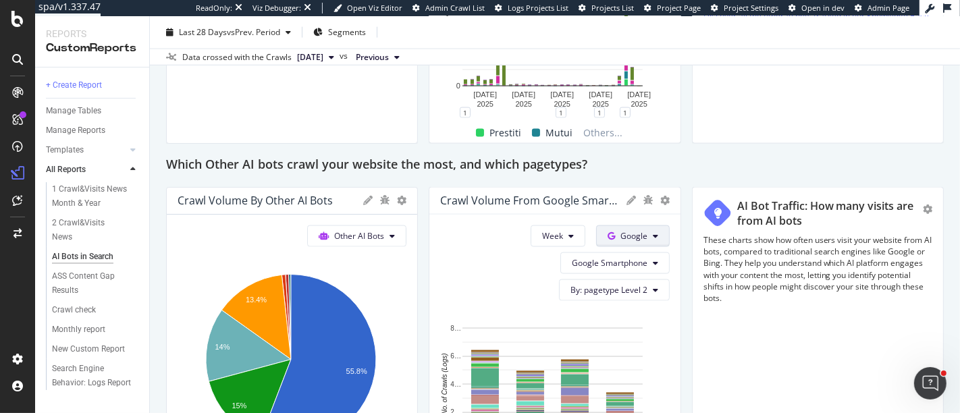
click at [630, 242] on span "Google" at bounding box center [634, 235] width 27 height 11
click at [644, 361] on span "Other AI Bots" at bounding box center [648, 359] width 50 height 12
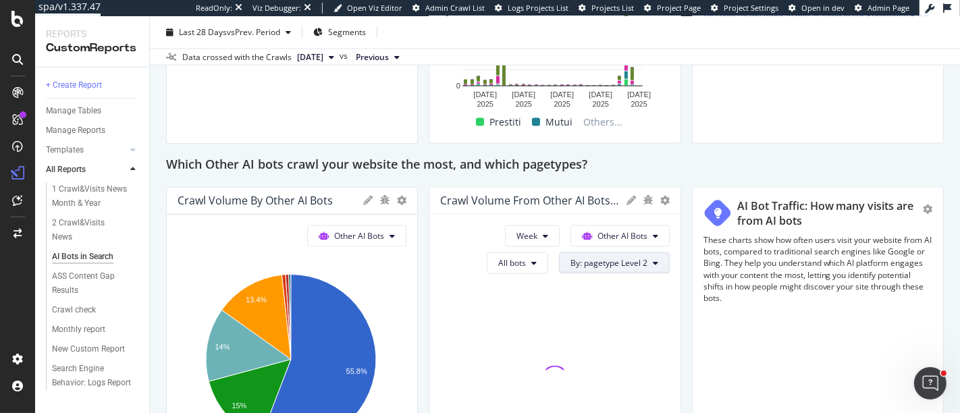
click at [594, 269] on span "By: pagetype Level 2" at bounding box center [609, 262] width 77 height 11
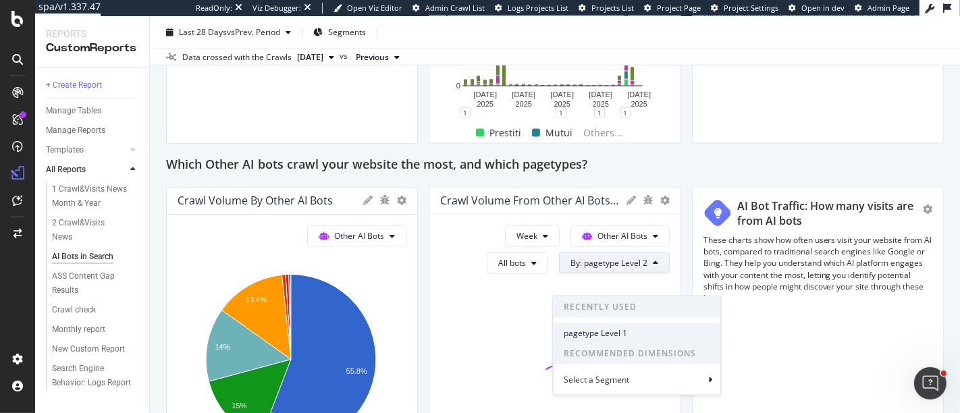
click at [606, 331] on span "pagetype Level 1" at bounding box center [637, 333] width 146 height 12
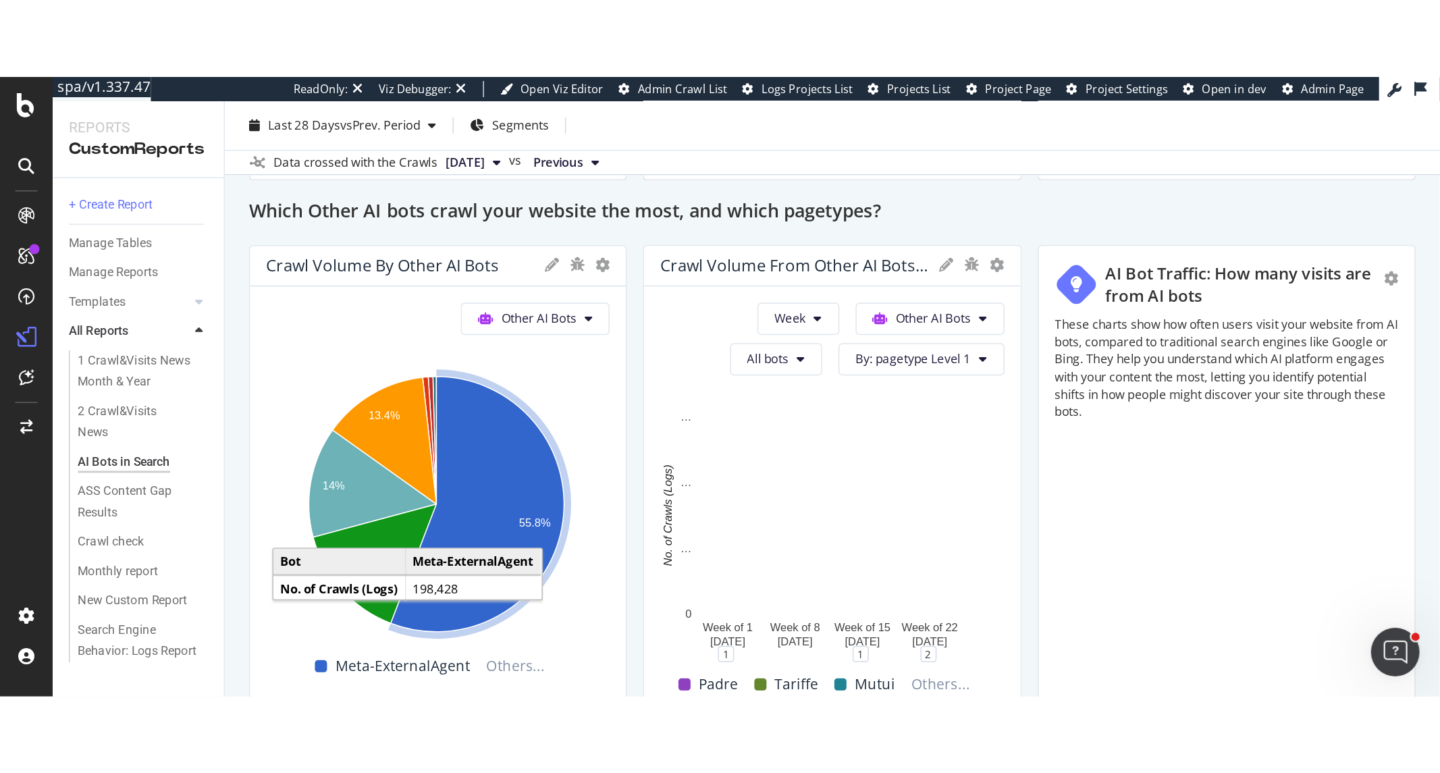
scroll to position [1717, 0]
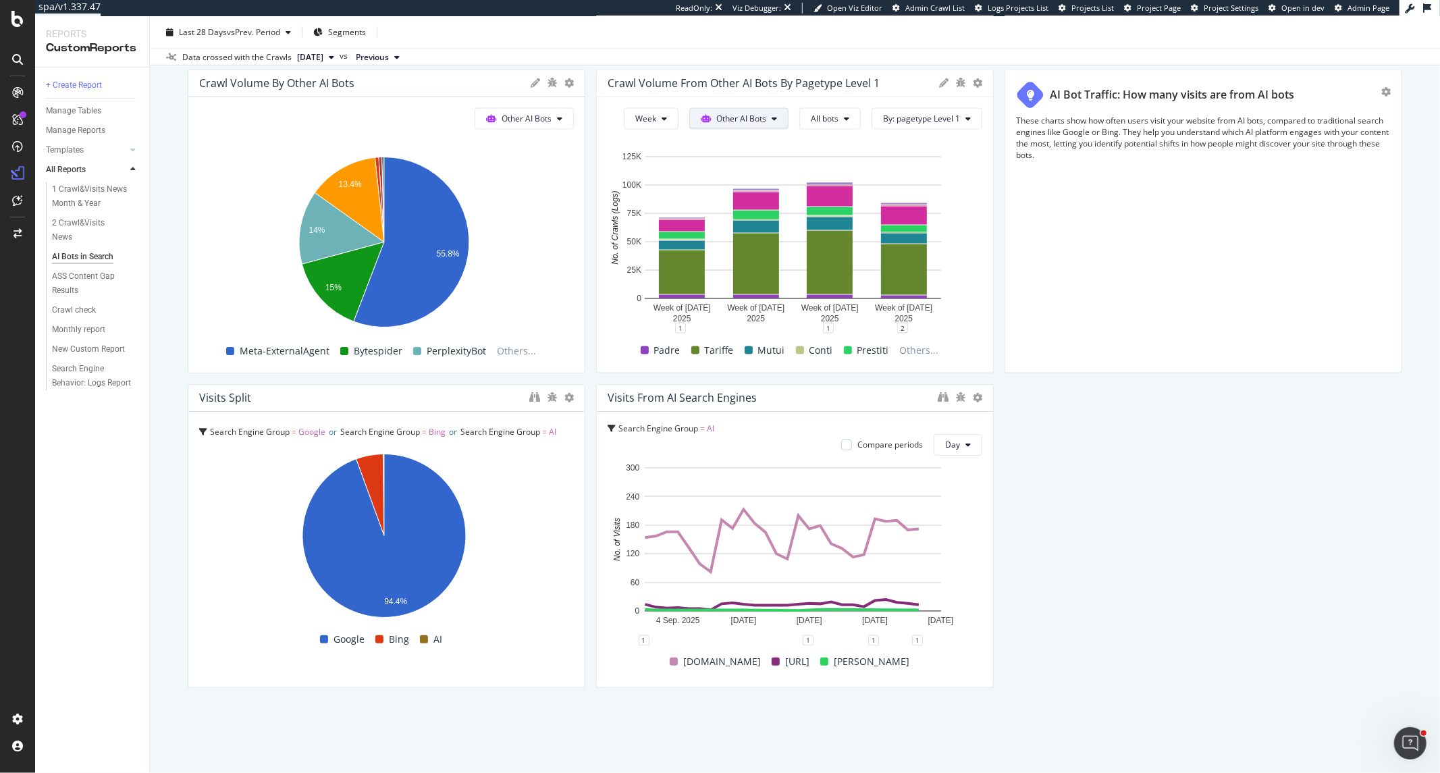
click at [743, 124] on span "Other AI Bots" at bounding box center [741, 118] width 50 height 11
click at [836, 124] on button "All bots" at bounding box center [829, 119] width 61 height 22
